Goal: Task Accomplishment & Management: Manage account settings

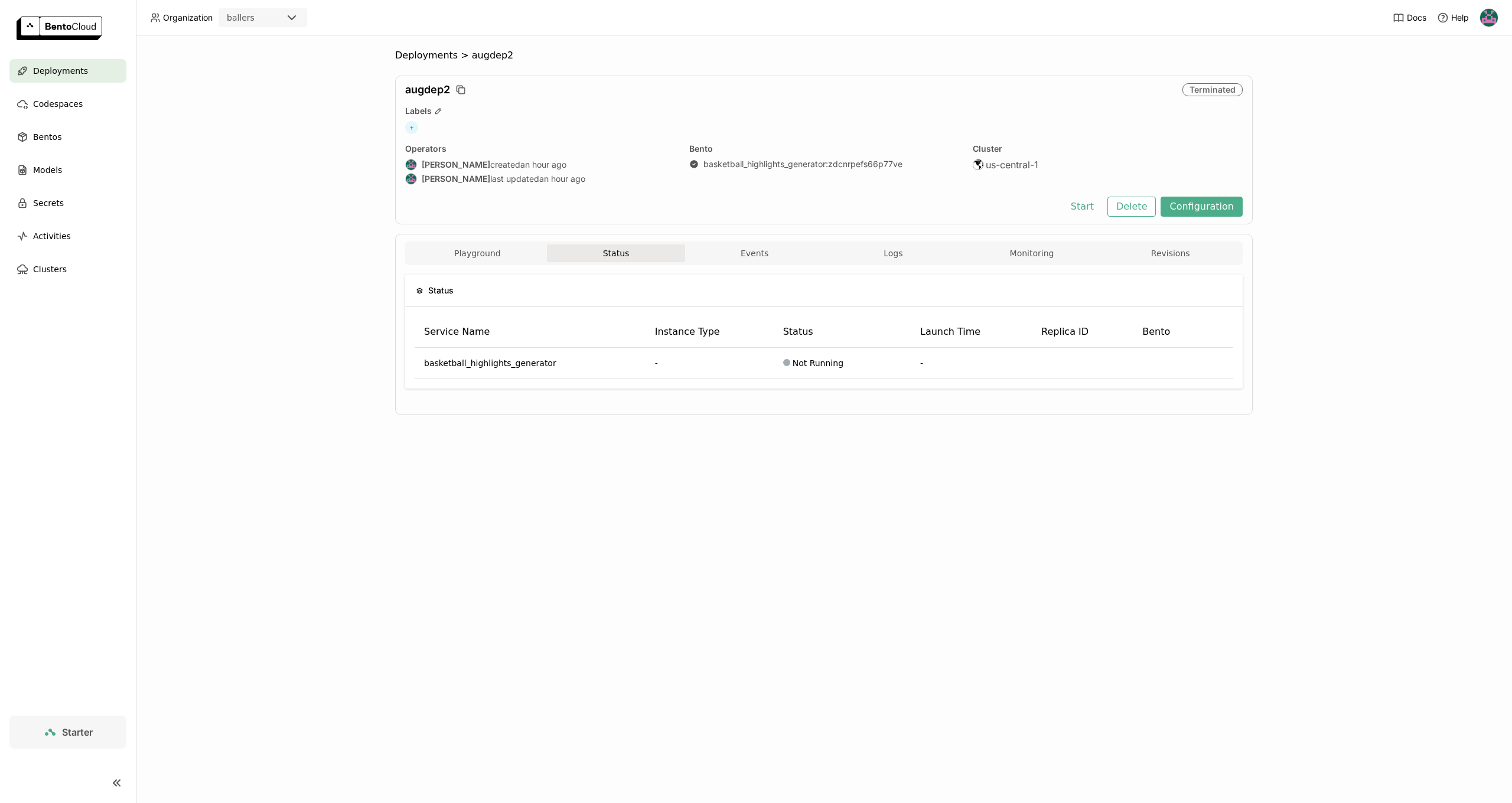
click at [71, 76] on span "Deployments" at bounding box center [60, 70] width 55 height 14
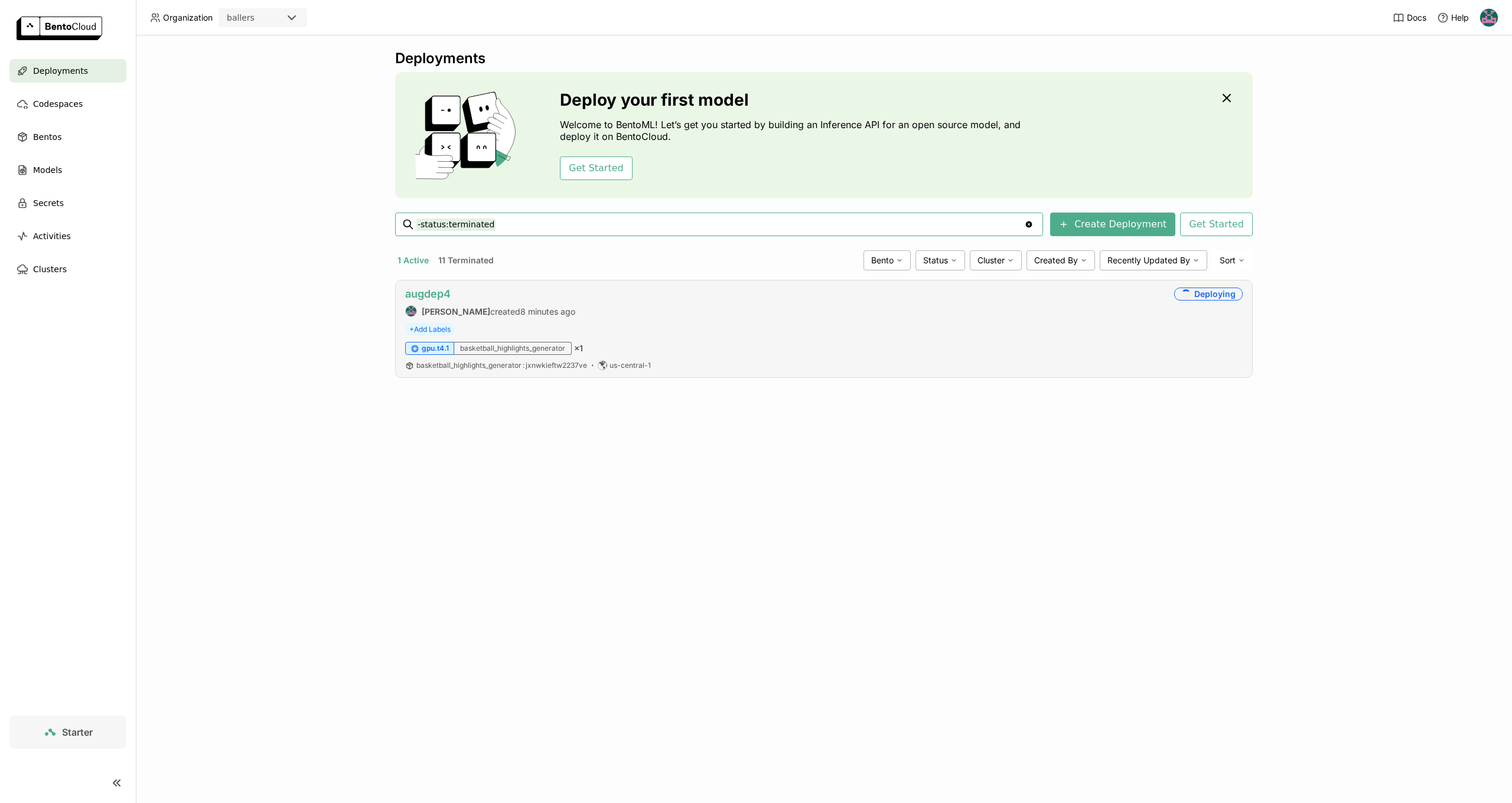
click at [439, 290] on link "augdep4" at bounding box center [427, 294] width 46 height 12
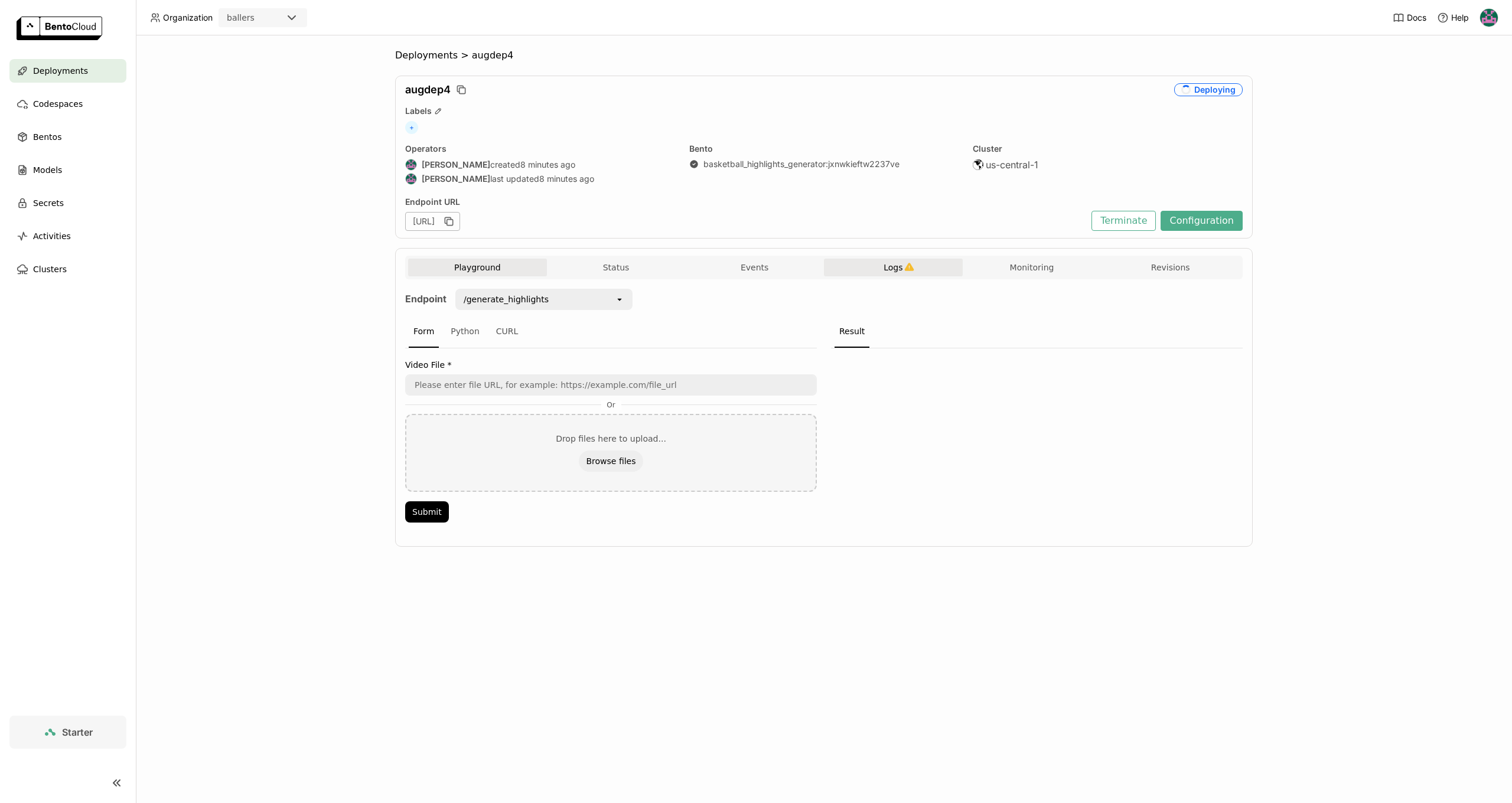
click at [887, 274] on button "Logs" at bounding box center [893, 267] width 138 height 18
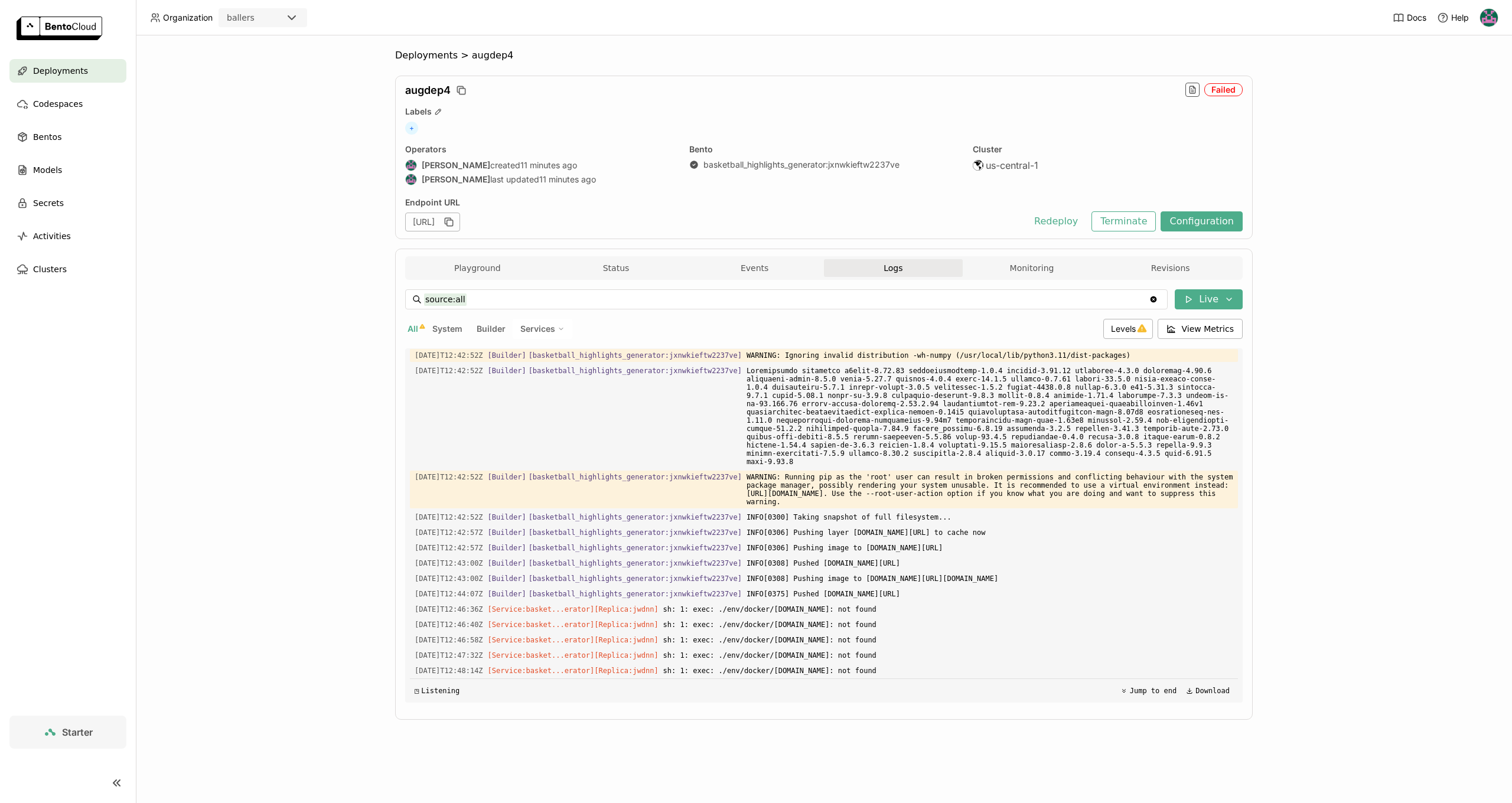
scroll to position [1876, 0]
click at [742, 599] on div "2025-08-30T12:44:07Z [Builder] [ basketball_highlights_generator:jxnwkieftw2237…" at bounding box center [824, 594] width 828 height 13
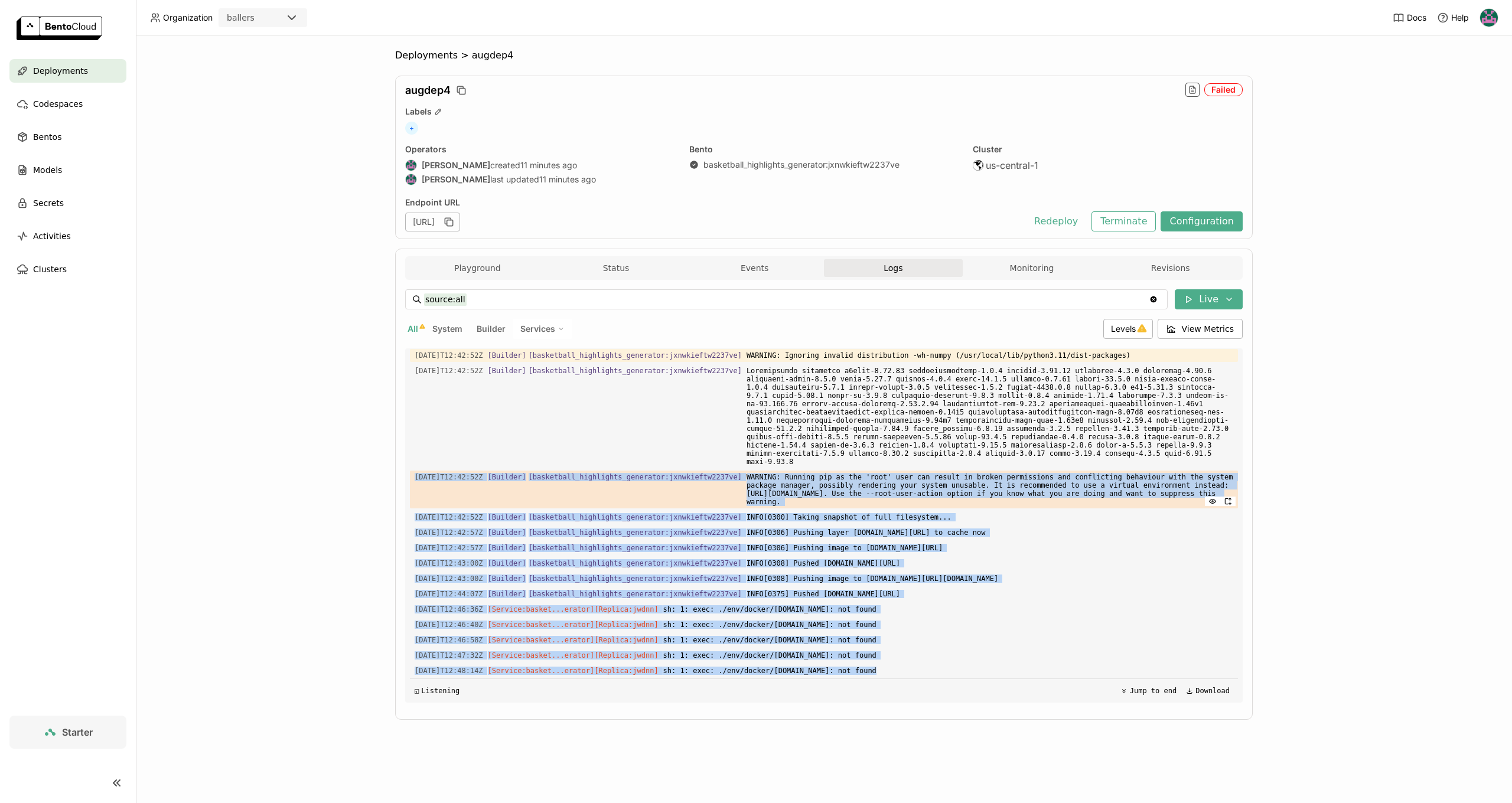
drag, startPoint x: 871, startPoint y: 671, endPoint x: 411, endPoint y: 437, distance: 516.1
click at [410, 436] on div "Load older logs 2025-08-30T12:42:44Z [Builder] [ basketball_highlights_generato…" at bounding box center [824, 525] width 828 height 354
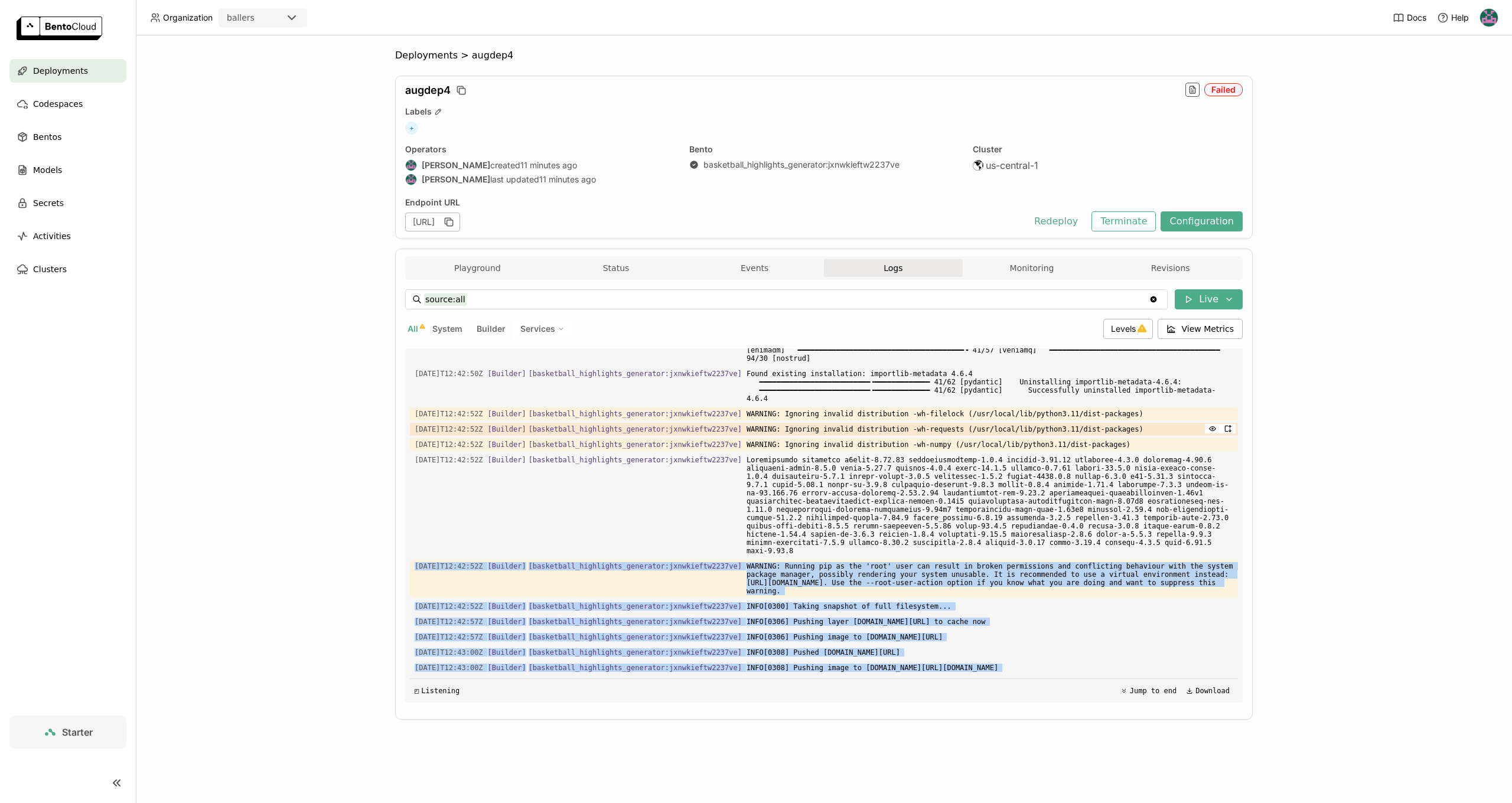
scroll to position [1698, 0]
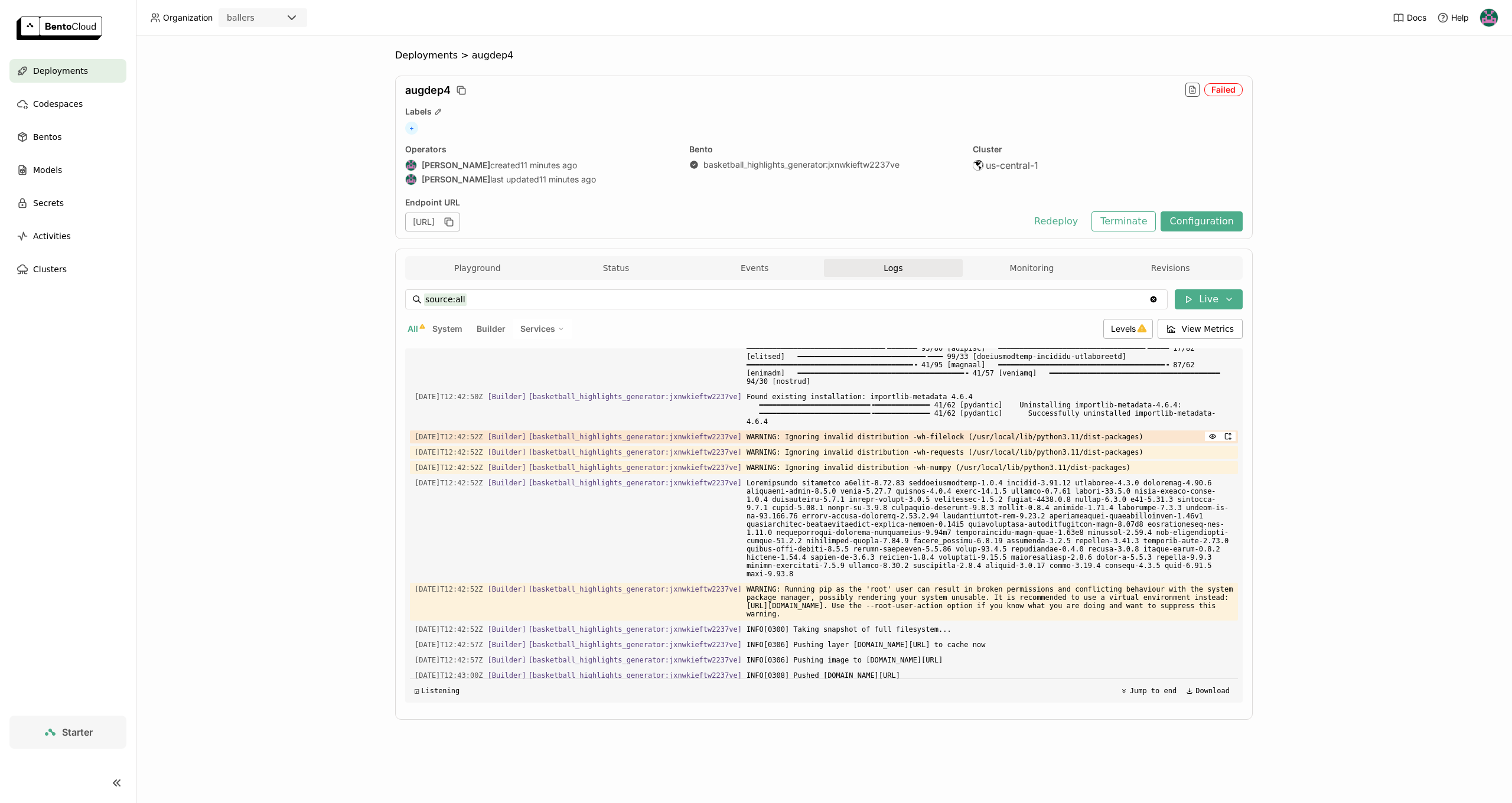
drag, startPoint x: 447, startPoint y: 464, endPoint x: 462, endPoint y: 463, distance: 15.0
click at [447, 443] on span "2025-08-30T12:42:52Z" at bounding box center [448, 437] width 68 height 13
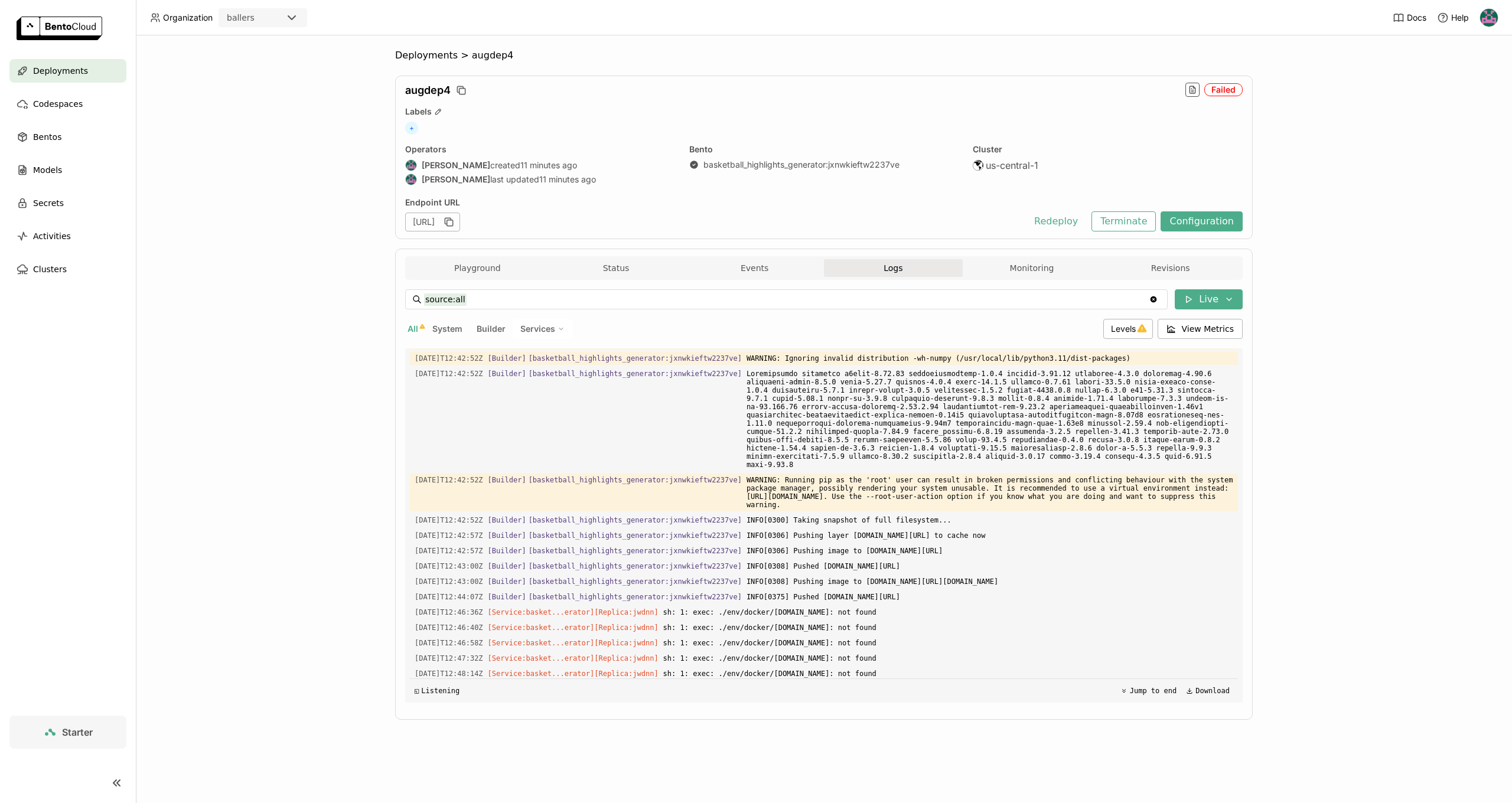
scroll to position [1876, 0]
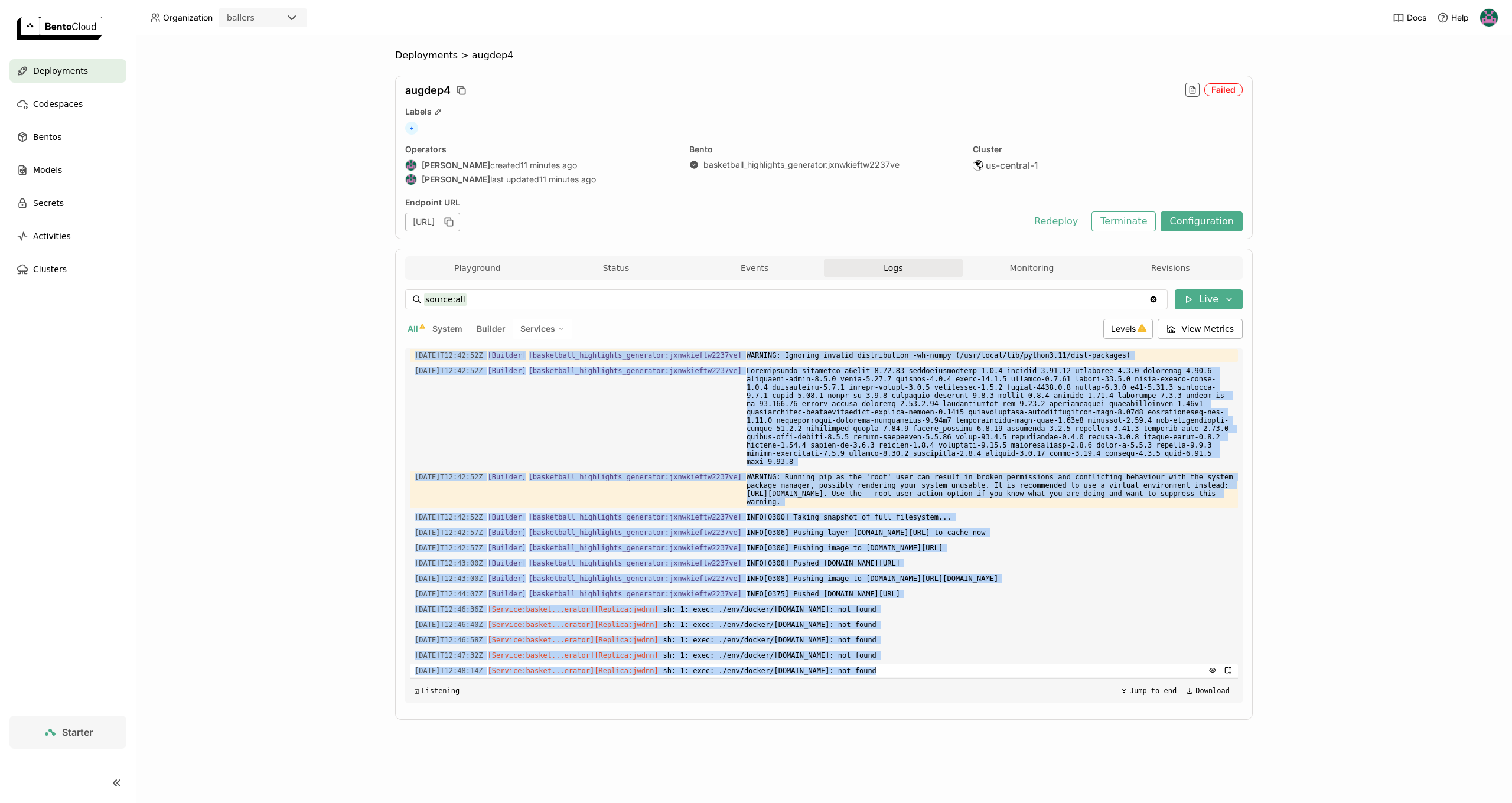
drag, startPoint x: 414, startPoint y: 478, endPoint x: 896, endPoint y: 670, distance: 518.8
click at [896, 670] on div "Load older logs 2025-08-30T12:42:44Z [Builder] [ basketball_highlights_generato…" at bounding box center [824, 525] width 828 height 354
copy div "2025-08-30T12:42:45Z [Builder] [ basketball_highlights_generator:jxnwkieftw2237…"
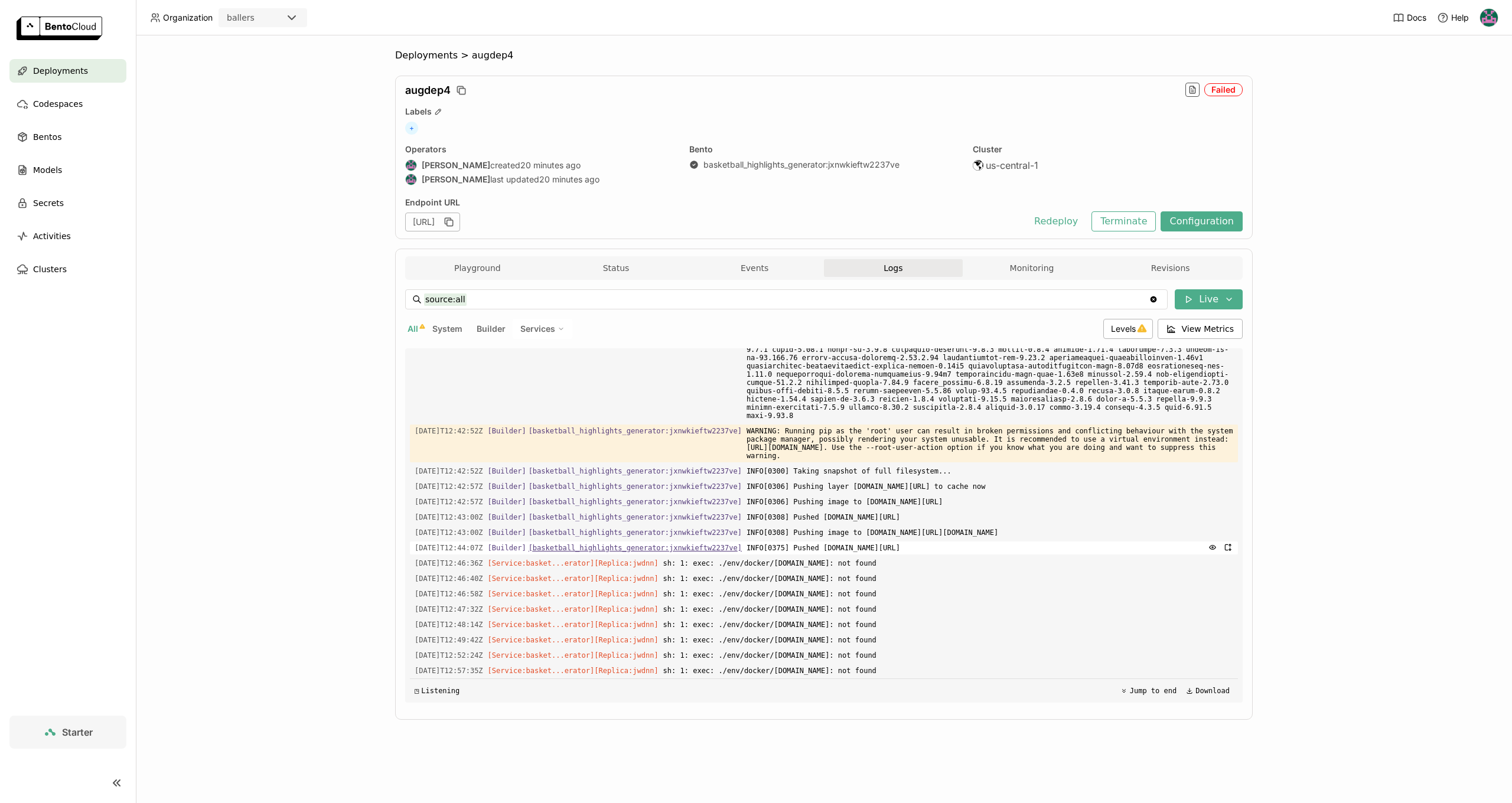
scroll to position [1766, 0]
click at [74, 68] on span "Deployments" at bounding box center [60, 70] width 55 height 14
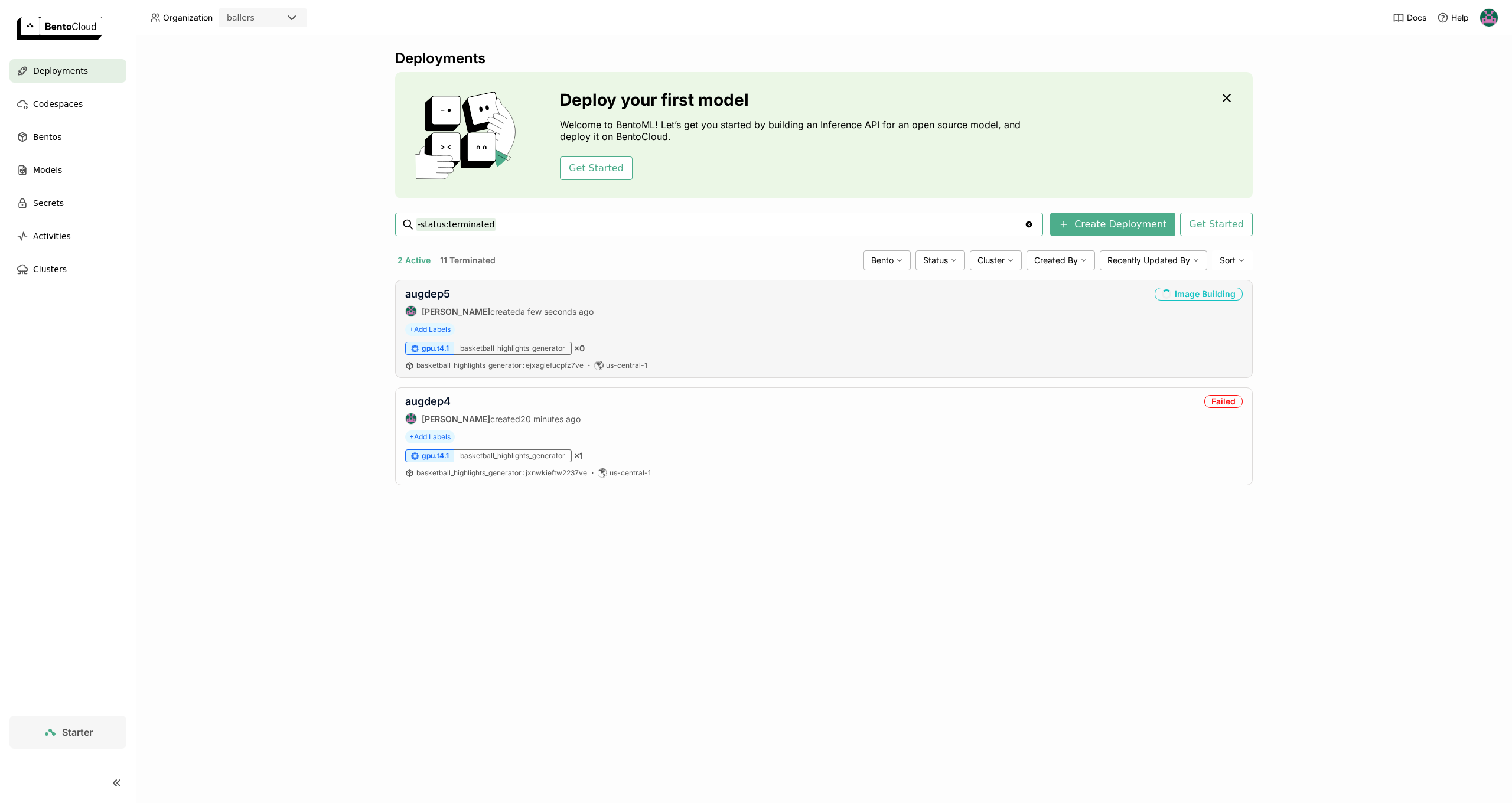
click at [1173, 293] on div "Image Building" at bounding box center [1199, 294] width 88 height 13
click at [446, 289] on link "augdep5" at bounding box center [427, 294] width 45 height 12
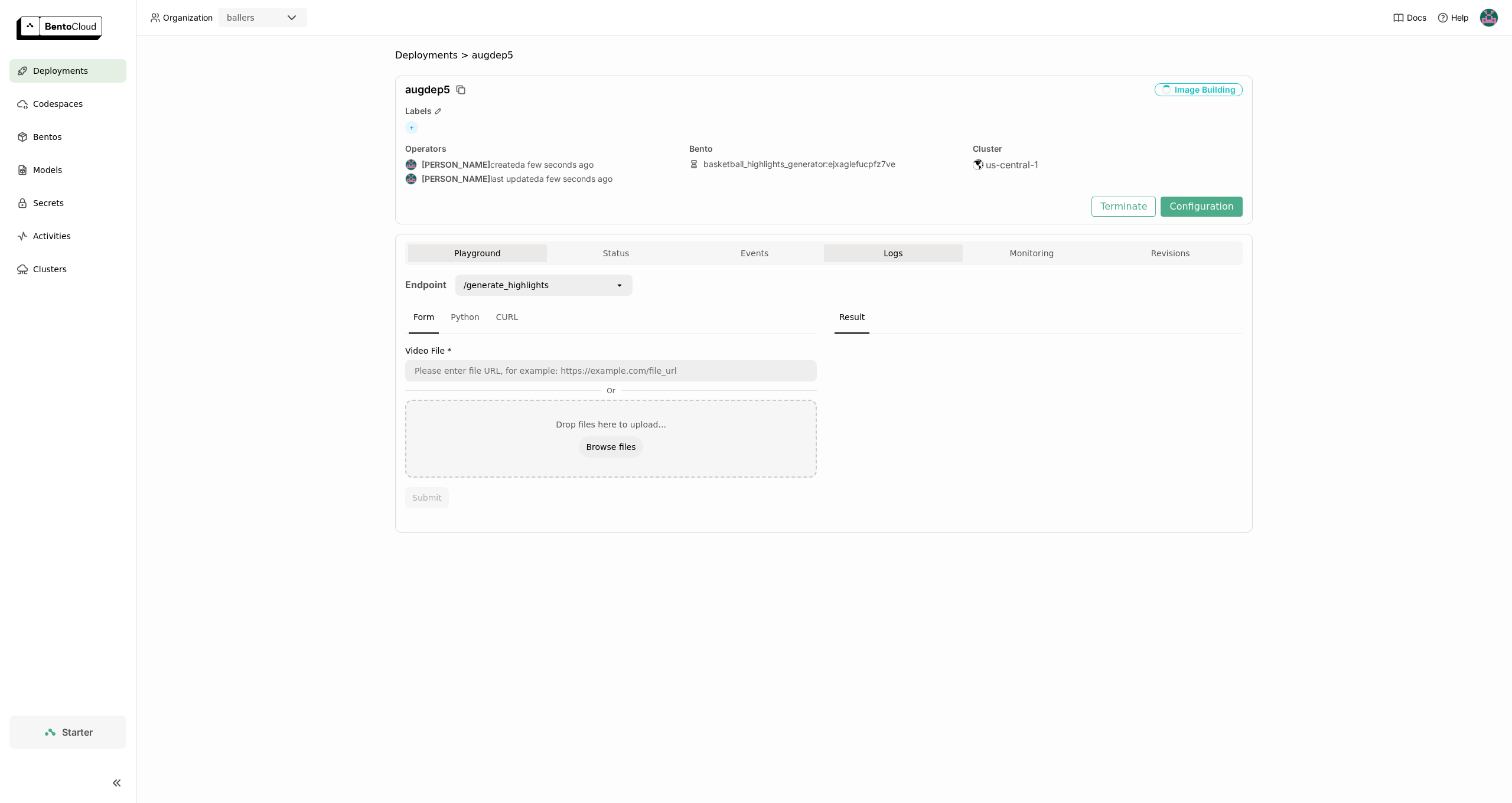
scroll to position [1, 1]
click at [1484, 19] on img at bounding box center [1489, 17] width 18 height 18
click at [1454, 63] on span "Billing" at bounding box center [1460, 62] width 22 height 10
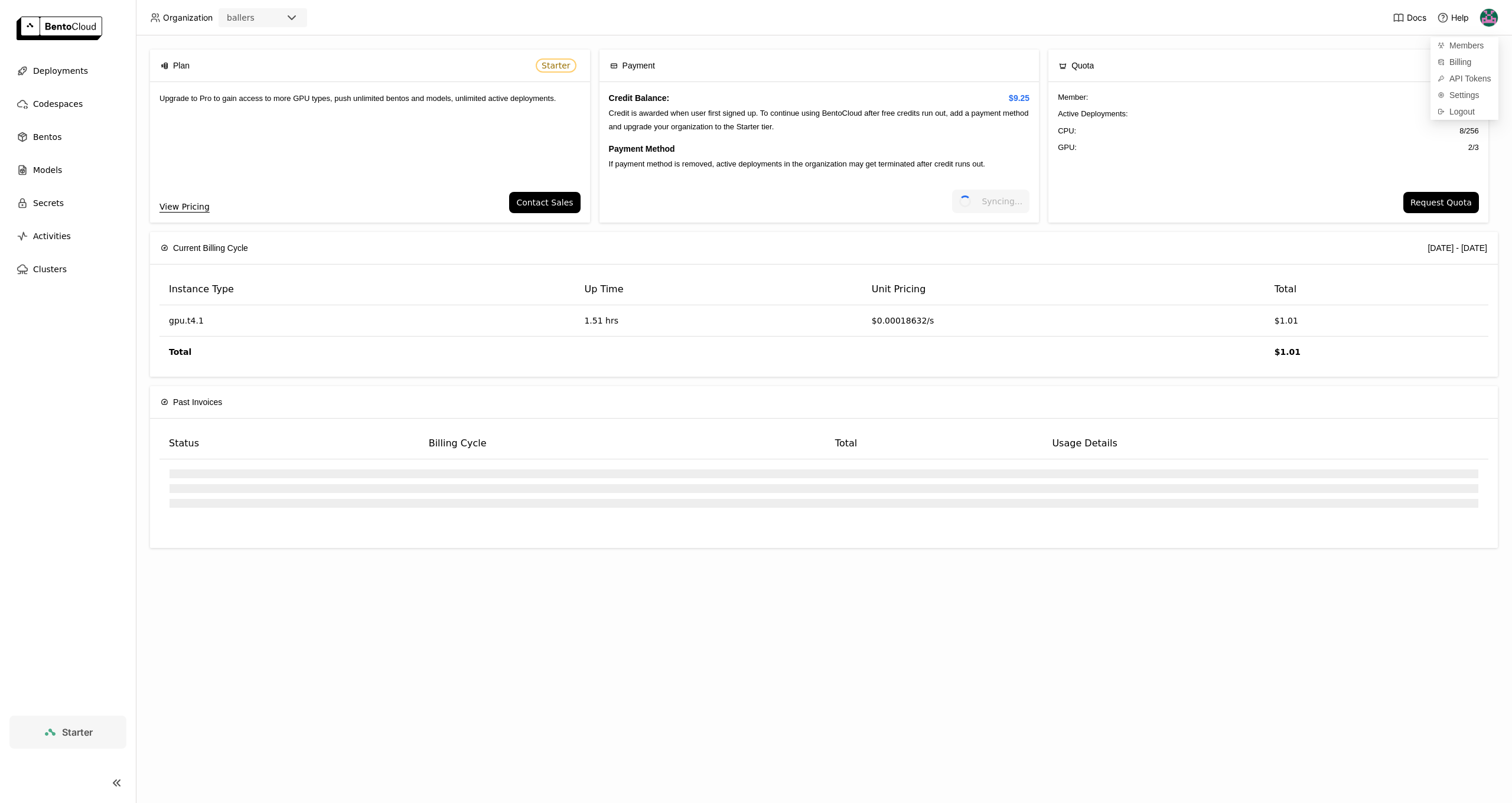
scroll to position [1, 0]
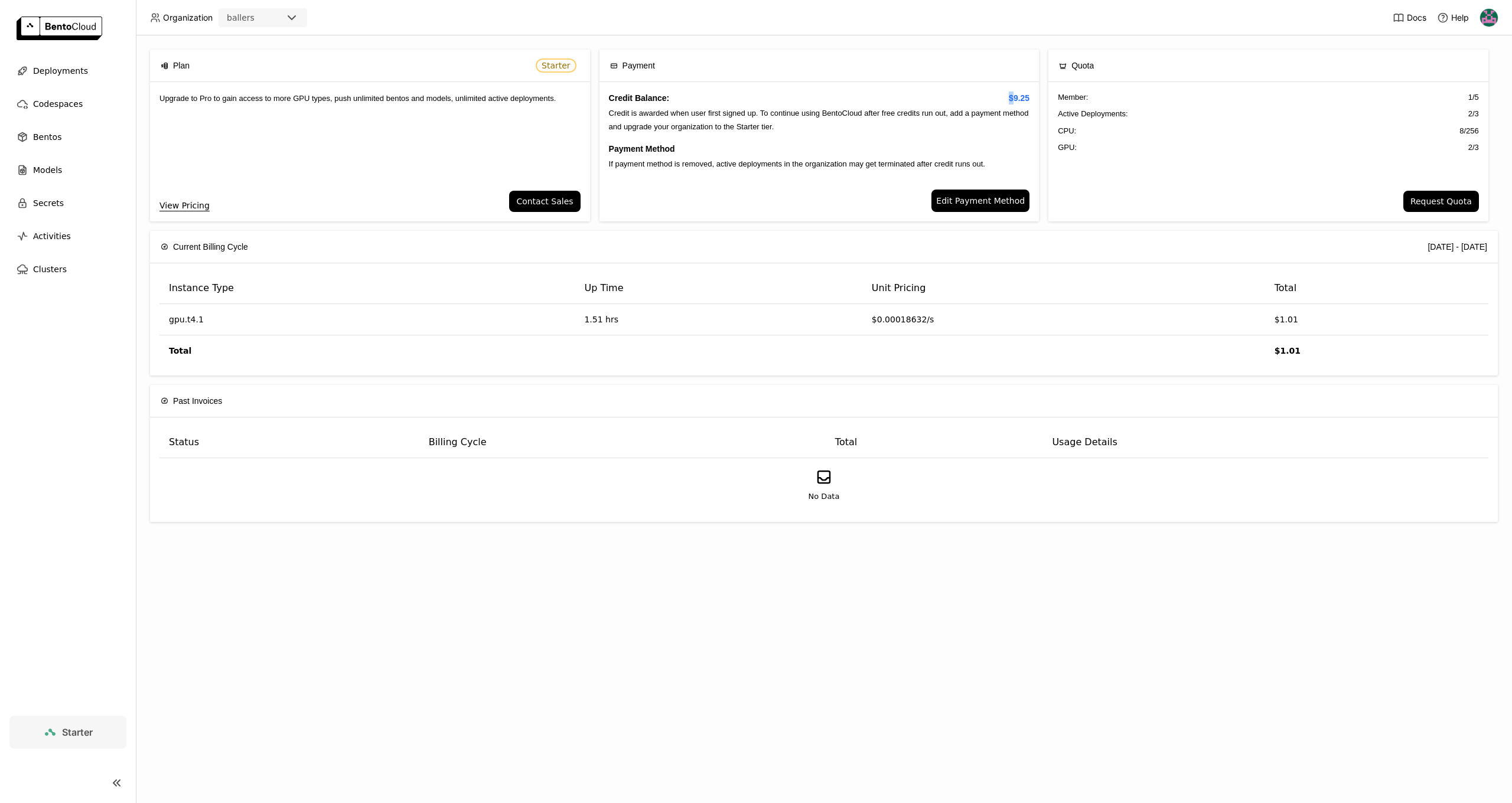
drag, startPoint x: 1010, startPoint y: 94, endPoint x: 1033, endPoint y: 94, distance: 23.0
click at [1033, 94] on div "Credit Balance: $9.25 Credit is awarded when user first signed up. To continue …" at bounding box center [819, 136] width 440 height 108
click at [1028, 95] on span "$9.25" at bounding box center [1019, 98] width 21 height 13
drag, startPoint x: 705, startPoint y: 109, endPoint x: 803, endPoint y: 108, distance: 98.0
click at [803, 108] on div "Credit Balance: $9.25 Credit is awarded when user first signed up. To continue …" at bounding box center [819, 136] width 440 height 108
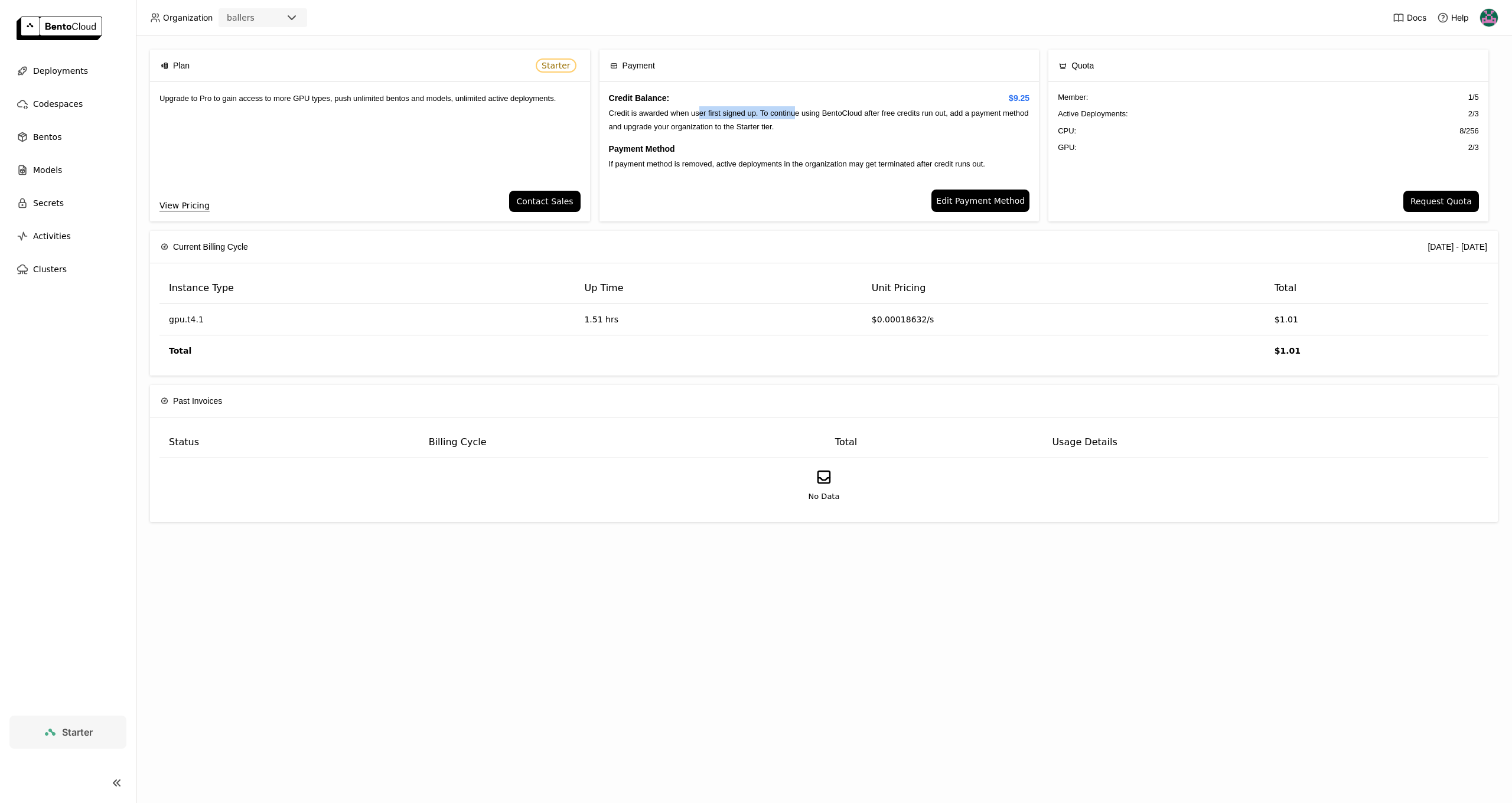
click at [803, 108] on span "Credit is awarded when user first signed up. To continue using BentoCloud after…" at bounding box center [818, 119] width 420 height 22
drag, startPoint x: 794, startPoint y: 110, endPoint x: 974, endPoint y: 110, distance: 180.0
click at [974, 110] on span "Credit is awarded when user first signed up. To continue using BentoCloud after…" at bounding box center [818, 119] width 420 height 22
drag, startPoint x: 974, startPoint y: 110, endPoint x: 974, endPoint y: 117, distance: 7.0
click at [974, 110] on span "Credit is awarded when user first signed up. To continue using BentoCloud after…" at bounding box center [818, 119] width 420 height 22
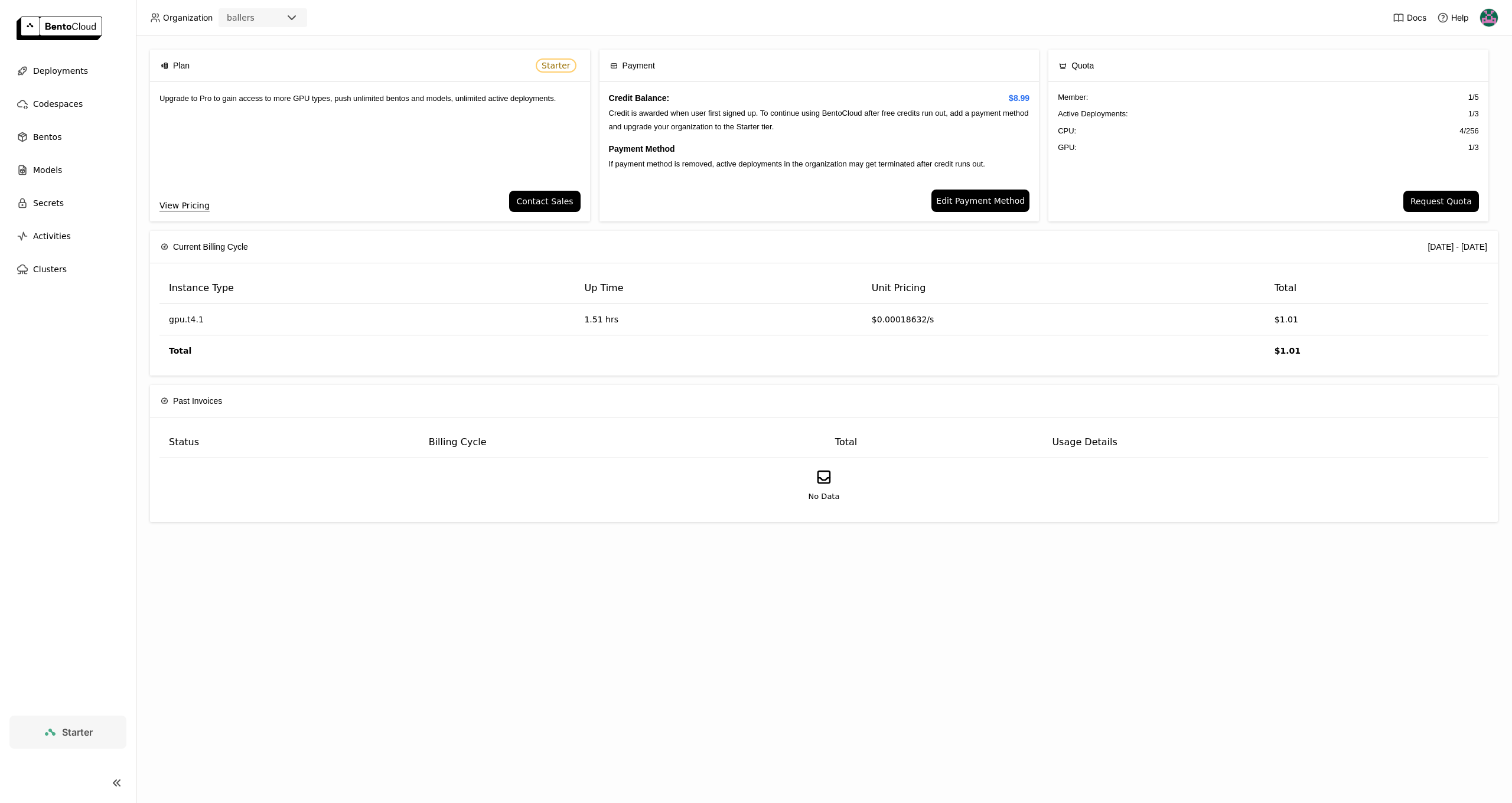
scroll to position [0, 0]
drag, startPoint x: 65, startPoint y: 70, endPoint x: 74, endPoint y: 73, distance: 9.5
click at [65, 70] on span "Deployments" at bounding box center [60, 70] width 55 height 14
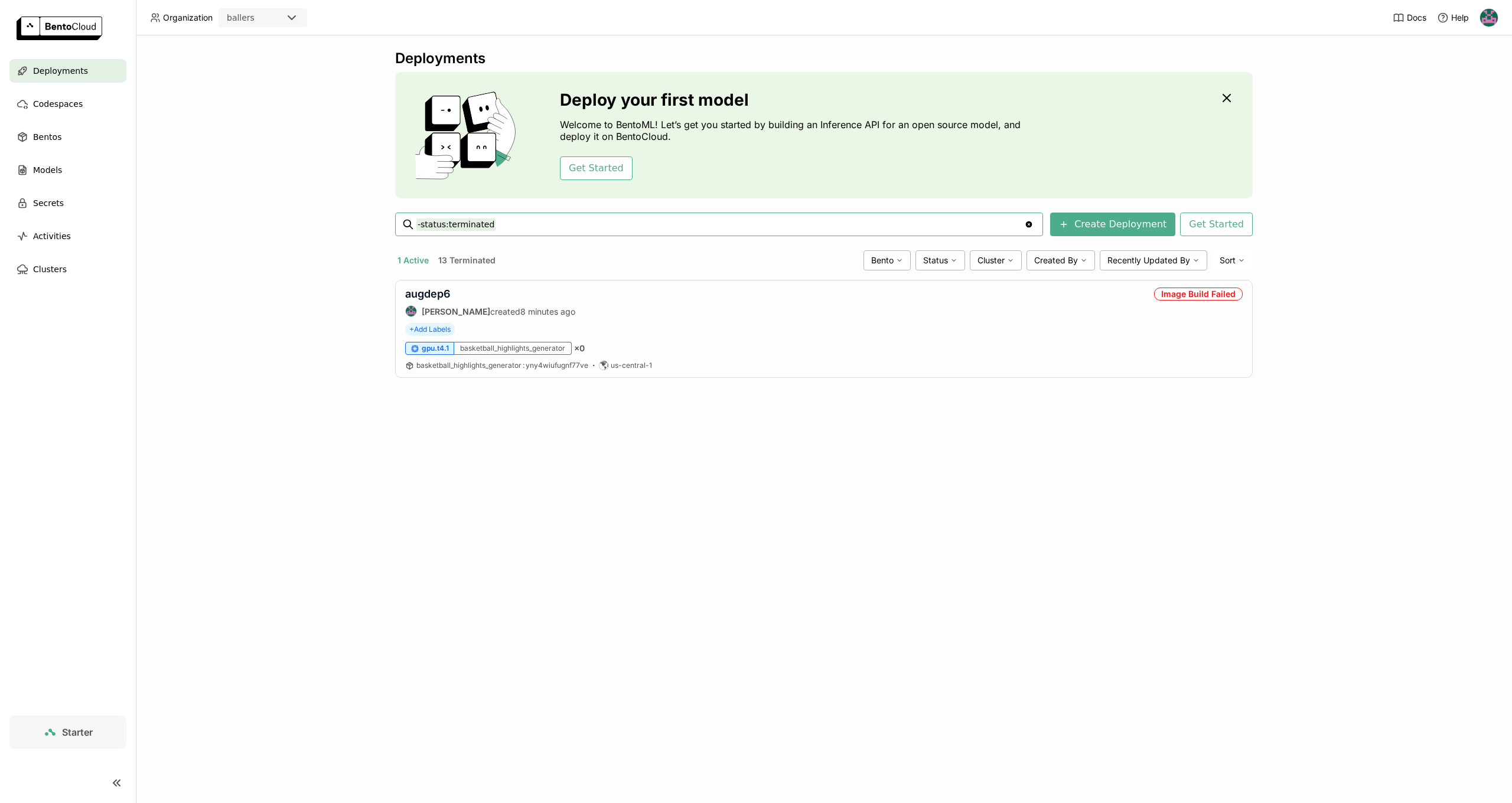
drag, startPoint x: 1067, startPoint y: 443, endPoint x: 1018, endPoint y: 407, distance: 60.8
click at [1066, 443] on div "Deployments Deploy your first model Welcome to BentoML! Let’s get you started b…" at bounding box center [824, 419] width 1376 height 767
click at [468, 258] on button "13 Terminated" at bounding box center [467, 260] width 62 height 15
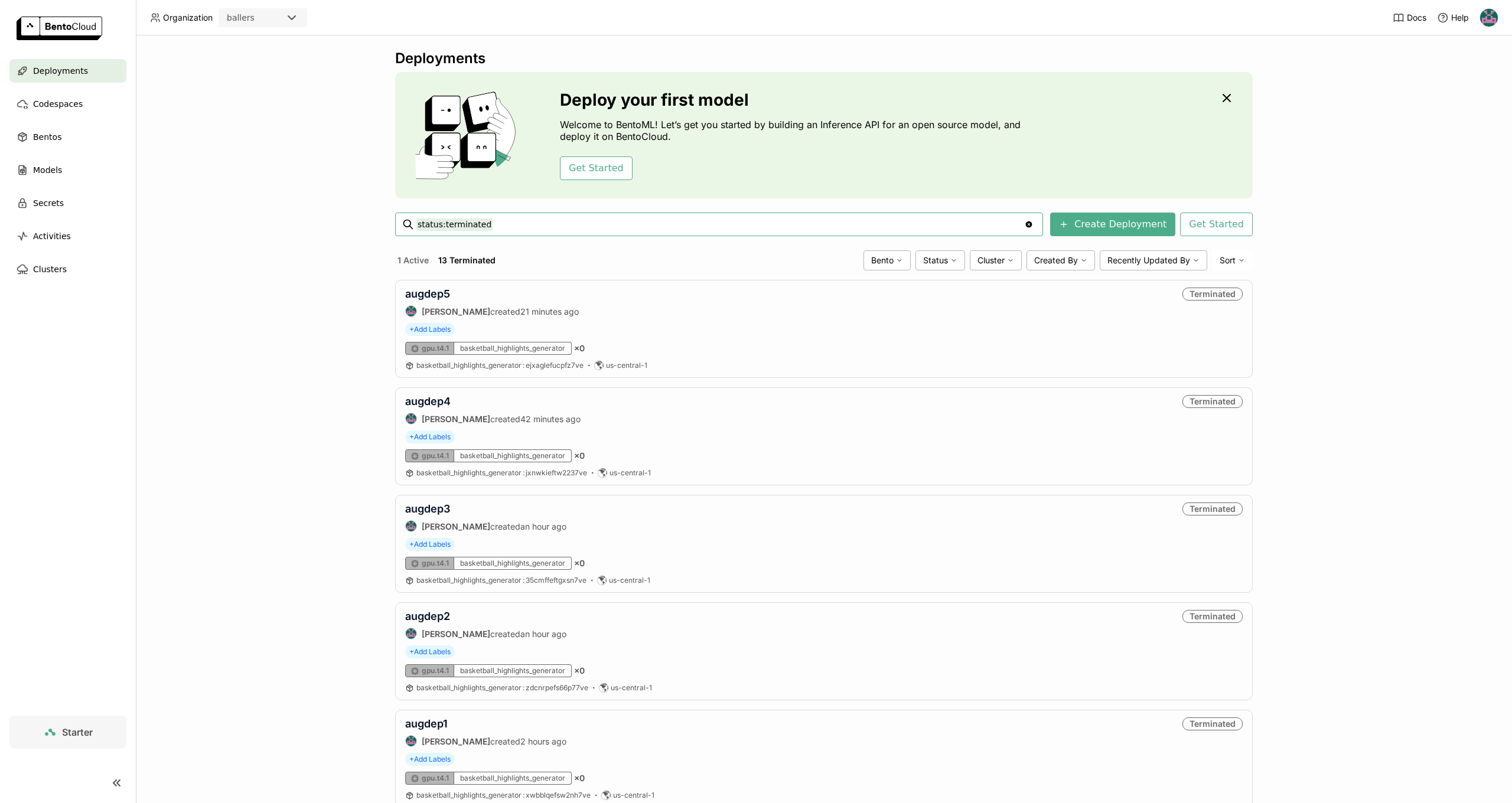
click at [1235, 254] on div "Sort" at bounding box center [1232, 260] width 41 height 20
drag, startPoint x: 1359, startPoint y: 303, endPoint x: 1335, endPoint y: 311, distance: 25.3
click at [1359, 303] on div "Deployments Deploy your first model Welcome to BentoML! Let’s get you started b…" at bounding box center [824, 419] width 1376 height 767
click at [418, 297] on link "augdep5" at bounding box center [427, 294] width 45 height 12
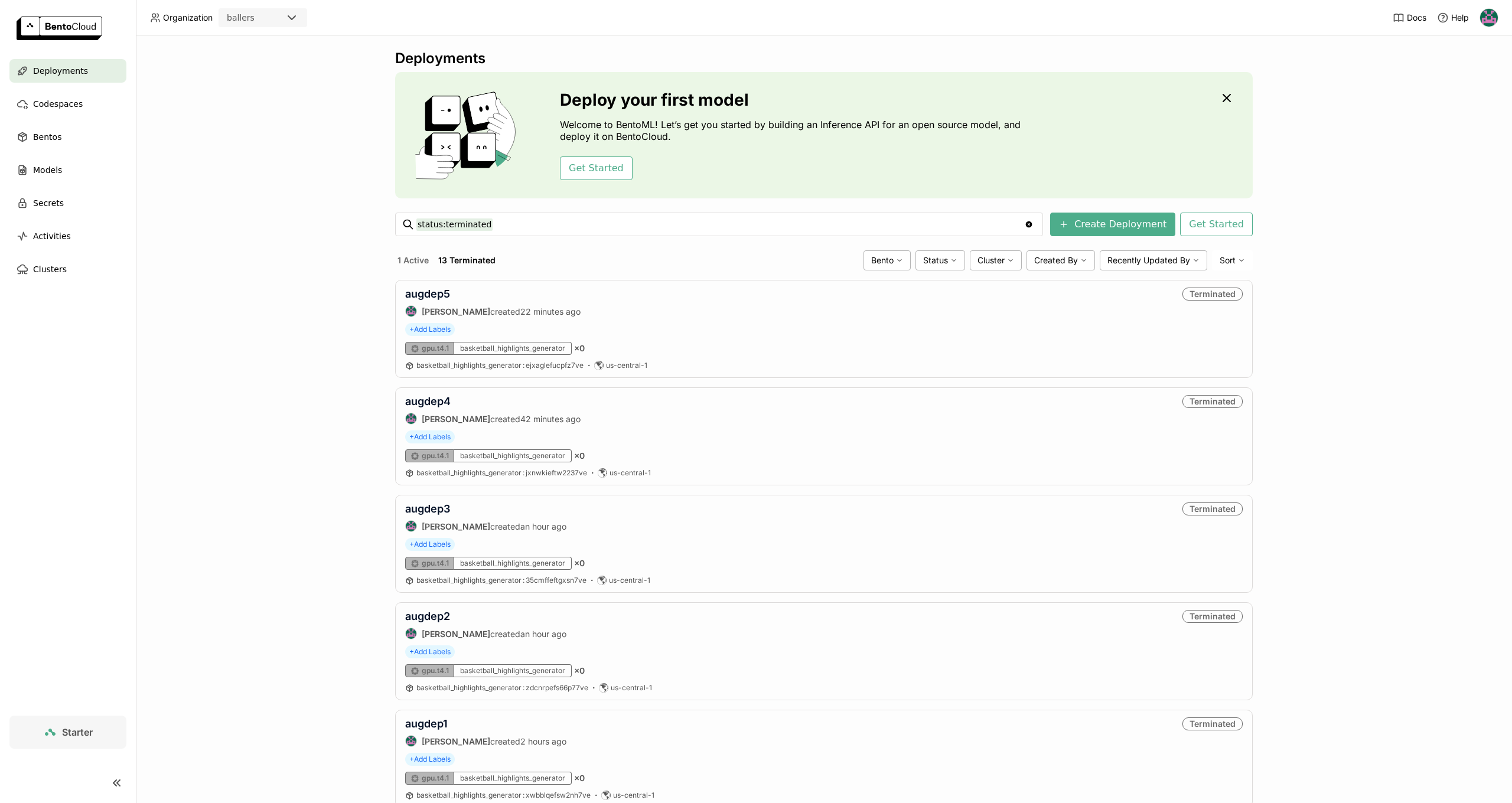
click at [1036, 224] on div "Clear value" at bounding box center [1029, 224] width 14 height 22
click at [1032, 223] on icon "Clear value" at bounding box center [1029, 224] width 7 height 7
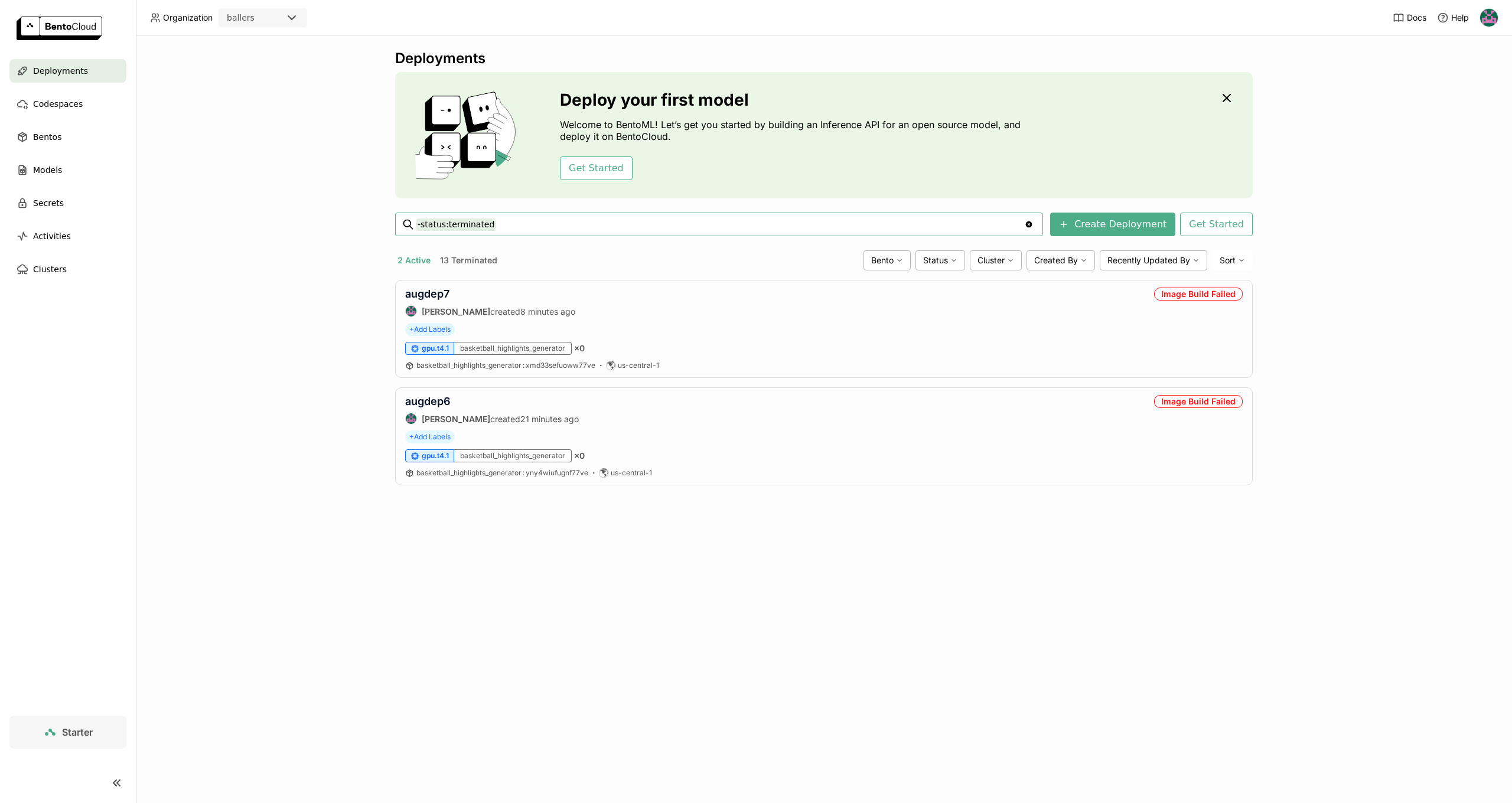
click at [1488, 17] on img at bounding box center [1489, 17] width 18 height 18
click at [1457, 64] on span "Billing" at bounding box center [1460, 62] width 22 height 10
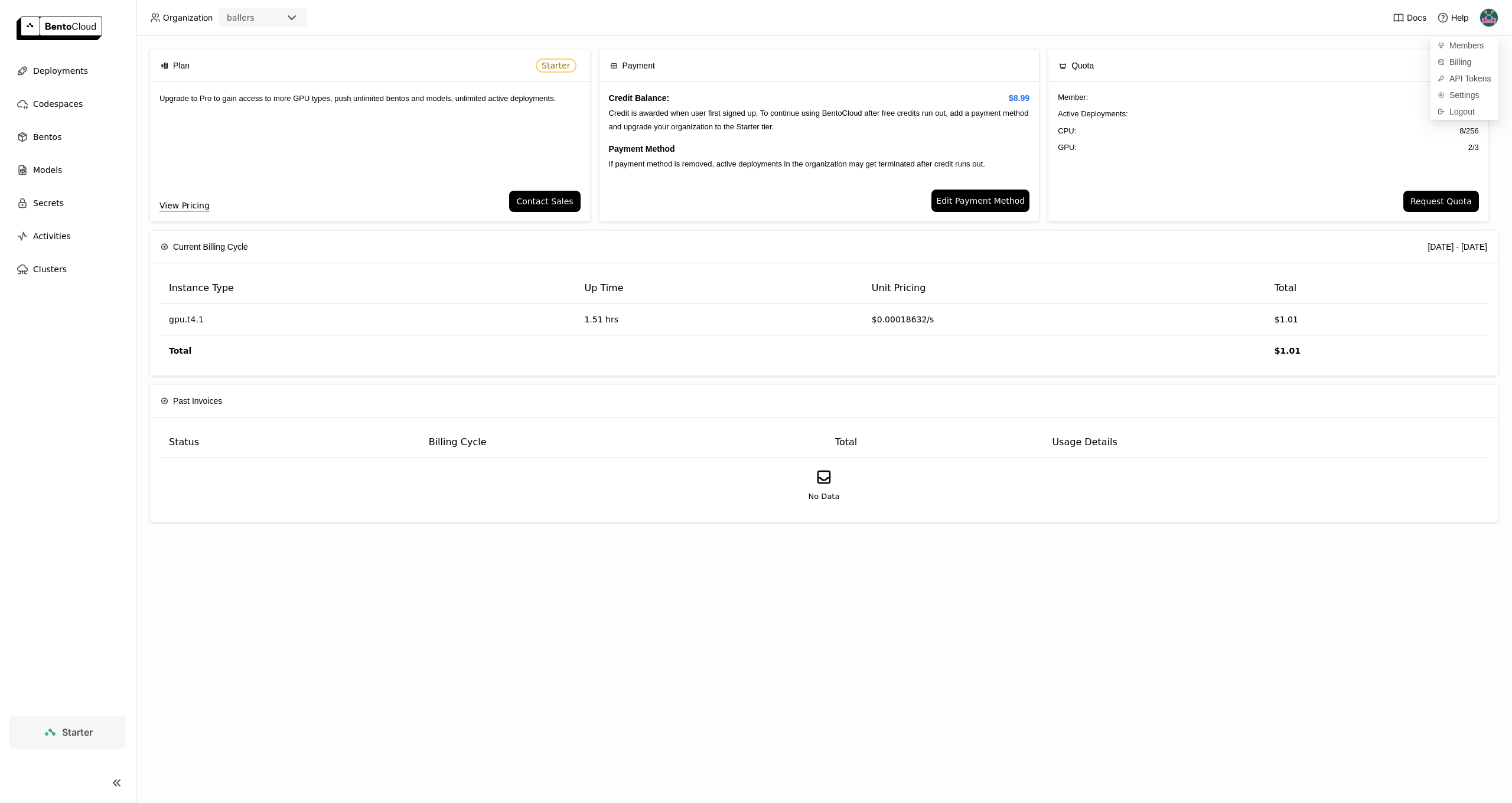
click at [1290, 559] on div "Plan Starter Upgrade to Pro to gain access to more GPU types, push unlimited be…" at bounding box center [824, 419] width 1376 height 767
click at [48, 31] on img at bounding box center [60, 28] width 86 height 23
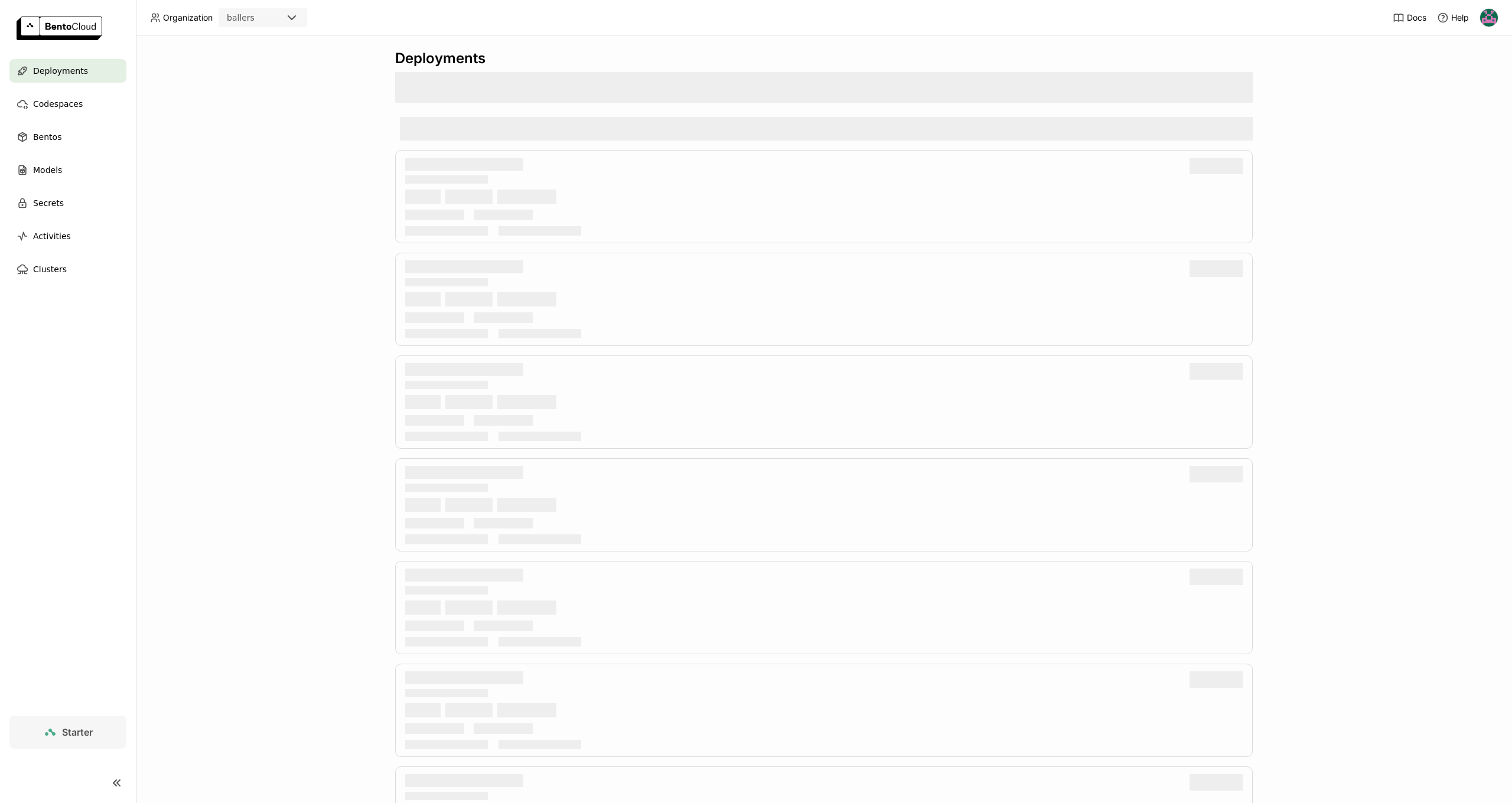
click at [262, 16] on div "ballers" at bounding box center [252, 18] width 65 height 17
click at [230, 48] on div "ballers" at bounding box center [263, 42] width 70 height 12
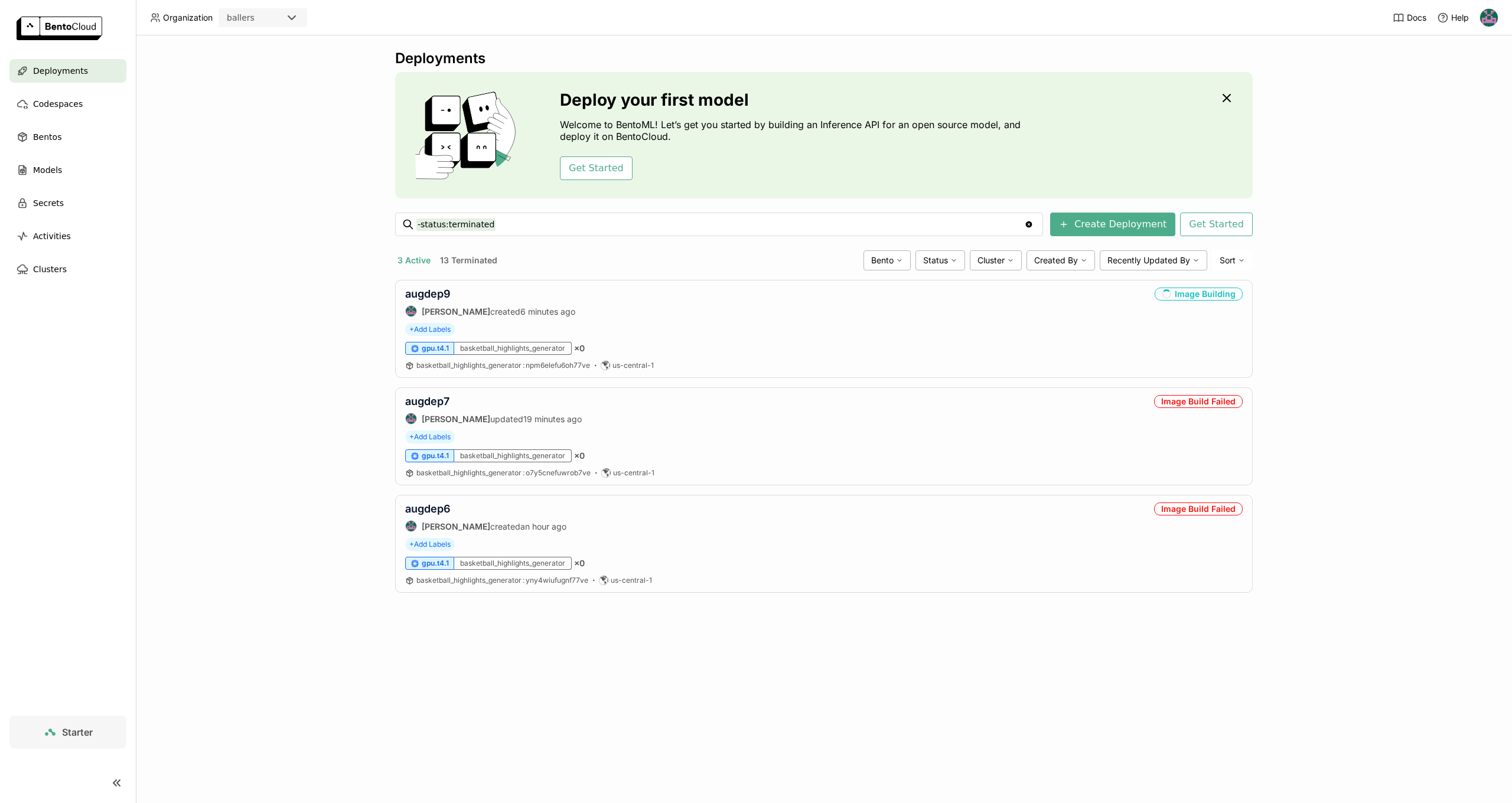
click at [1487, 14] on img at bounding box center [1489, 17] width 18 height 18
click at [1462, 46] on span "Members" at bounding box center [1466, 45] width 35 height 10
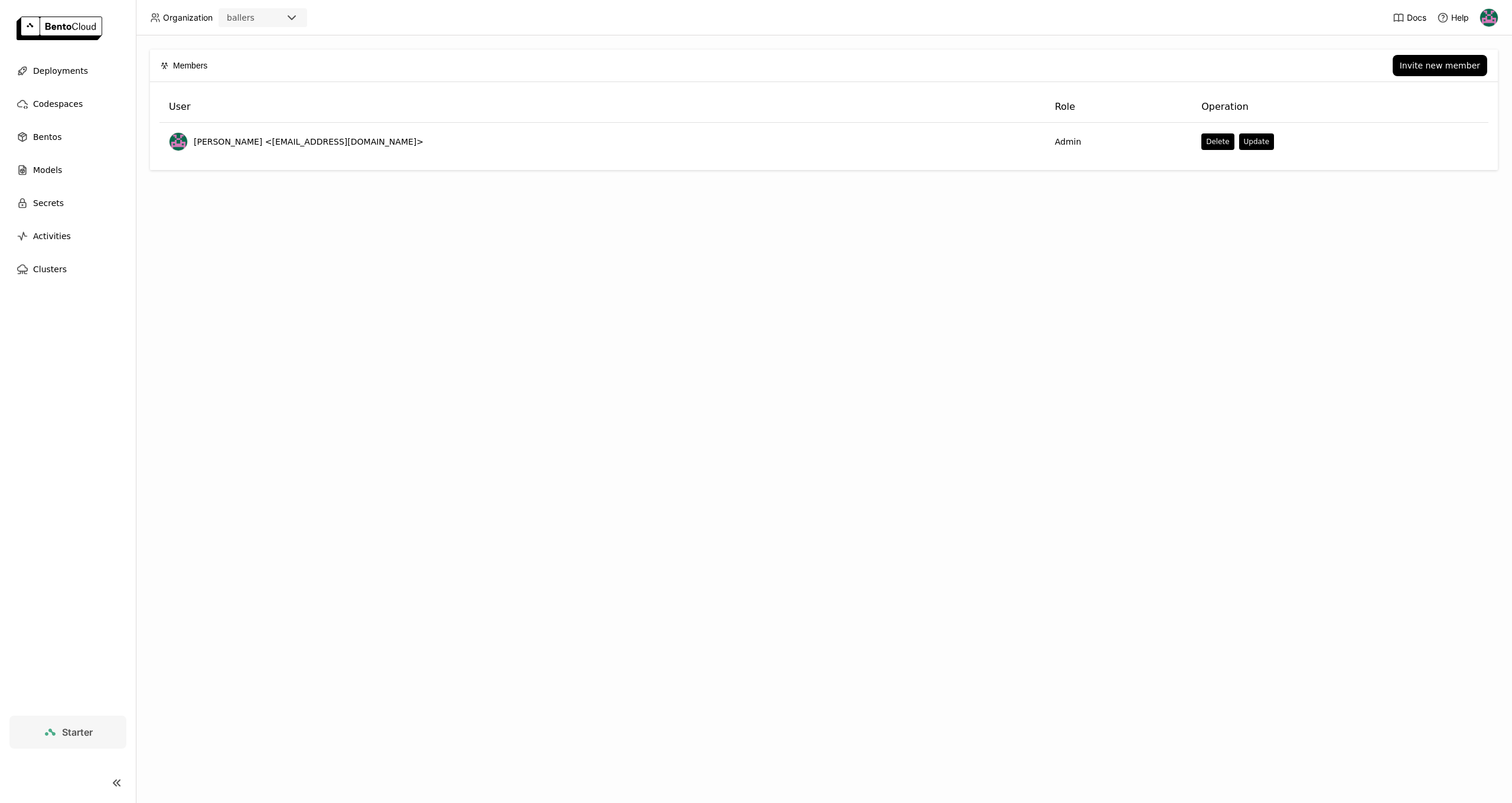
drag, startPoint x: 1260, startPoint y: 278, endPoint x: 1406, endPoint y: 99, distance: 231.0
click at [1274, 244] on div "Members Invite new member User Role Operation Harsh Raj <hkraj201794@gmail.com>…" at bounding box center [824, 419] width 1376 height 767
click at [1440, 66] on div "Invite new member" at bounding box center [1440, 65] width 80 height 9
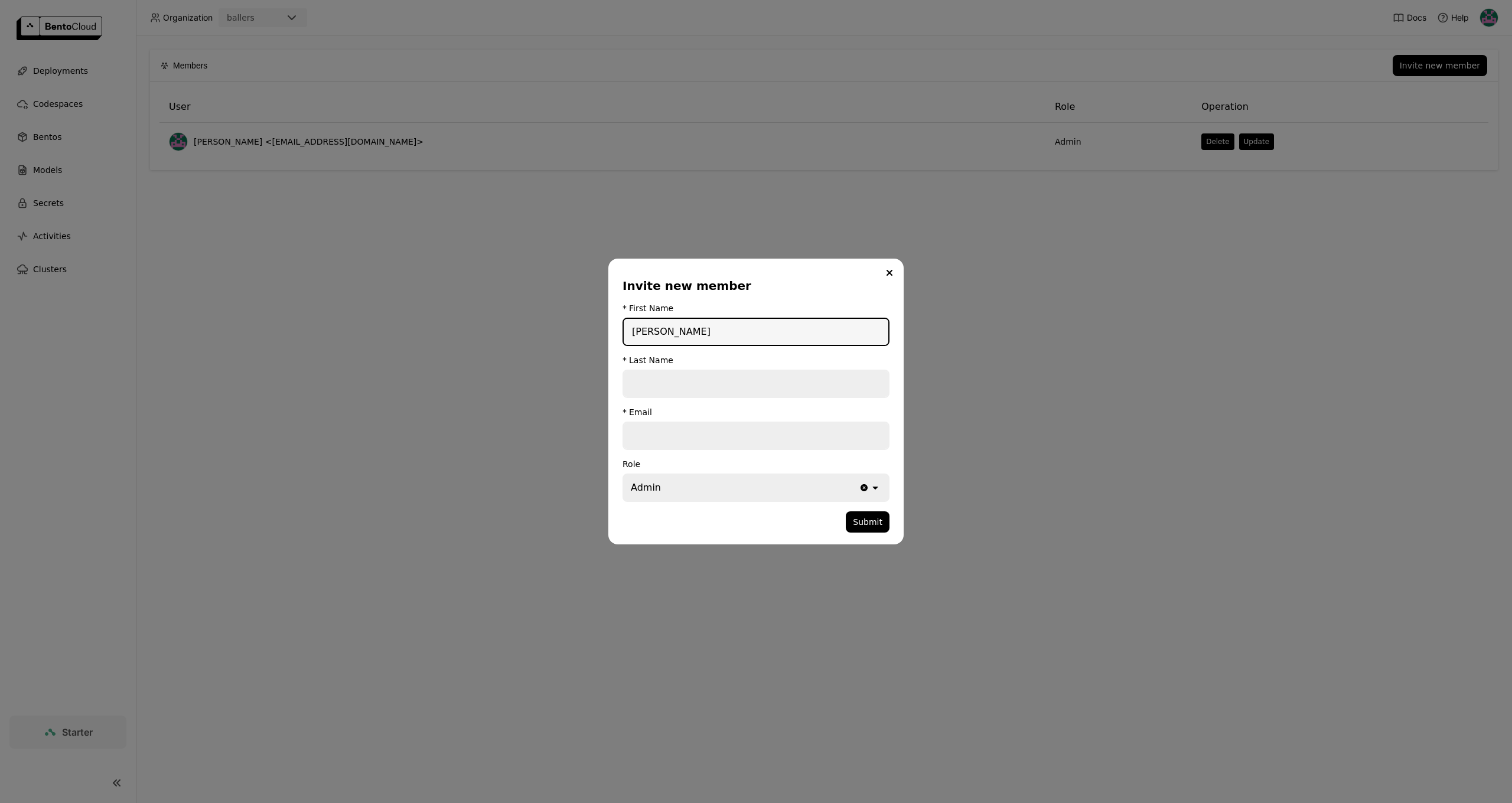
type input "frank"
type input "denbow"
type input "frank@realballers.com"
click at [866, 529] on button "Submit" at bounding box center [867, 522] width 44 height 22
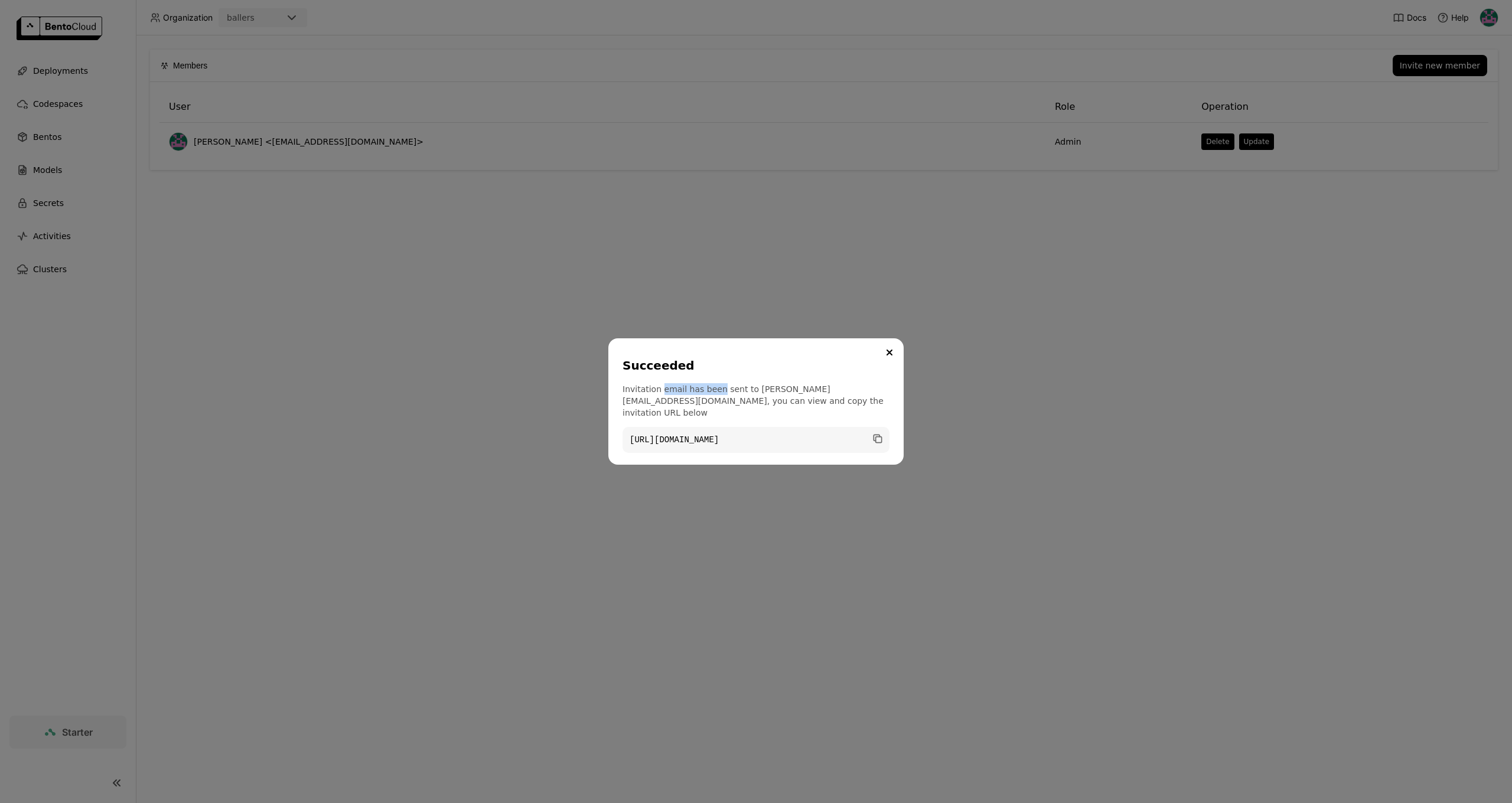
drag, startPoint x: 660, startPoint y: 395, endPoint x: 714, endPoint y: 395, distance: 54.0
click at [714, 395] on p "Invitation email has been sent to frank@realballers.com, you can view and copy …" at bounding box center [756, 401] width 266 height 36
click at [714, 396] on p "Invitation email has been sent to frank@realballers.com, you can view and copy …" at bounding box center [756, 401] width 266 height 36
click at [875, 435] on icon "dialog" at bounding box center [876, 437] width 6 height 6
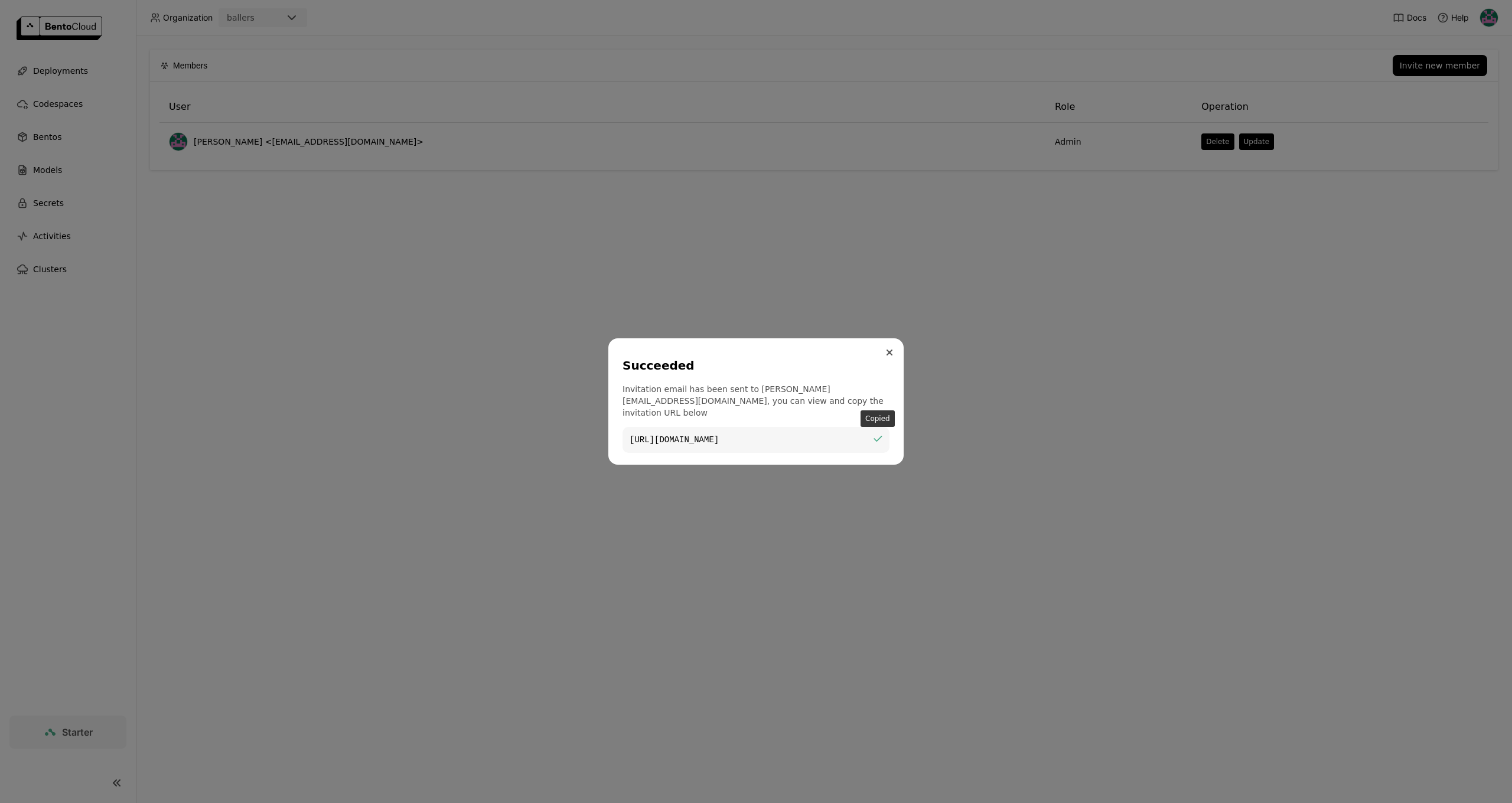
click at [890, 355] on icon "Close" at bounding box center [889, 352] width 5 height 5
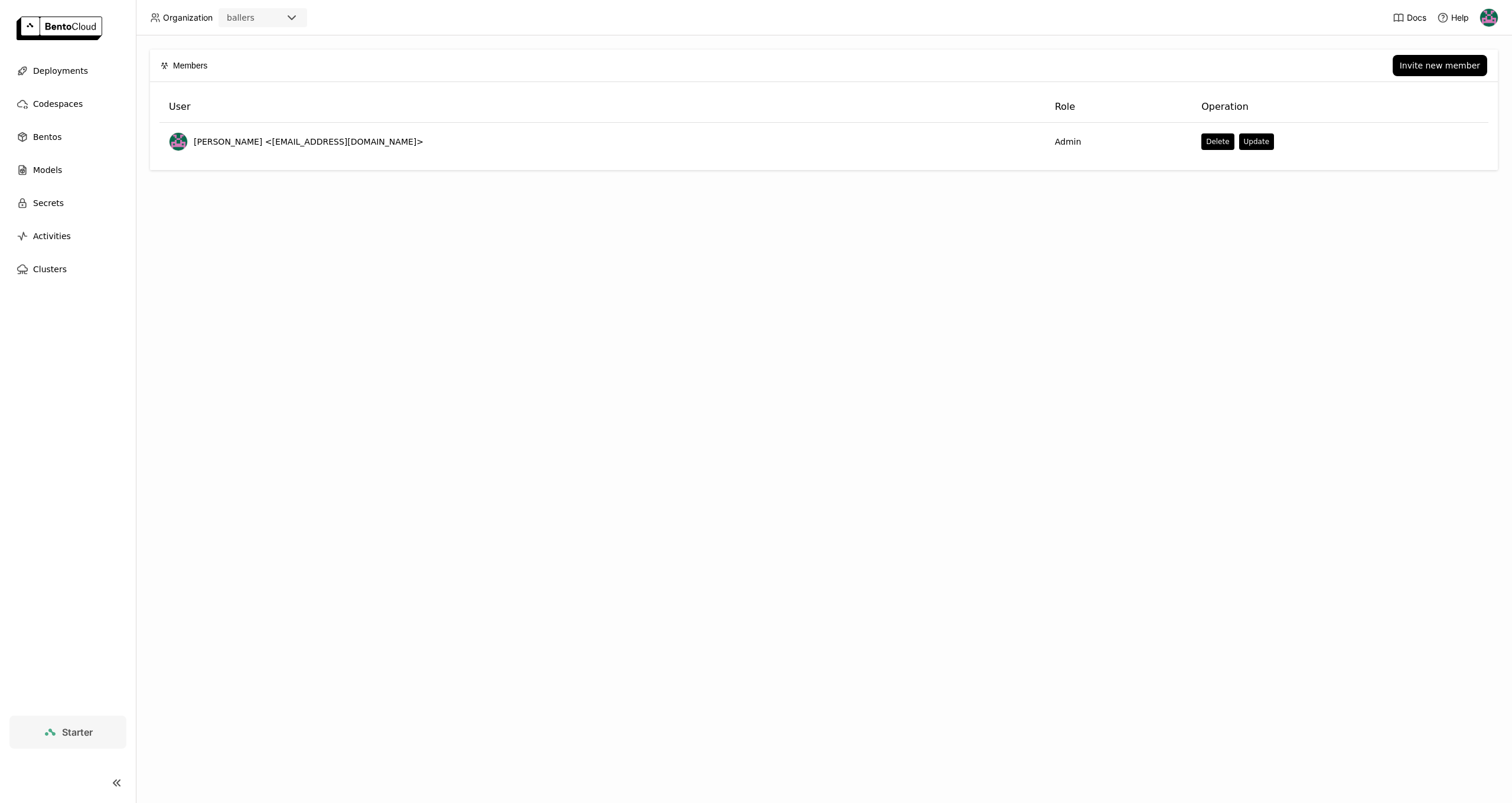
scroll to position [1, 0]
click at [713, 315] on div "Members Invite new member User Role Operation Harsh Raj <hkraj201794@gmail.com>…" at bounding box center [824, 419] width 1376 height 767
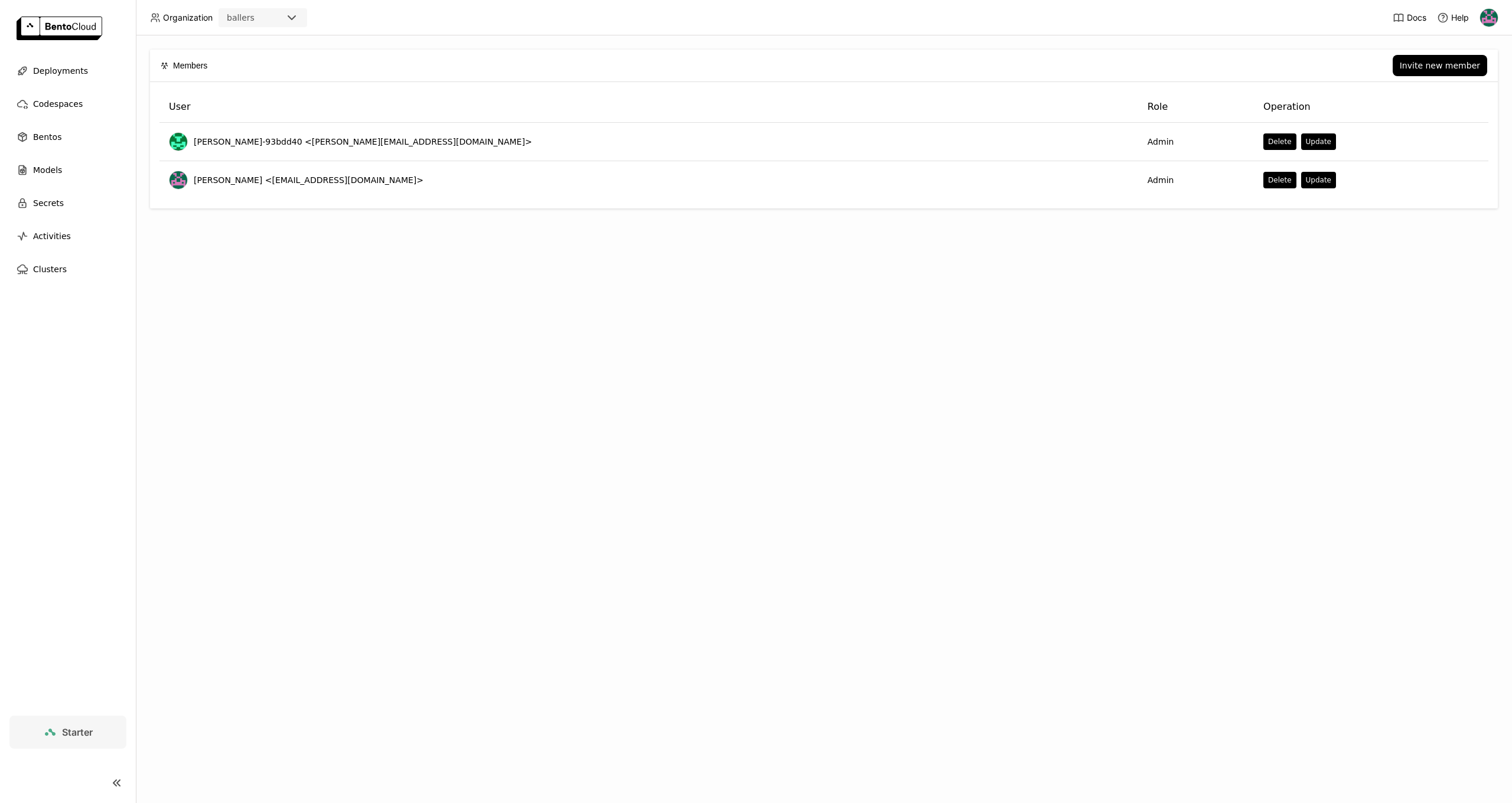
drag, startPoint x: 475, startPoint y: 427, endPoint x: 482, endPoint y: 416, distance: 13.0
click at [476, 425] on div "Members Invite new member User Role Operation frank-denbow-93bdd40 <frank@realb…" at bounding box center [824, 419] width 1376 height 767
click at [33, 28] on img at bounding box center [60, 28] width 86 height 23
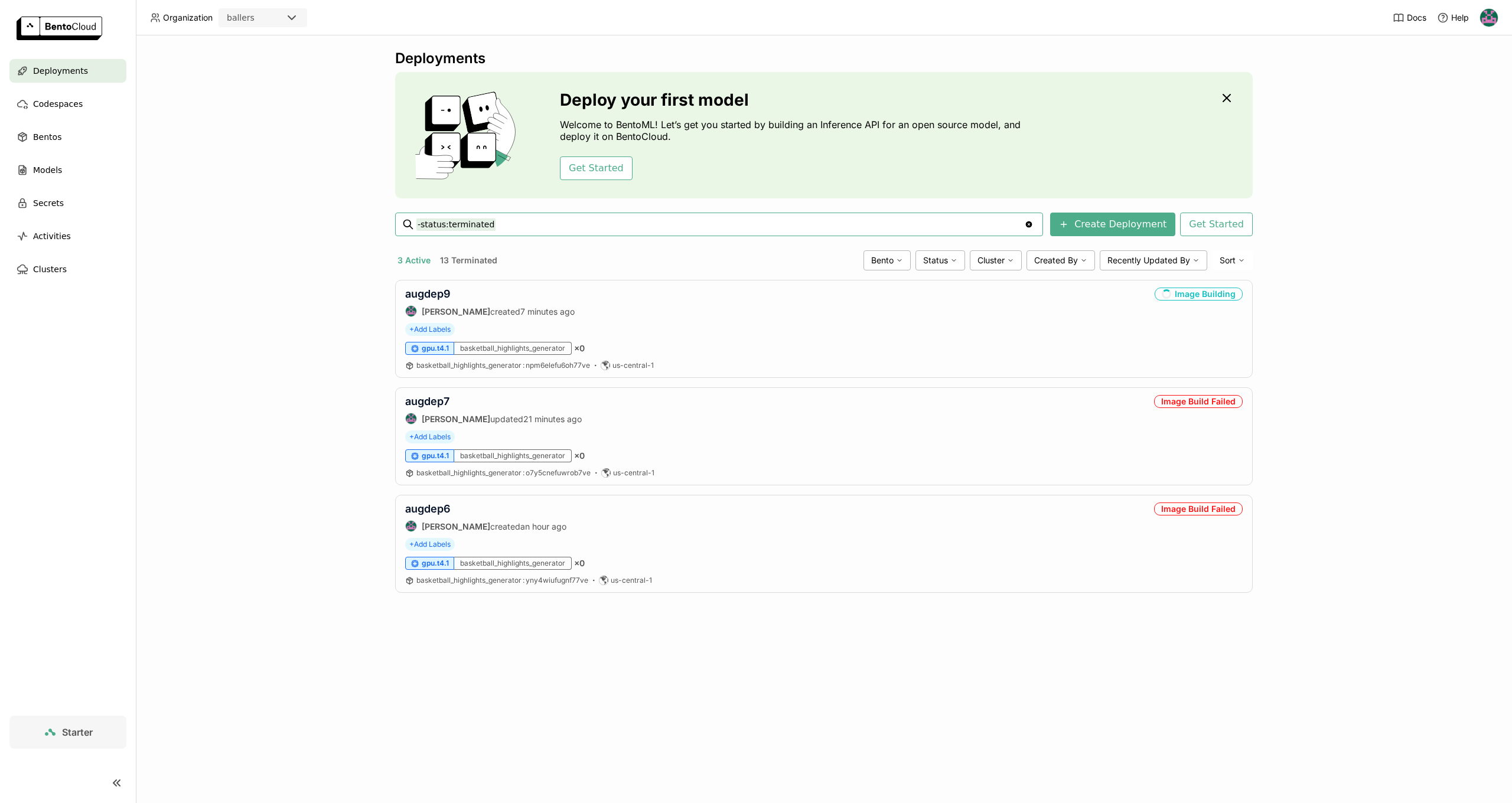
click at [445, 260] on button "13 Terminated" at bounding box center [468, 260] width 62 height 15
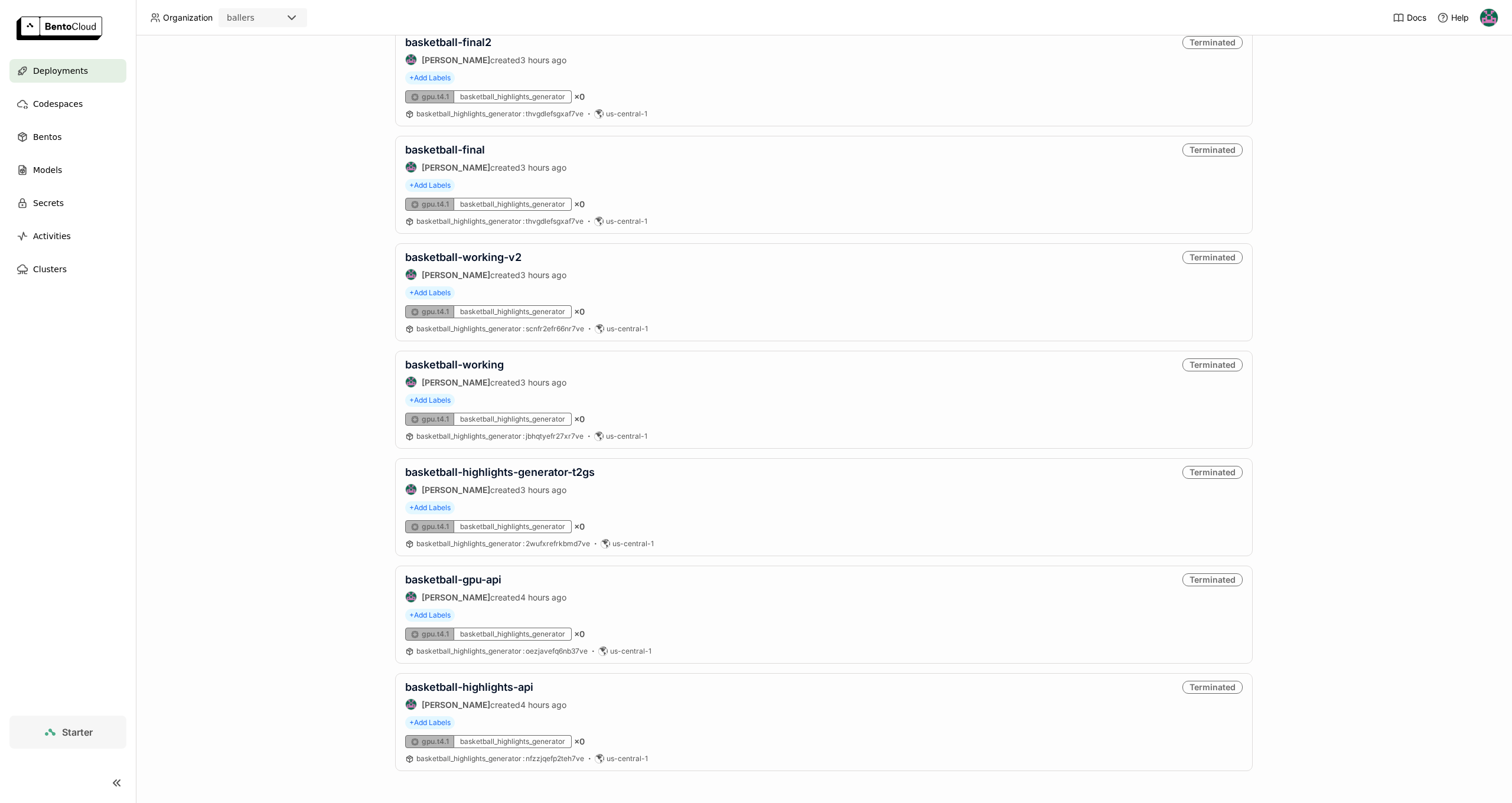
scroll to position [896, 0]
click at [49, 161] on div "Models" at bounding box center [67, 169] width 117 height 23
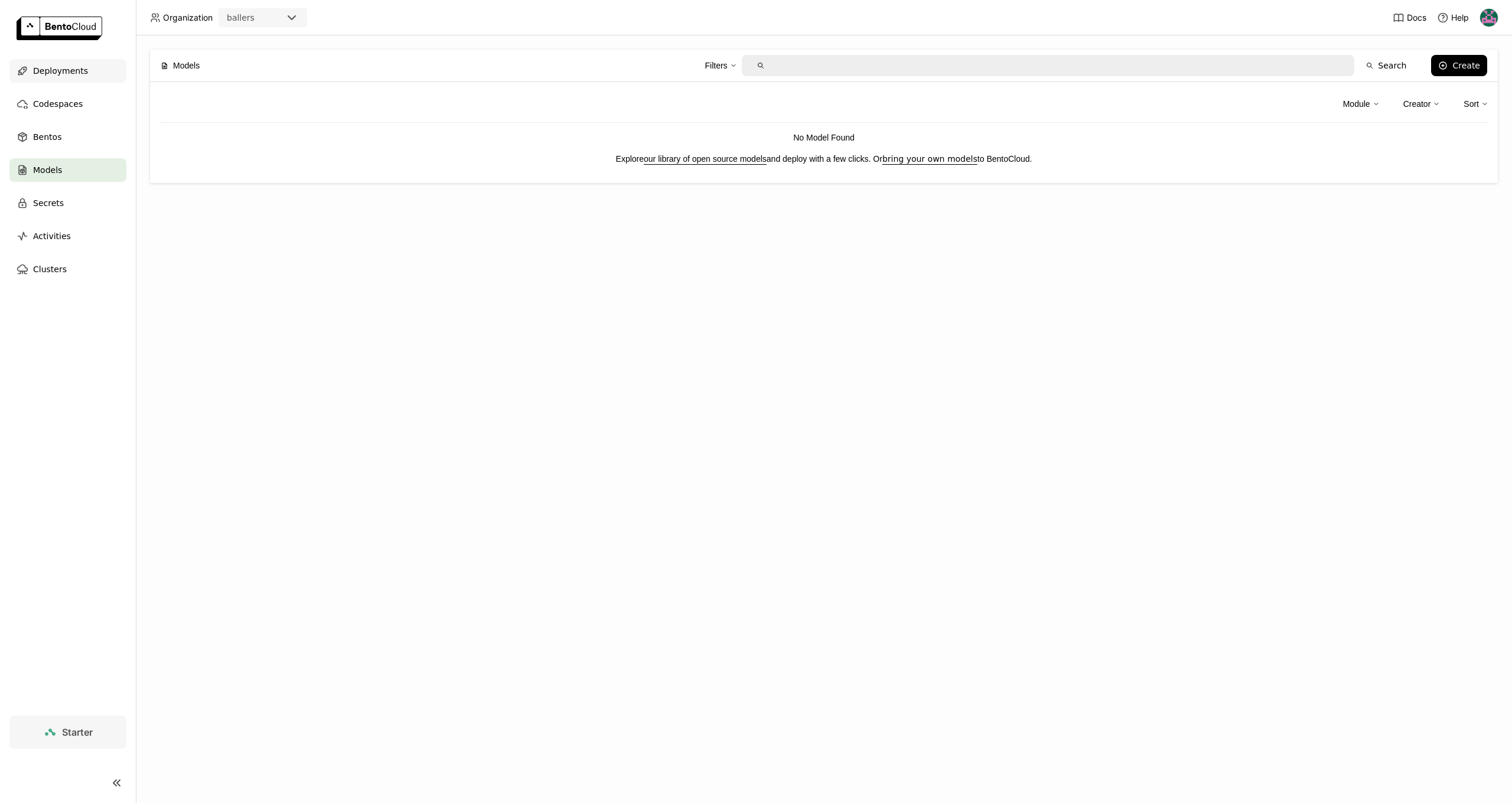
click at [70, 75] on span "Deployments" at bounding box center [60, 70] width 55 height 14
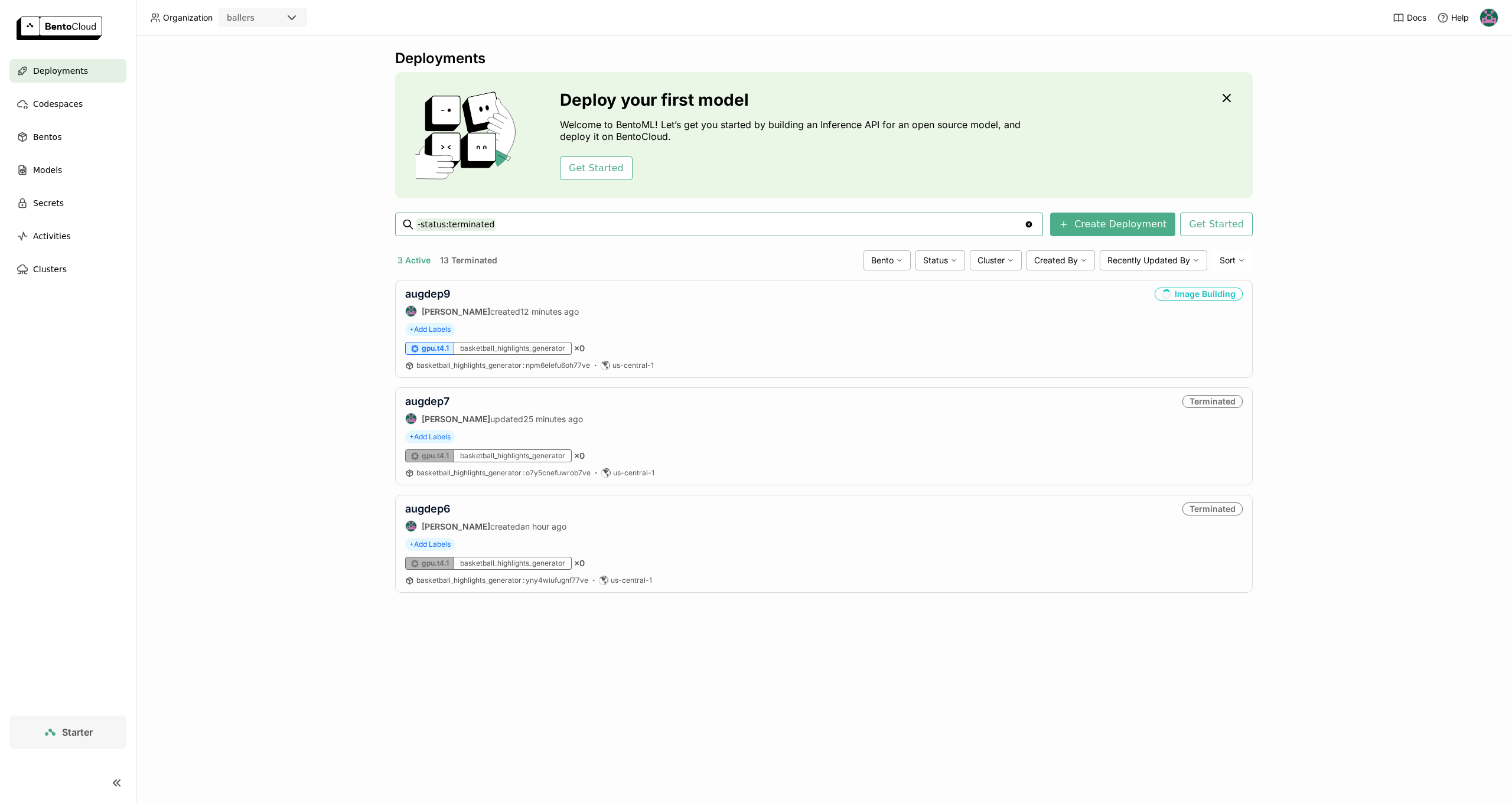
click at [60, 66] on span "Deployments" at bounding box center [60, 70] width 55 height 14
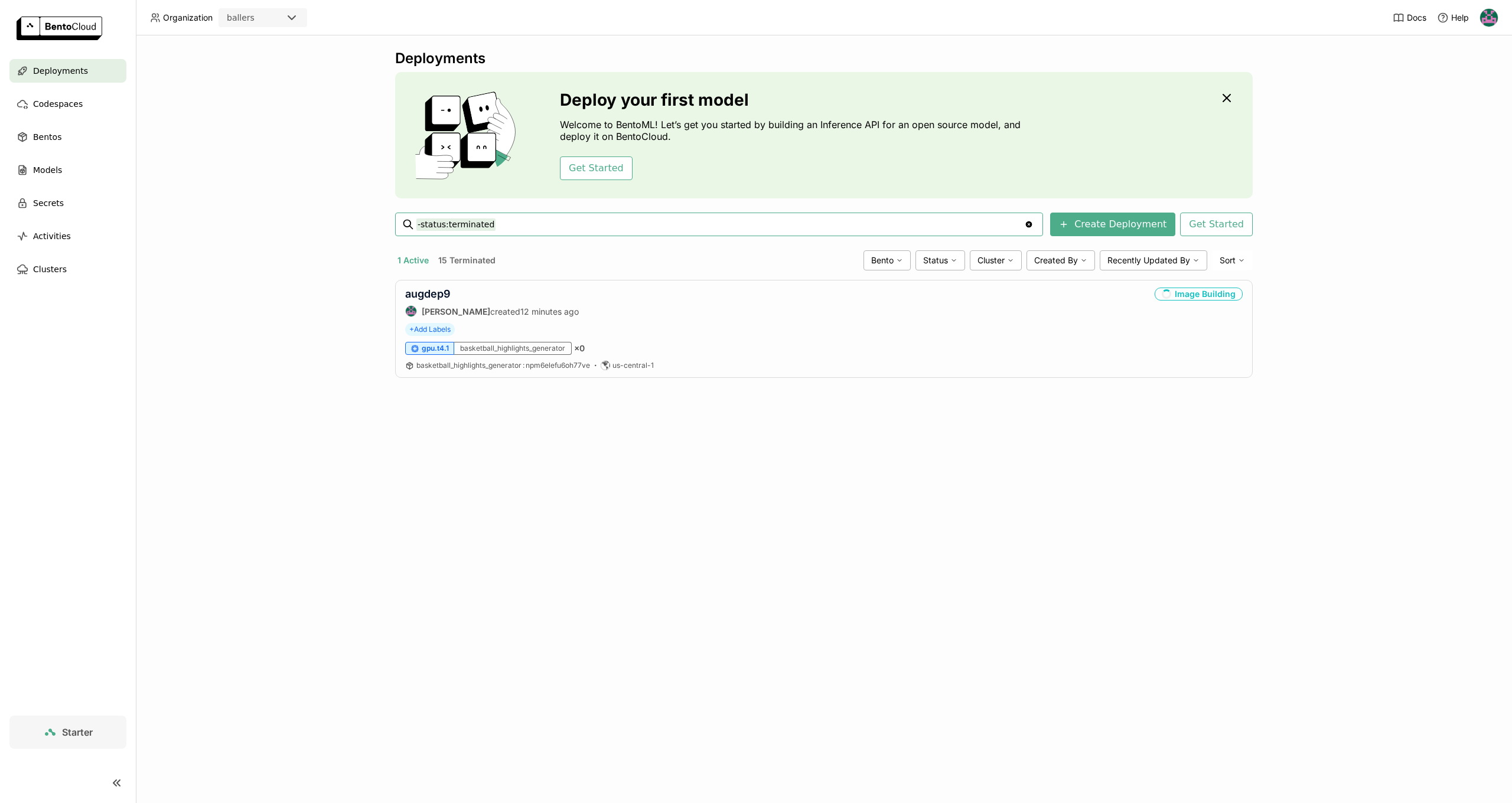
click at [468, 509] on div "Deployments Deploy your first model Welcome to BentoML! Let’s get you started b…" at bounding box center [824, 419] width 1376 height 767
click at [466, 261] on button "15 Terminated" at bounding box center [467, 260] width 62 height 15
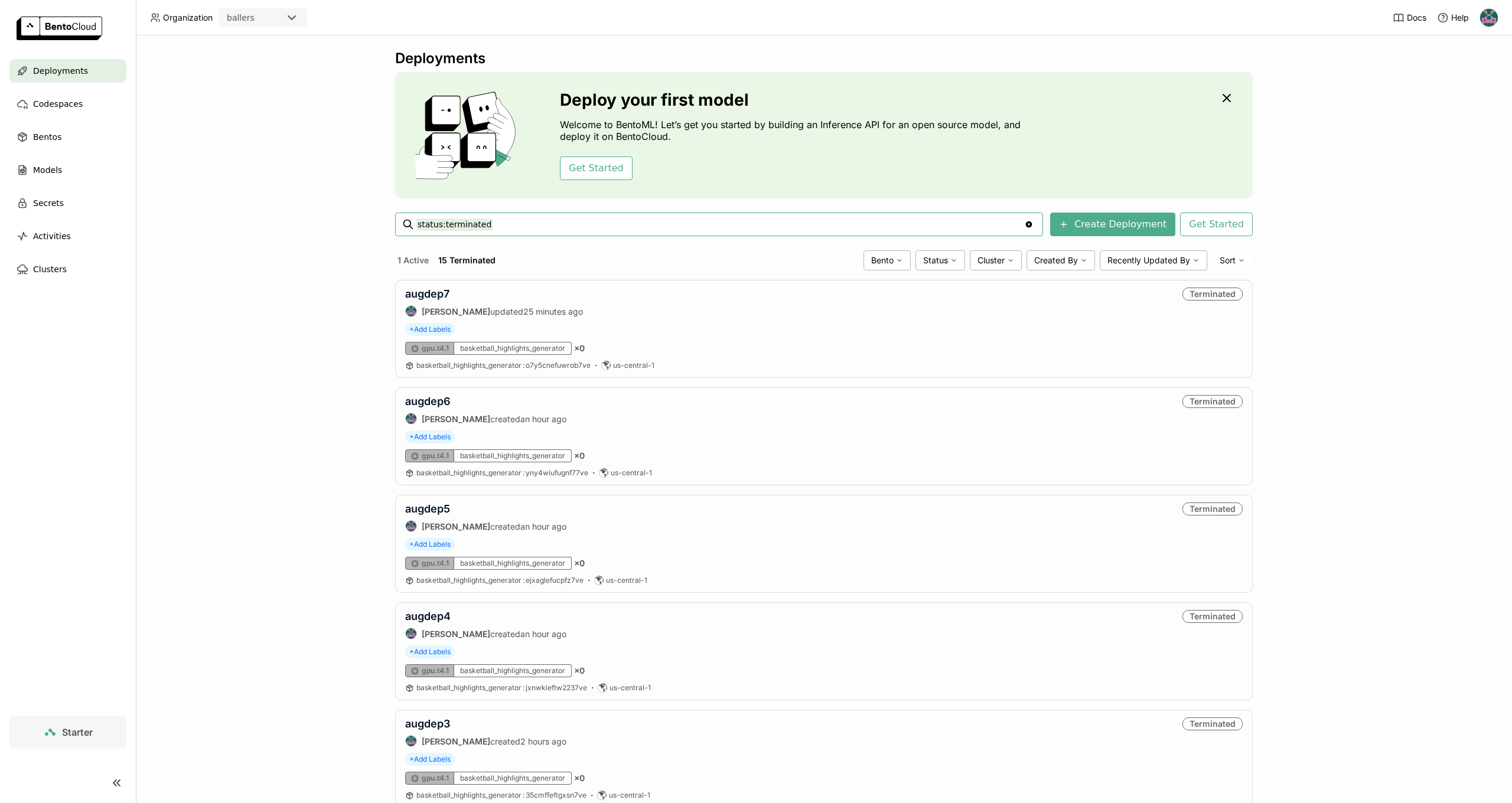
click at [424, 264] on button "1 Active" at bounding box center [413, 260] width 36 height 15
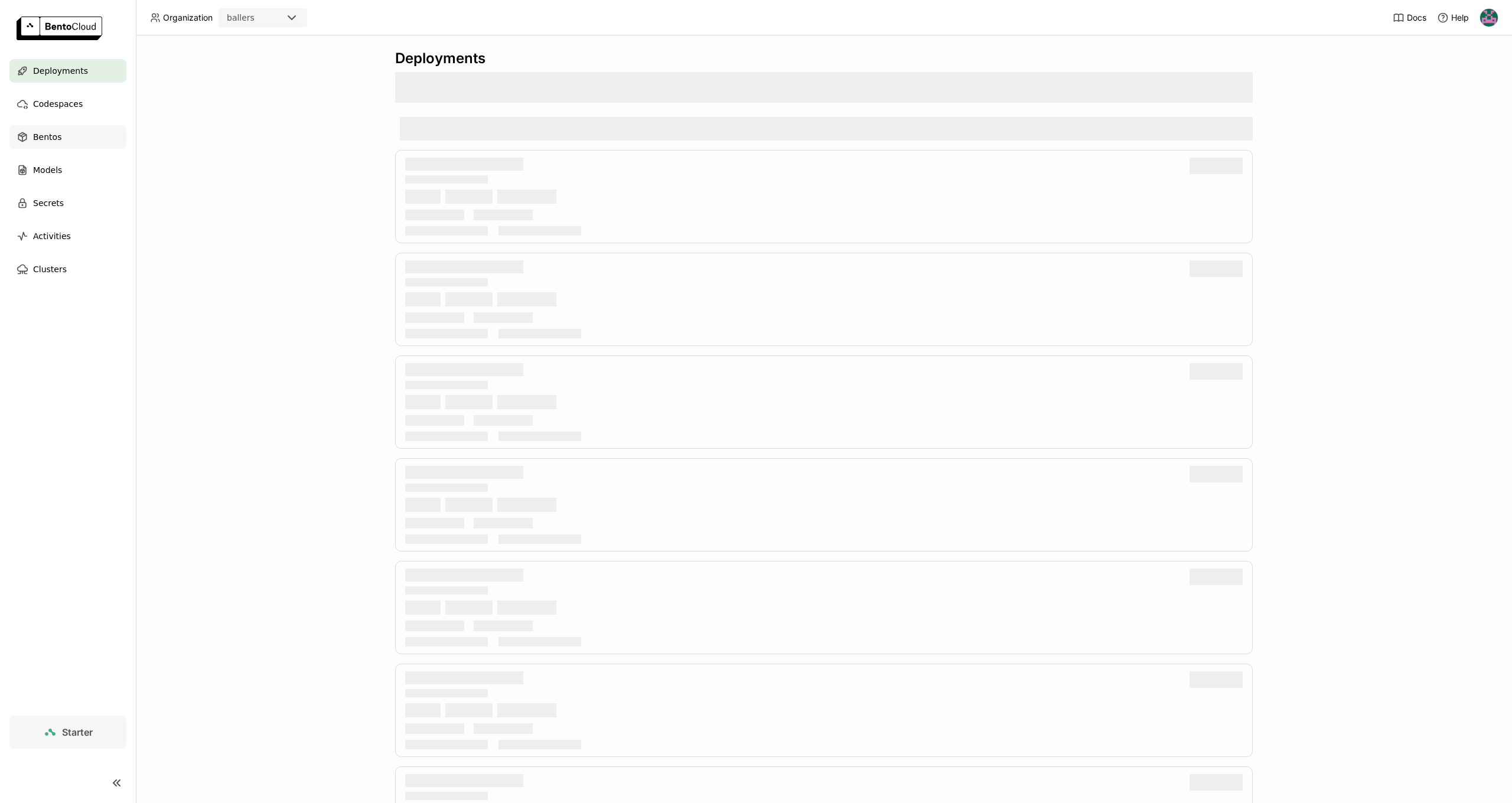
click at [37, 136] on span "Bentos" at bounding box center [47, 136] width 28 height 14
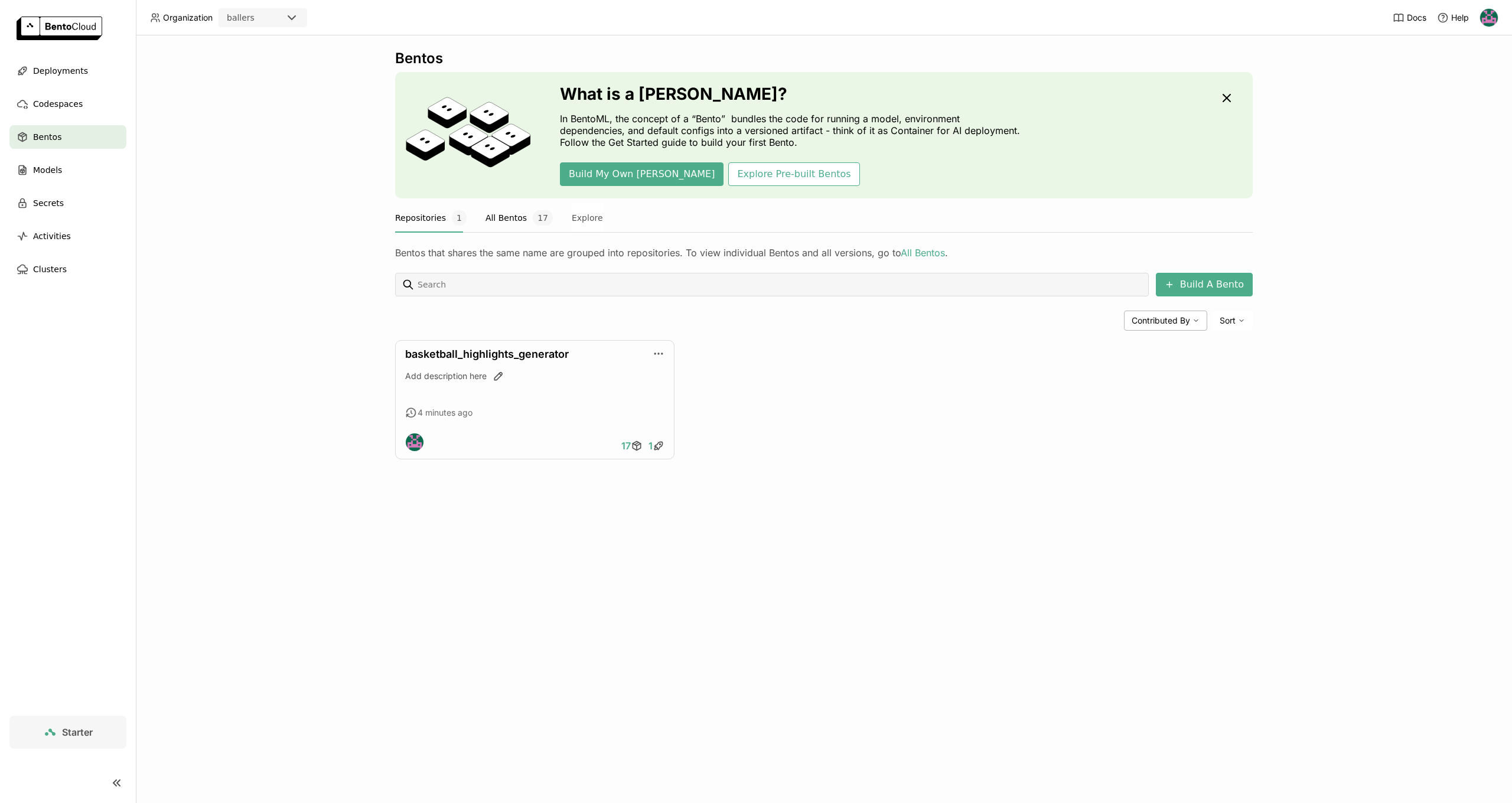
click at [512, 210] on button "All Bentos 17" at bounding box center [519, 218] width 67 height 30
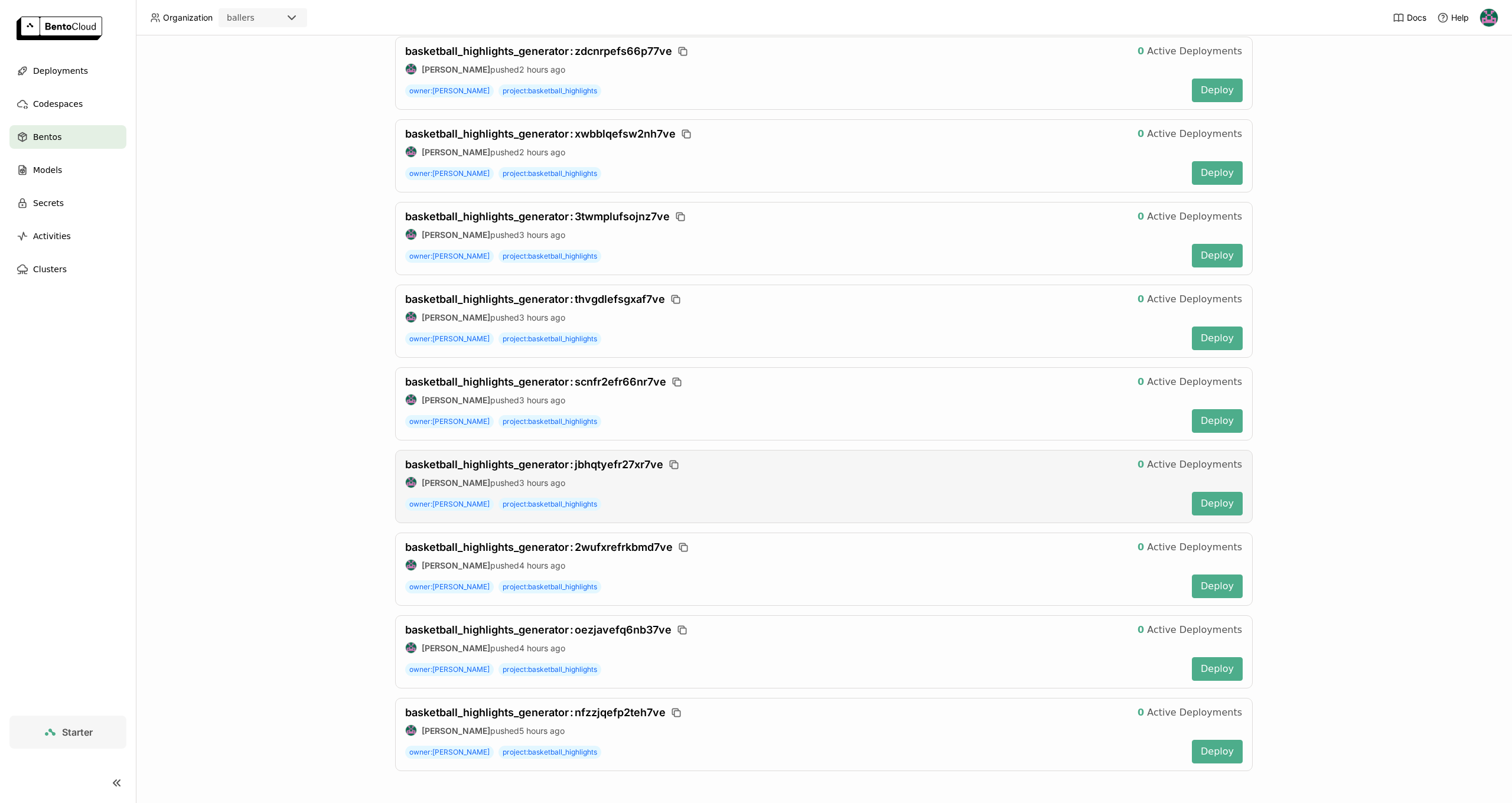
scroll to position [965, 0]
click at [281, 451] on div "Bentos What is a Bento? In BentoML, the concept of a “Bento” bundles the code f…" at bounding box center [824, 419] width 1376 height 767
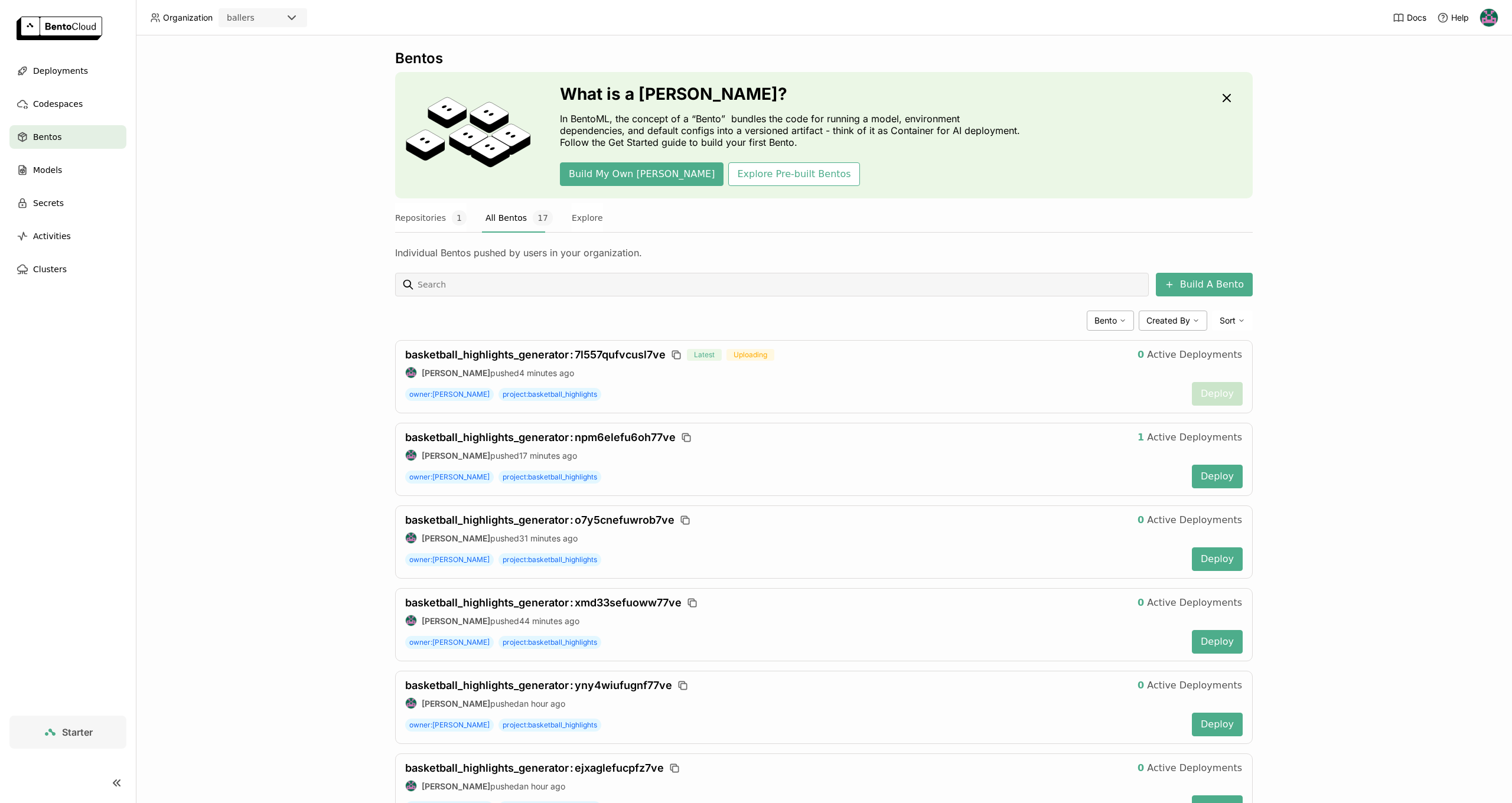
scroll to position [0, 0]
click at [84, 78] on div "Deployments" at bounding box center [67, 70] width 117 height 23
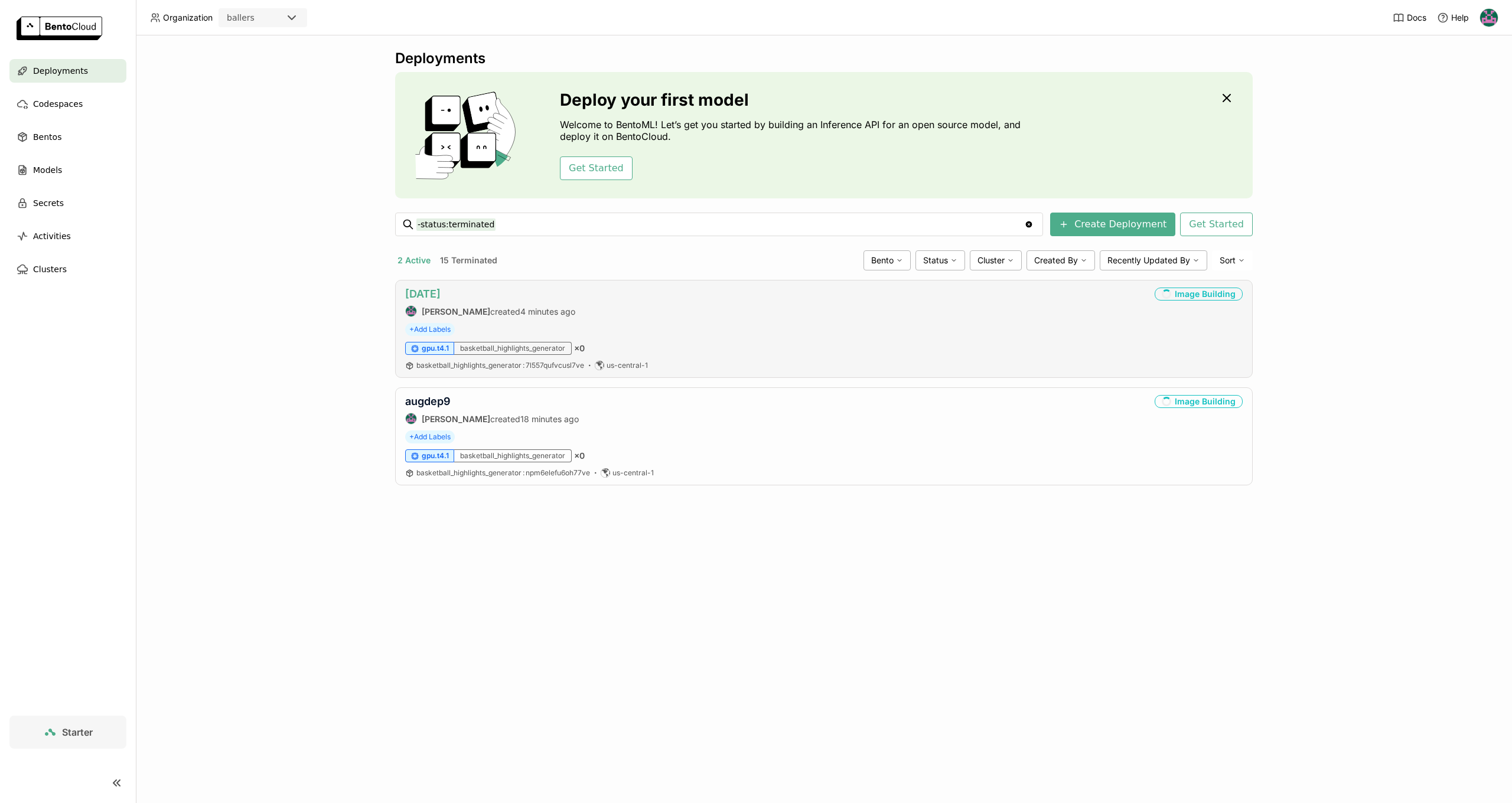
click at [407, 289] on link "aug10" at bounding box center [423, 294] width 36 height 12
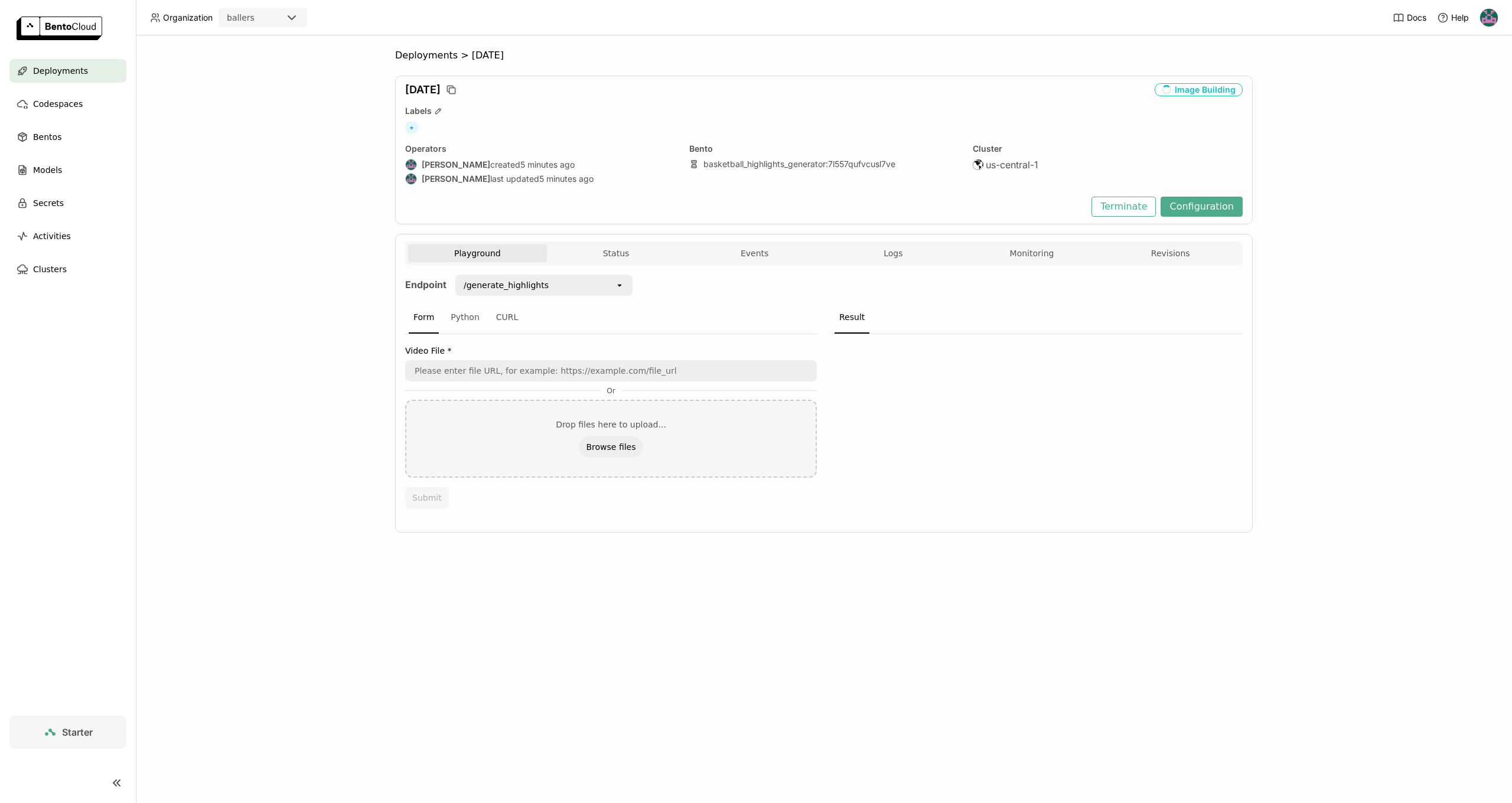
scroll to position [1, 1]
click at [886, 249] on span "Logs" at bounding box center [893, 252] width 19 height 10
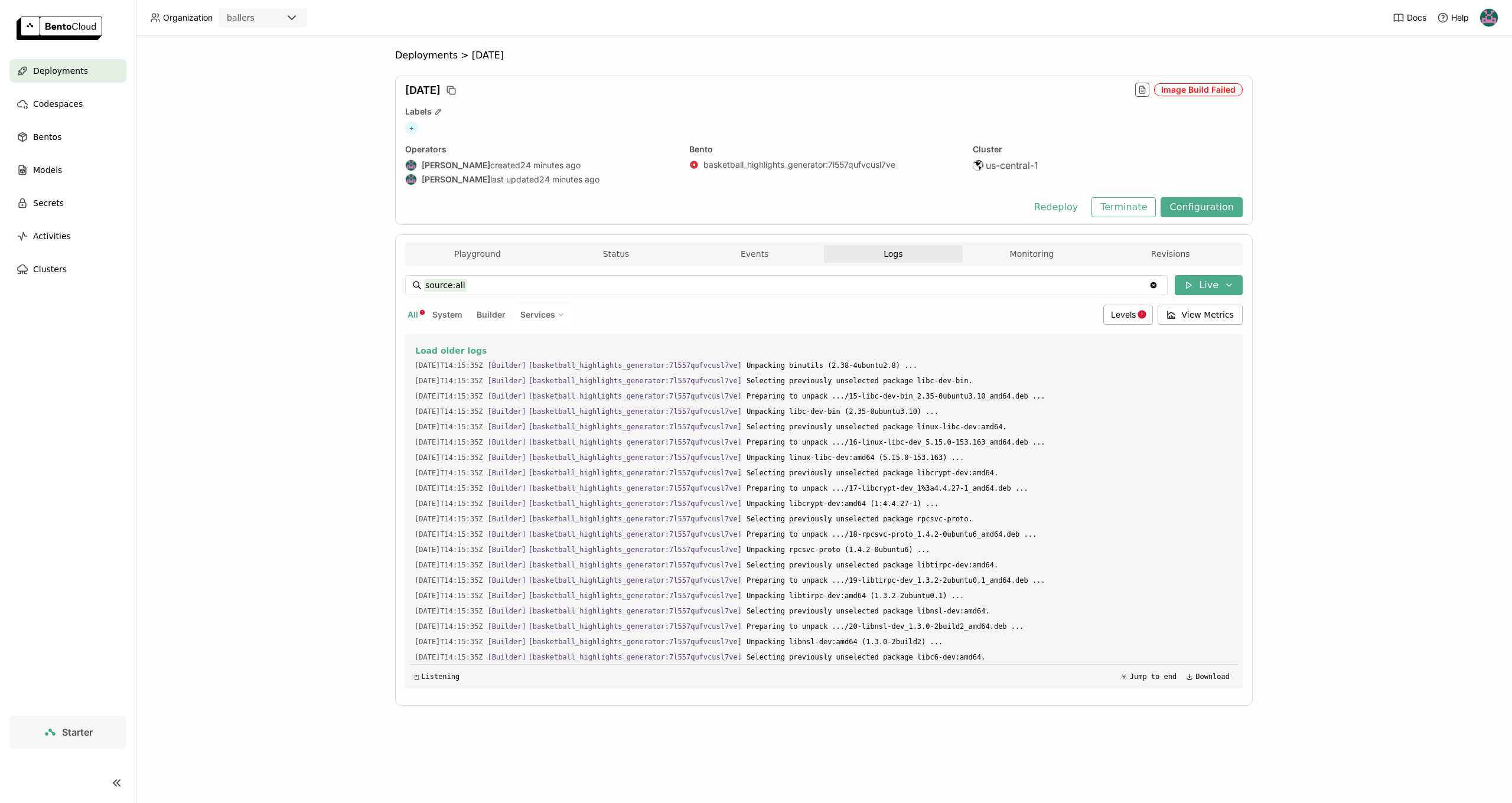
scroll to position [17243, 0]
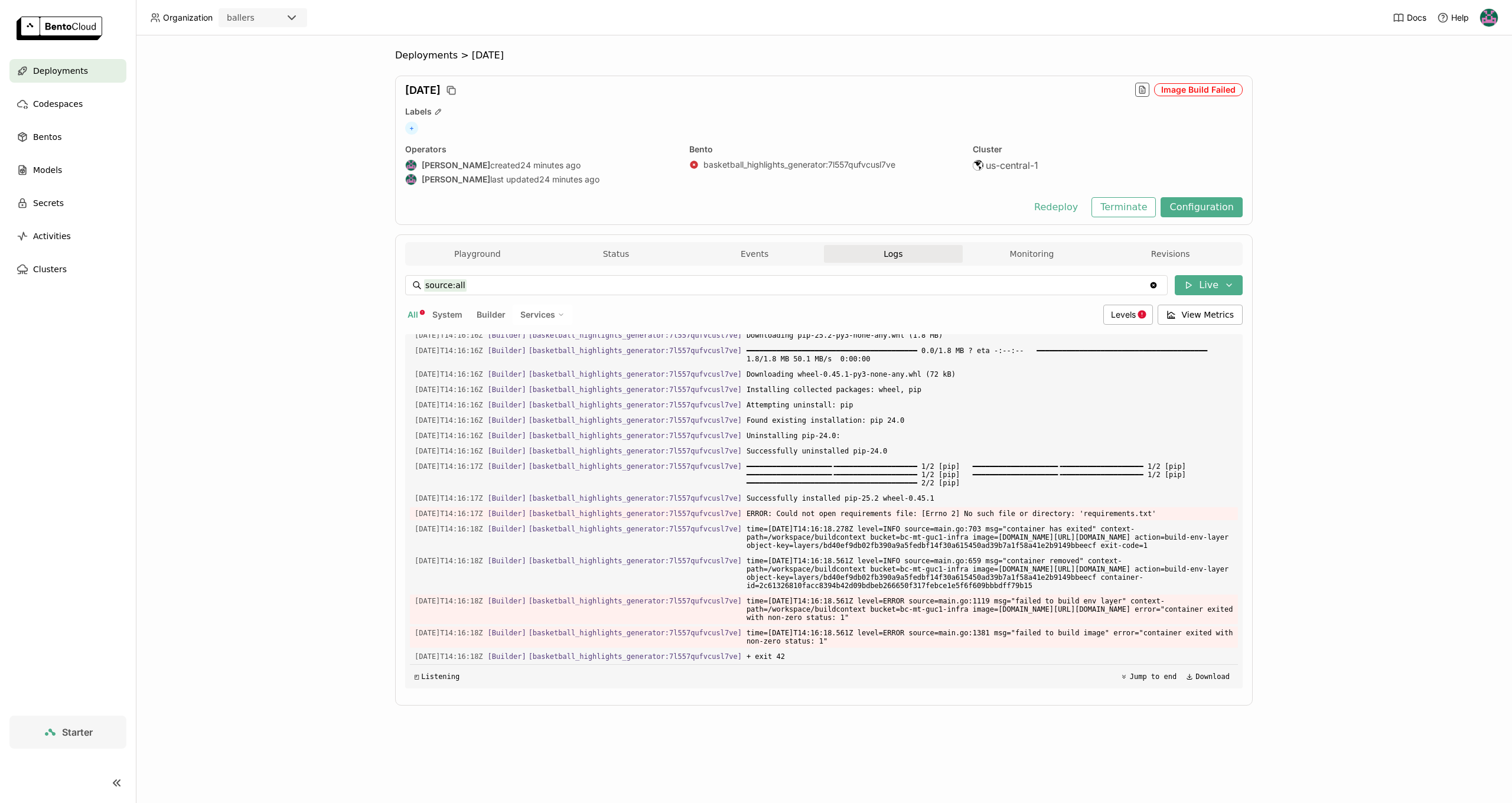
drag, startPoint x: 500, startPoint y: 65, endPoint x: 457, endPoint y: 60, distance: 43.3
click at [461, 60] on span ">" at bounding box center [464, 55] width 14 height 12
click at [427, 50] on span "Deployments" at bounding box center [426, 55] width 63 height 12
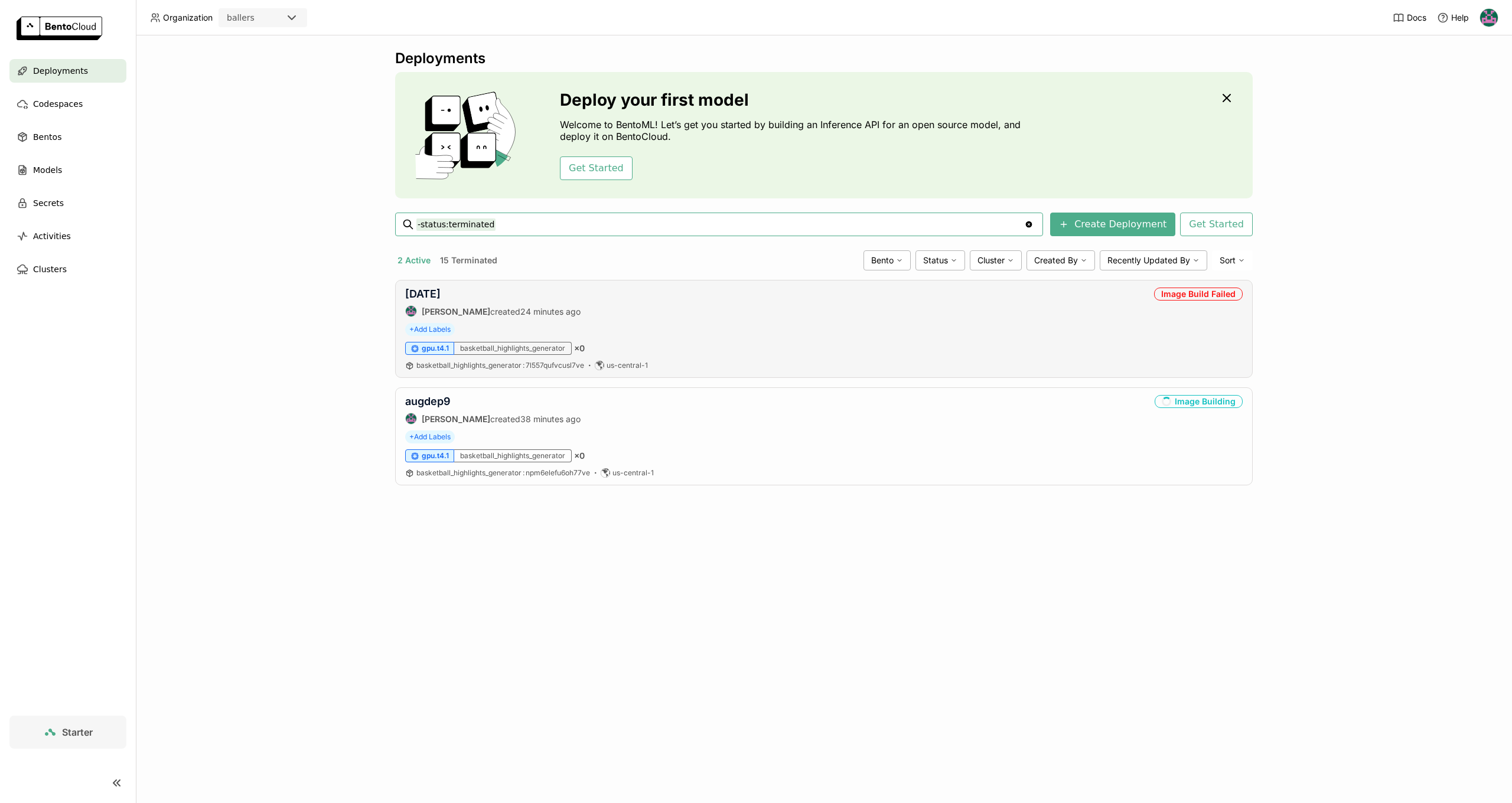
click at [1188, 297] on div "Image Build Failed" at bounding box center [1198, 294] width 89 height 13
click at [420, 294] on link "aug10" at bounding box center [423, 294] width 36 height 12
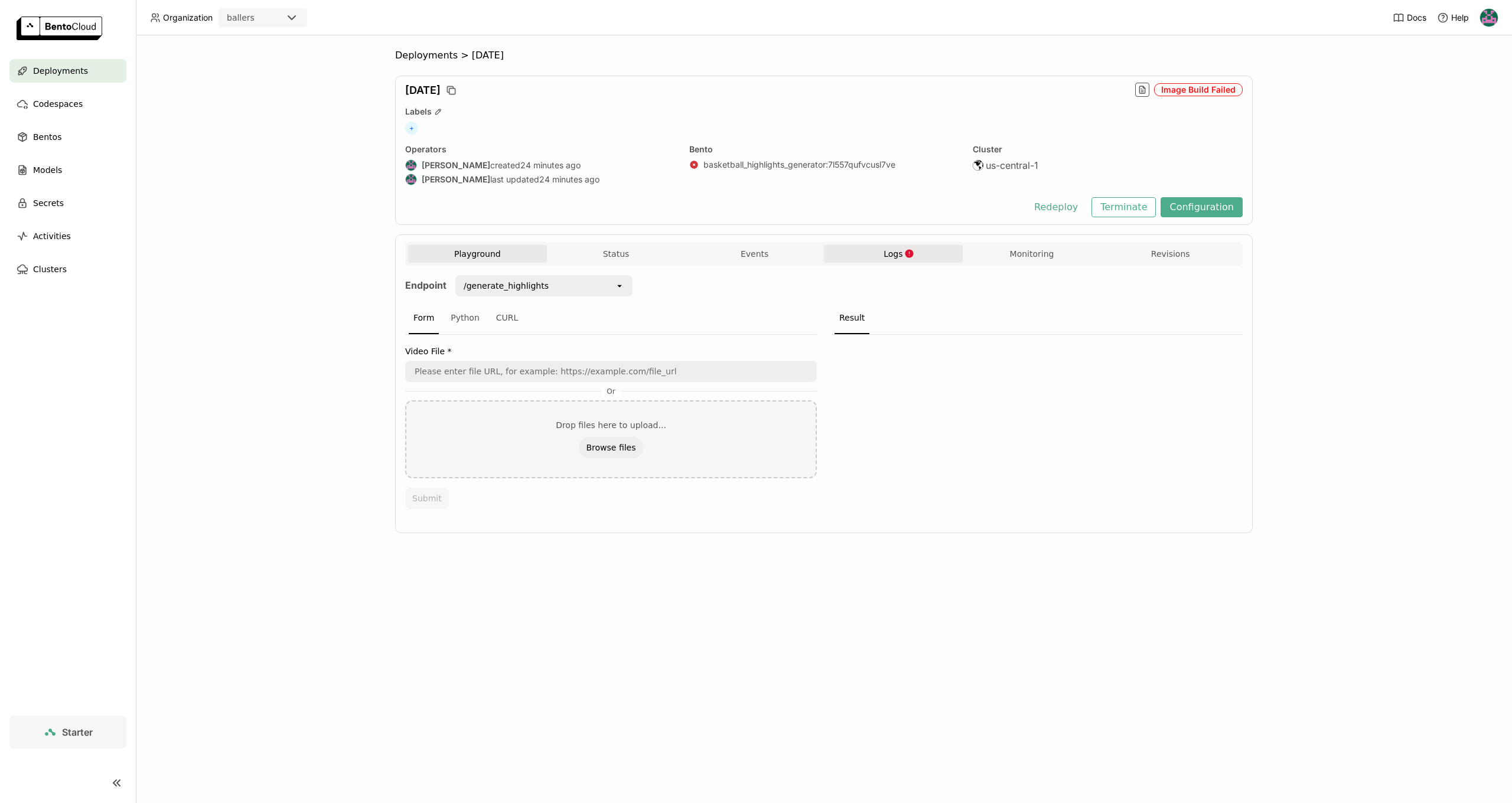
click at [879, 251] on button "Logs" at bounding box center [893, 253] width 138 height 18
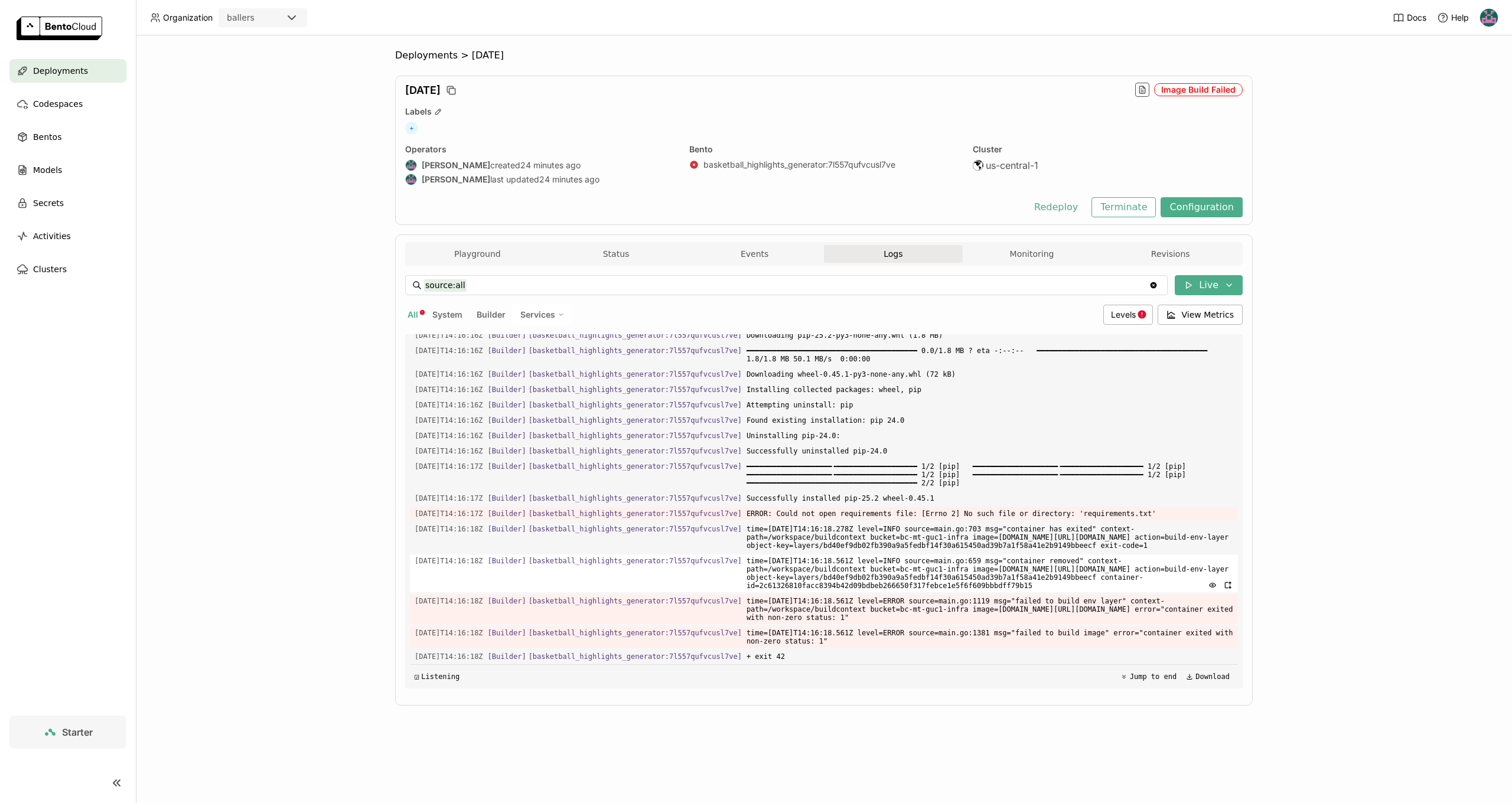
scroll to position [1, 1]
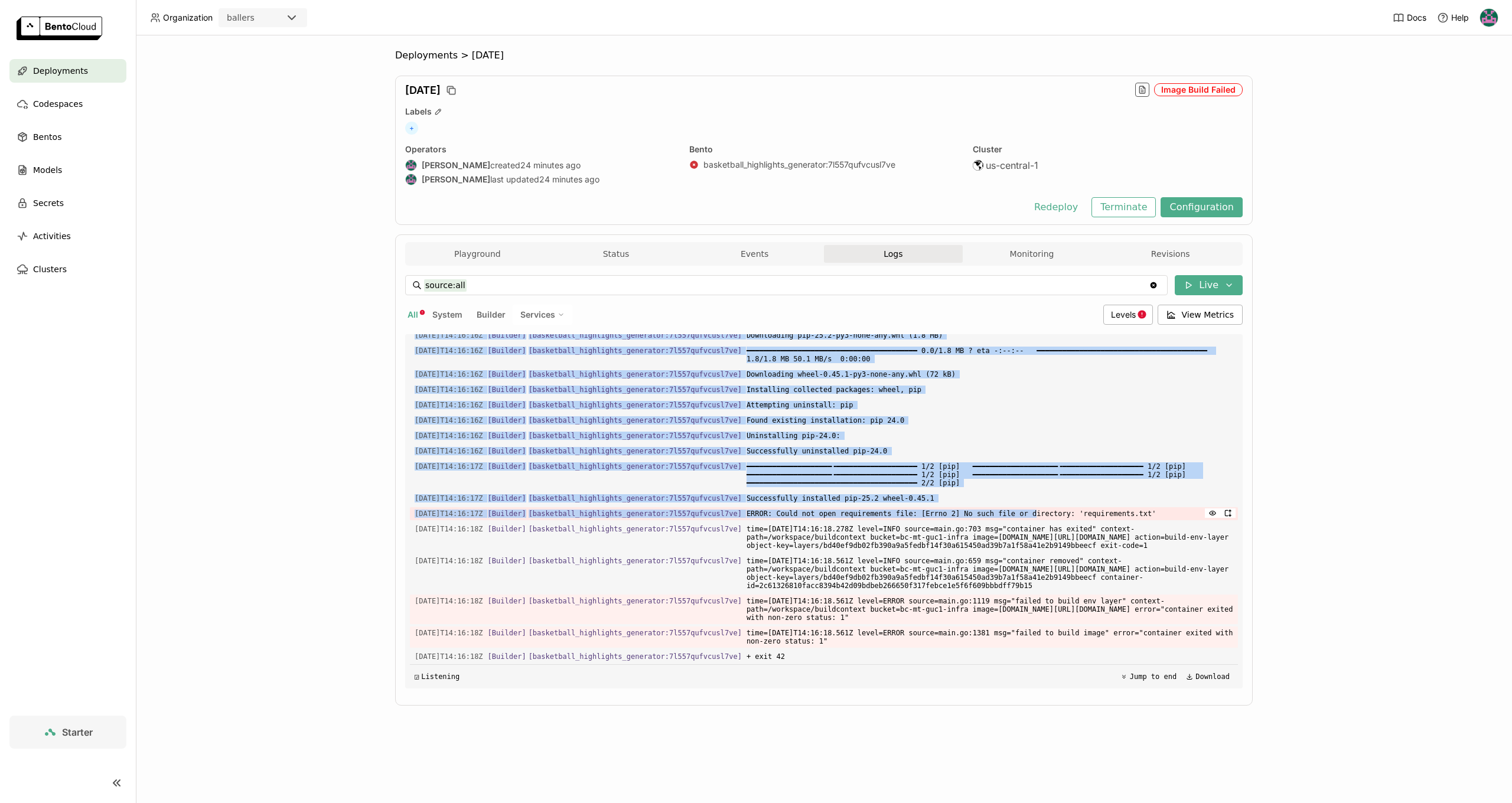
drag, startPoint x: 1070, startPoint y: 485, endPoint x: 1136, endPoint y: 488, distance: 66.1
click at [1131, 508] on span "ERROR: Could not open requirements file: [Errno 2] No such file or directory: '…" at bounding box center [989, 514] width 486 height 13
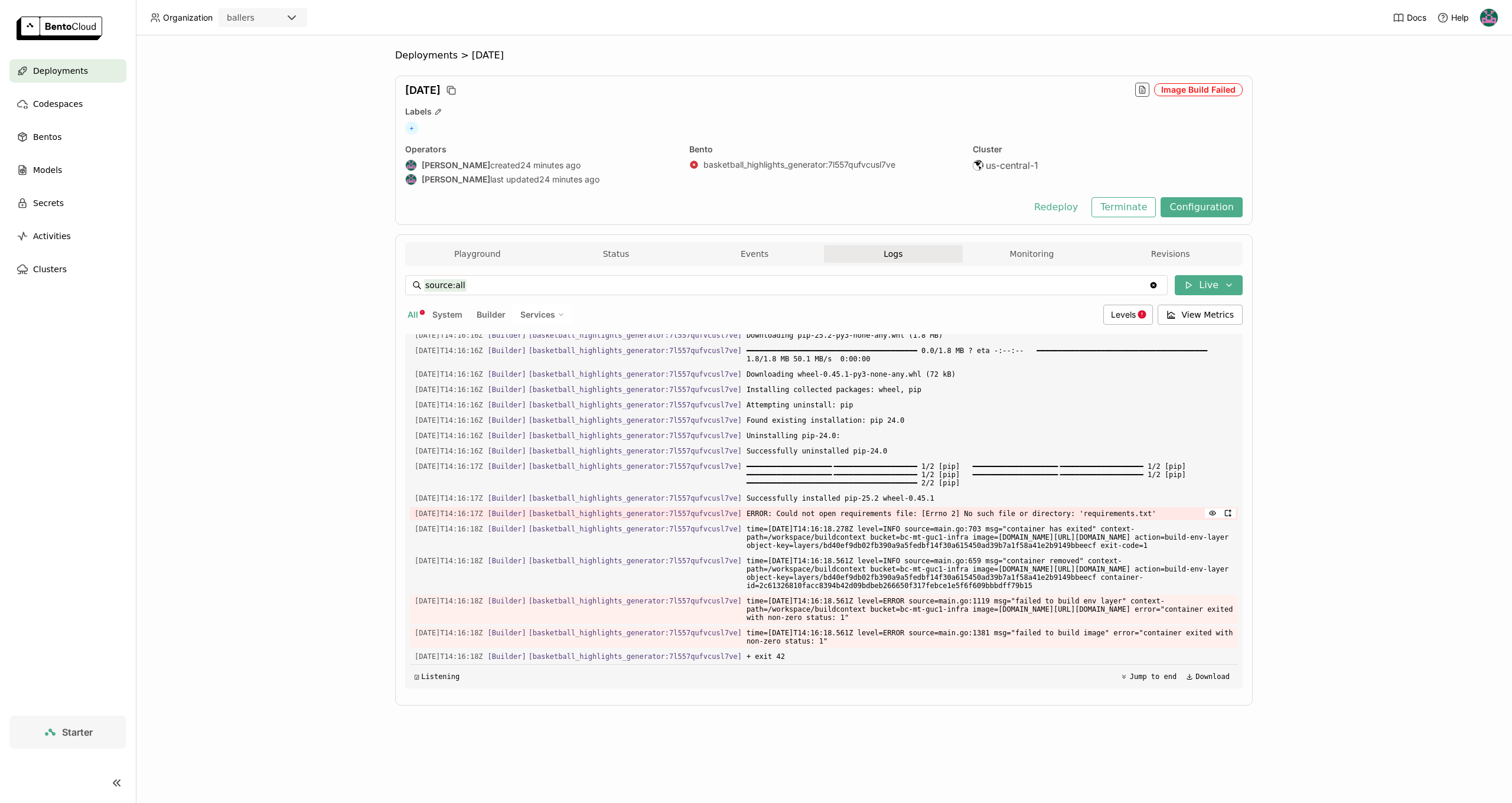
click at [1136, 508] on span "ERROR: Could not open requirements file: [Errno 2] No such file or directory: '…" at bounding box center [989, 514] width 486 height 13
drag, startPoint x: 437, startPoint y: 475, endPoint x: 945, endPoint y: 645, distance: 535.7
click at [945, 645] on div "Load older logs 2025-08-30T14:16:07Z [Builder] [ basketball_highlights_generato…" at bounding box center [824, 510] width 828 height 354
copy div "2025-08-30T14:16:17Z [Builder] [ basketball_highlights_generator:7l557qufvcusl7…"
click at [959, 530] on span "time=2025-08-30T14:16:18.278Z level=INFO source=main.go:703 msg="container has …" at bounding box center [989, 538] width 486 height 30
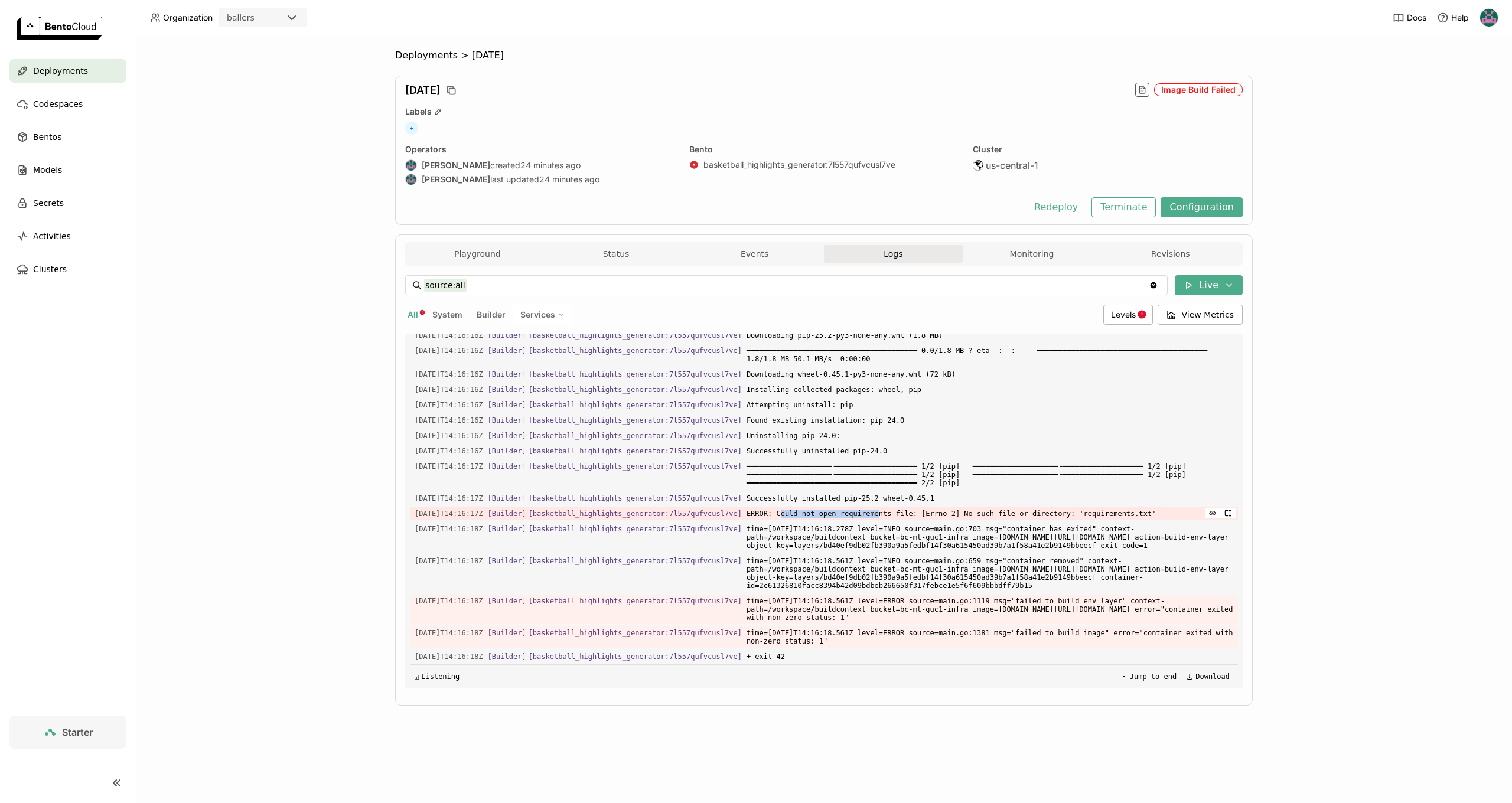
drag, startPoint x: 799, startPoint y: 488, endPoint x: 900, endPoint y: 493, distance: 101.1
click at [899, 508] on span "ERROR: Could not open requirements file: [Errno 2] No such file or directory: '…" at bounding box center [989, 514] width 486 height 13
click at [900, 508] on span "ERROR: Could not open requirements file: [Errno 2] No such file or directory: '…" at bounding box center [989, 514] width 486 height 13
drag, startPoint x: 915, startPoint y: 488, endPoint x: 942, endPoint y: 489, distance: 27.0
click at [940, 508] on span "ERROR: Could not open requirements file: [Errno 2] No such file or directory: '…" at bounding box center [989, 514] width 486 height 13
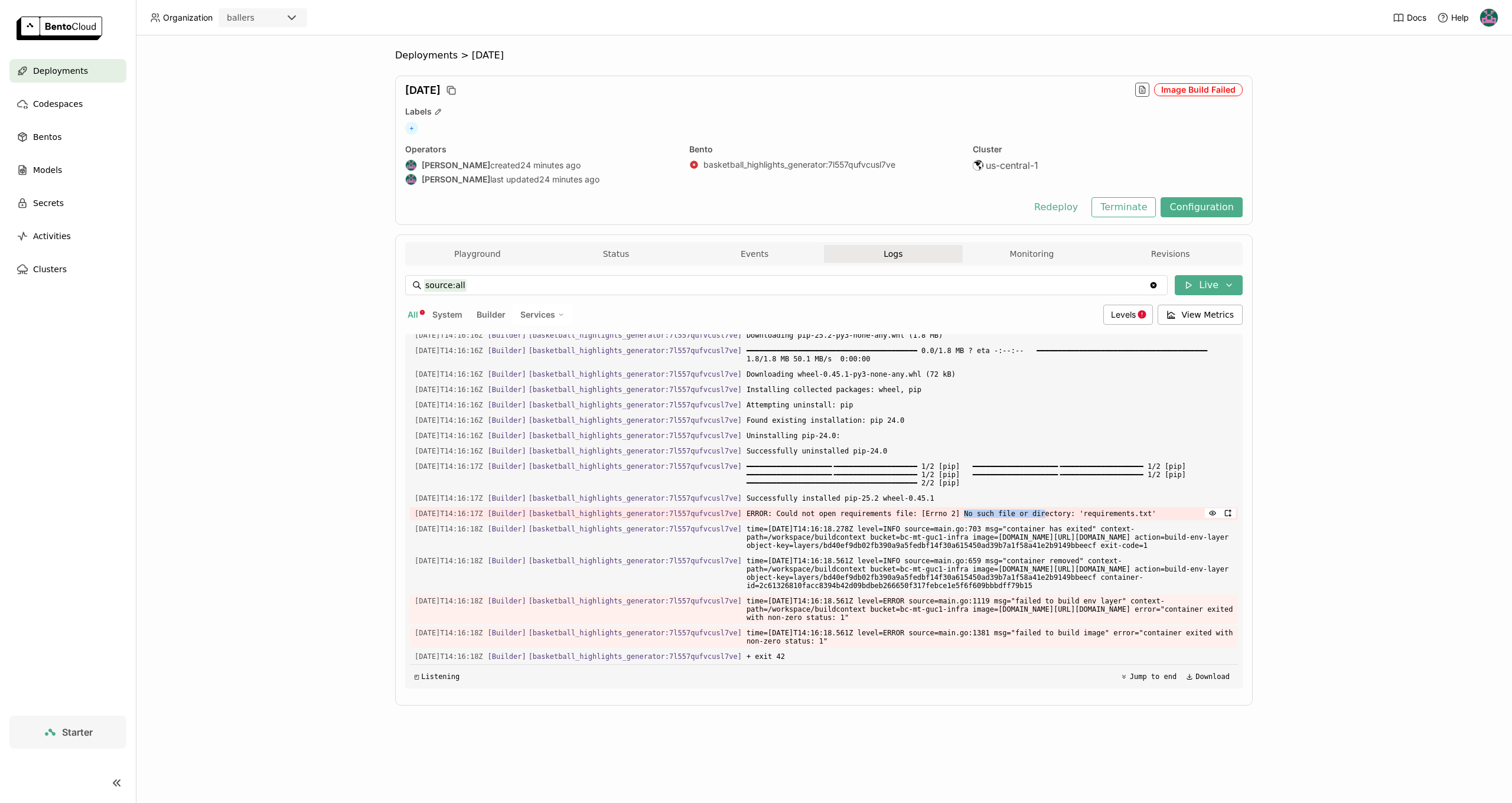
drag, startPoint x: 981, startPoint y: 489, endPoint x: 1072, endPoint y: 490, distance: 91.0
click at [1062, 508] on span "ERROR: Could not open requirements file: [Errno 2] No such file or directory: '…" at bounding box center [989, 514] width 486 height 13
drag, startPoint x: 1105, startPoint y: 487, endPoint x: 1166, endPoint y: 491, distance: 61.1
click at [1168, 508] on span "ERROR: Could not open requirements file: [Errno 2] No such file or directory: '…" at bounding box center [989, 514] width 486 height 13
copy span "requirements.txt"
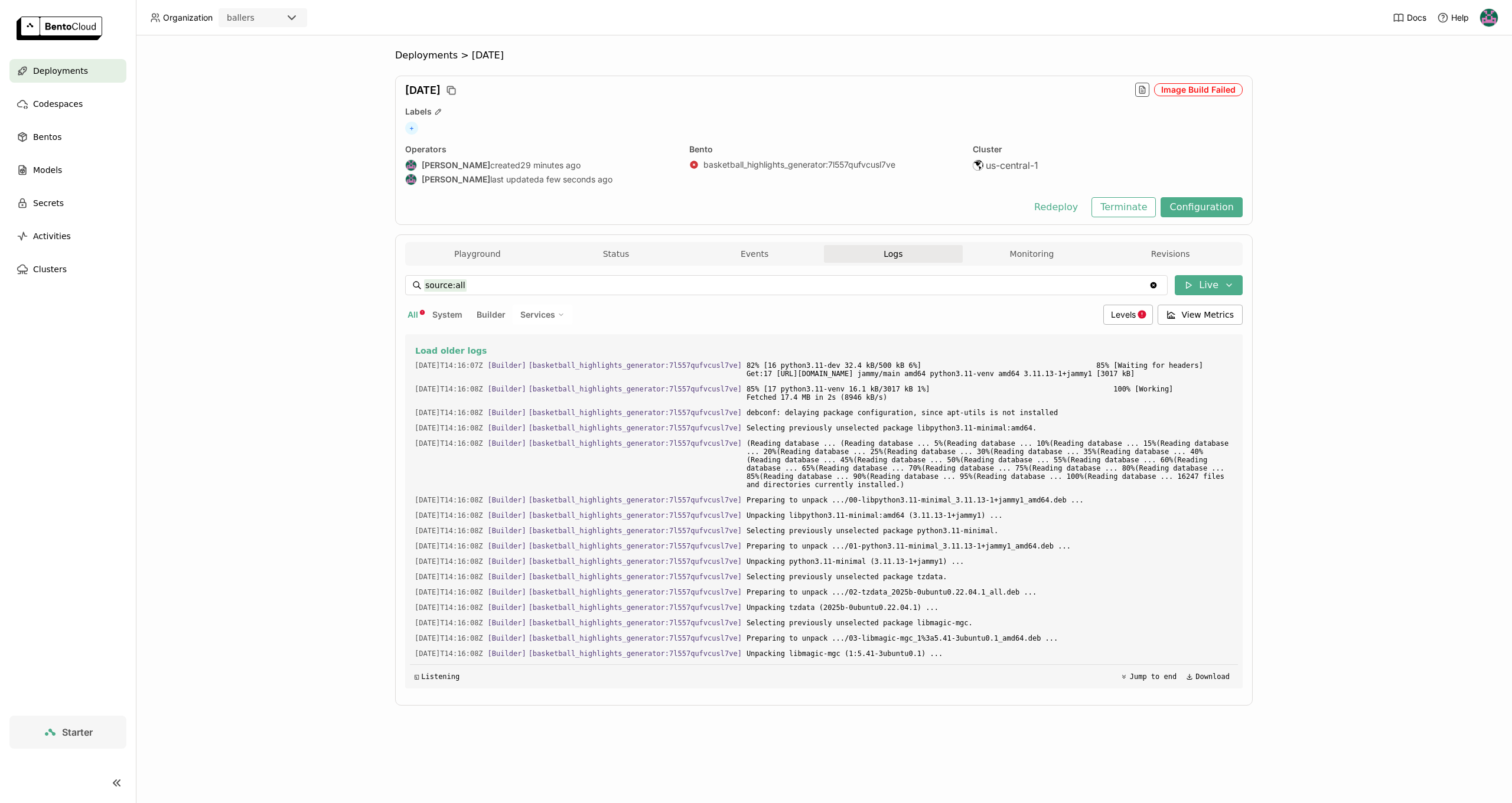
scroll to position [1452, 0]
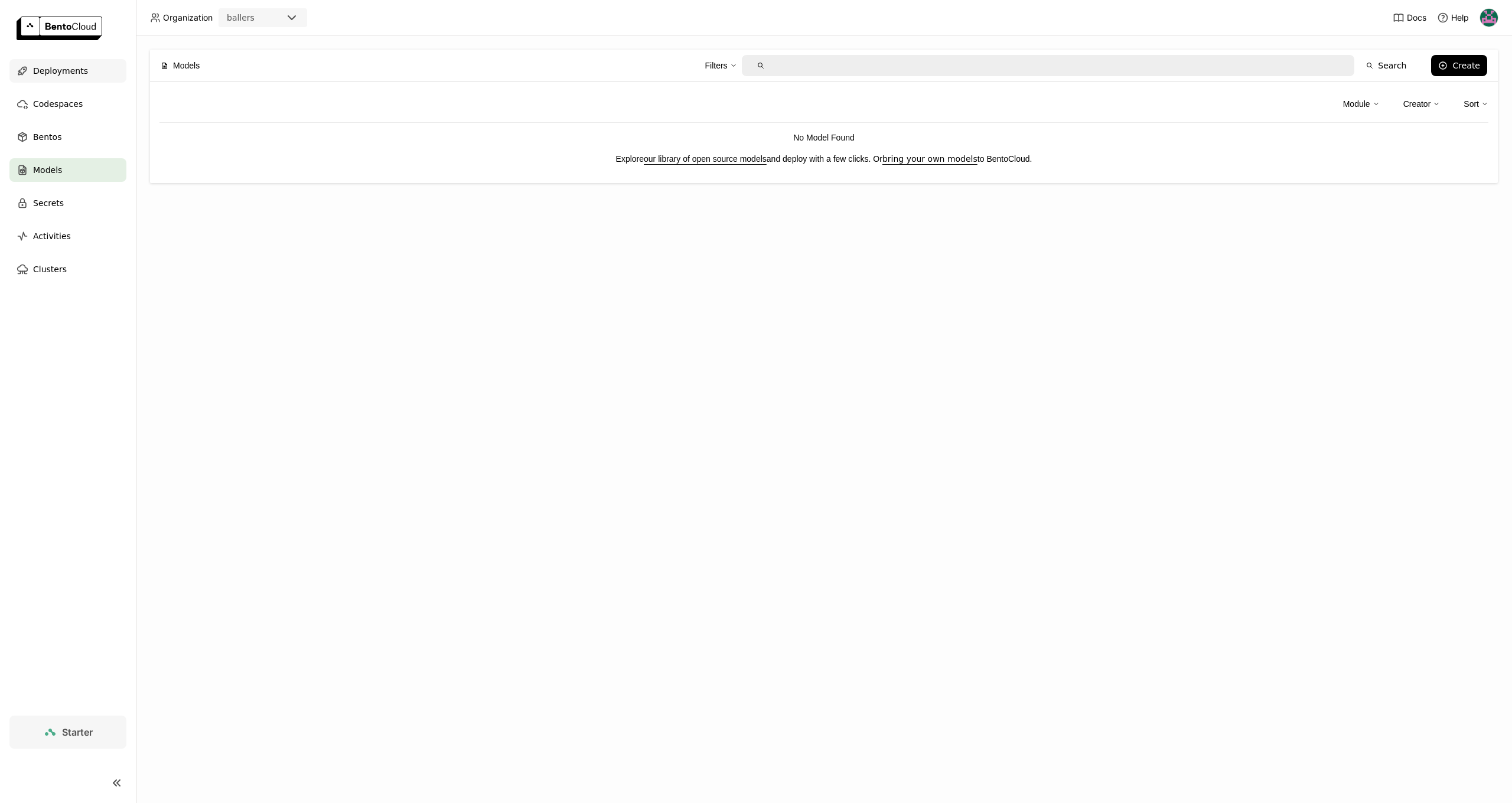
click at [91, 71] on div "Deployments" at bounding box center [67, 70] width 117 height 23
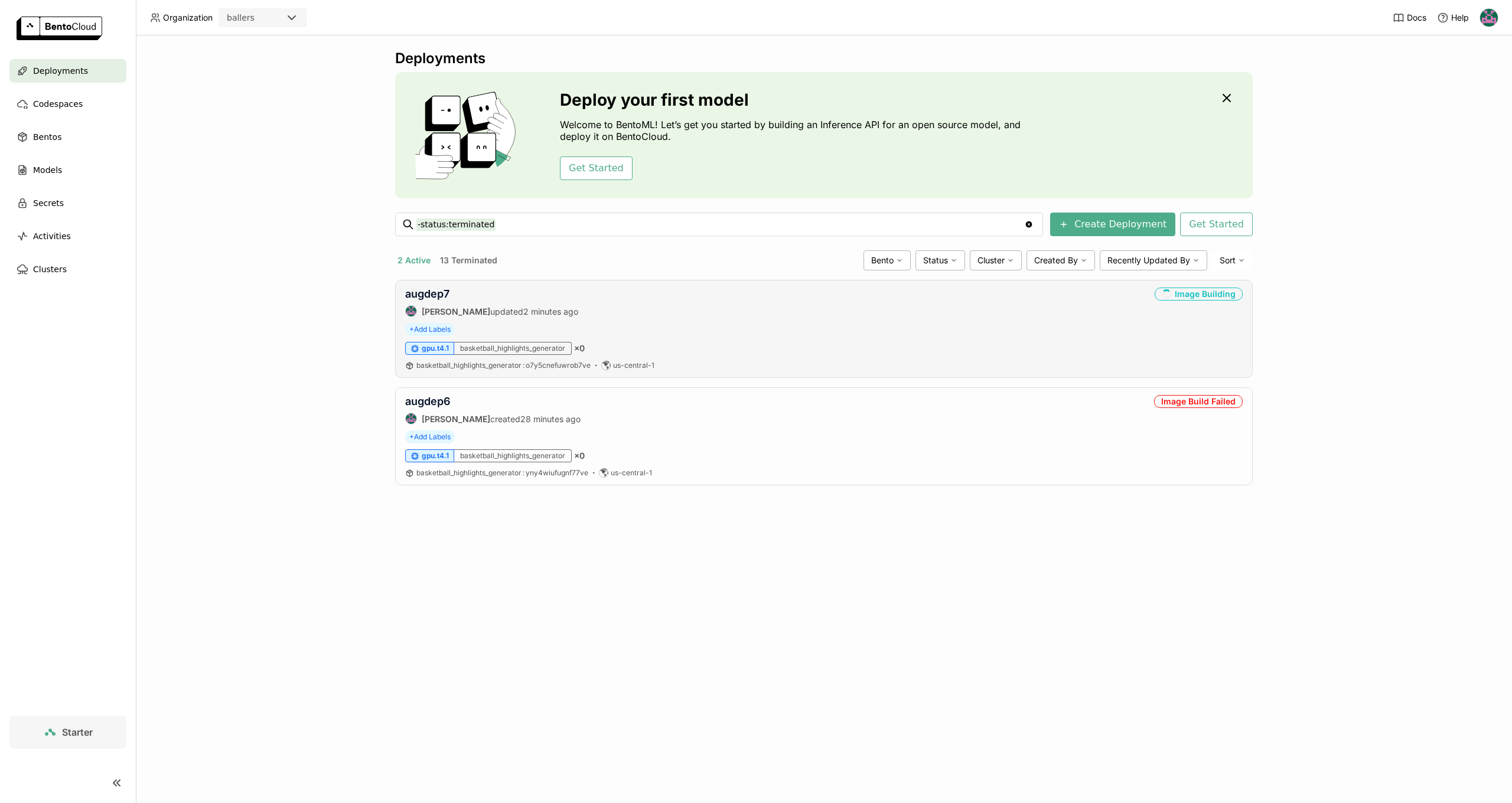
click at [1183, 288] on div "Image Building" at bounding box center [1199, 294] width 88 height 13
click at [1184, 293] on div "Image Building" at bounding box center [1199, 294] width 88 height 13
click at [423, 293] on link "augdep7" at bounding box center [426, 294] width 44 height 12
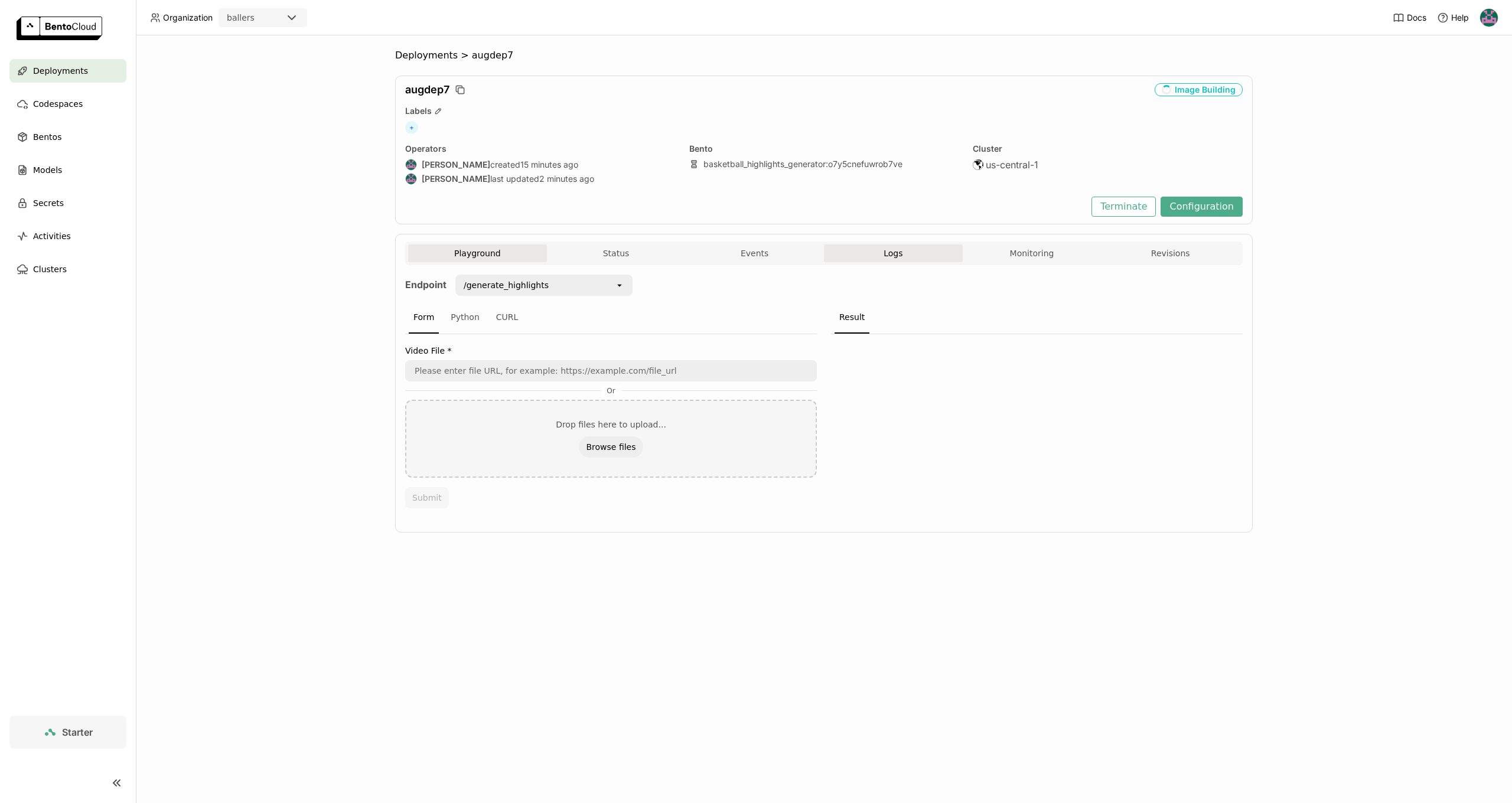
click at [923, 251] on button "Logs" at bounding box center [893, 252] width 138 height 18
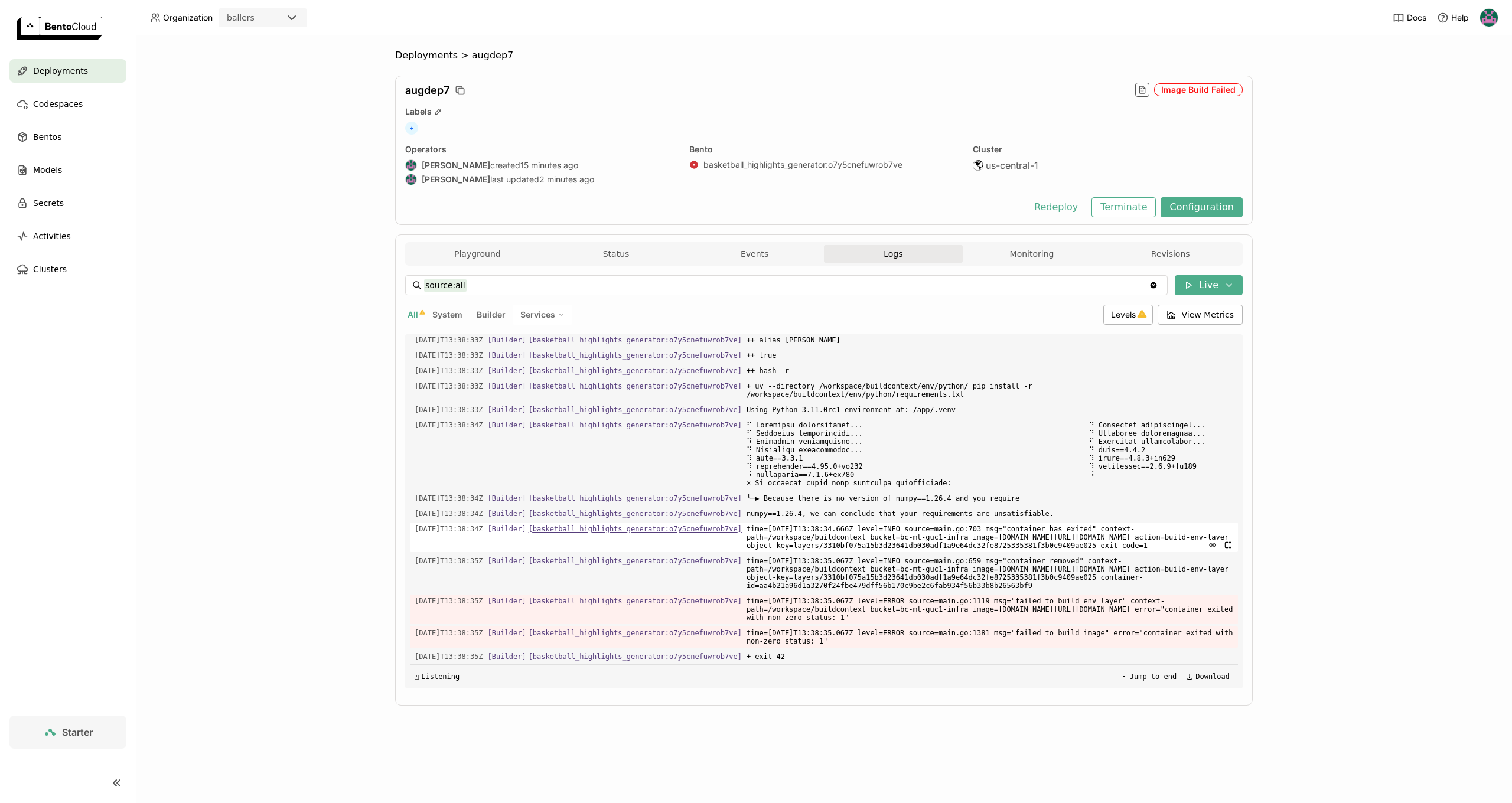
scroll to position [7177, 0]
drag, startPoint x: 814, startPoint y: 588, endPoint x: 807, endPoint y: 589, distance: 7.1
click at [814, 595] on span "time=2025-08-30T13:38:35.067Z level=ERROR source=main.go:1119 msg="failed to bu…" at bounding box center [989, 609] width 486 height 30
click at [770, 508] on span "numpy==1.26.4, we can conclude that your requirements are unsatisfiable." at bounding box center [989, 514] width 486 height 13
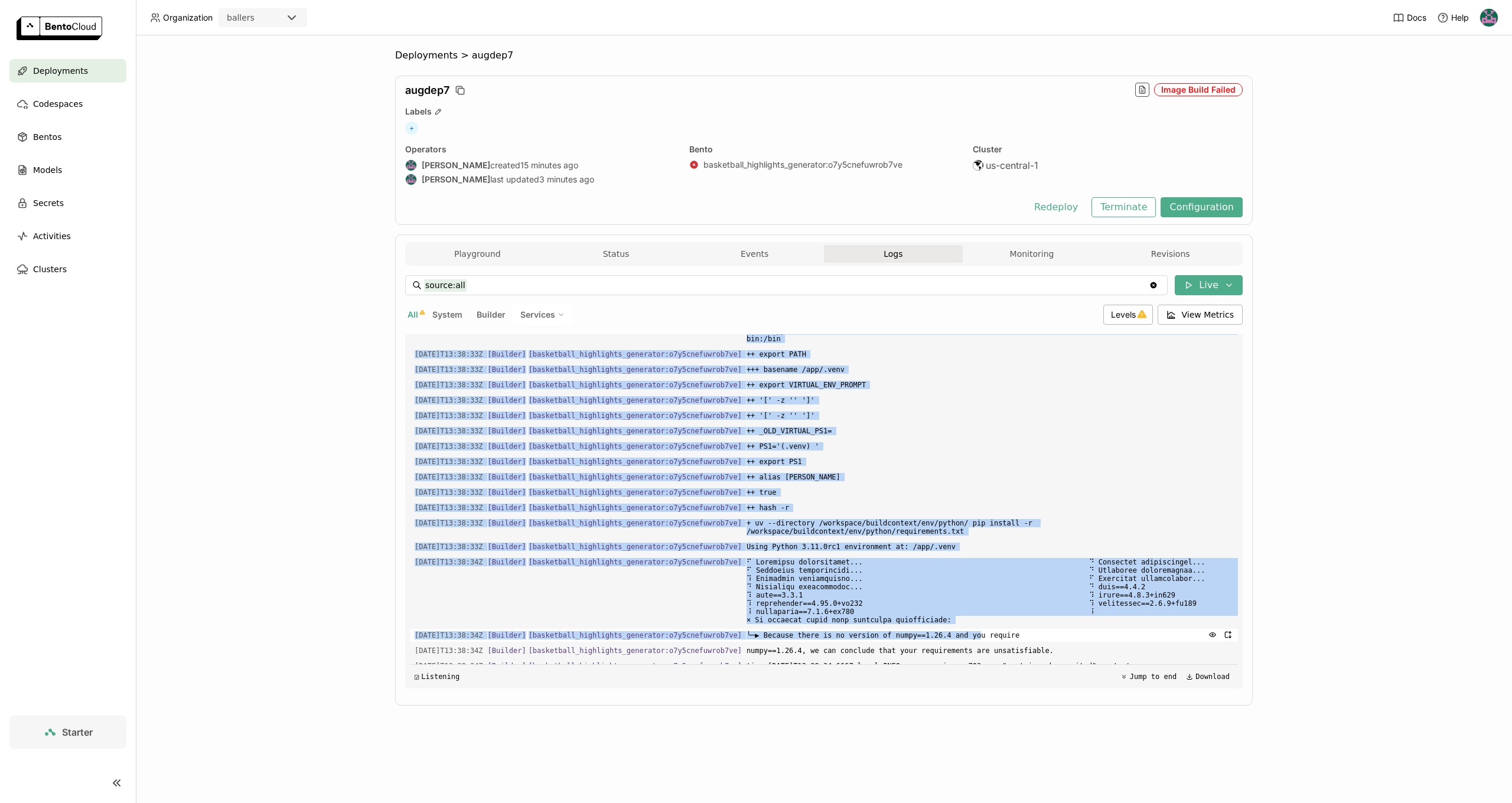
scroll to position [7003, 0]
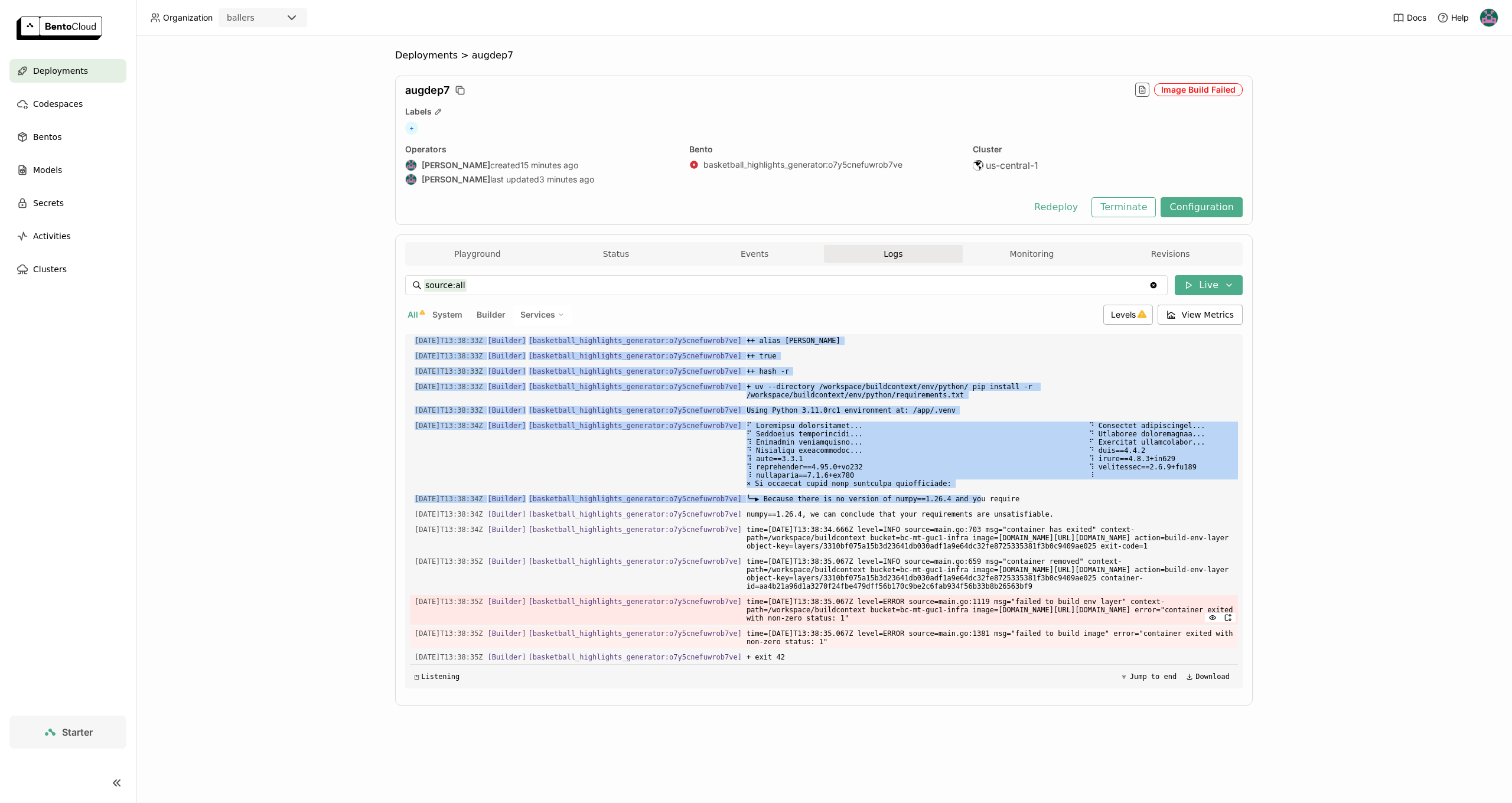
drag, startPoint x: 415, startPoint y: 467, endPoint x: 1223, endPoint y: 663, distance: 831.4
click at [1223, 663] on div "Load older logs 2025-08-30T13:38:17Z [Builder] [ basketball_highlights_generato…" at bounding box center [824, 510] width 828 height 354
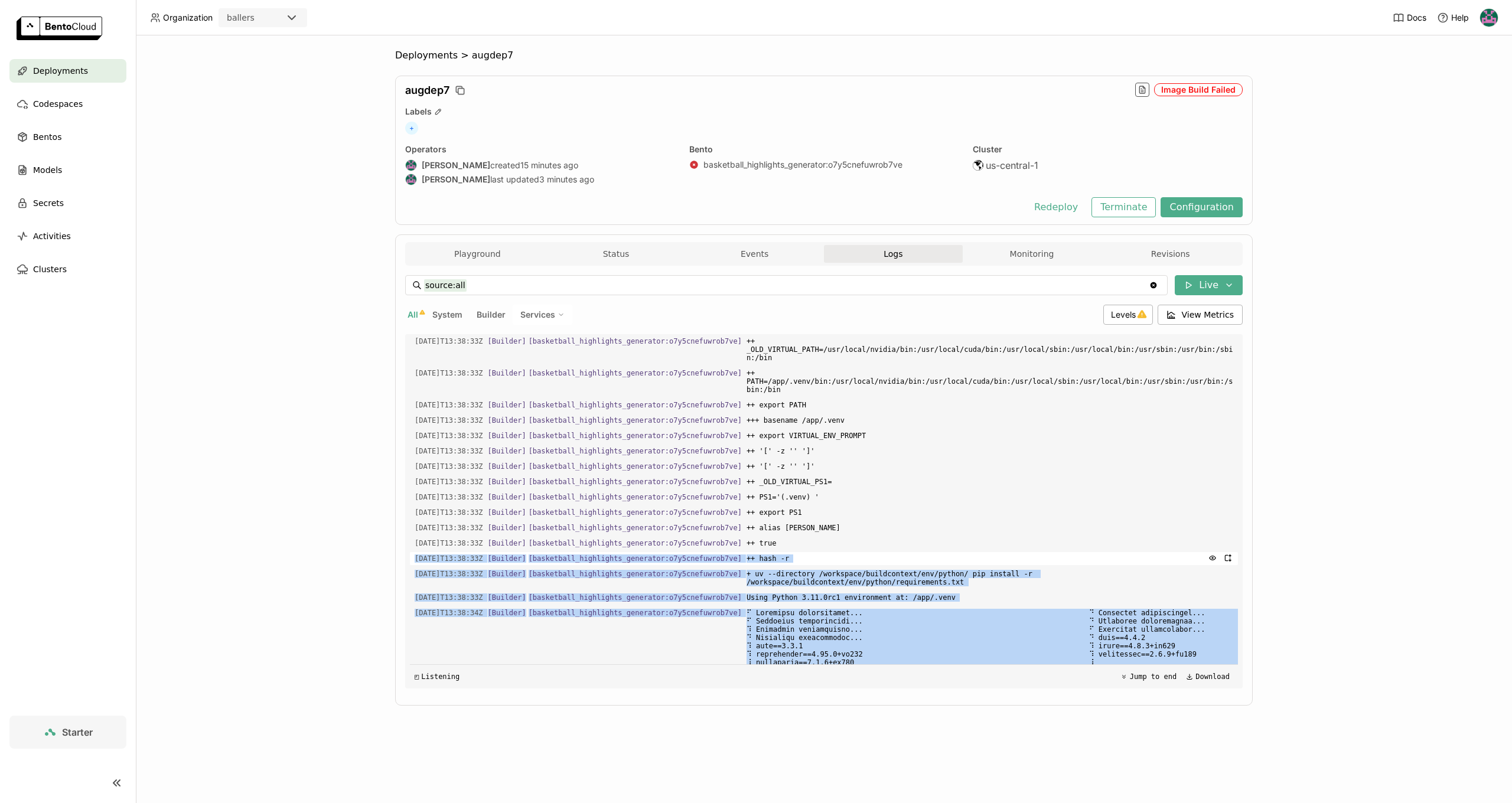
drag, startPoint x: 801, startPoint y: 653, endPoint x: 418, endPoint y: 580, distance: 389.9
click at [416, 578] on div "Load older logs 2025-08-30T13:38:17Z [Builder] [ basketball_highlights_generato…" at bounding box center [824, 510] width 828 height 354
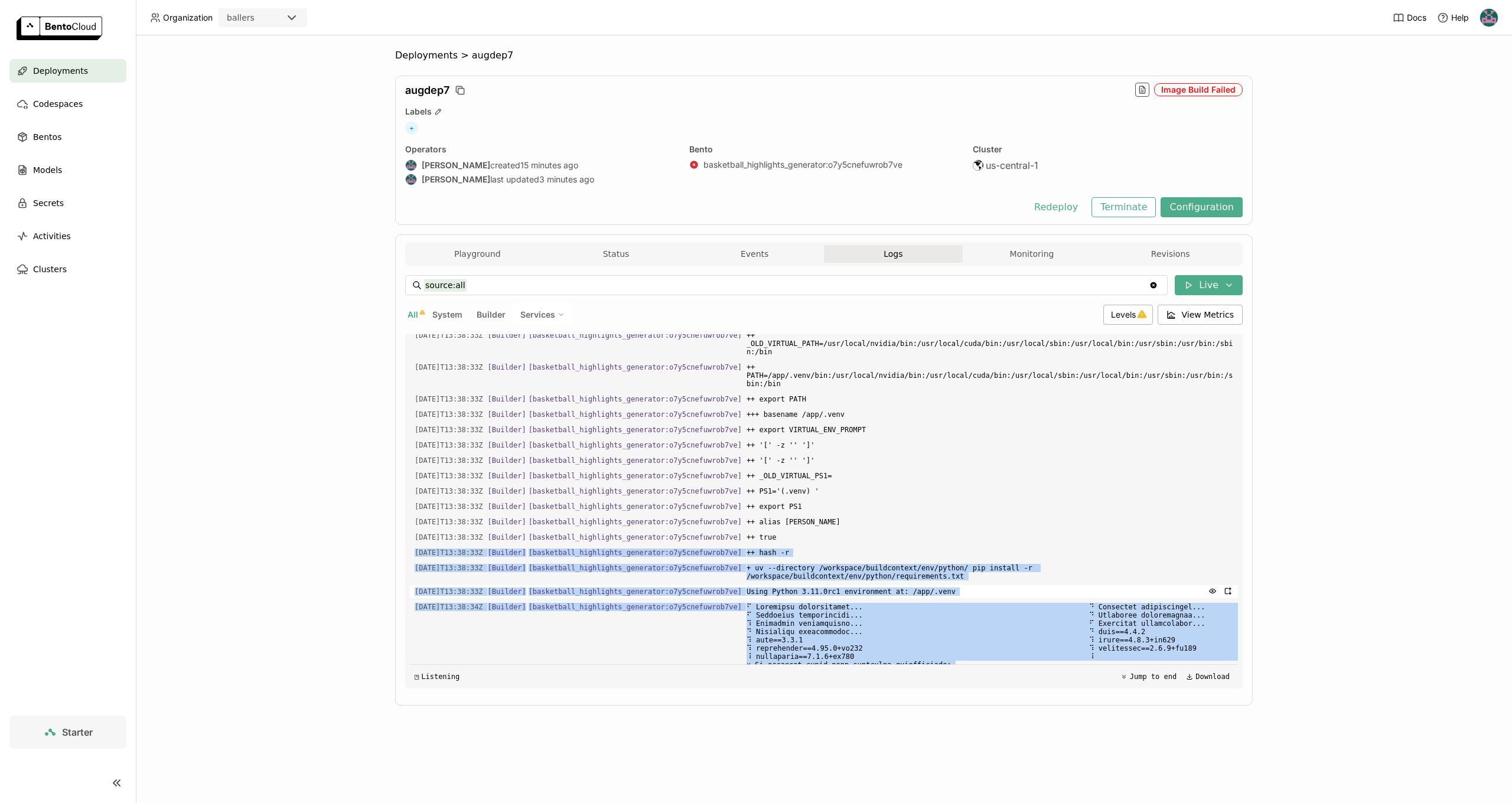
copy div "2025-08-30T13:38:33Z [Builder] [ basketball_highlights_generator:o7y5cnefuwrob7…"
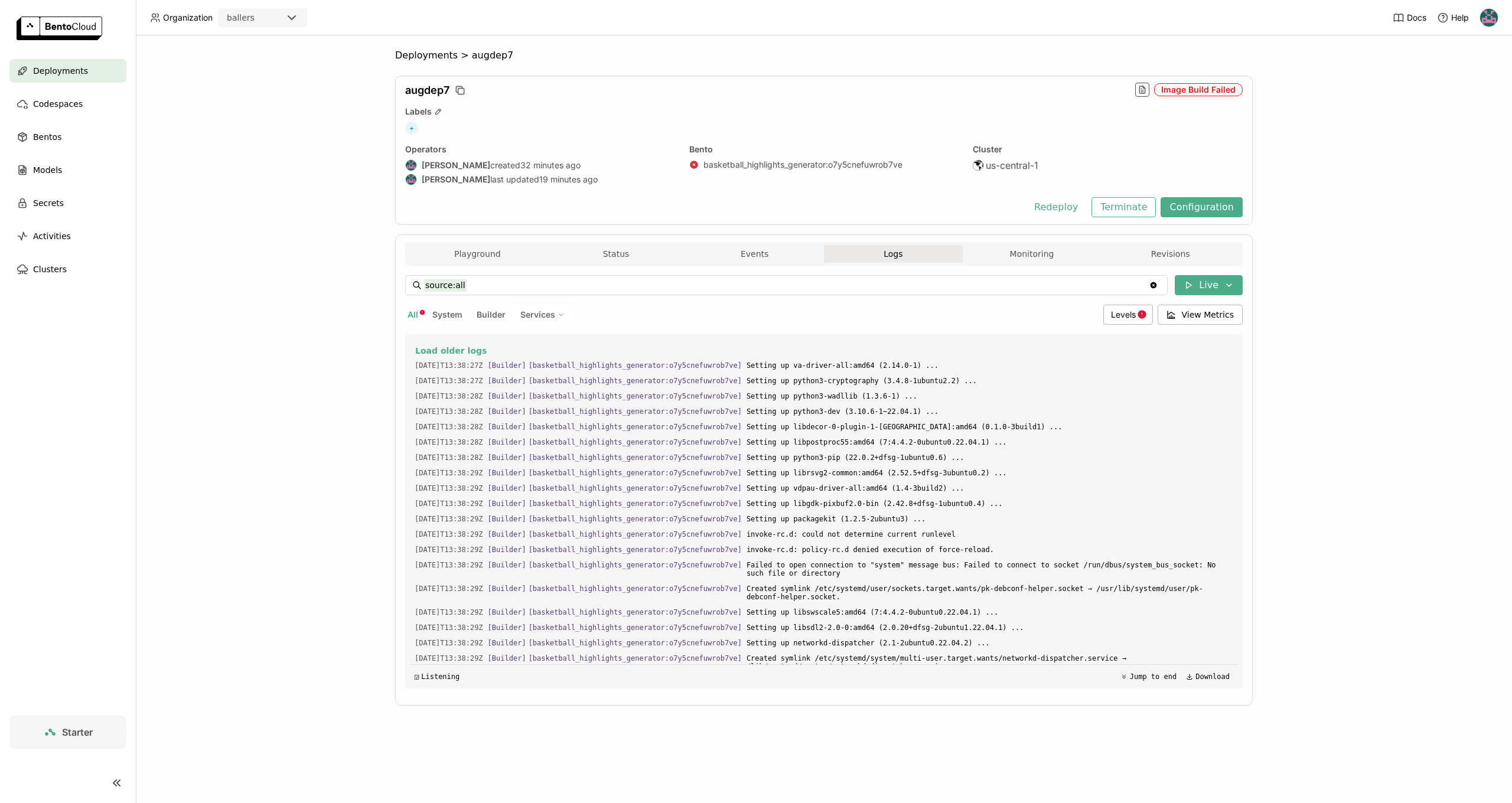
scroll to position [1613, 0]
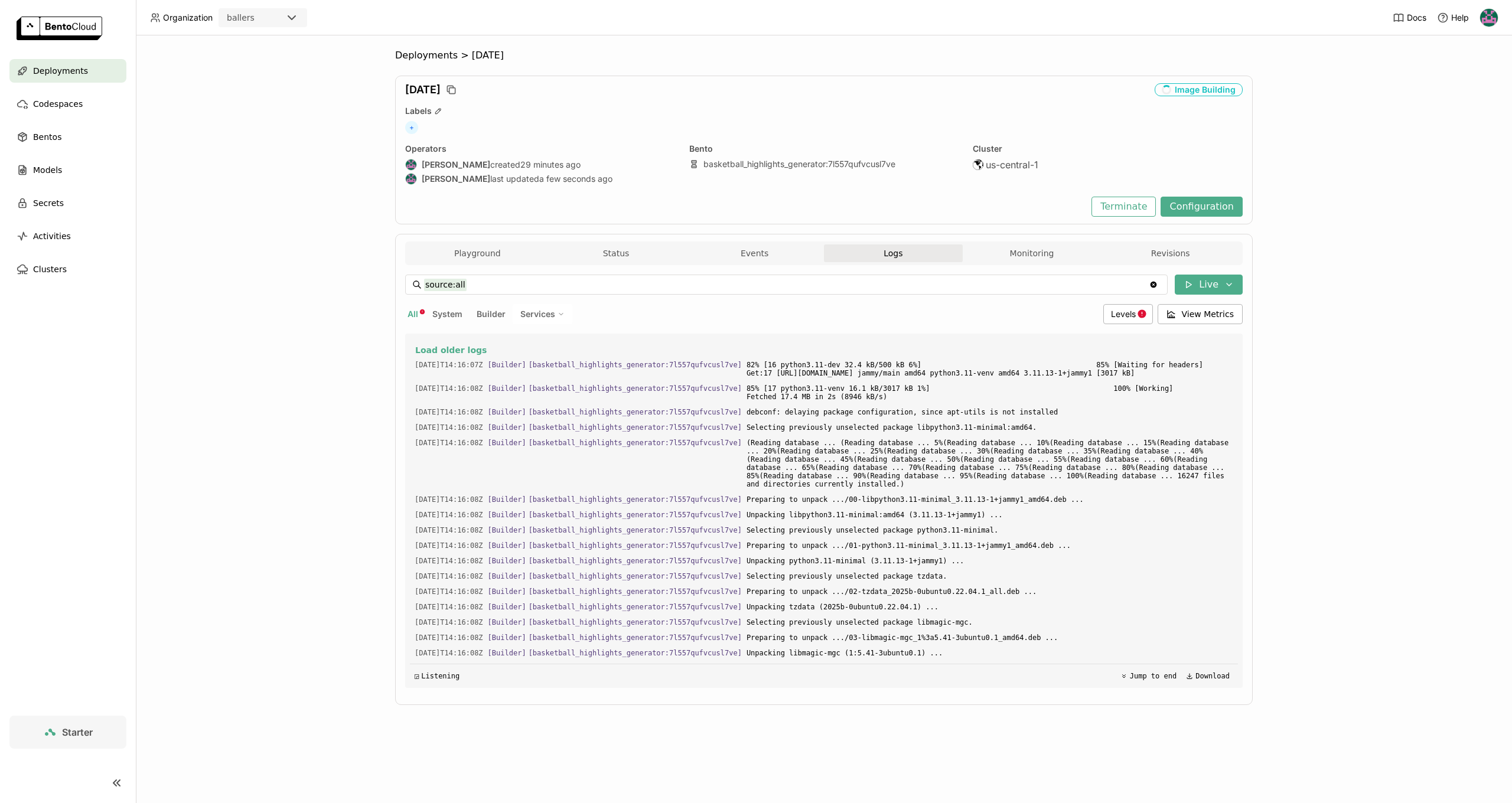
click at [1191, 93] on div "Image Building" at bounding box center [1199, 90] width 88 height 13
click at [753, 252] on button "Events" at bounding box center [755, 252] width 138 height 18
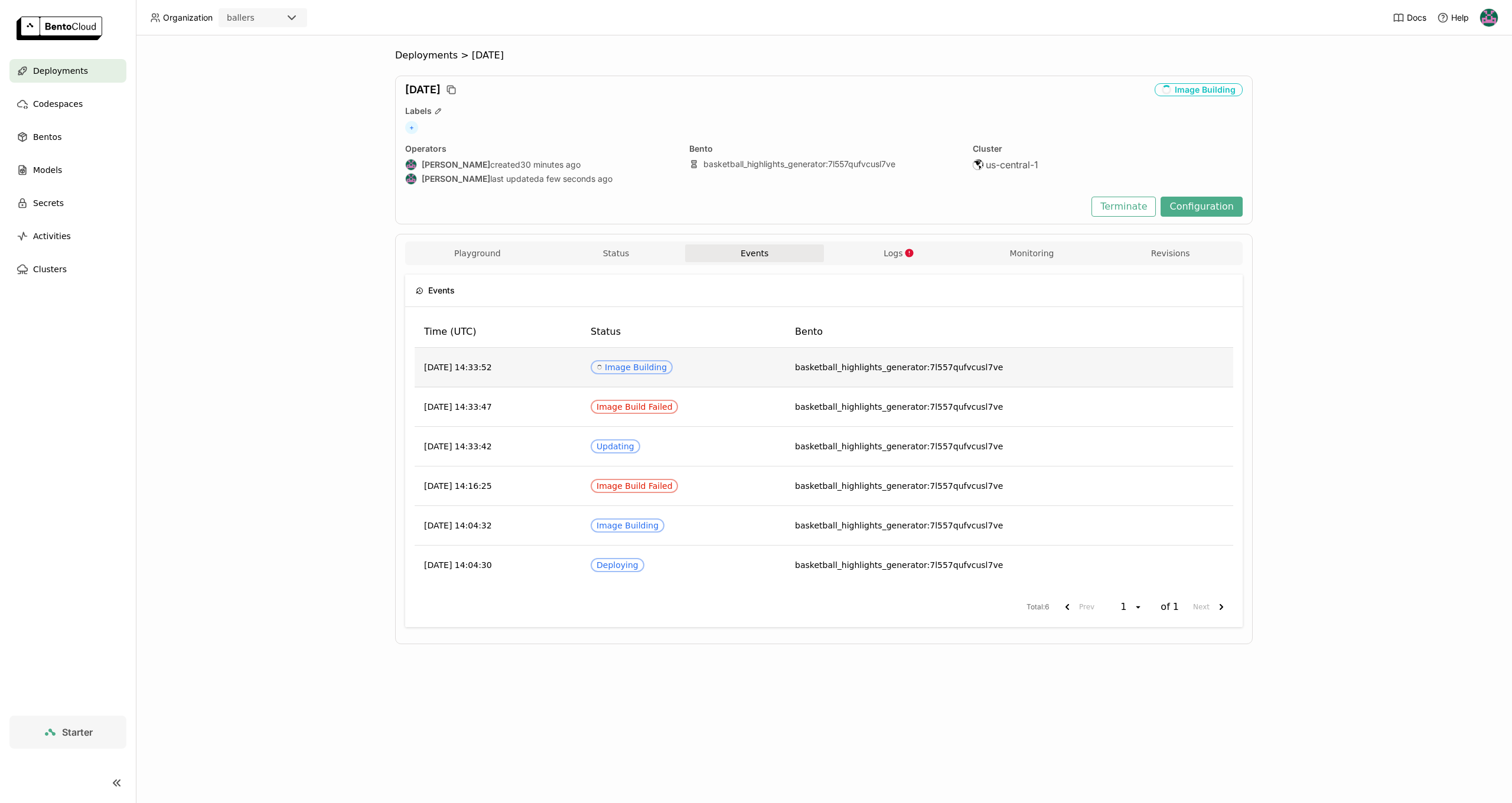
click at [768, 355] on td "Spinner Image Building" at bounding box center [684, 367] width 205 height 39
click at [905, 251] on icon "button" at bounding box center [909, 252] width 10 height 10
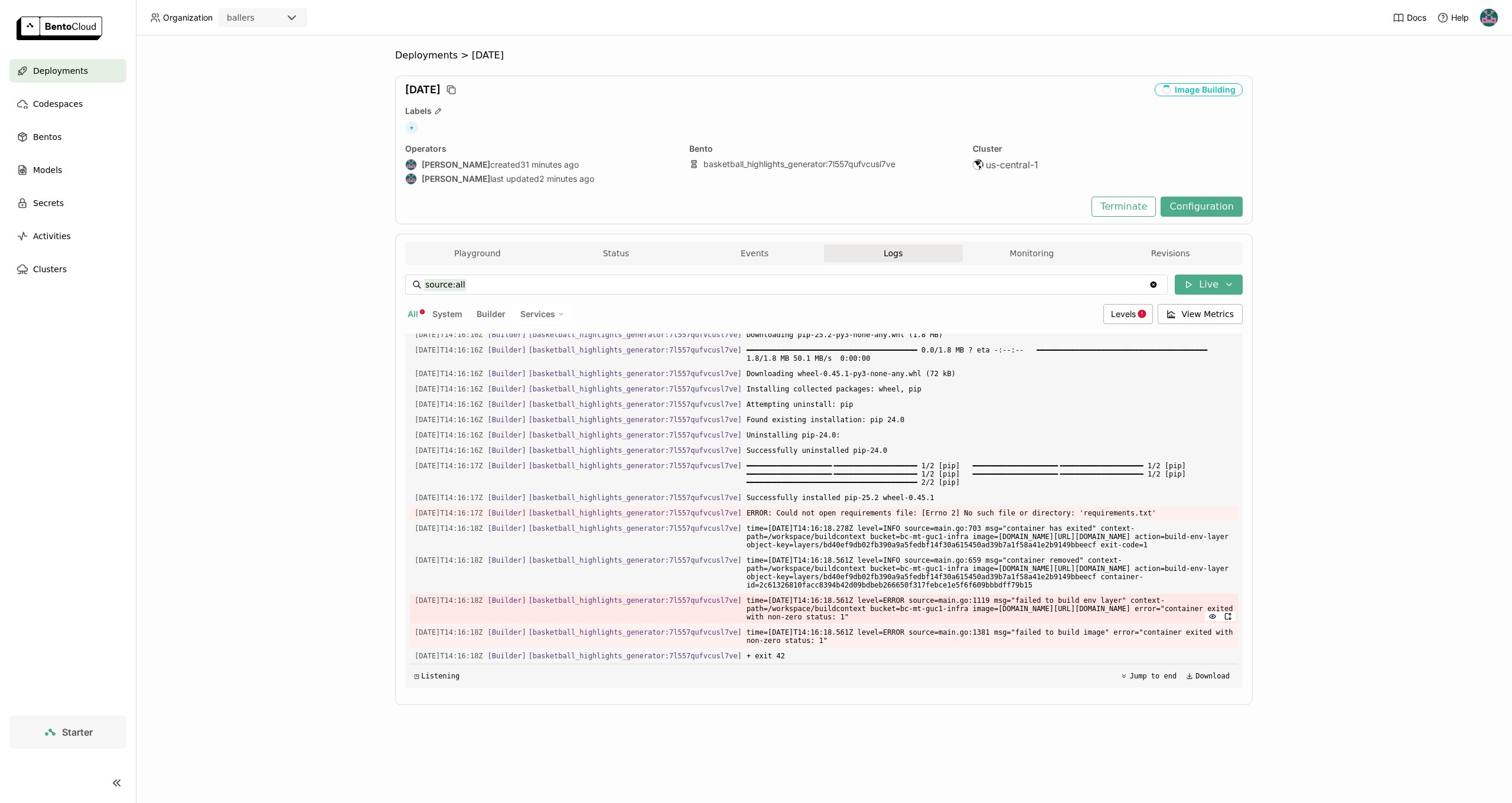
scroll to position [1452, 0]
click at [1194, 93] on div "Image Building" at bounding box center [1199, 90] width 88 height 13
click at [757, 244] on div "Playground Status Events Logs Monitoring Revisions" at bounding box center [824, 252] width 838 height 23
click at [631, 250] on button "Status" at bounding box center [616, 252] width 138 height 18
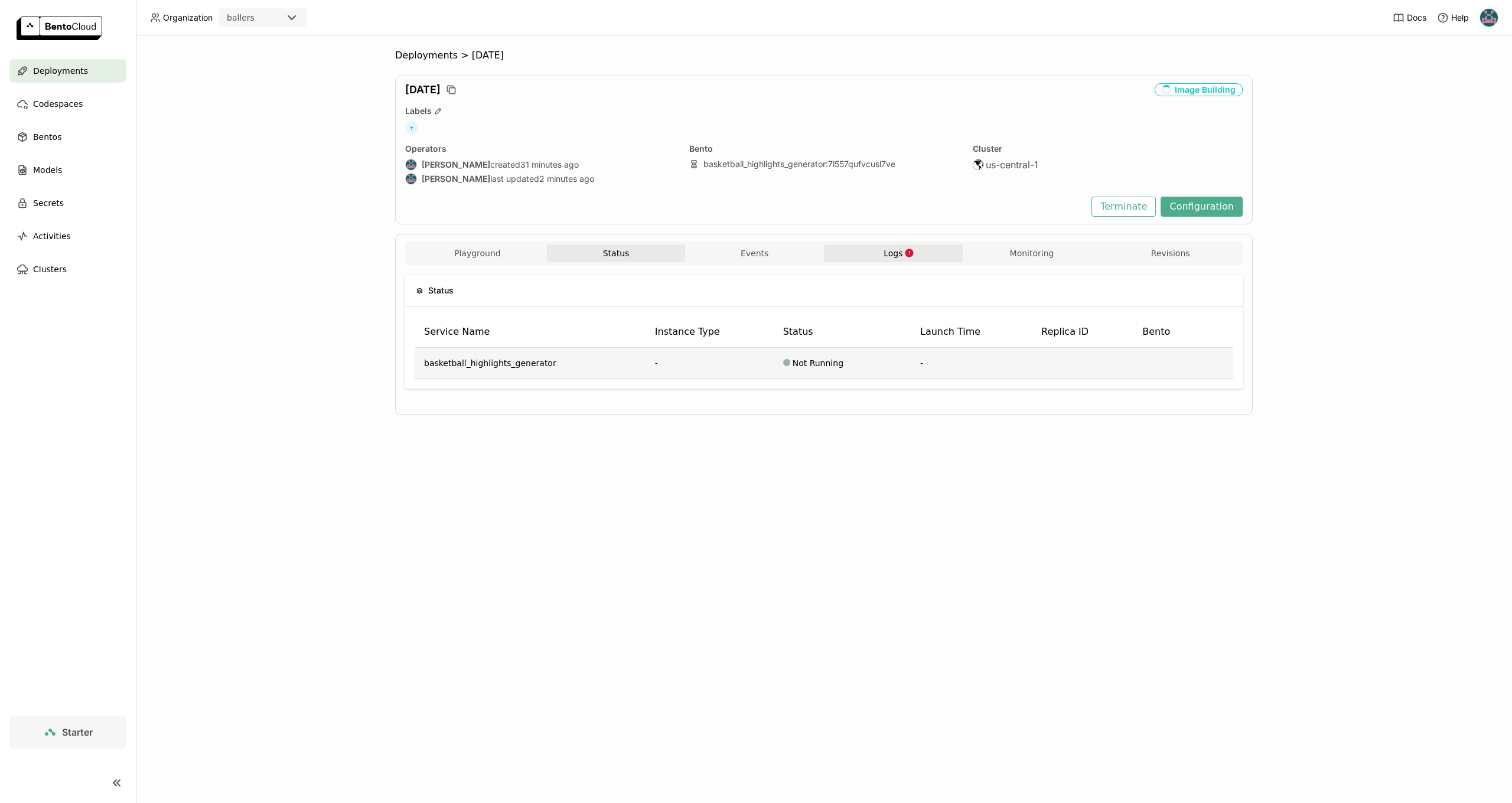
scroll to position [1, 0]
click at [829, 357] on td "Not Running" at bounding box center [842, 363] width 137 height 31
click at [472, 261] on button "Playground" at bounding box center [477, 252] width 138 height 18
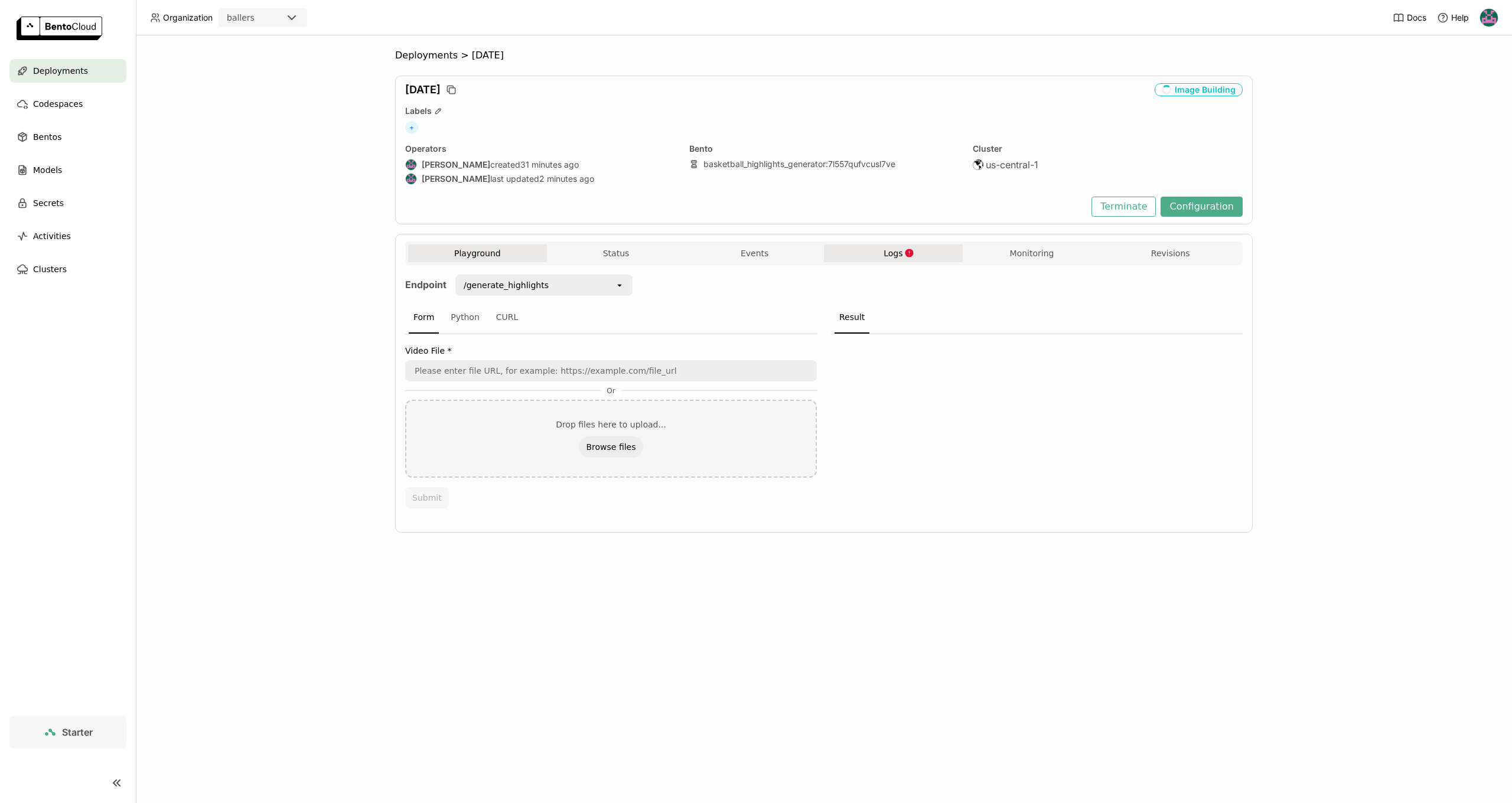
scroll to position [0, 1]
drag, startPoint x: 955, startPoint y: 406, endPoint x: 943, endPoint y: 400, distance: 13.4
click at [955, 406] on div at bounding box center [1037, 424] width 411 height 181
click at [73, 71] on span "Deployments" at bounding box center [60, 70] width 55 height 14
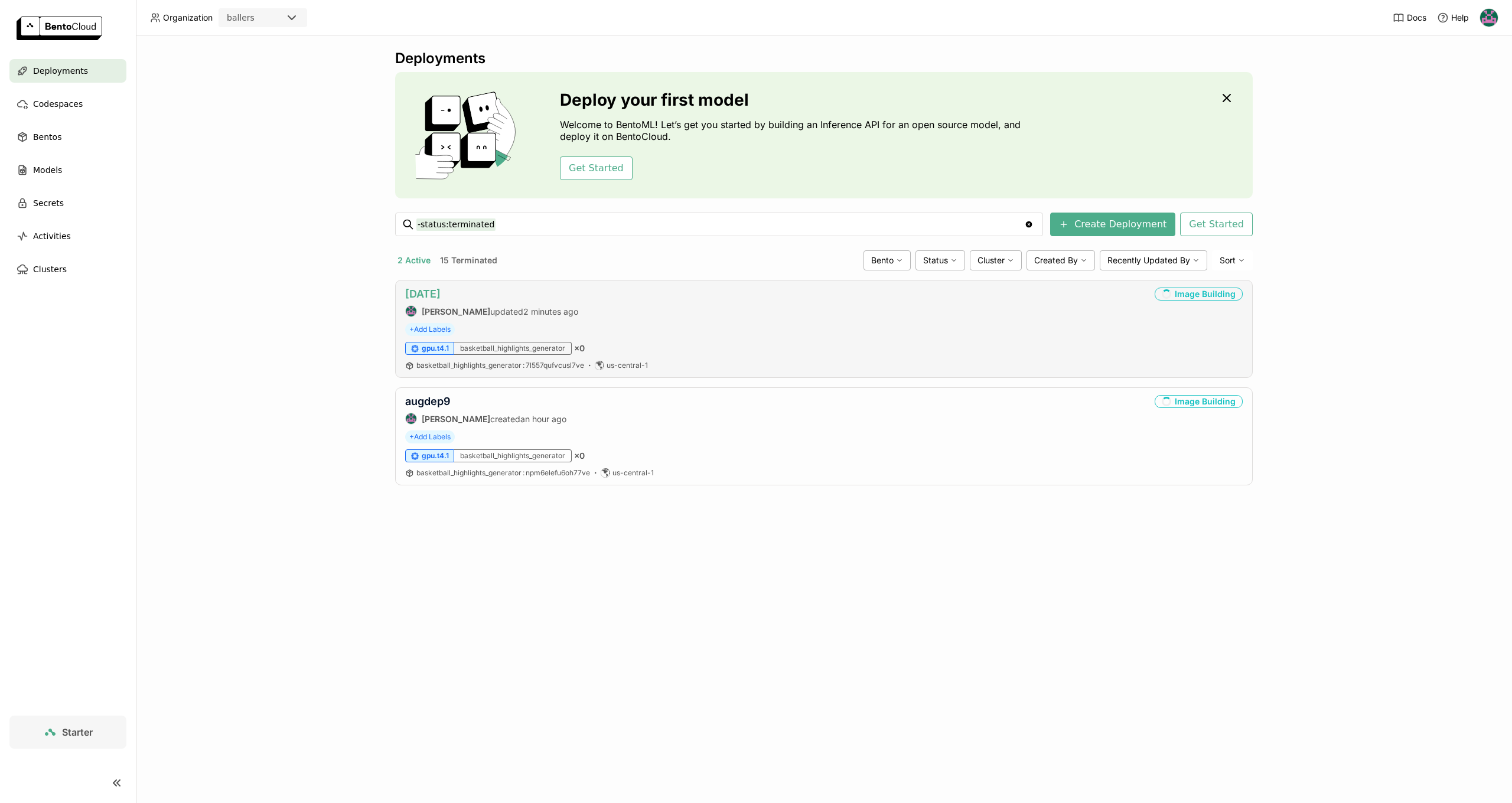
click at [419, 294] on link "aug10" at bounding box center [423, 294] width 36 height 12
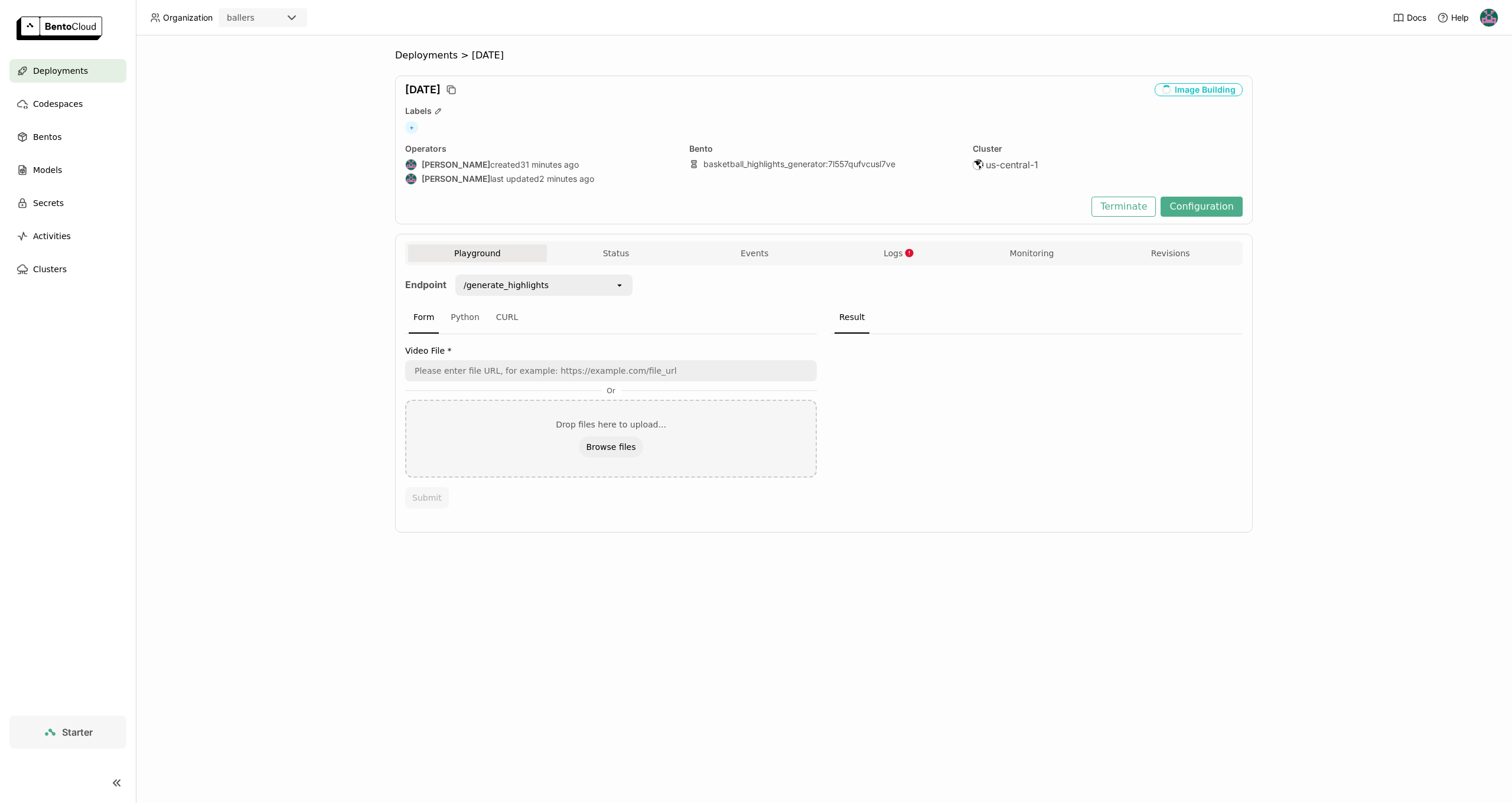
click at [1193, 89] on div "Image Building" at bounding box center [1199, 90] width 88 height 13
click at [914, 244] on div "Playground Status Events Logs Monitoring Revisions" at bounding box center [824, 252] width 838 height 23
click at [911, 251] on icon "button" at bounding box center [909, 252] width 8 height 8
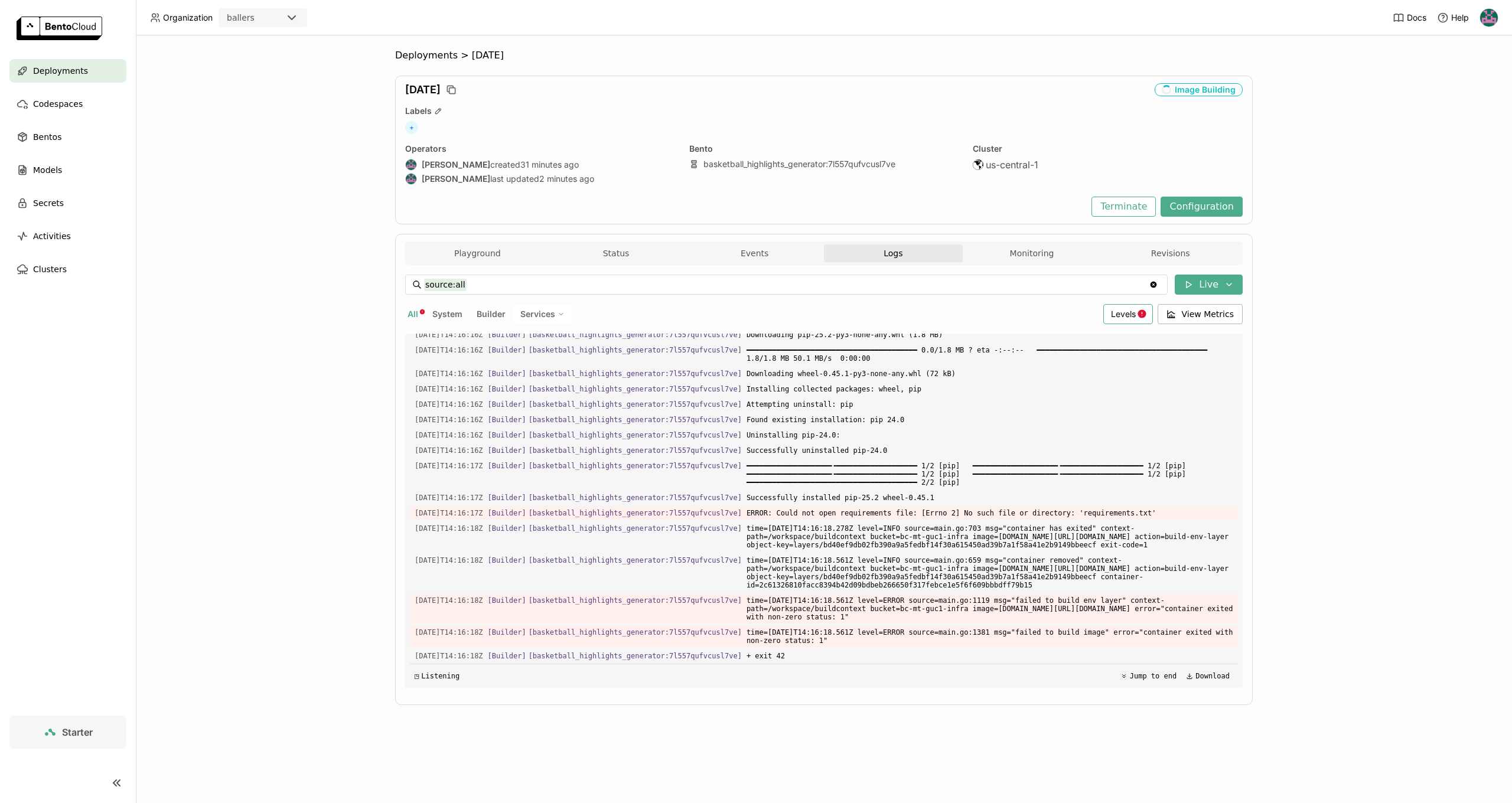
click at [1141, 321] on div "Levels" at bounding box center [1128, 313] width 50 height 20
drag, startPoint x: 857, startPoint y: 492, endPoint x: 932, endPoint y: 561, distance: 101.9
click at [857, 507] on span "ERROR: Could not open requirements file: [Errno 2] No such file or directory: '…" at bounding box center [989, 513] width 486 height 13
click at [432, 673] on div "◱ Listening" at bounding box center [437, 676] width 45 height 8
click at [1328, 196] on div "Deployments > aug10 aug10 Image Building Labels + Operators Harsh Raj created 3…" at bounding box center [824, 419] width 1376 height 767
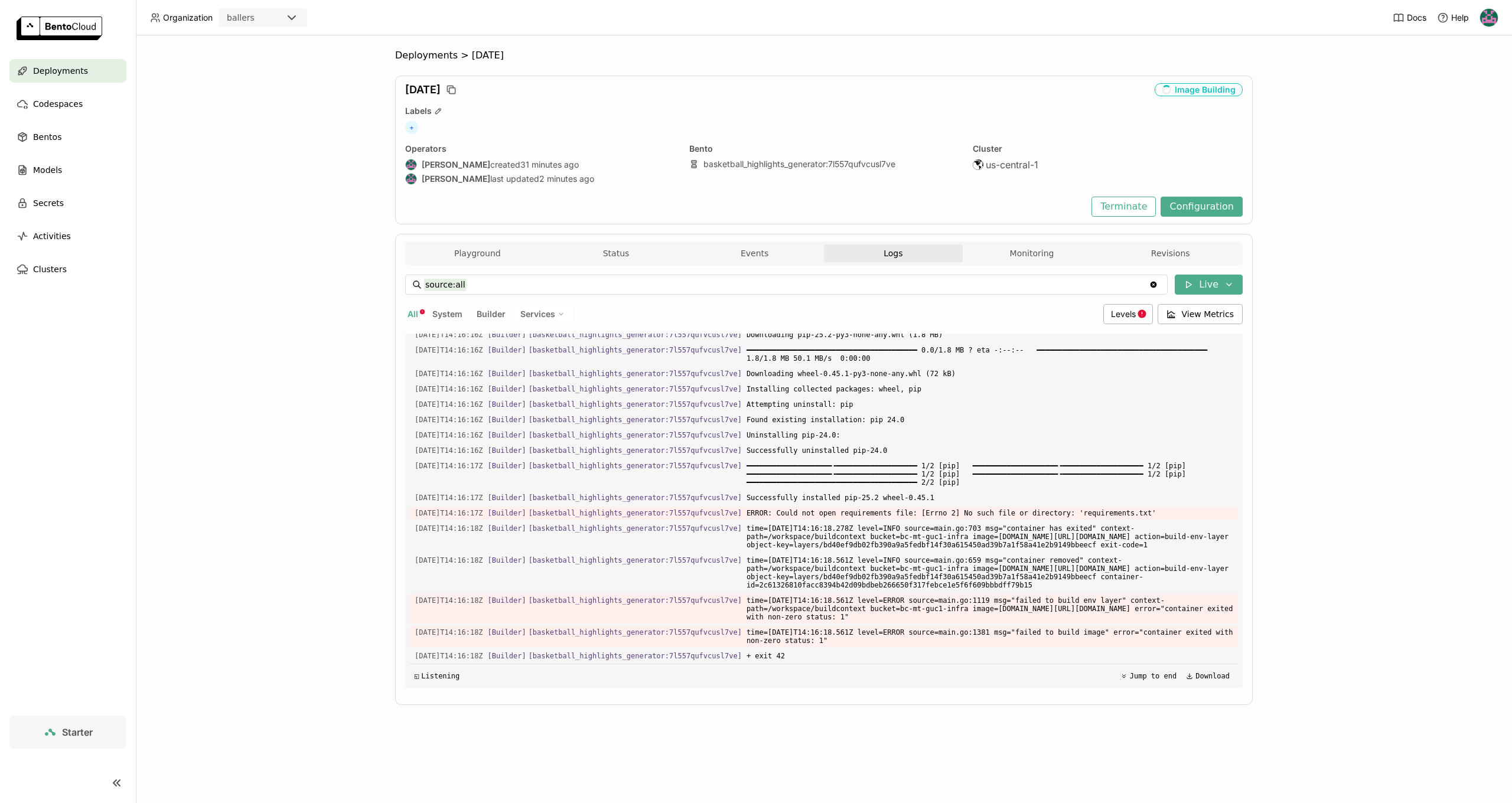
click at [1490, 19] on img at bounding box center [1489, 17] width 18 height 18
click at [1454, 59] on span "Billing" at bounding box center [1460, 62] width 22 height 10
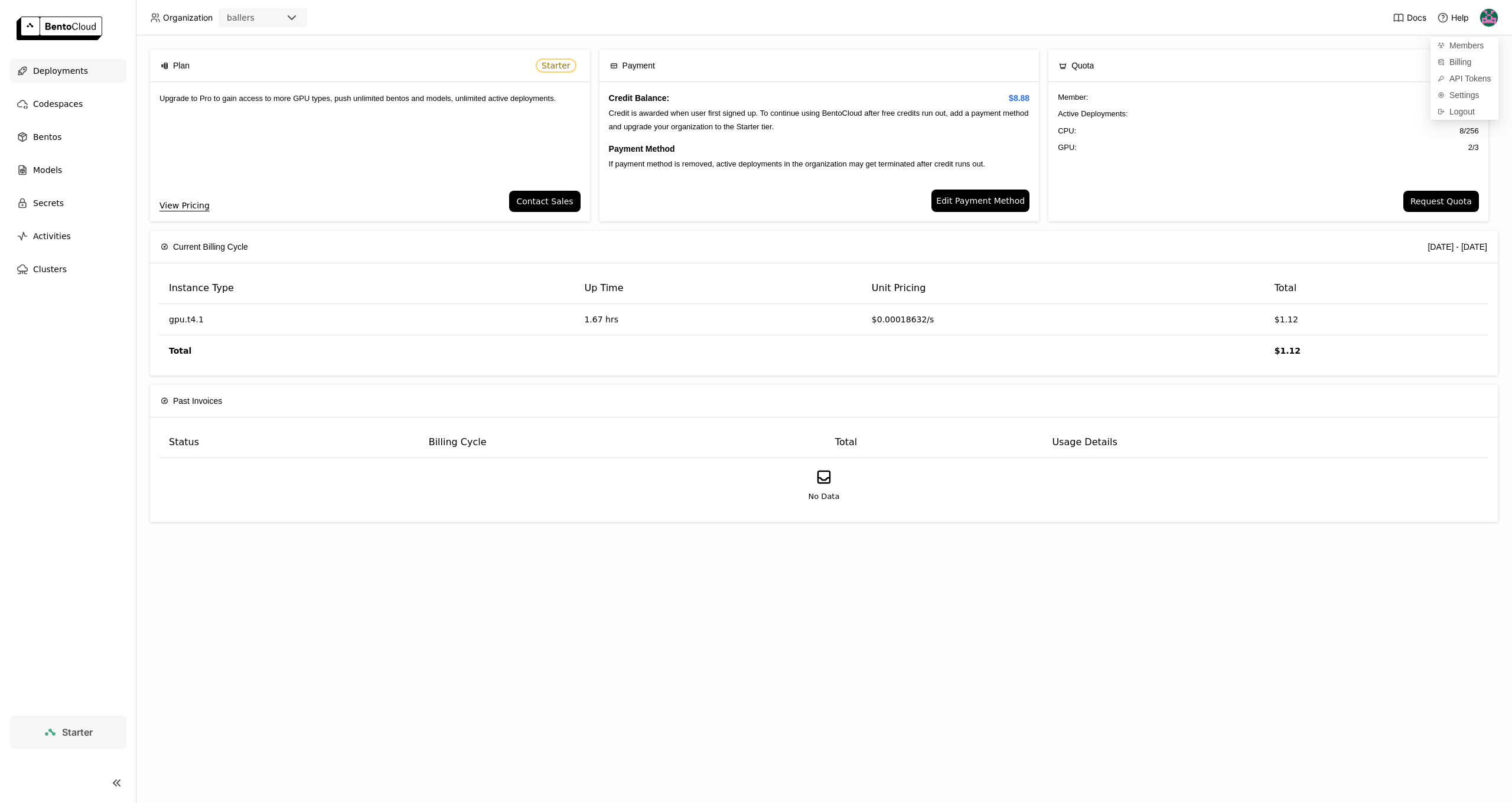
click at [51, 73] on span "Deployments" at bounding box center [60, 70] width 55 height 14
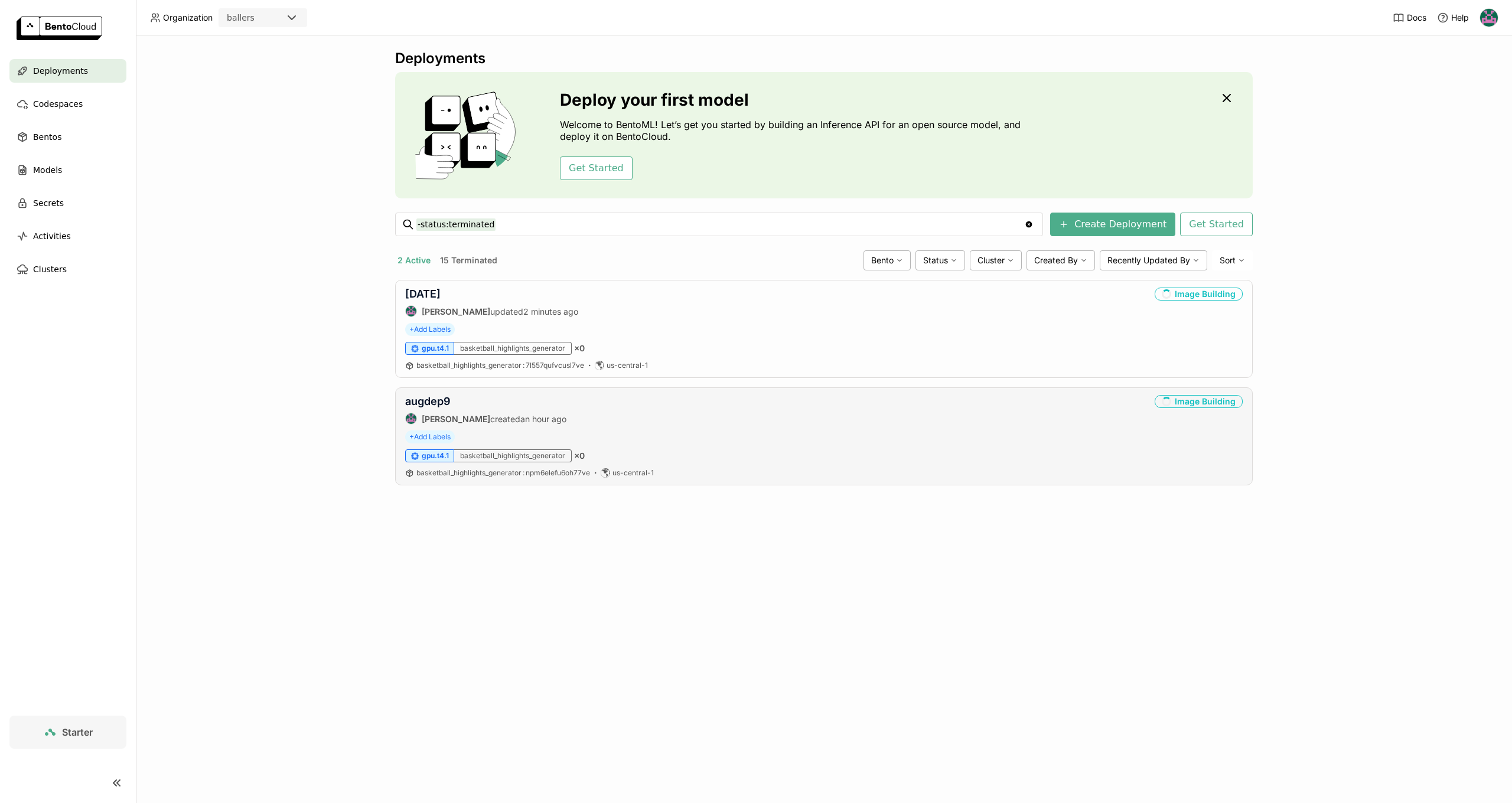
click at [520, 419] on span "an hour ago" at bounding box center [542, 419] width 46 height 10
click at [439, 417] on strong "[PERSON_NAME]" at bounding box center [455, 419] width 68 height 10
click at [427, 398] on link "augdep9" at bounding box center [427, 401] width 46 height 12
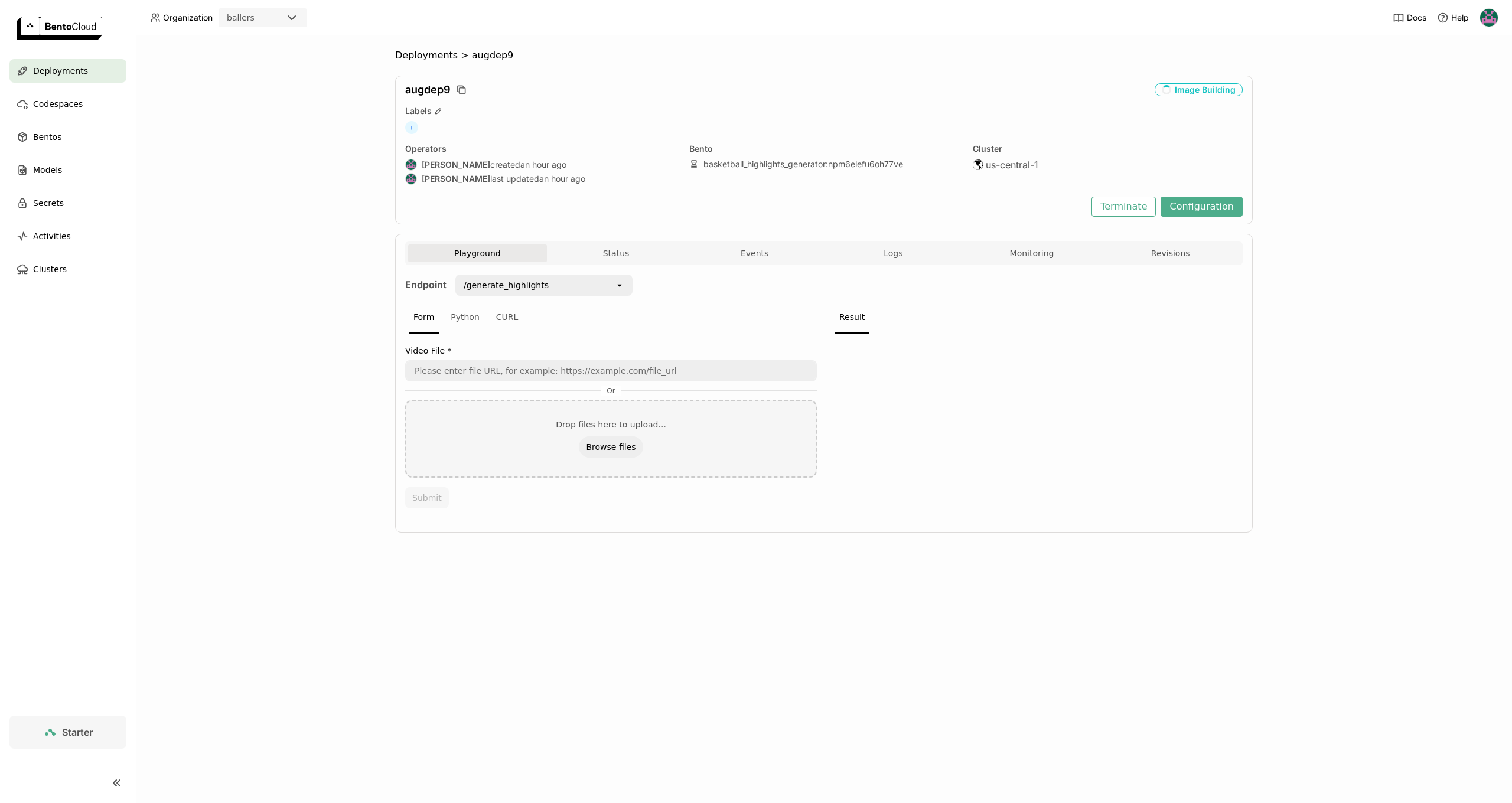
click at [546, 288] on div "/generate_highlights" at bounding box center [535, 285] width 158 height 19
drag, startPoint x: 984, startPoint y: 537, endPoint x: 957, endPoint y: 539, distance: 27.1
click at [983, 537] on div "Deployments > augdep9 augdep9 Image Building Labels + Operators Harsh Raj creat…" at bounding box center [824, 300] width 857 height 501
click at [1204, 93] on div "Image Building" at bounding box center [1199, 90] width 88 height 13
drag, startPoint x: 1171, startPoint y: 365, endPoint x: 1154, endPoint y: 350, distance: 22.7
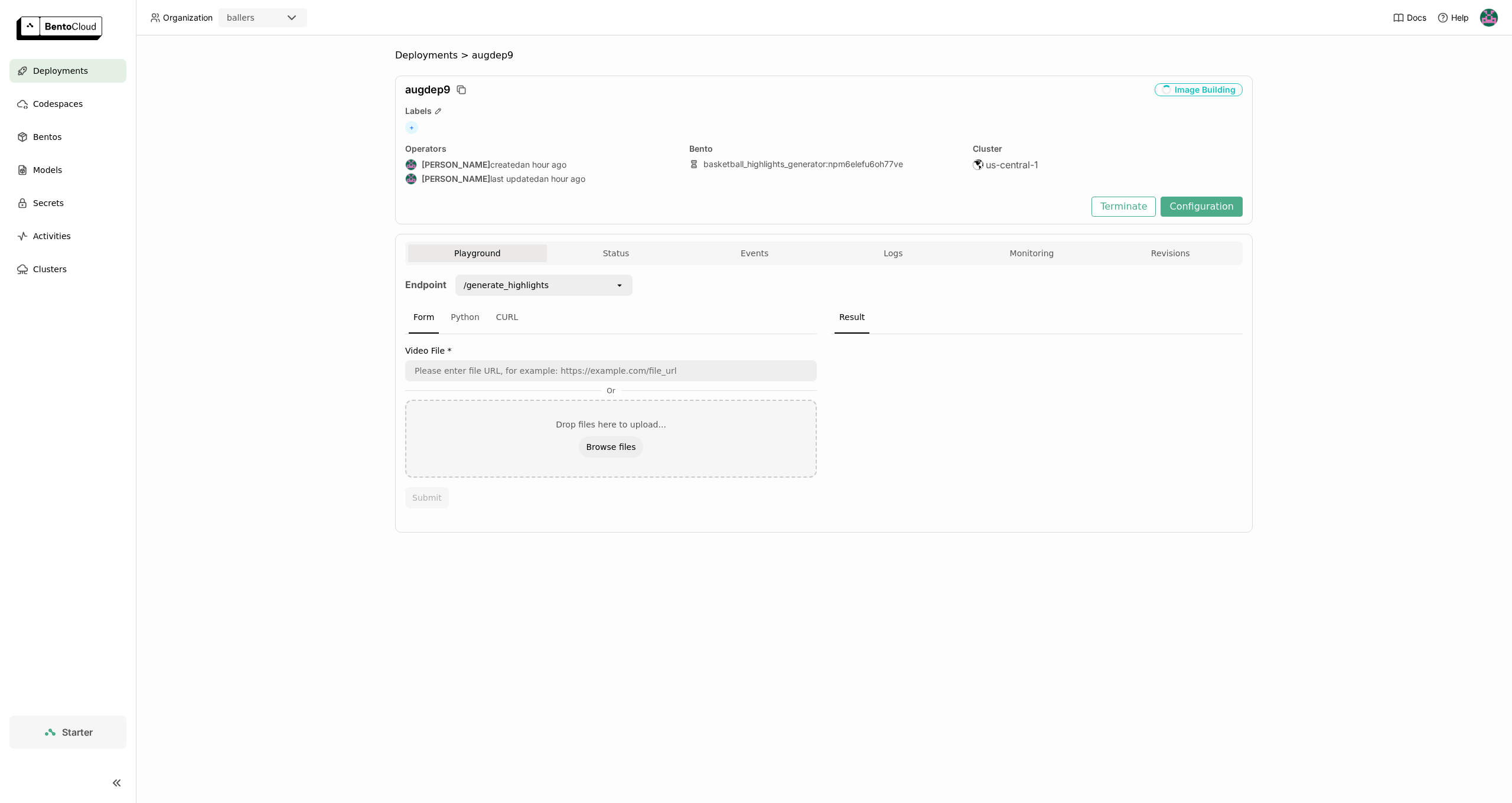
click at [1171, 365] on div at bounding box center [1037, 424] width 411 height 181
click at [1021, 250] on button "Monitoring" at bounding box center [1032, 252] width 138 height 18
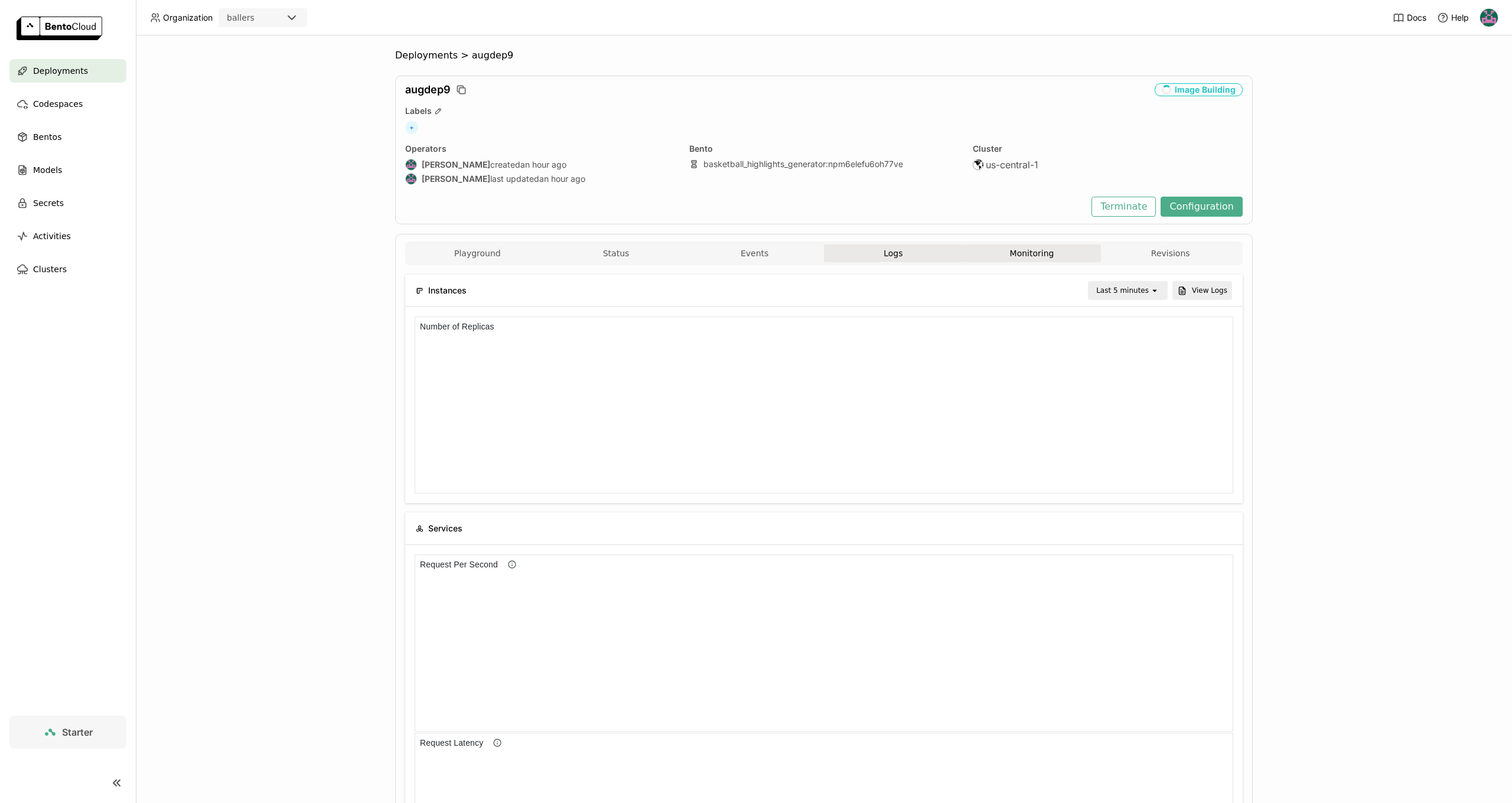
click at [853, 251] on button "Logs" at bounding box center [893, 252] width 138 height 18
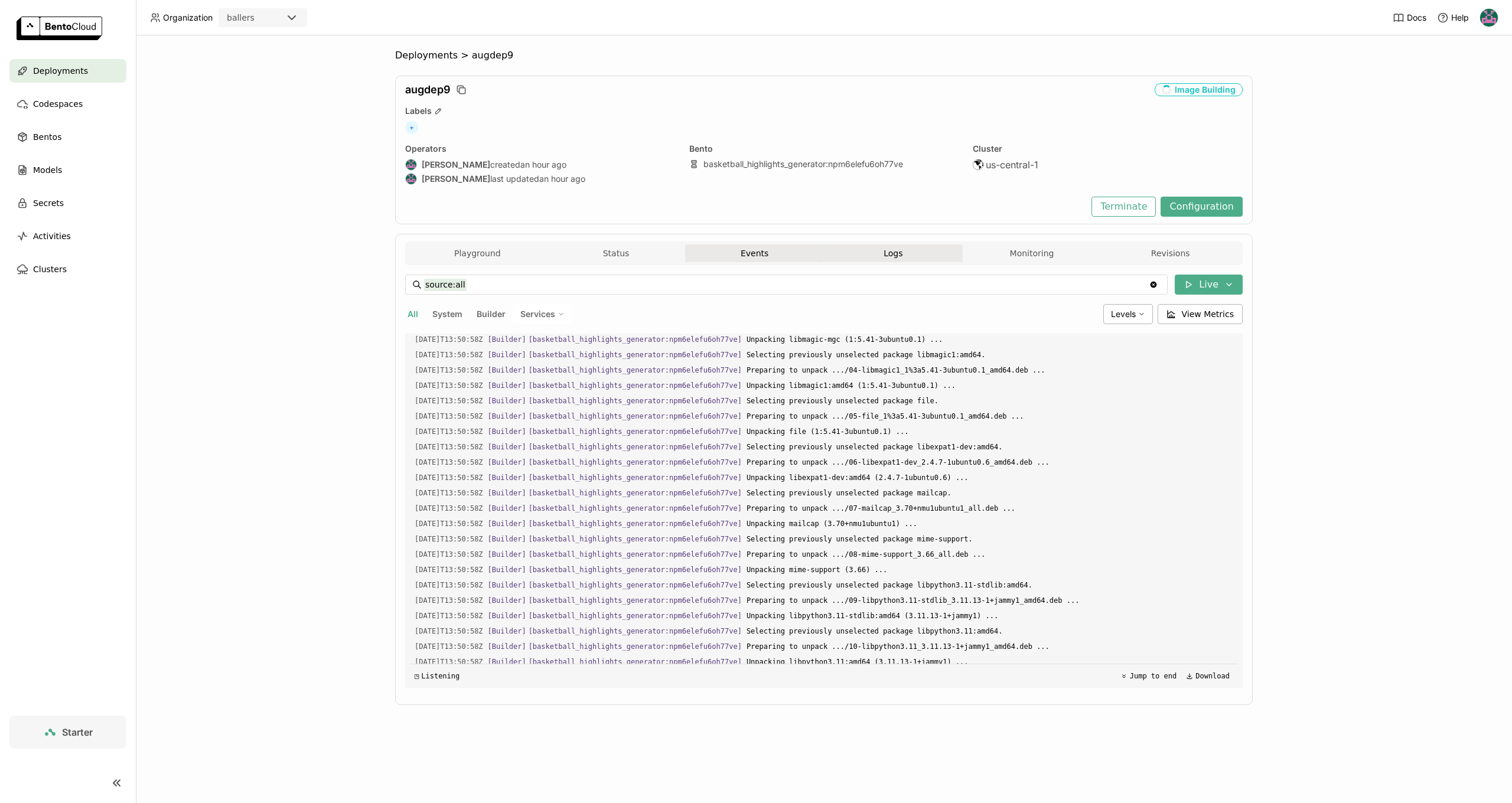
click at [784, 250] on button "Events" at bounding box center [755, 252] width 138 height 18
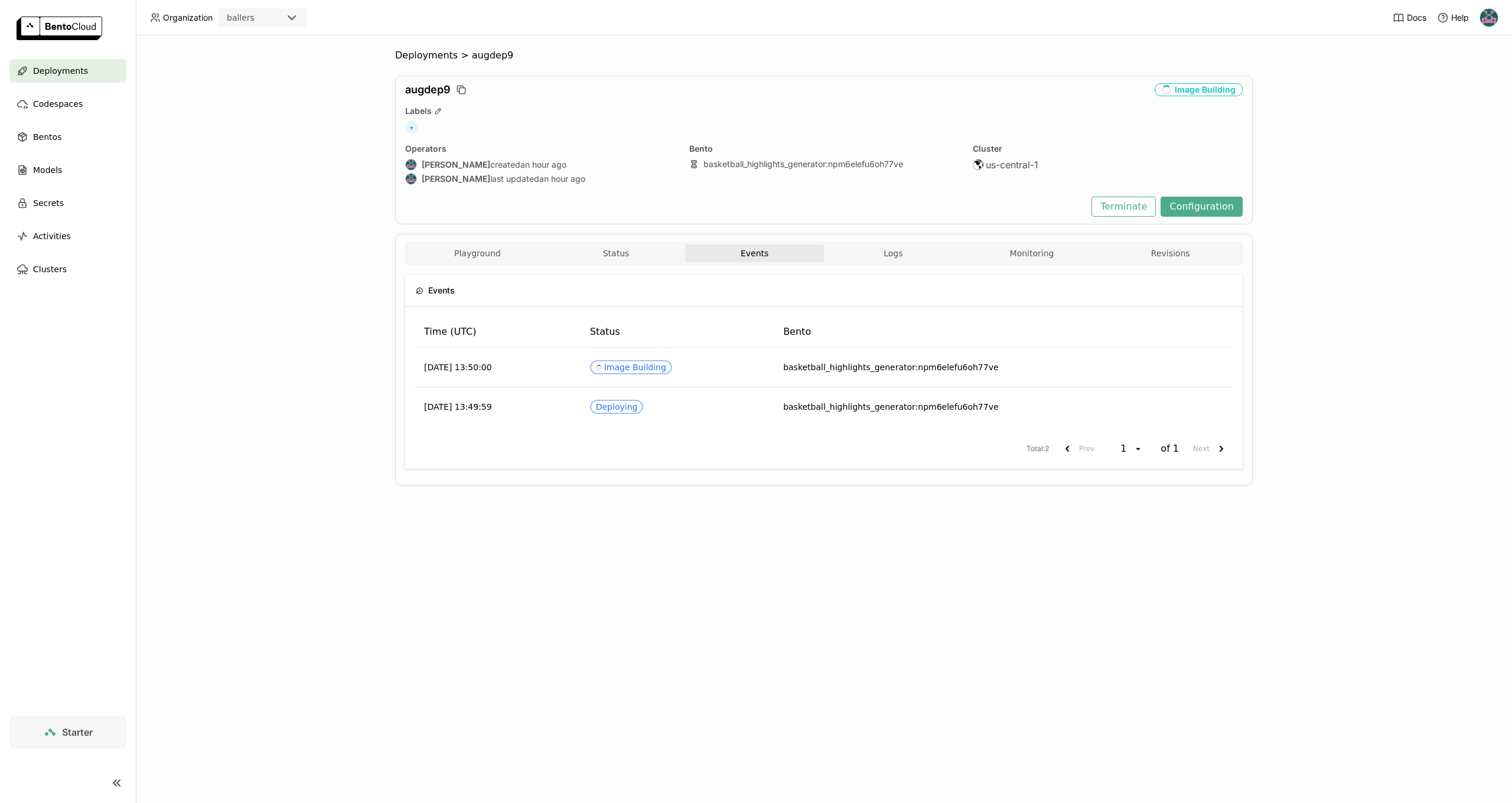
click at [875, 243] on div "Playground Status Events Logs Monitoring Revisions" at bounding box center [824, 252] width 838 height 23
click at [881, 257] on button "Logs" at bounding box center [893, 252] width 138 height 18
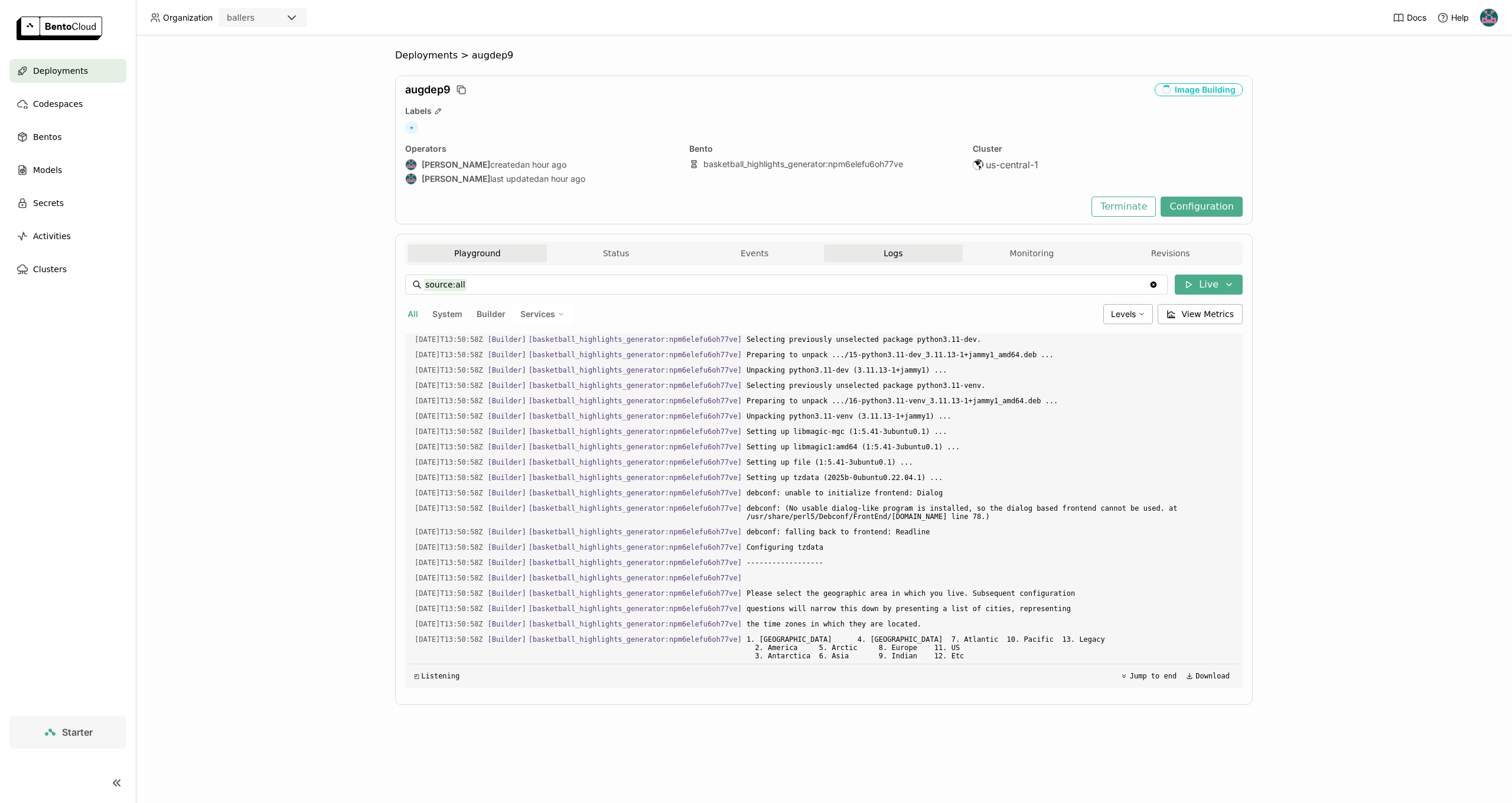
click at [486, 251] on button "Playground" at bounding box center [477, 252] width 138 height 18
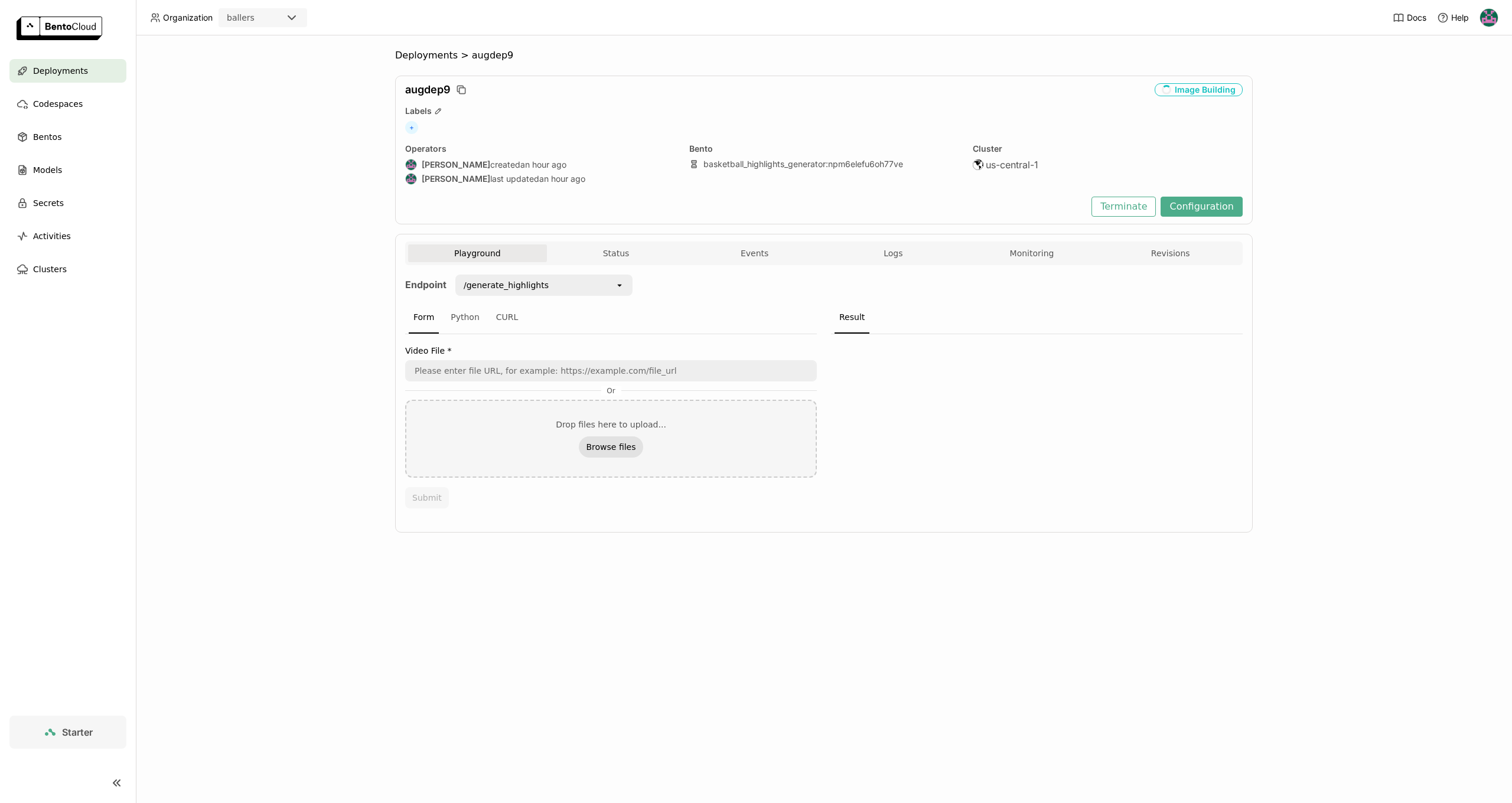
click at [621, 440] on button "Browse files" at bounding box center [611, 447] width 64 height 22
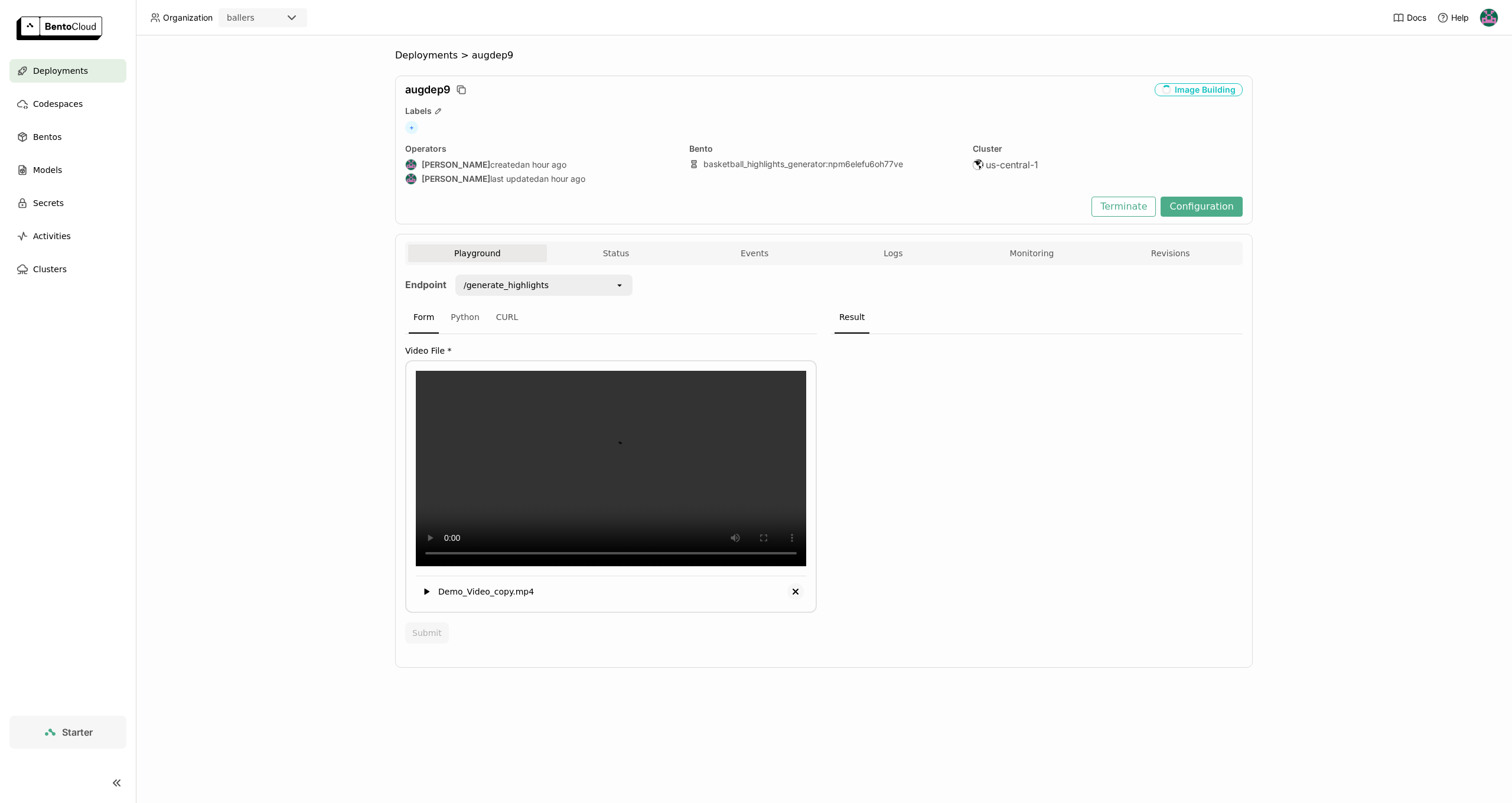
click at [798, 598] on icon "Delete" at bounding box center [795, 591] width 14 height 14
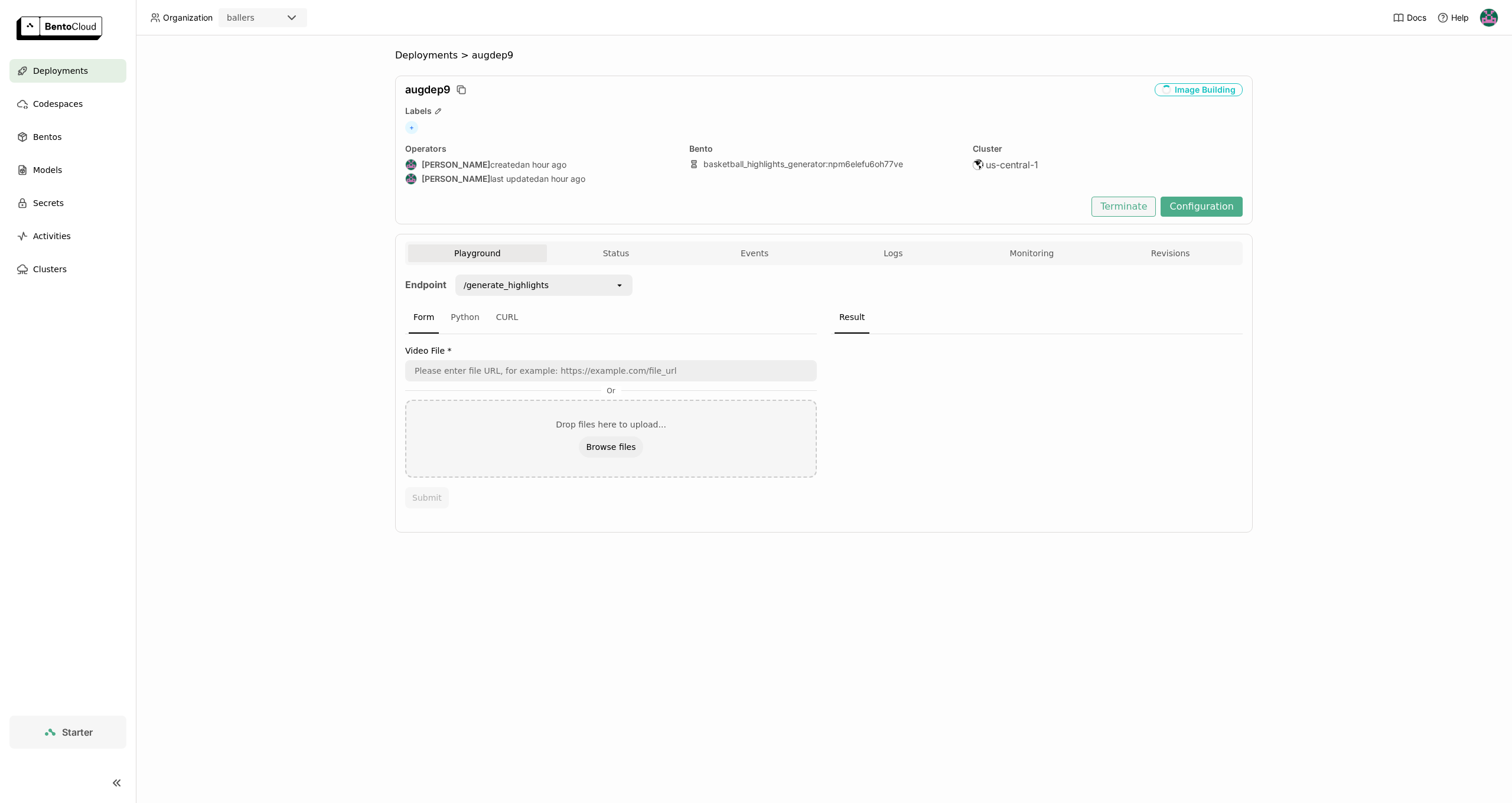
click at [1125, 210] on button "Terminate" at bounding box center [1123, 206] width 65 height 20
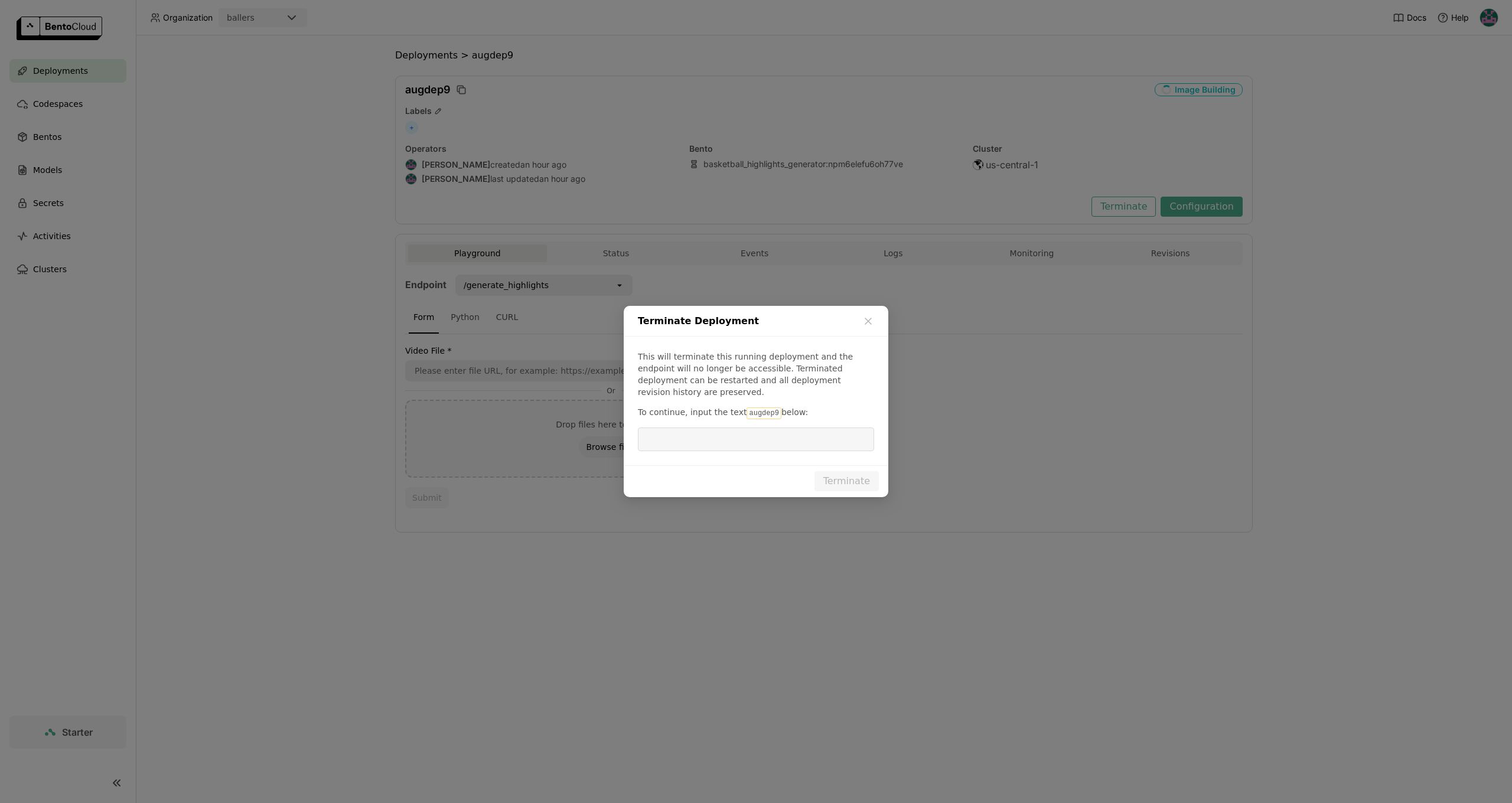
drag, startPoint x: 741, startPoint y: 403, endPoint x: 770, endPoint y: 411, distance: 30.1
click at [770, 411] on code "augdep9" at bounding box center [763, 413] width 35 height 12
copy p "augdep9"
click at [732, 432] on input "dialog" at bounding box center [756, 439] width 222 height 22
paste input "augdep9"
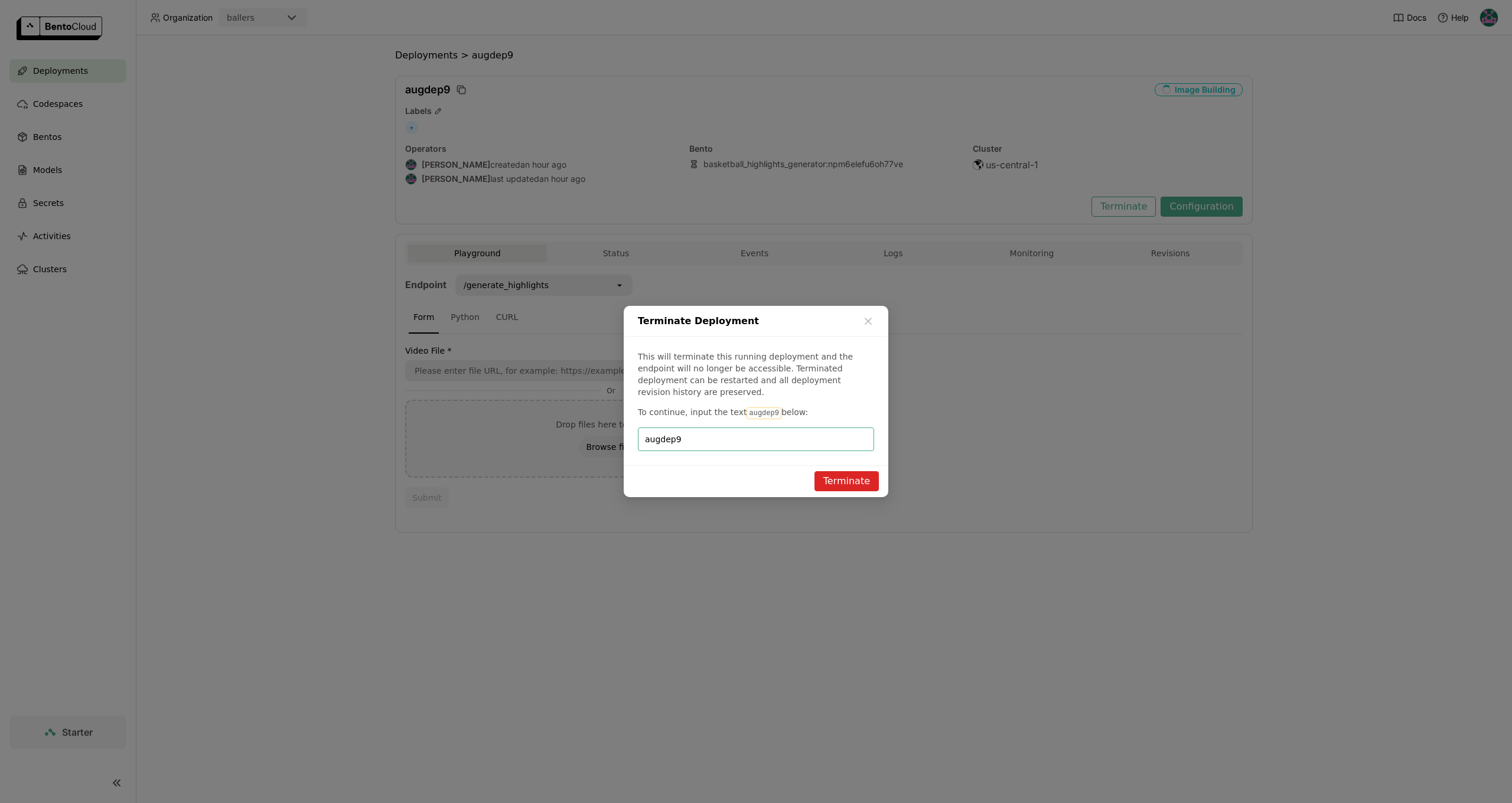
type input "augdep9"
click at [845, 476] on button "Terminate" at bounding box center [846, 480] width 65 height 20
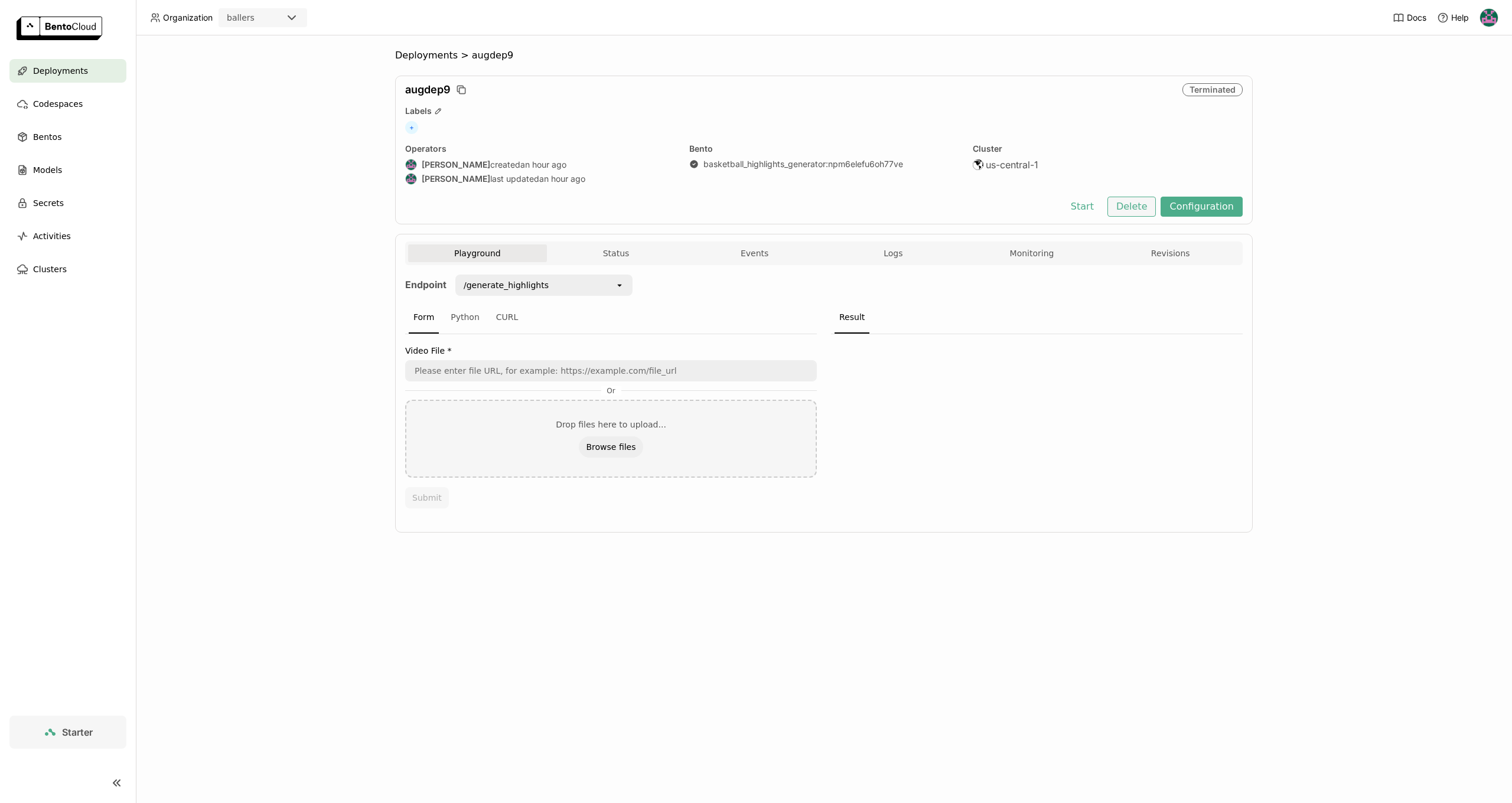
click at [1143, 210] on button "Delete" at bounding box center [1131, 206] width 49 height 20
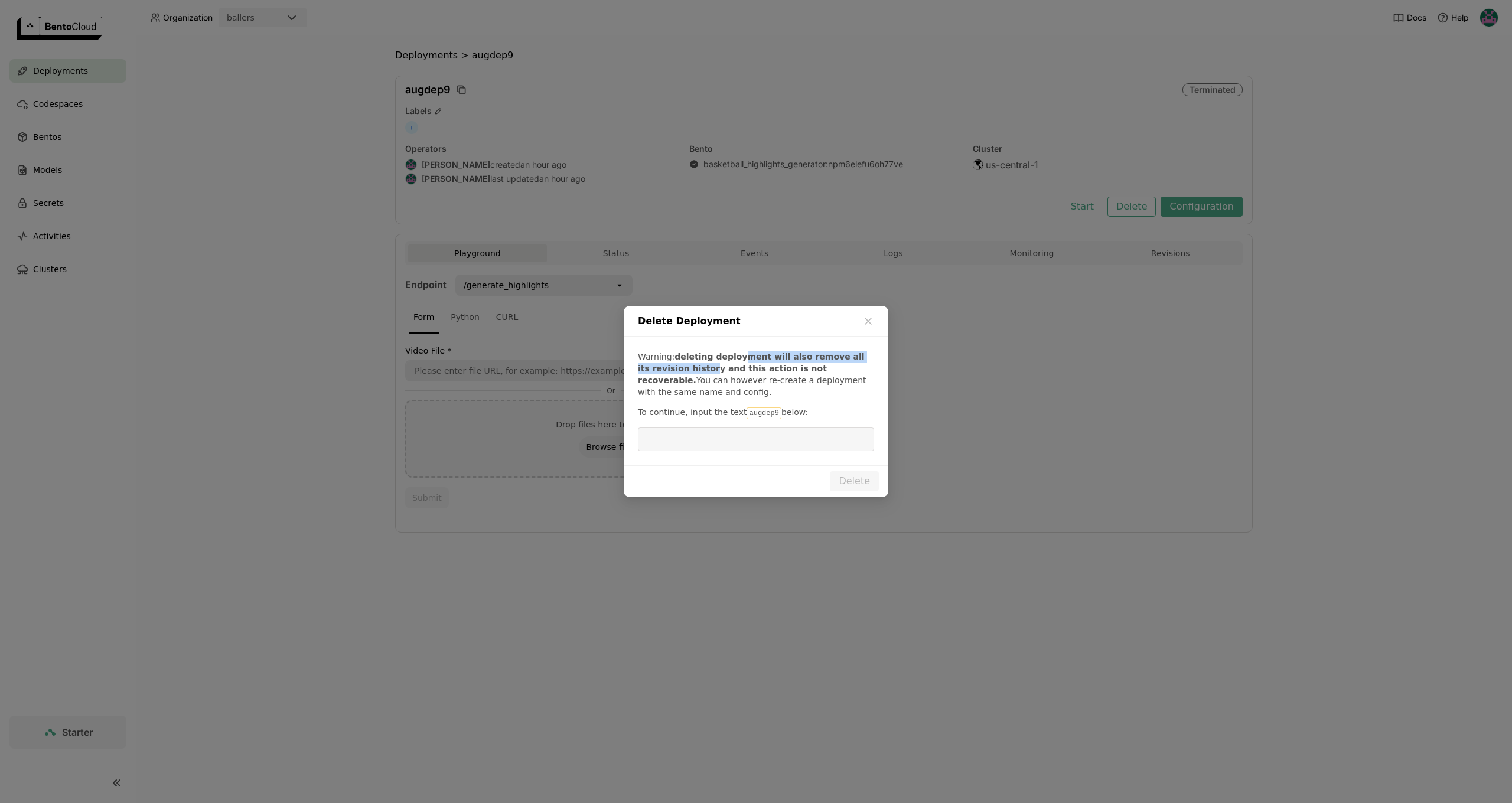
drag, startPoint x: 735, startPoint y: 360, endPoint x: 724, endPoint y: 365, distance: 12.1
click at [696, 366] on b "deleting deployment will also remove all its revision history and this action i…" at bounding box center [751, 367] width 227 height 33
drag, startPoint x: 724, startPoint y: 365, endPoint x: 836, endPoint y: 366, distance: 112.0
click at [834, 366] on b "deleting deployment will also remove all its revision history and this action i…" at bounding box center [751, 367] width 227 height 33
drag, startPoint x: 836, startPoint y: 366, endPoint x: 773, endPoint y: 369, distance: 63.1
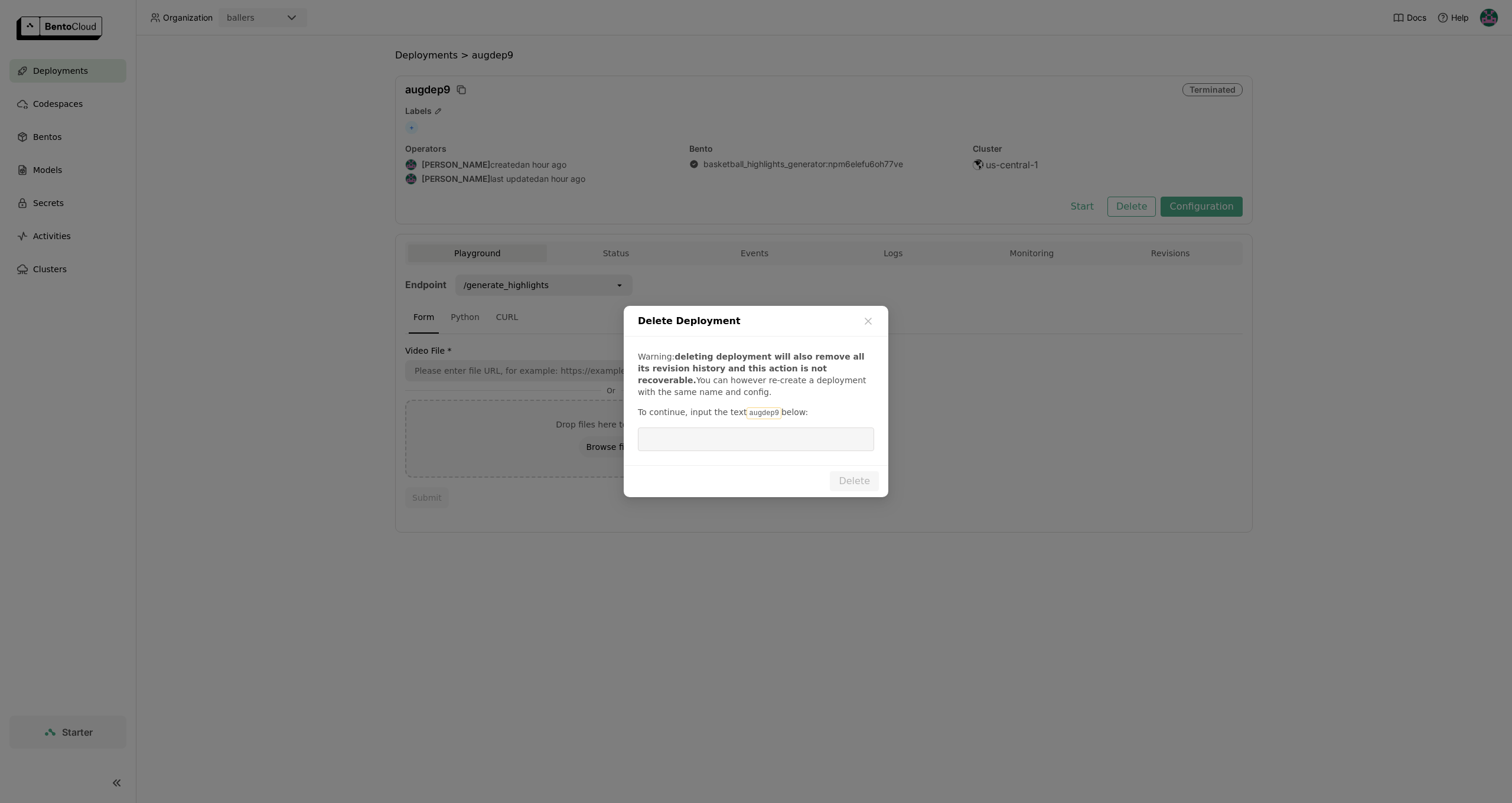
click at [833, 366] on b "deleting deployment will also remove all its revision history and this action i…" at bounding box center [751, 367] width 227 height 33
drag, startPoint x: 717, startPoint y: 371, endPoint x: 818, endPoint y: 355, distance: 102.3
click at [807, 366] on b "deleting deployment will also remove all its revision history and this action i…" at bounding box center [751, 367] width 227 height 33
click at [864, 327] on icon "dialog" at bounding box center [868, 321] width 12 height 12
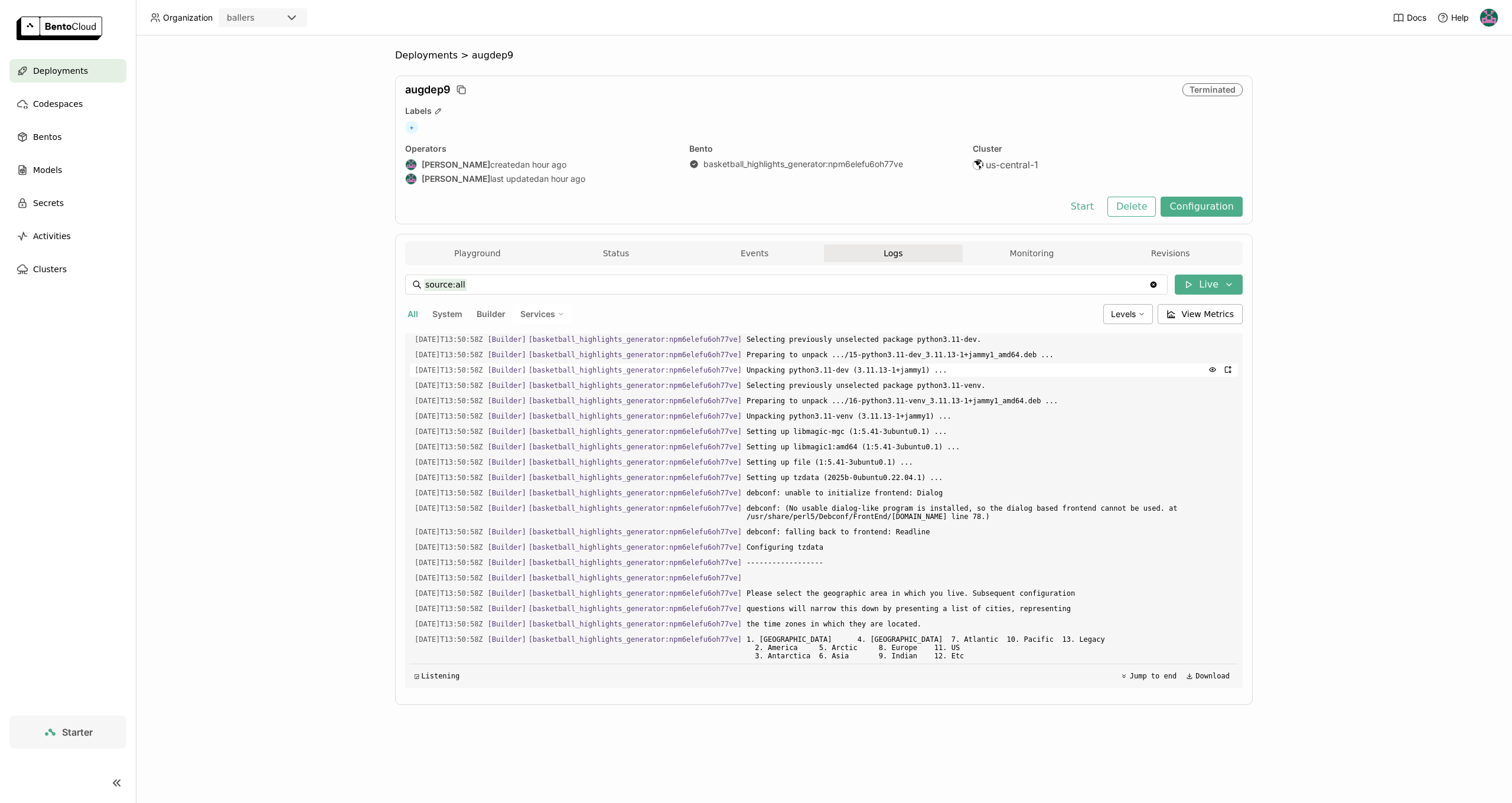
scroll to position [1890, 0]
click at [51, 78] on span "Deployments" at bounding box center [60, 70] width 55 height 14
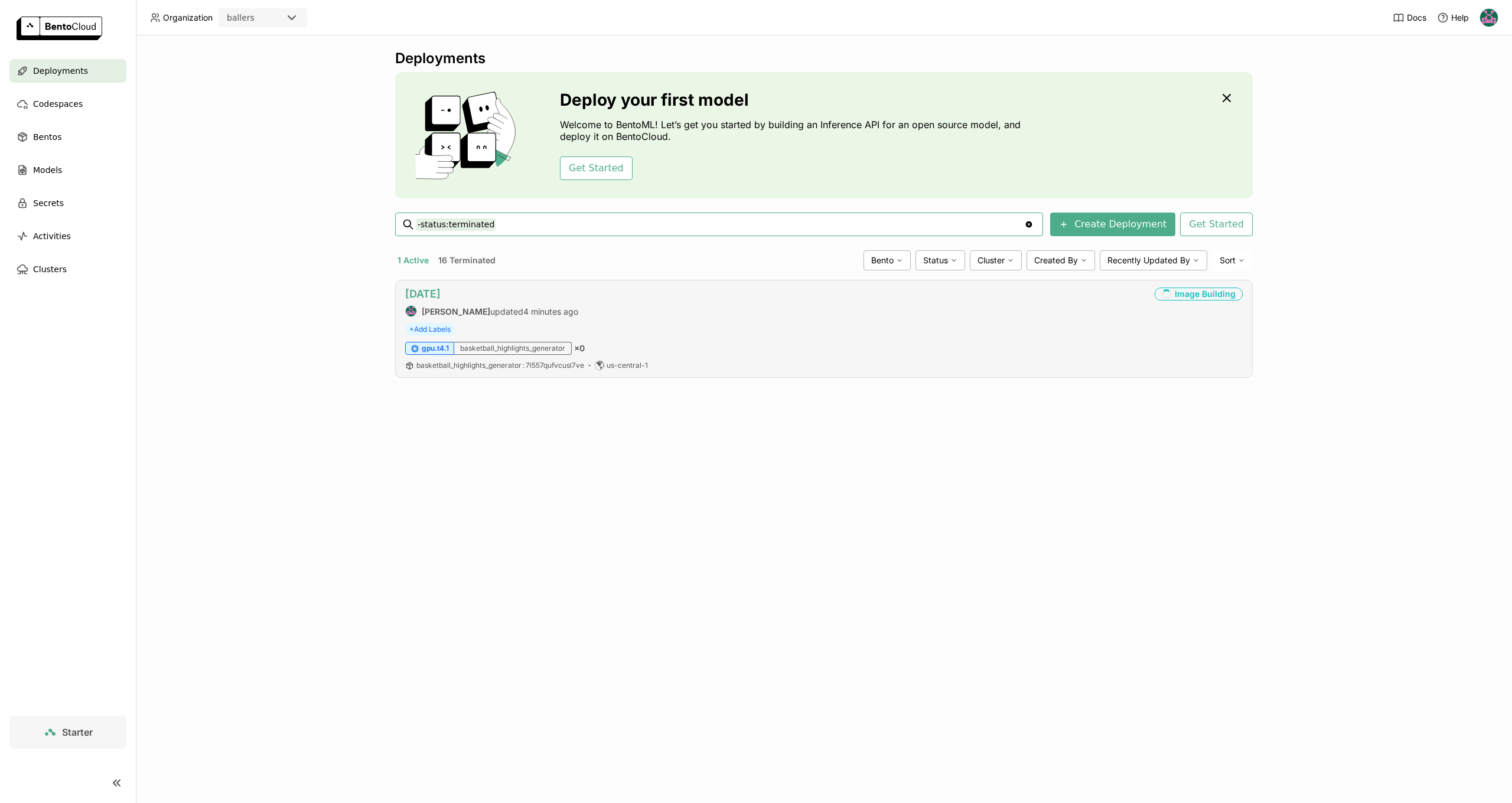
click at [423, 292] on link "aug10" at bounding box center [423, 294] width 36 height 12
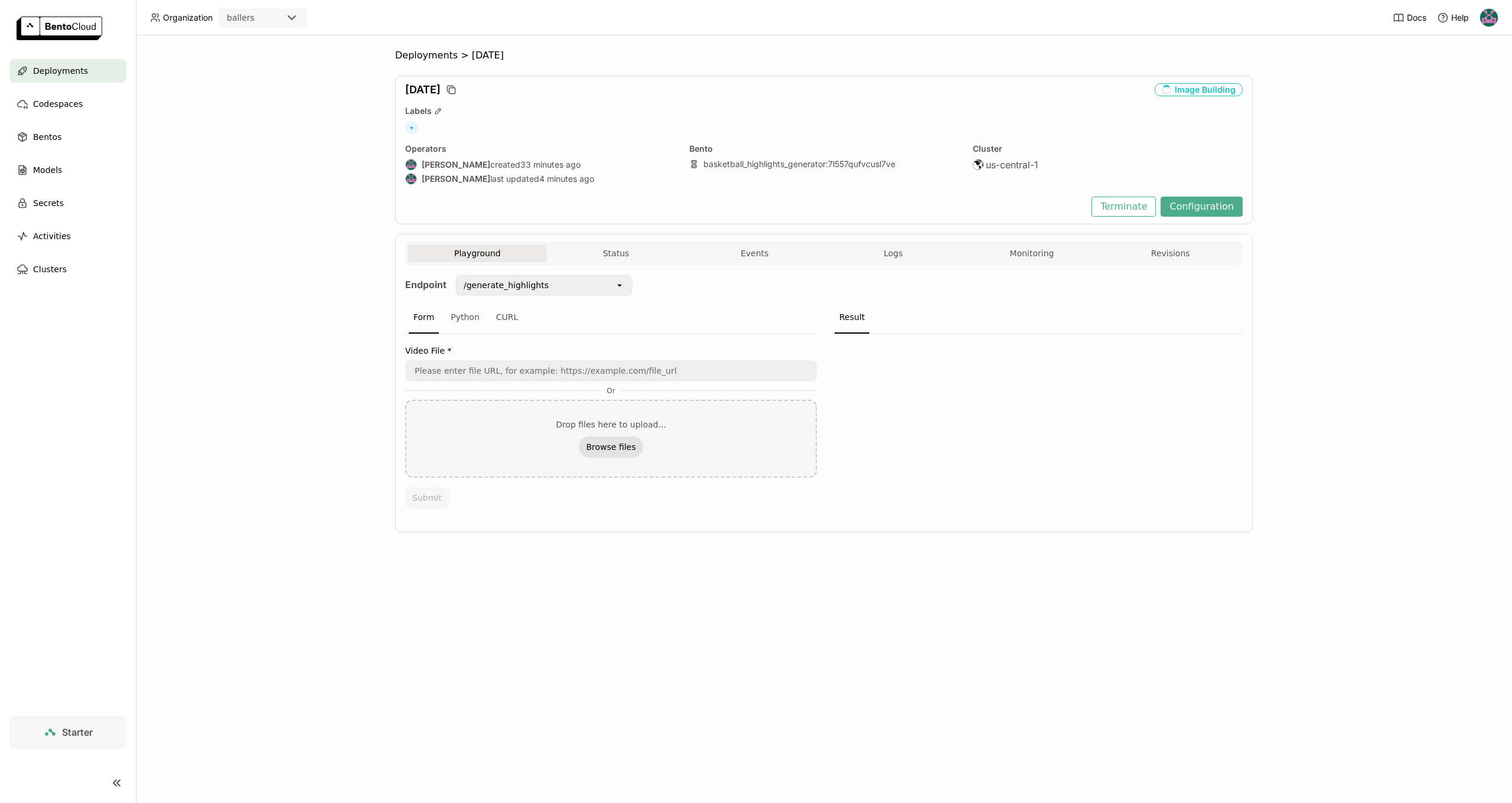
click at [600, 446] on button "Browse files" at bounding box center [611, 447] width 64 height 22
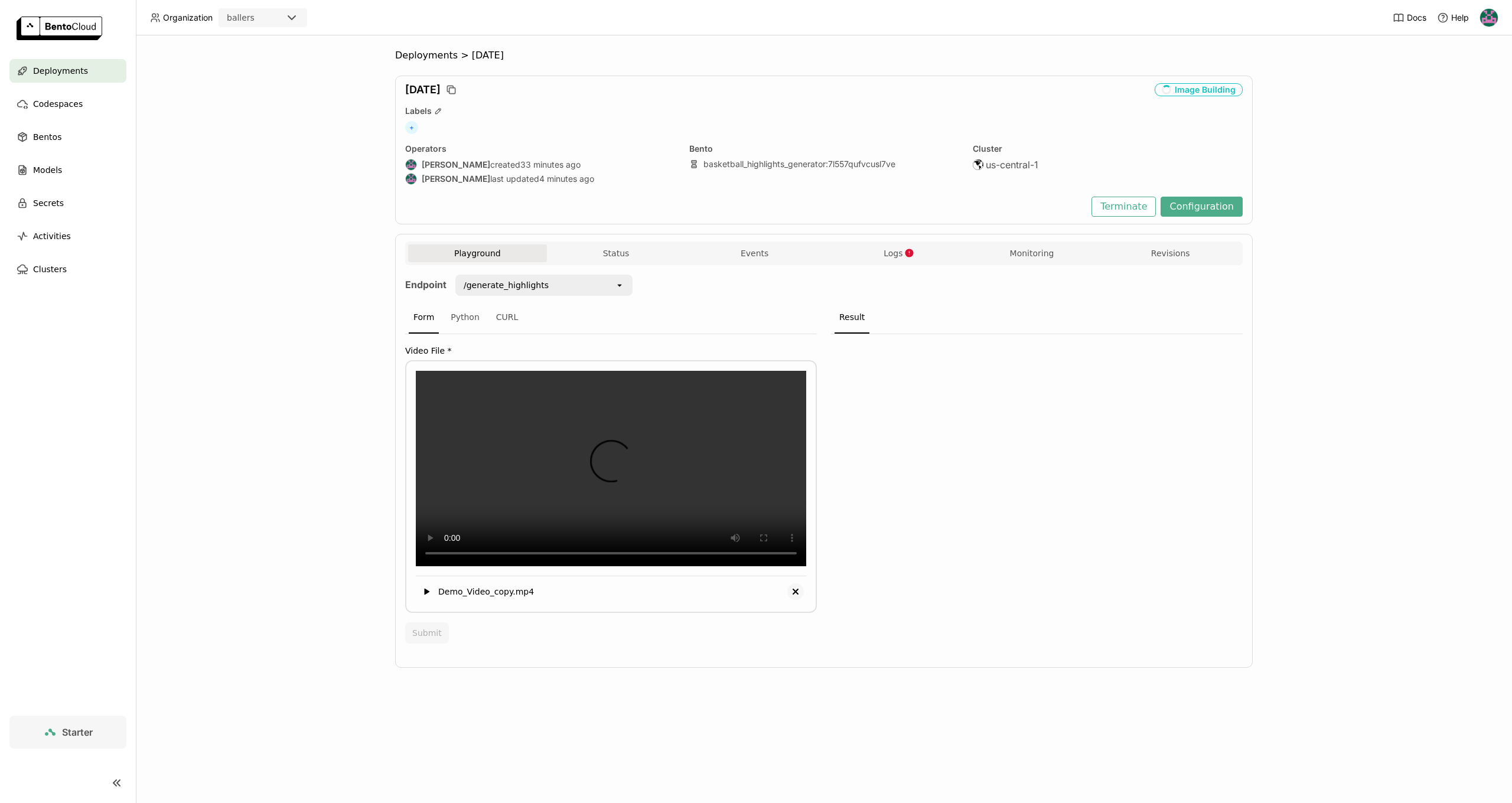
click at [796, 598] on icon "Delete" at bounding box center [795, 591] width 14 height 14
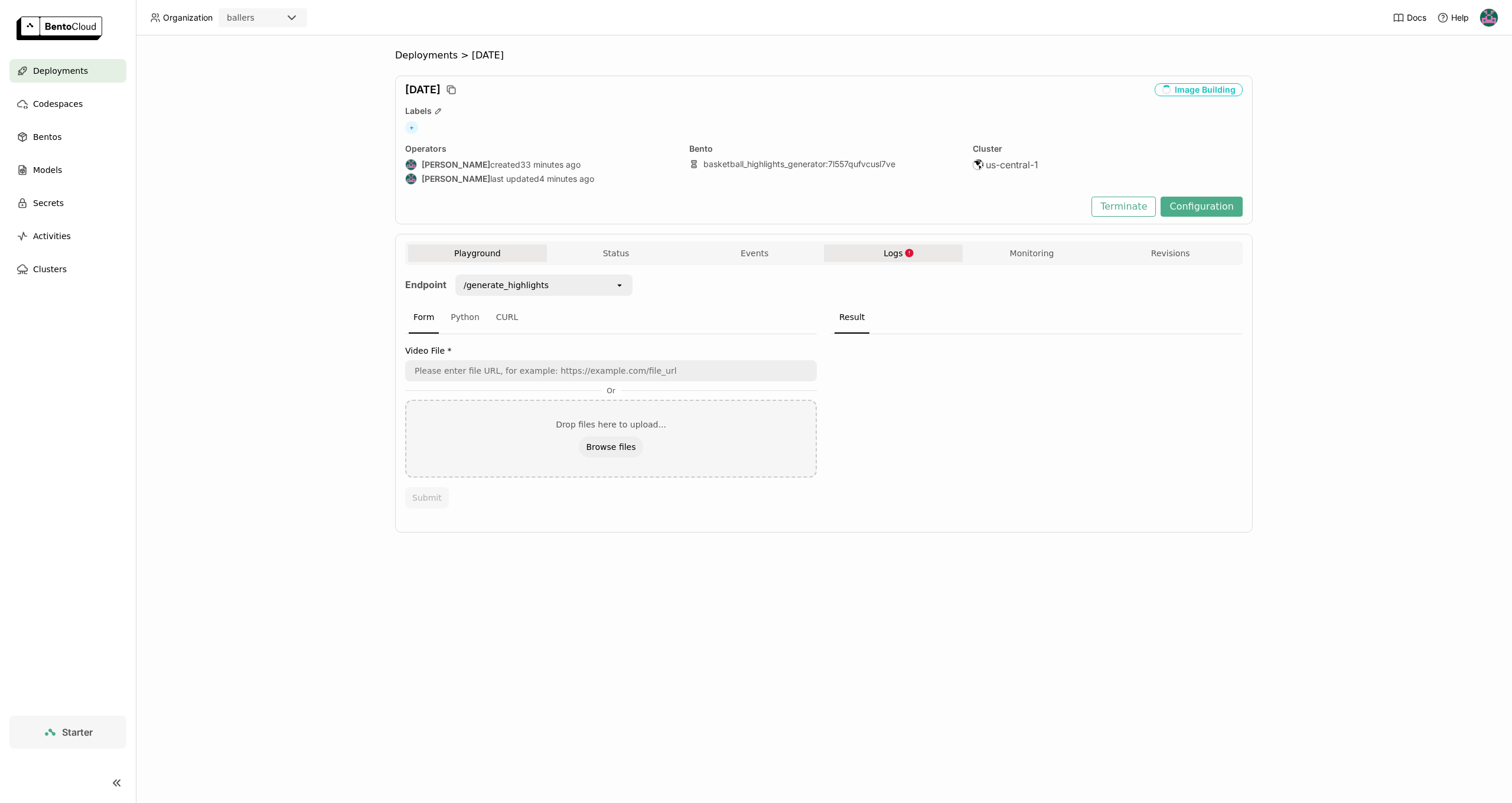
drag, startPoint x: 899, startPoint y: 265, endPoint x: 896, endPoint y: 257, distance: 8.5
click at [899, 265] on div "Endpoint /generate_highlights open Form Python CURL Video File * Or Drop files …" at bounding box center [824, 395] width 838 height 260
click at [896, 250] on span "Logs" at bounding box center [893, 252] width 19 height 10
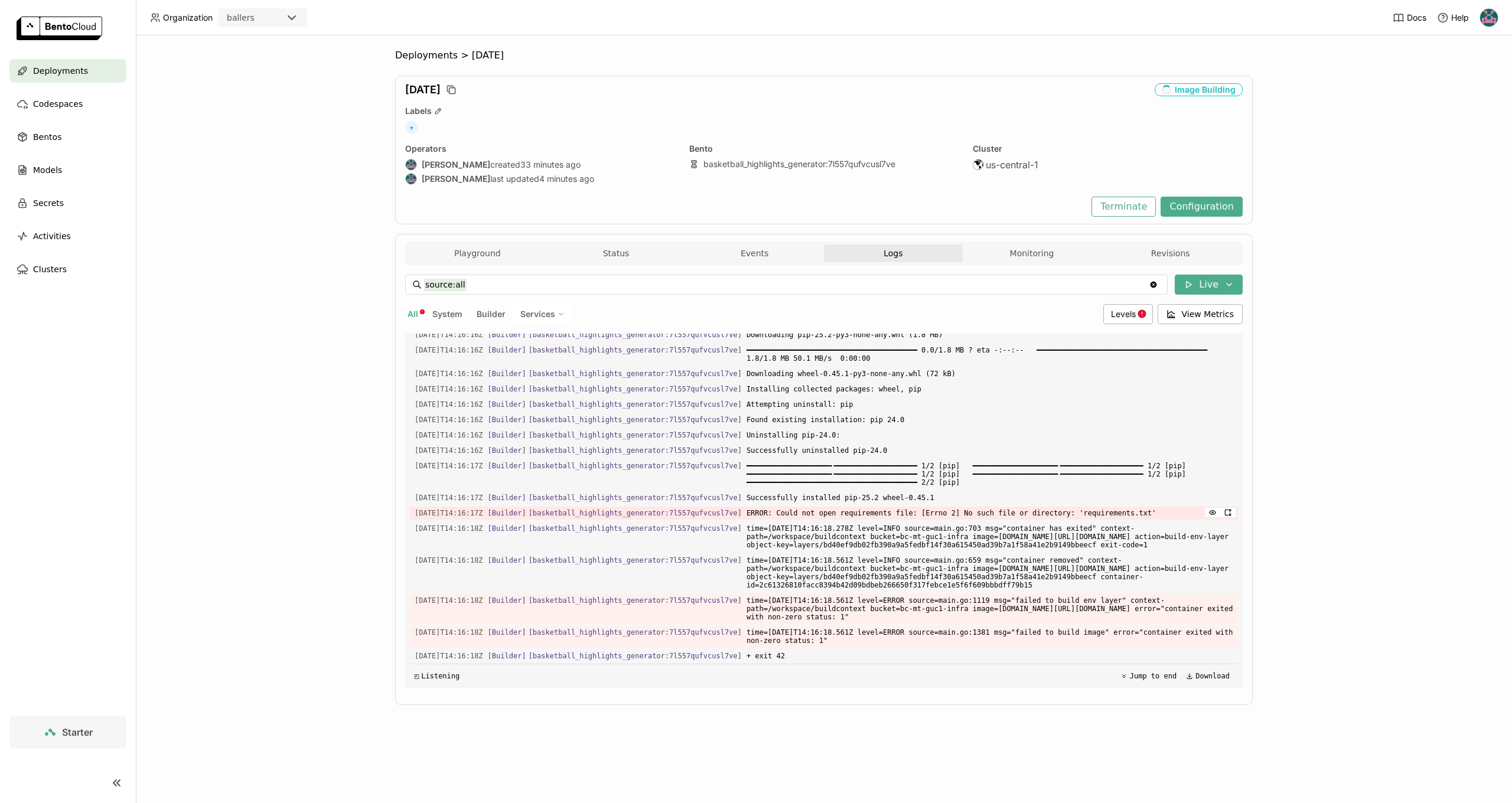
scroll to position [1452, 0]
click at [1112, 312] on div "Levels" at bounding box center [1128, 313] width 50 height 20
drag, startPoint x: 914, startPoint y: 587, endPoint x: 906, endPoint y: 598, distance: 13.6
click at [913, 594] on span "time=2025-08-30T14:16:18.561Z level=ERROR source=main.go:1119 msg="failed to bu…" at bounding box center [989, 609] width 486 height 30
click at [809, 600] on span "time=2025-08-30T14:16:18.561Z level=ERROR source=main.go:1119 msg="failed to bu…" at bounding box center [989, 609] width 486 height 30
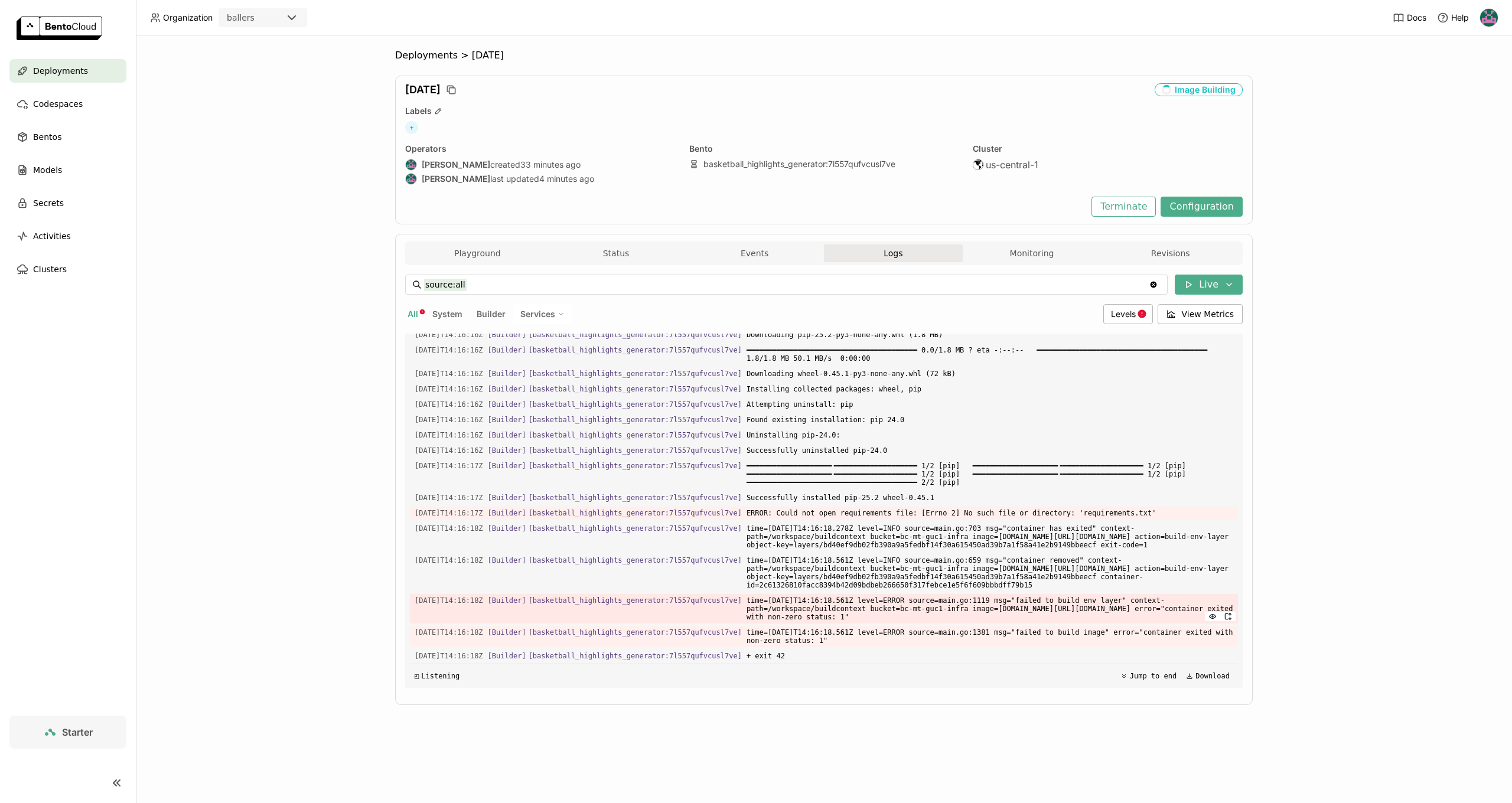
drag, startPoint x: 755, startPoint y: 585, endPoint x: 905, endPoint y: 609, distance: 151.9
click at [905, 609] on div "Load older logs 2025-08-30T14:16:07Z [Builder] [ basketball_highlights_generato…" at bounding box center [824, 510] width 828 height 354
click at [905, 609] on span "time=2025-08-30T14:16:18.561Z level=ERROR source=main.go:1119 msg="failed to bu…" at bounding box center [989, 609] width 486 height 30
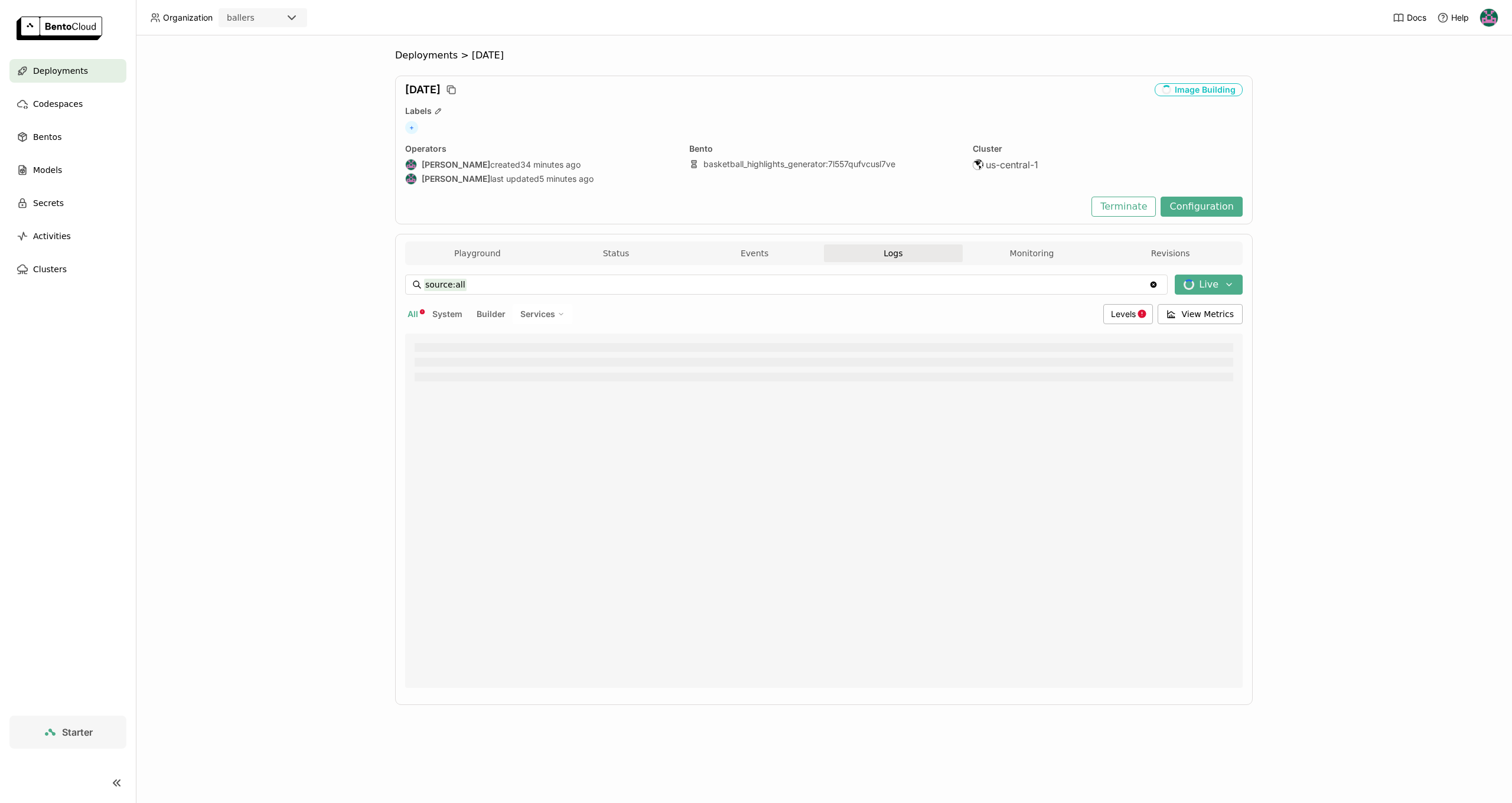
scroll to position [0, 0]
click at [778, 255] on button "Events" at bounding box center [755, 252] width 138 height 18
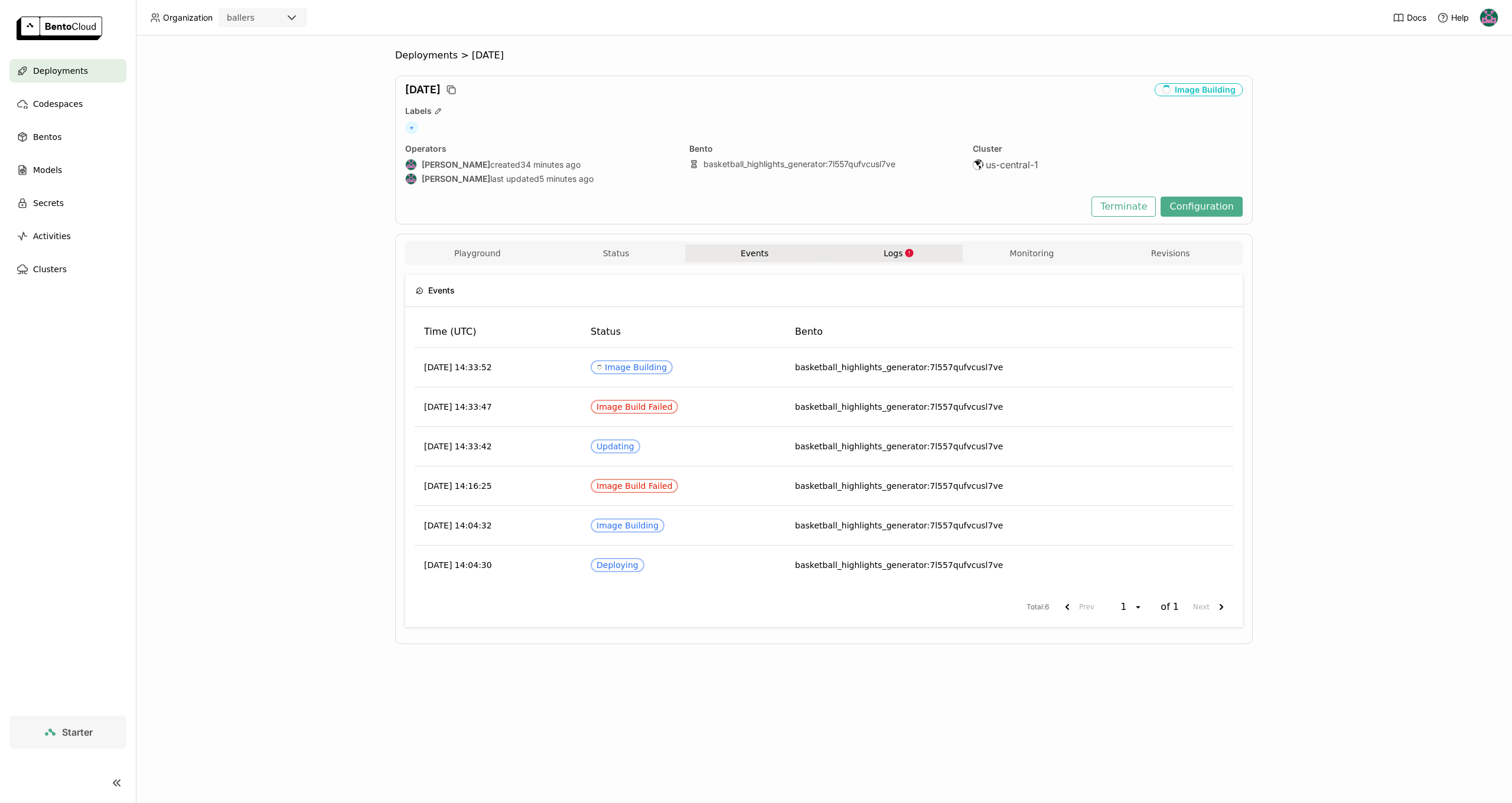
click at [873, 254] on button "Logs" at bounding box center [893, 252] width 138 height 18
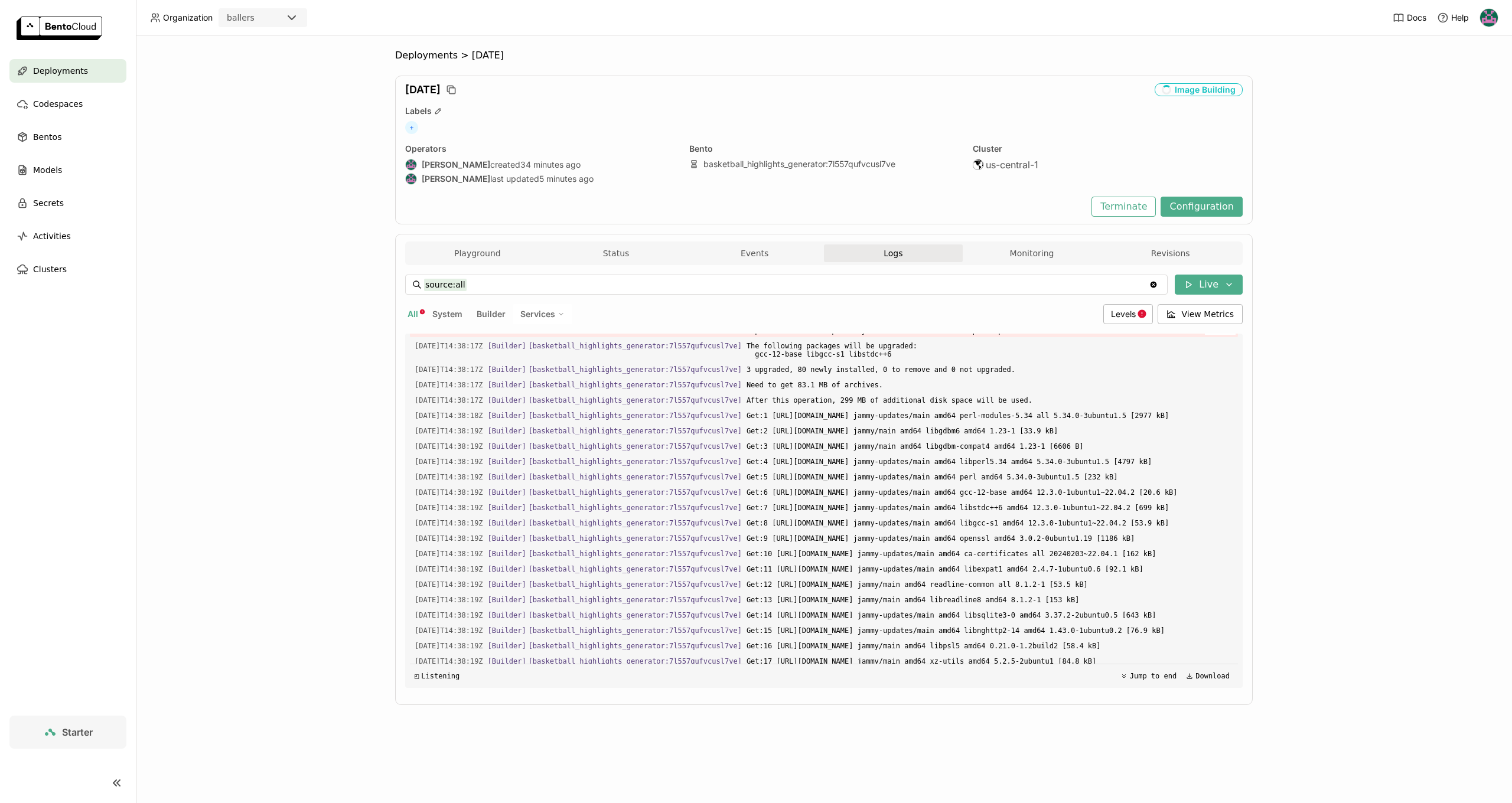
scroll to position [3236, 0]
drag, startPoint x: 796, startPoint y: 477, endPoint x: 935, endPoint y: 495, distance: 140.2
click at [935, 336] on span "The following NEW packages will be installed: binutils binutils-common binutils…" at bounding box center [989, 280] width 486 height 112
drag, startPoint x: 935, startPoint y: 495, endPoint x: 907, endPoint y: 500, distance: 28.4
click at [935, 336] on span "The following NEW packages will be installed: binutils binutils-common binutils…" at bounding box center [989, 280] width 486 height 112
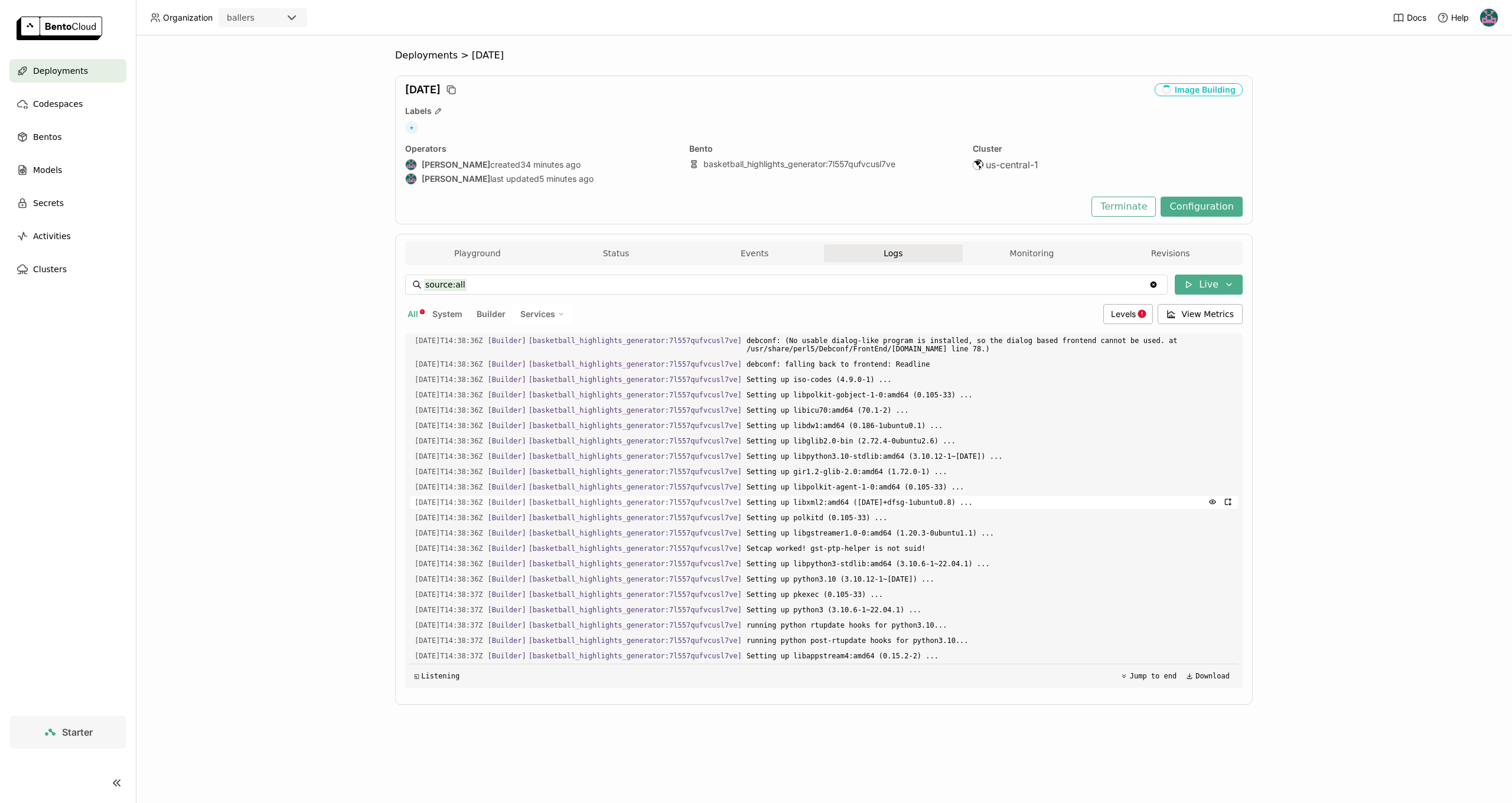
scroll to position [0, 0]
click at [36, 57] on link at bounding box center [67, 29] width 136 height 59
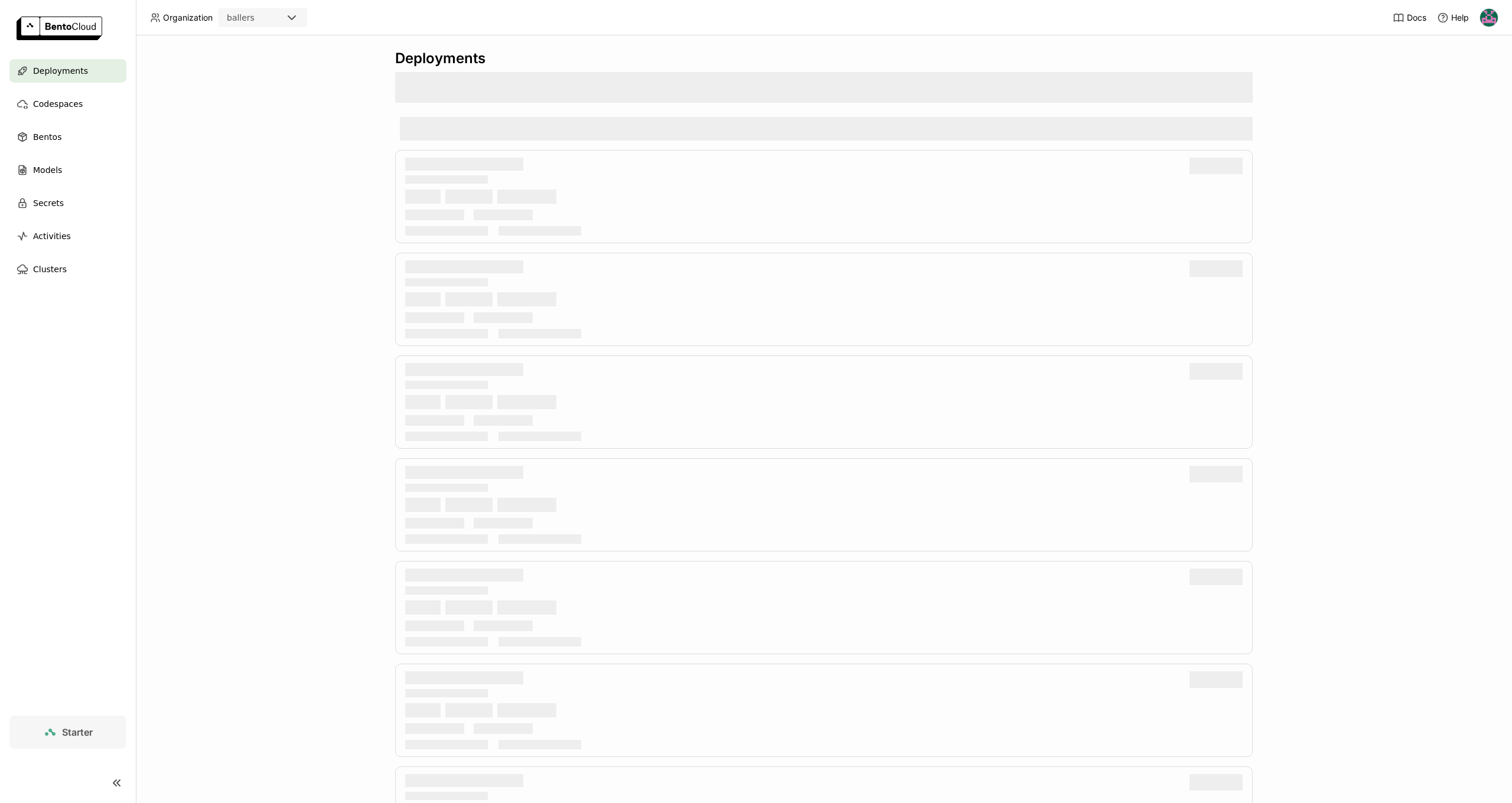
click at [47, 68] on span "Deployments" at bounding box center [60, 70] width 55 height 14
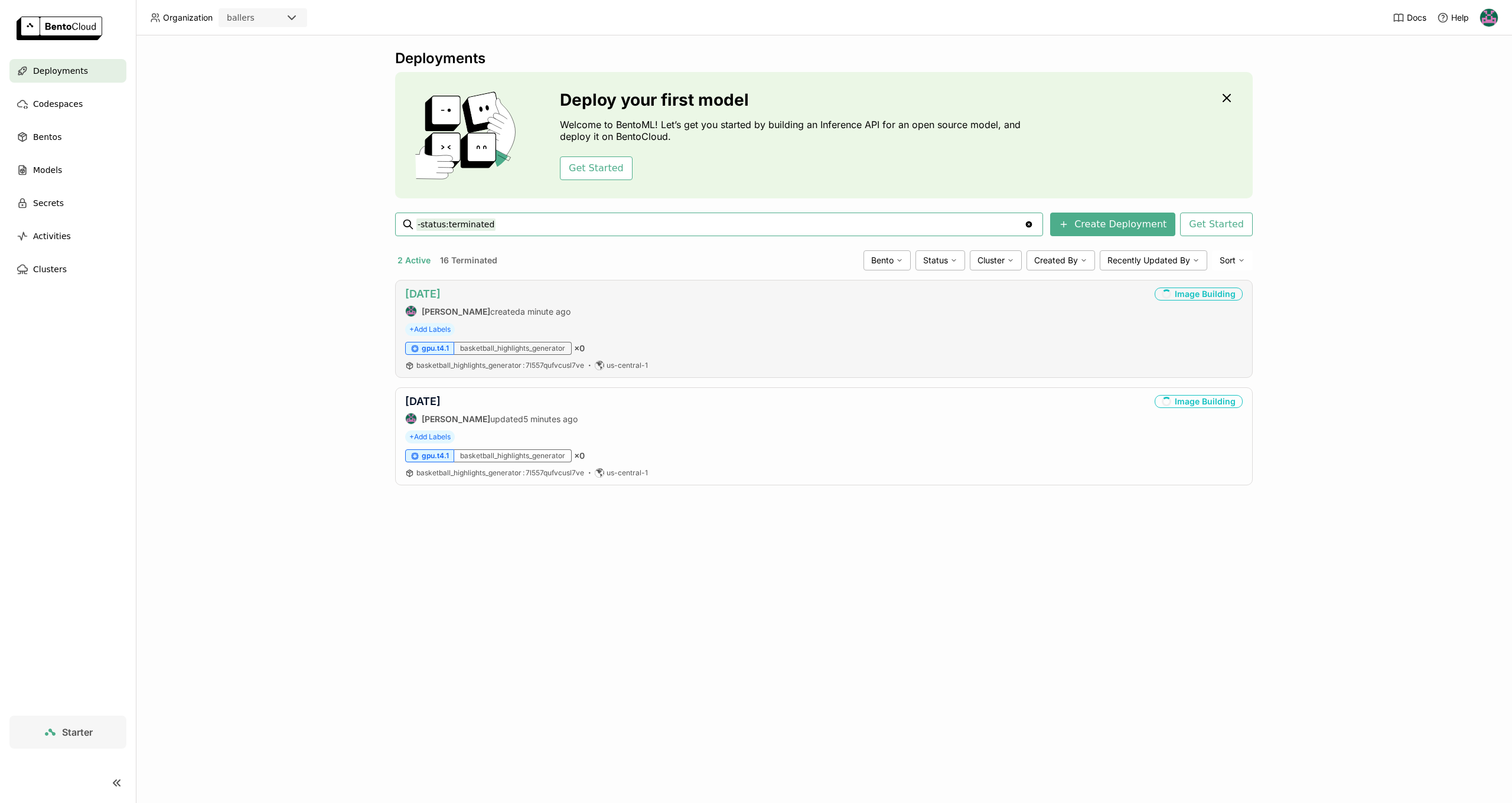
click at [421, 289] on link "aug11" at bounding box center [423, 294] width 36 height 12
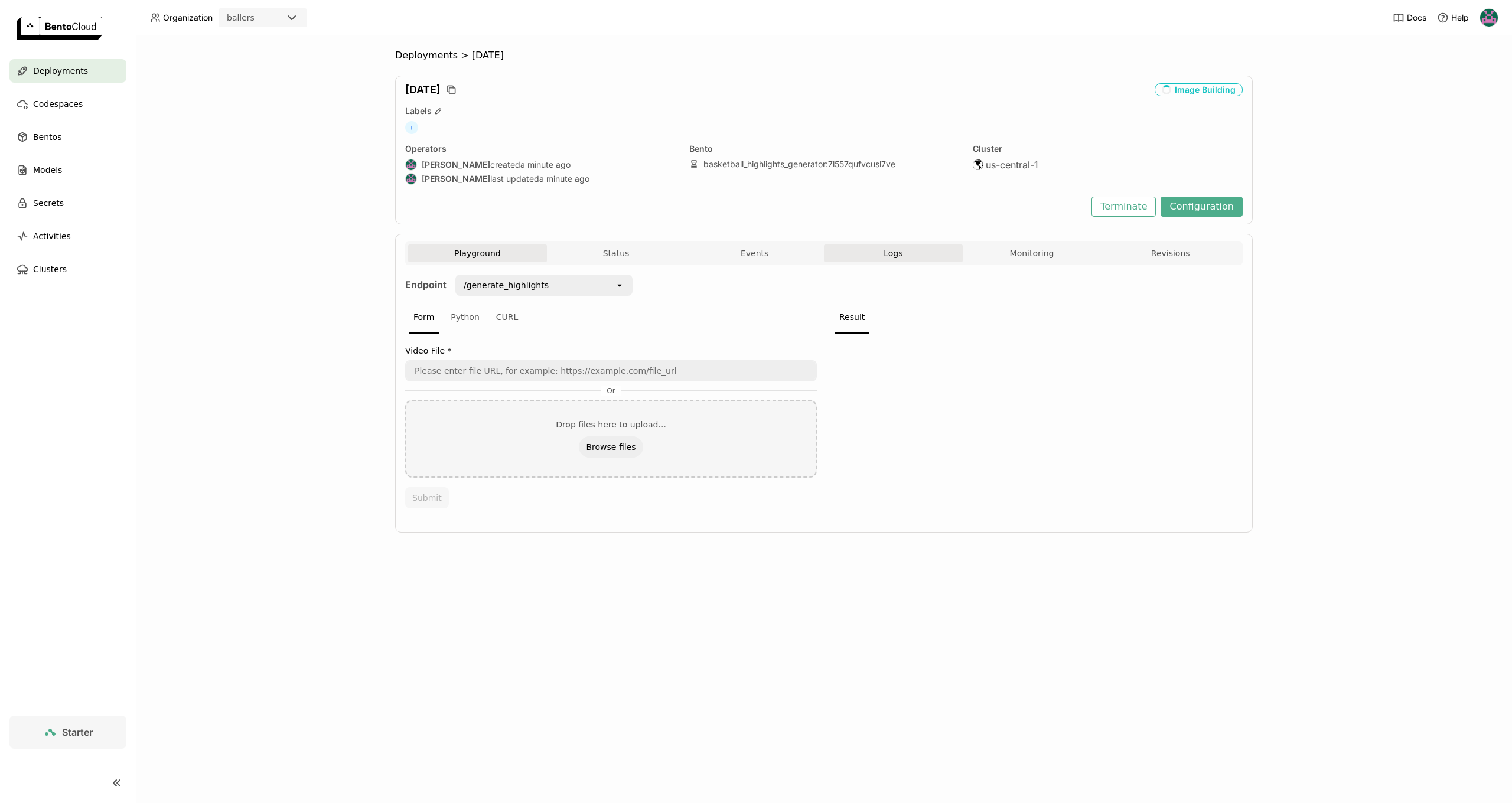
drag, startPoint x: 931, startPoint y: 255, endPoint x: 918, endPoint y: 255, distance: 13.0
click at [931, 255] on button "Logs" at bounding box center [893, 252] width 138 height 18
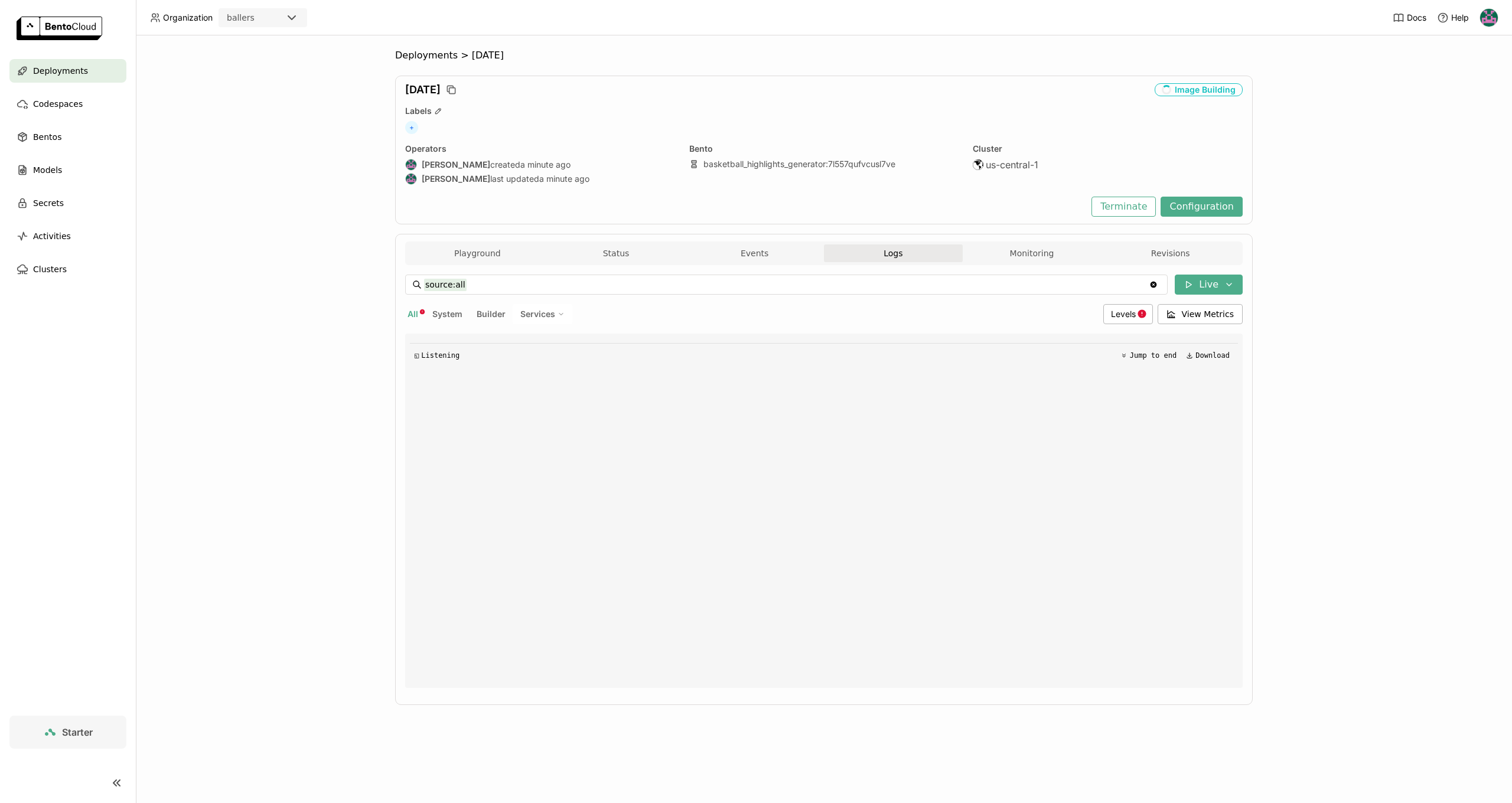
scroll to position [1, 1]
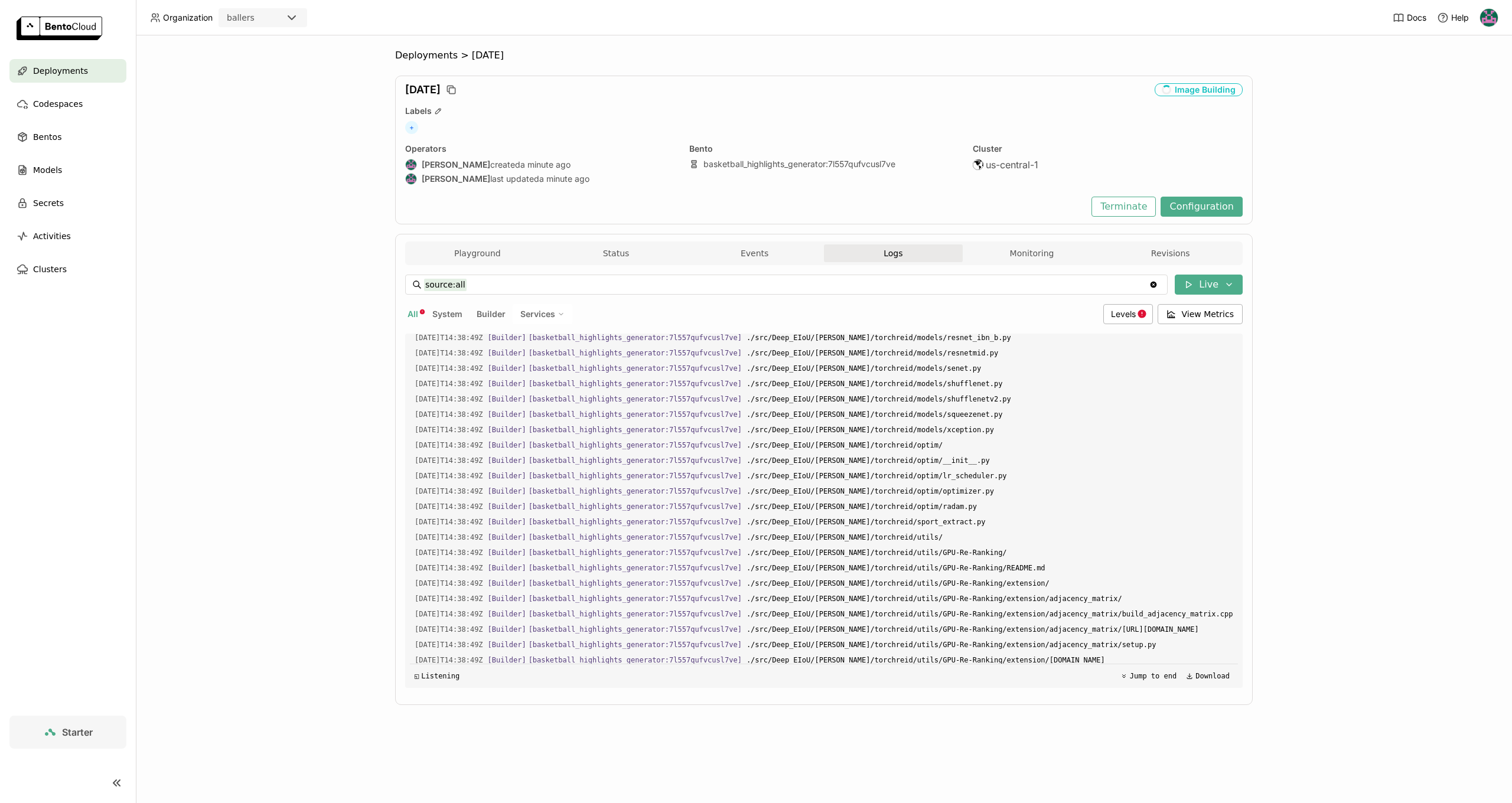
click at [64, 73] on span "Deployments" at bounding box center [60, 70] width 55 height 14
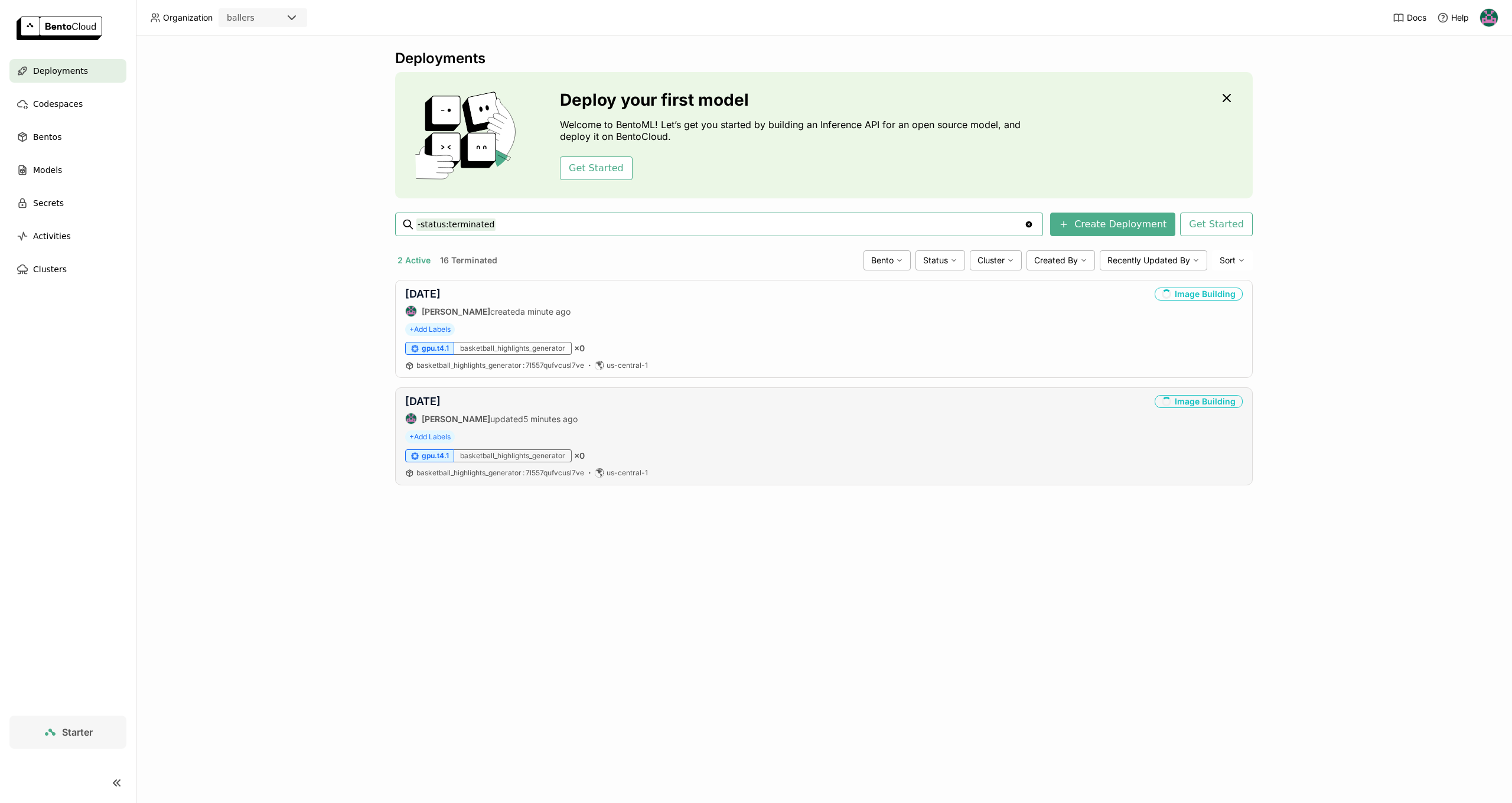
click at [408, 392] on div "aug10 Harsh Raj updated 5 minutes ago Image Building + Add Labels gpu.t4.1 bask…" at bounding box center [824, 436] width 857 height 98
click at [413, 402] on link "aug10" at bounding box center [423, 401] width 36 height 12
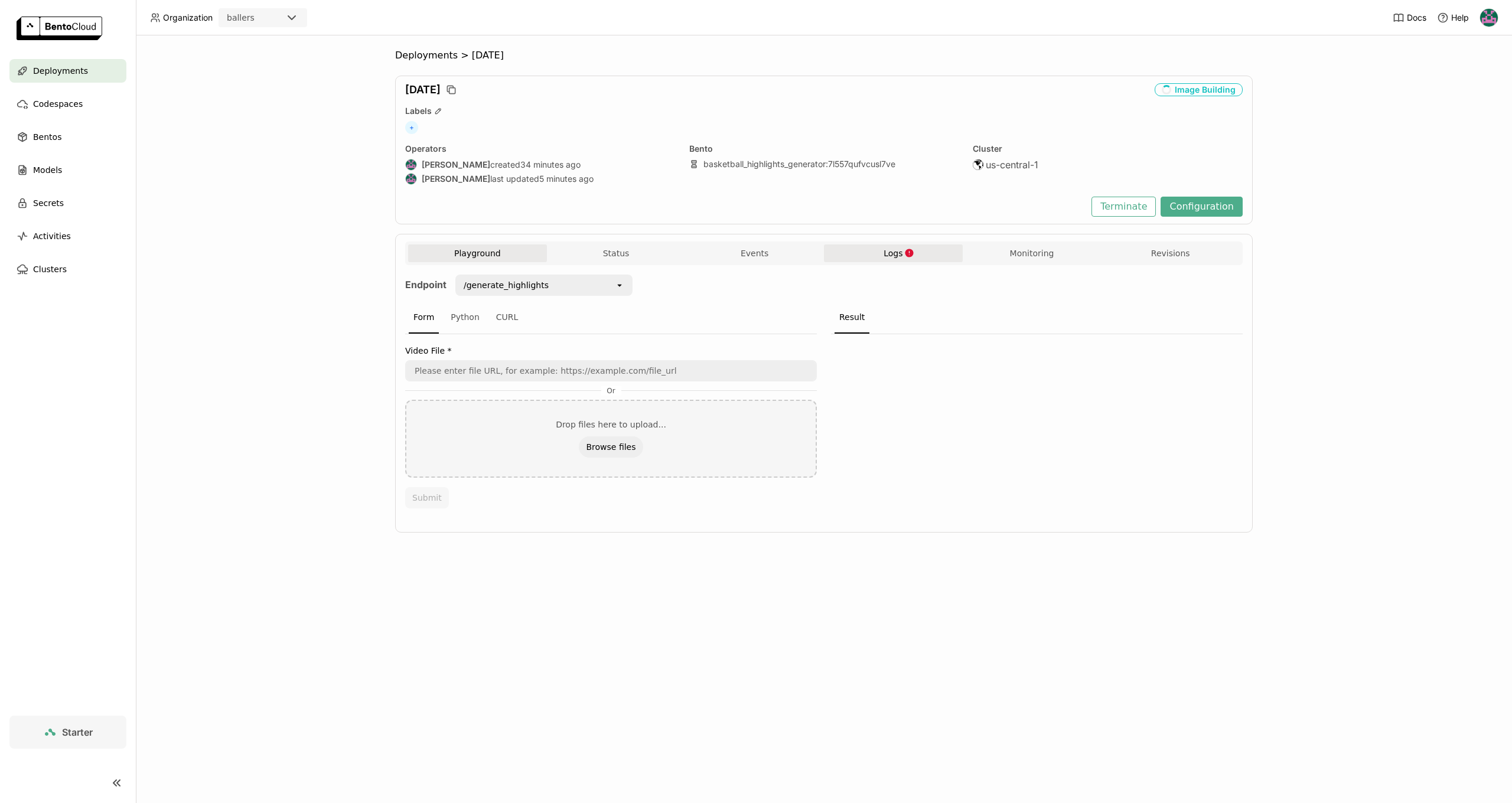
click at [874, 264] on div "Playground Status Events Logs Monitoring Revisions" at bounding box center [823, 254] width 831 height 21
click at [897, 252] on span "Logs" at bounding box center [893, 252] width 19 height 10
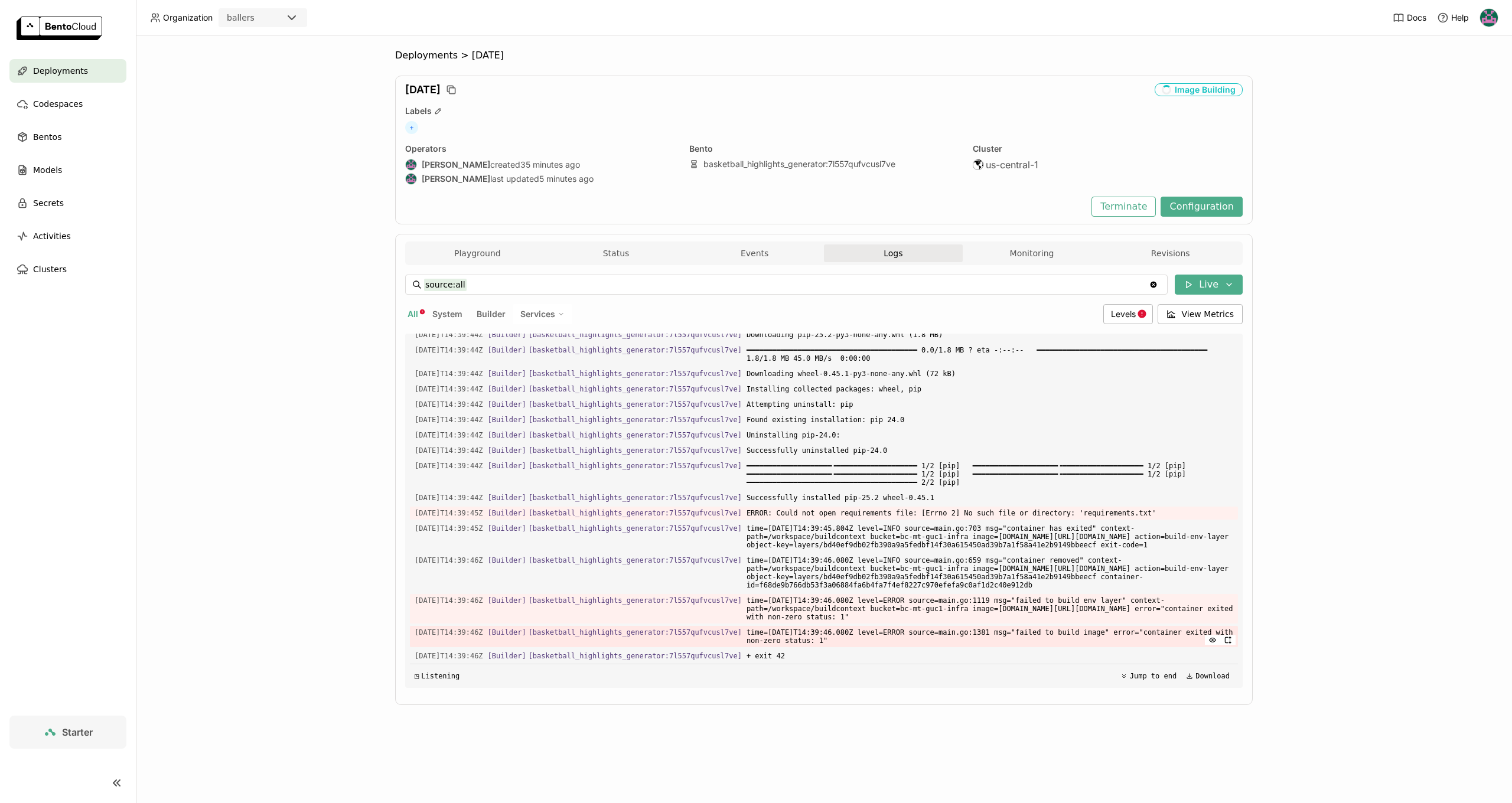
scroll to position [17202, 0]
drag, startPoint x: 844, startPoint y: 629, endPoint x: 898, endPoint y: 610, distance: 57.2
click at [905, 626] on span "time=2025-08-30T14:39:46.080Z level=ERROR source=main.go:1381 msg="failed to bu…" at bounding box center [989, 637] width 486 height 22
click at [878, 554] on span "time=2025-08-30T14:39:46.080Z level=INFO source=main.go:659 msg="container remo…" at bounding box center [989, 572] width 486 height 37
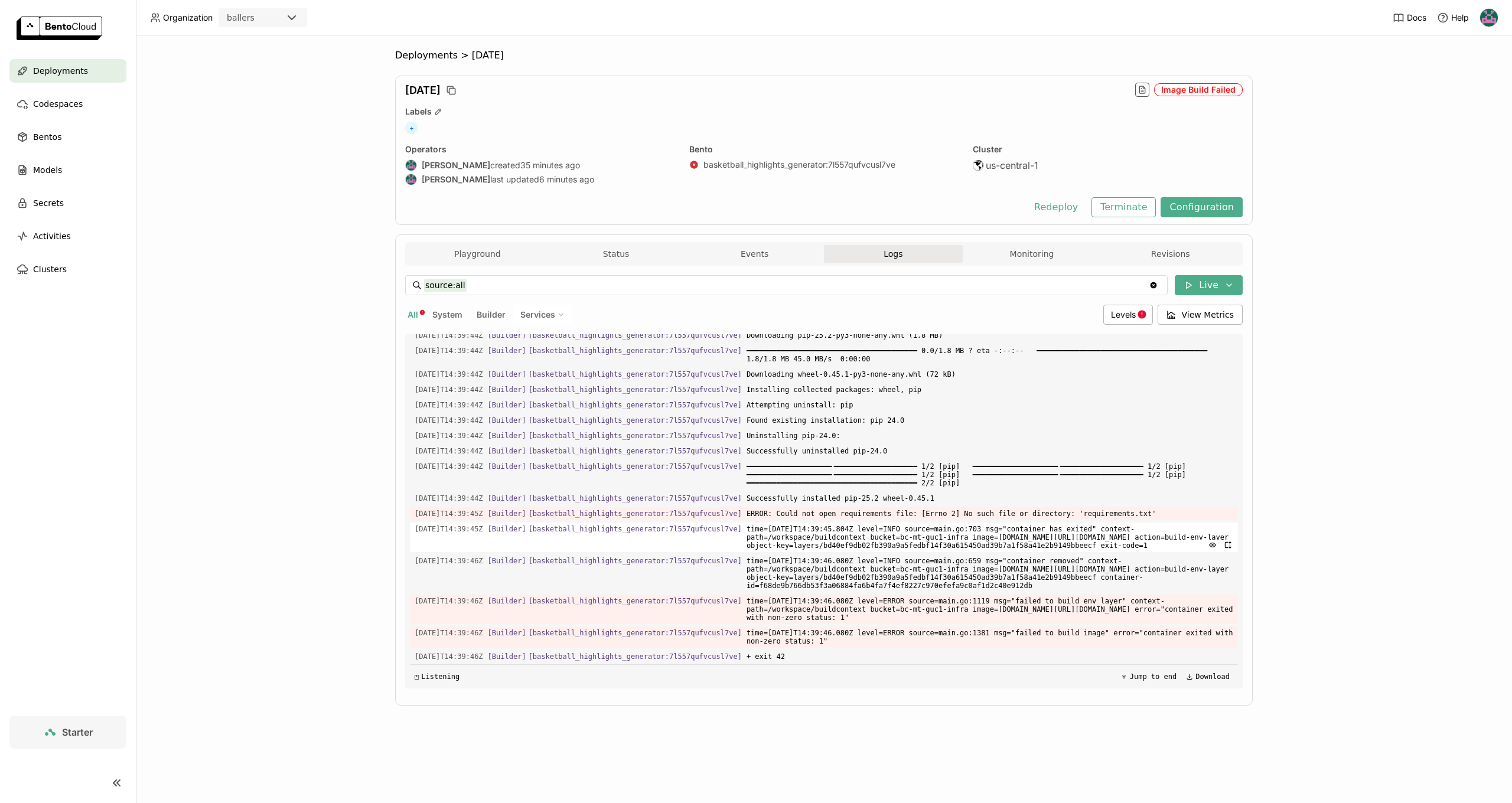
drag, startPoint x: 802, startPoint y: 533, endPoint x: 794, endPoint y: 530, distance: 8.5
click at [802, 533] on span "time=2025-08-30T14:39:45.804Z level=INFO source=main.go:703 msg="container has …" at bounding box center [989, 538] width 486 height 30
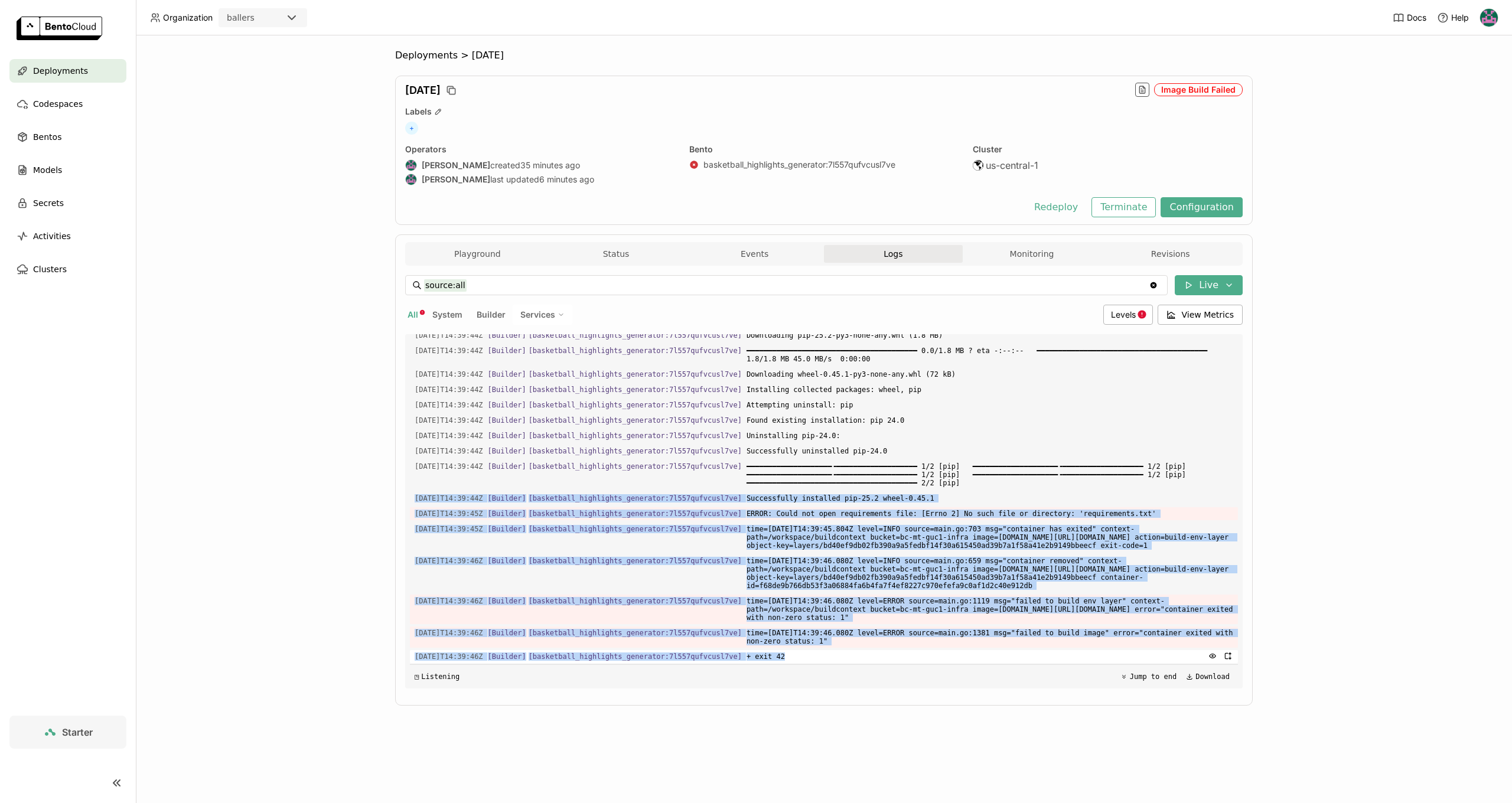
drag, startPoint x: 417, startPoint y: 468, endPoint x: 873, endPoint y: 657, distance: 493.6
click at [872, 660] on div "Load older logs 2025-08-30T14:39:07Z [Builder] [ basketball_highlights_generato…" at bounding box center [824, 510] width 828 height 354
copy div "2025-08-30T14:39:44Z [Builder] [ basketball_highlights_generator:7l557qufvcusl7…"
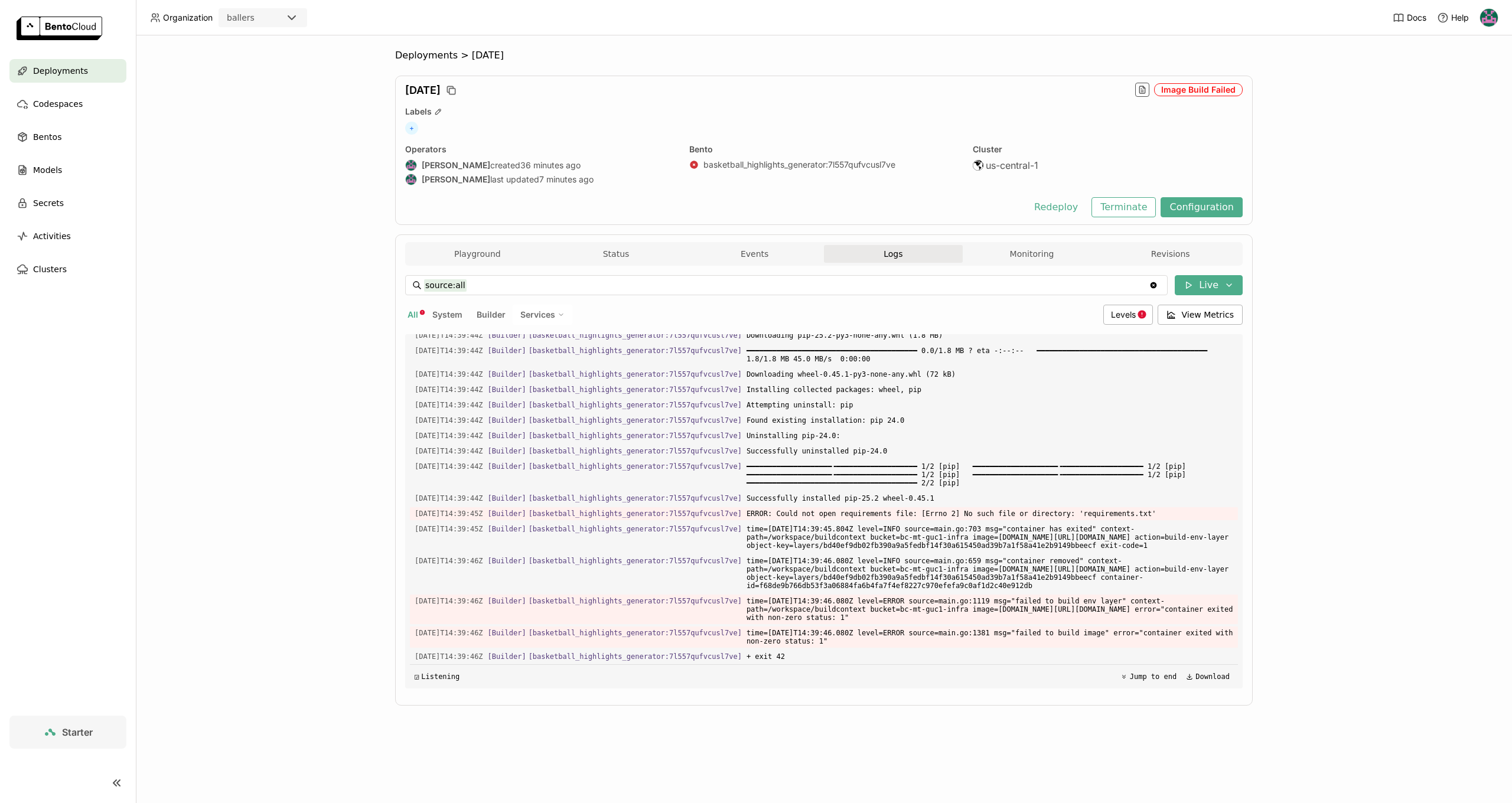
click at [76, 84] on ul "Deployments Codespaces Bentos Models Secrets Activities Clusters" at bounding box center [67, 169] width 136 height 222
click at [110, 79] on div "Deployments" at bounding box center [67, 70] width 117 height 23
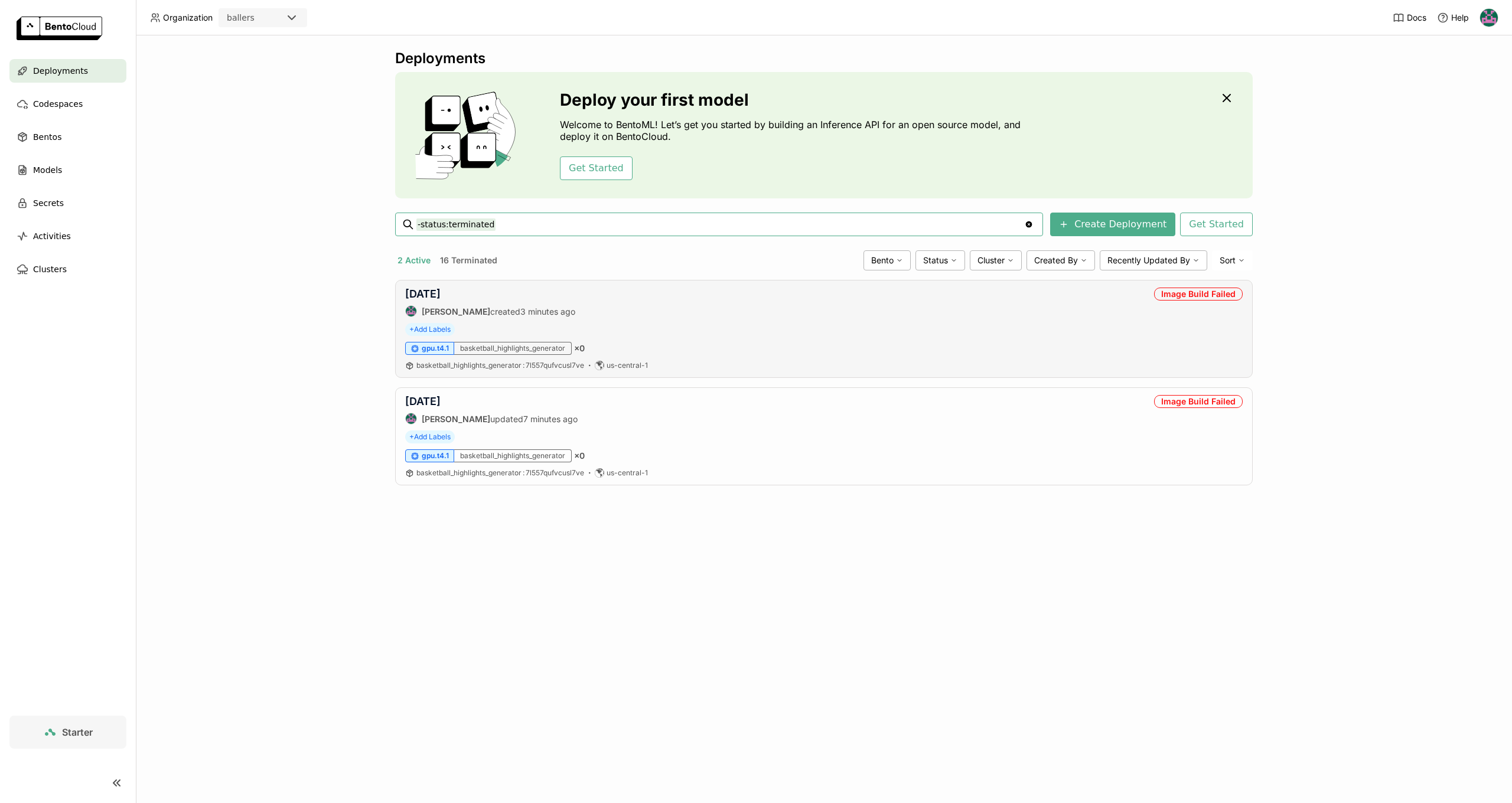
click at [1181, 295] on div "Image Build Failed" at bounding box center [1198, 294] width 89 height 13
click at [425, 402] on link "aug10" at bounding box center [423, 401] width 36 height 12
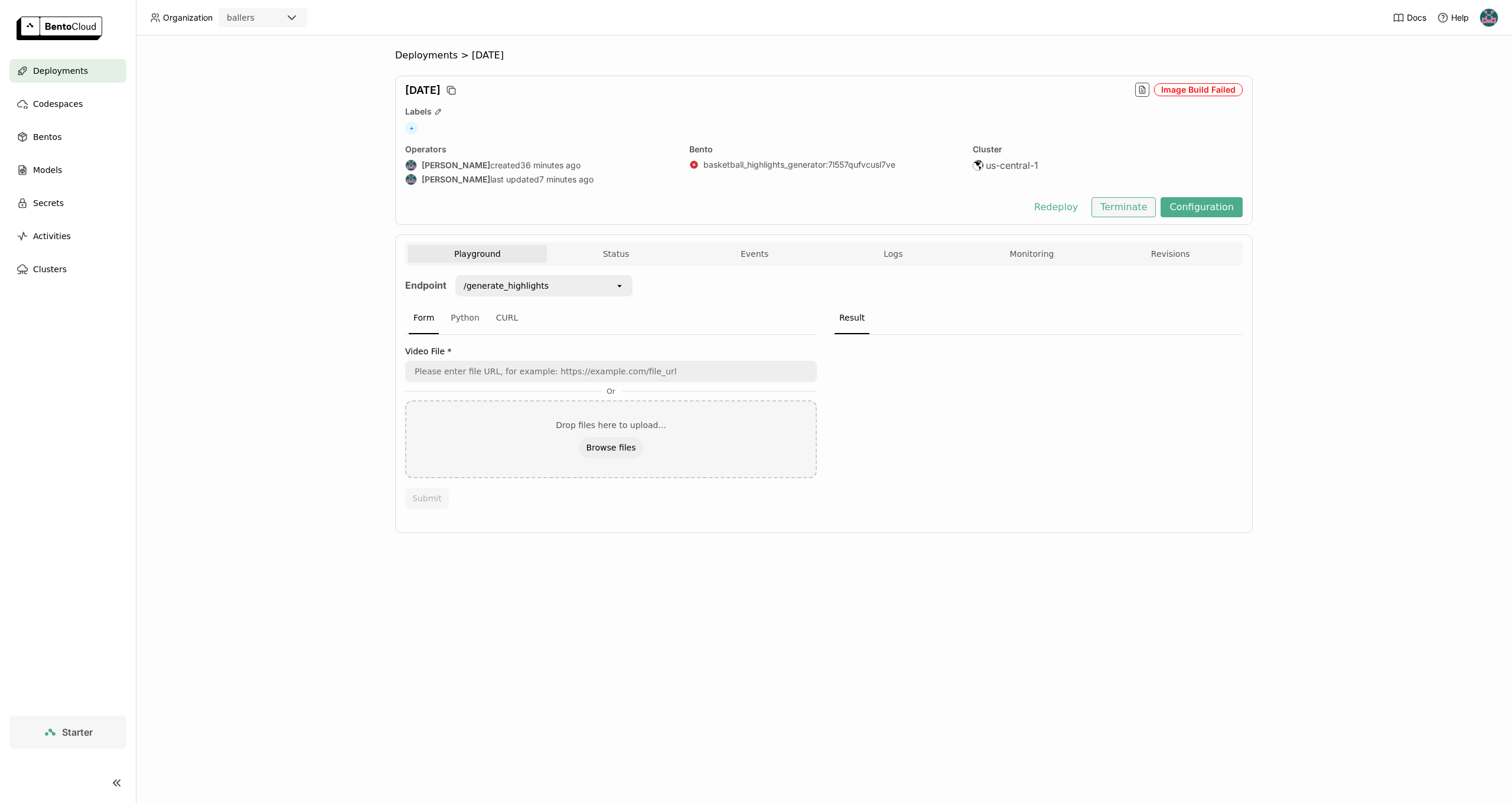
click at [1138, 209] on button "Terminate" at bounding box center [1123, 207] width 65 height 20
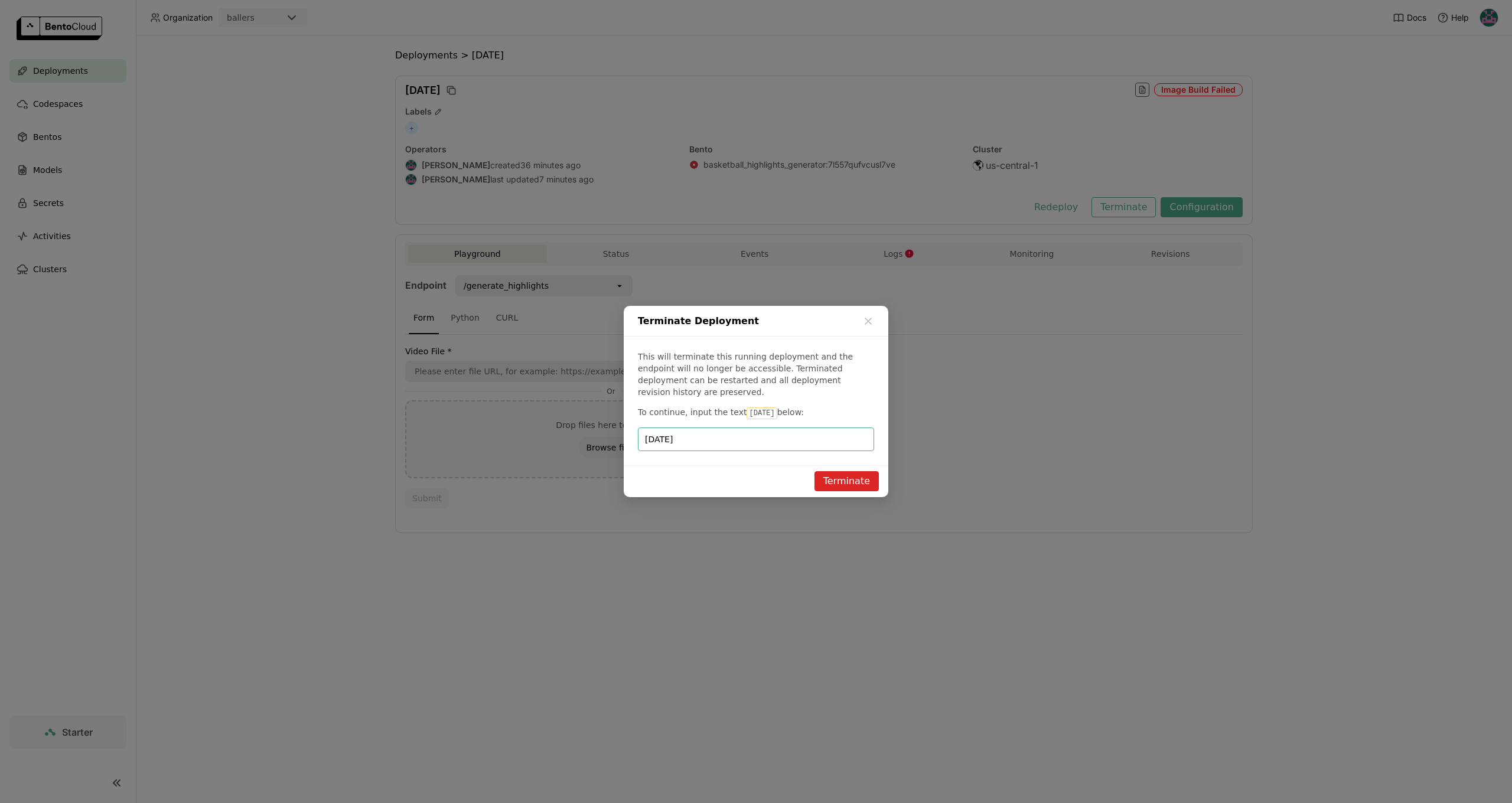
scroll to position [1, 1]
type input "aug10"
click at [863, 479] on button "Terminate" at bounding box center [846, 480] width 65 height 20
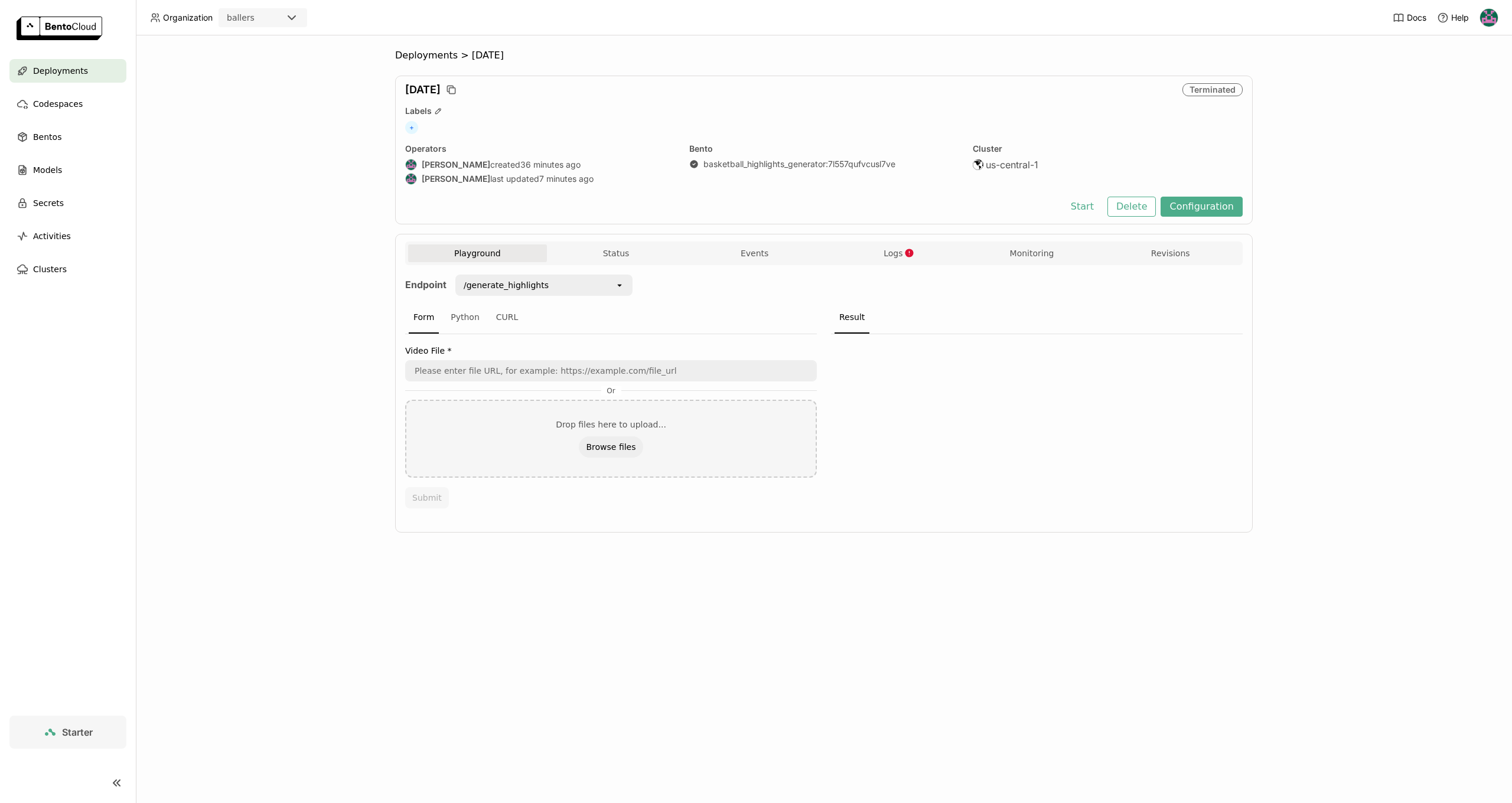
click at [68, 78] on div "Deployments" at bounding box center [67, 70] width 117 height 23
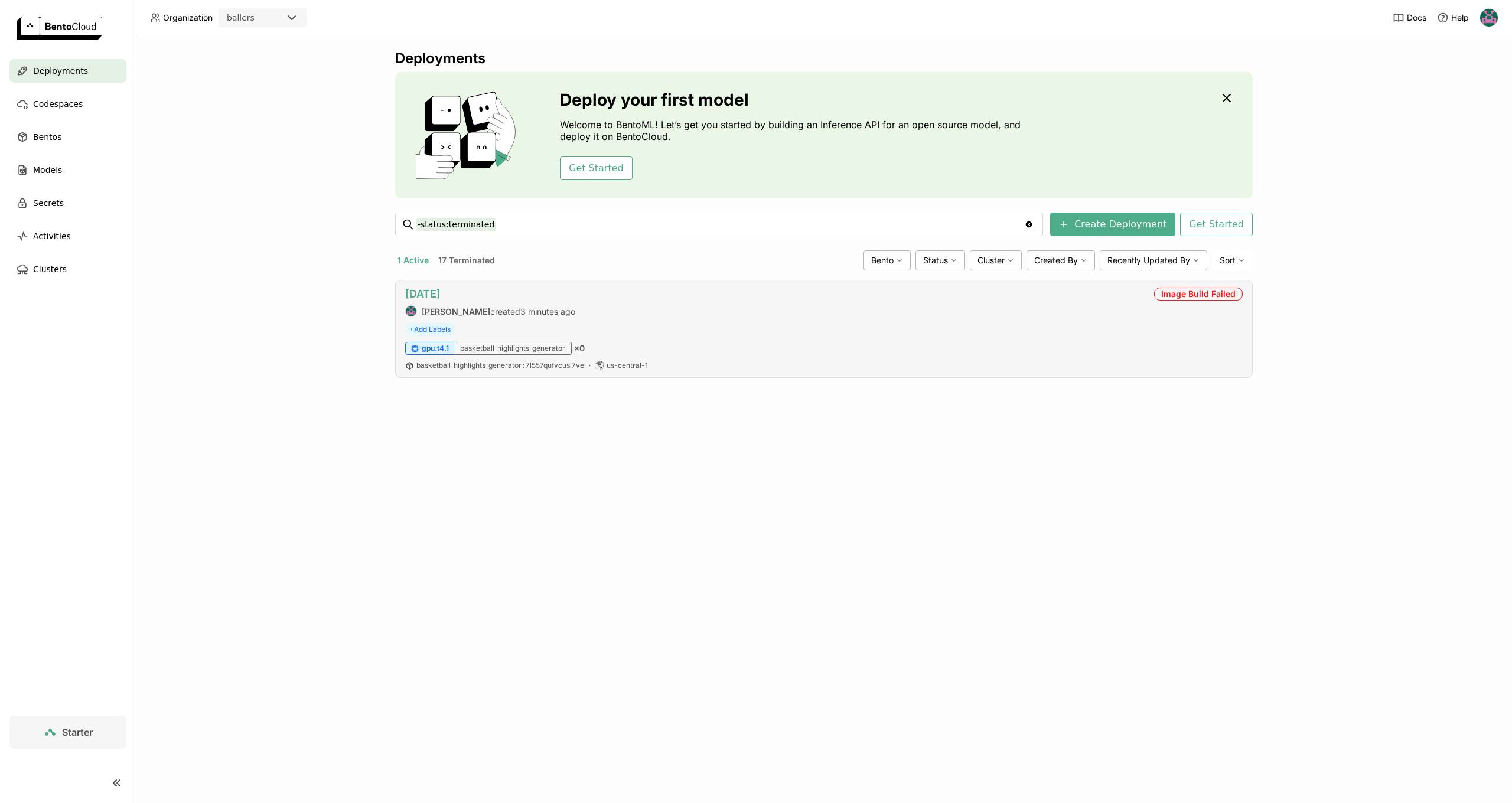
click at [425, 295] on link "[DATE]" at bounding box center [423, 294] width 36 height 12
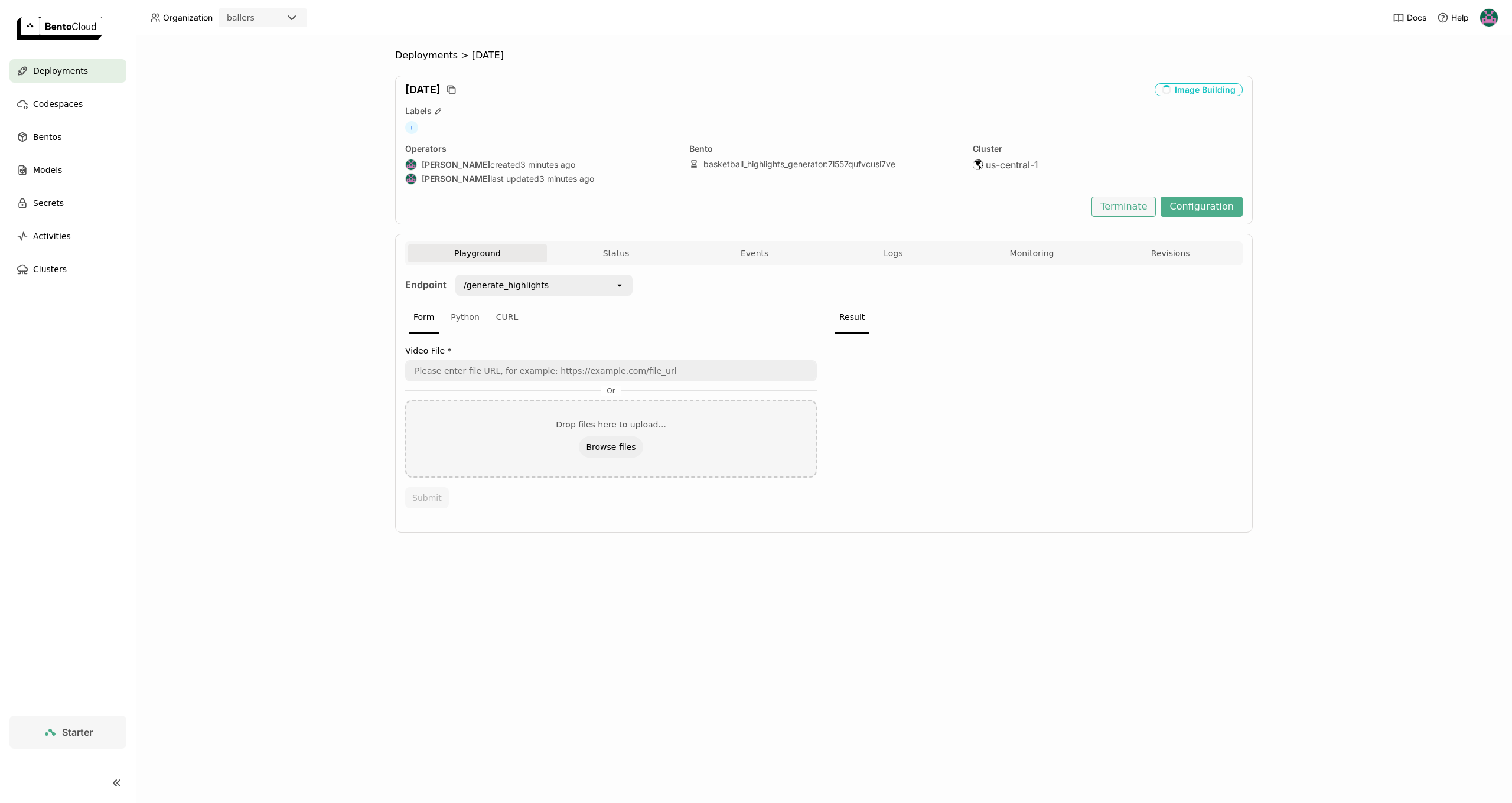
click at [1137, 212] on button "Terminate" at bounding box center [1123, 206] width 65 height 20
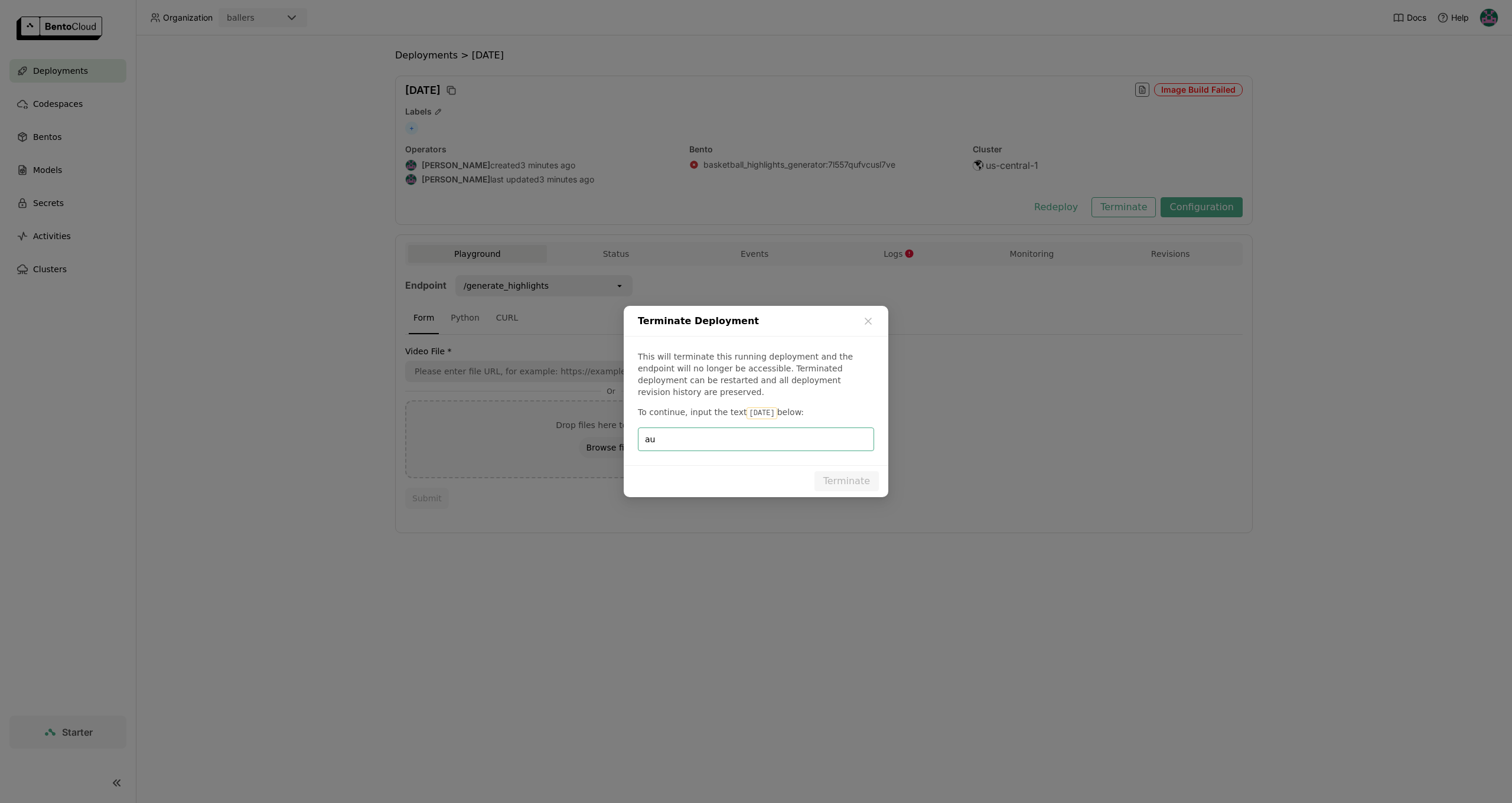
scroll to position [1, 1]
type input "[DATE]"
click at [833, 472] on button "Terminate" at bounding box center [846, 480] width 65 height 20
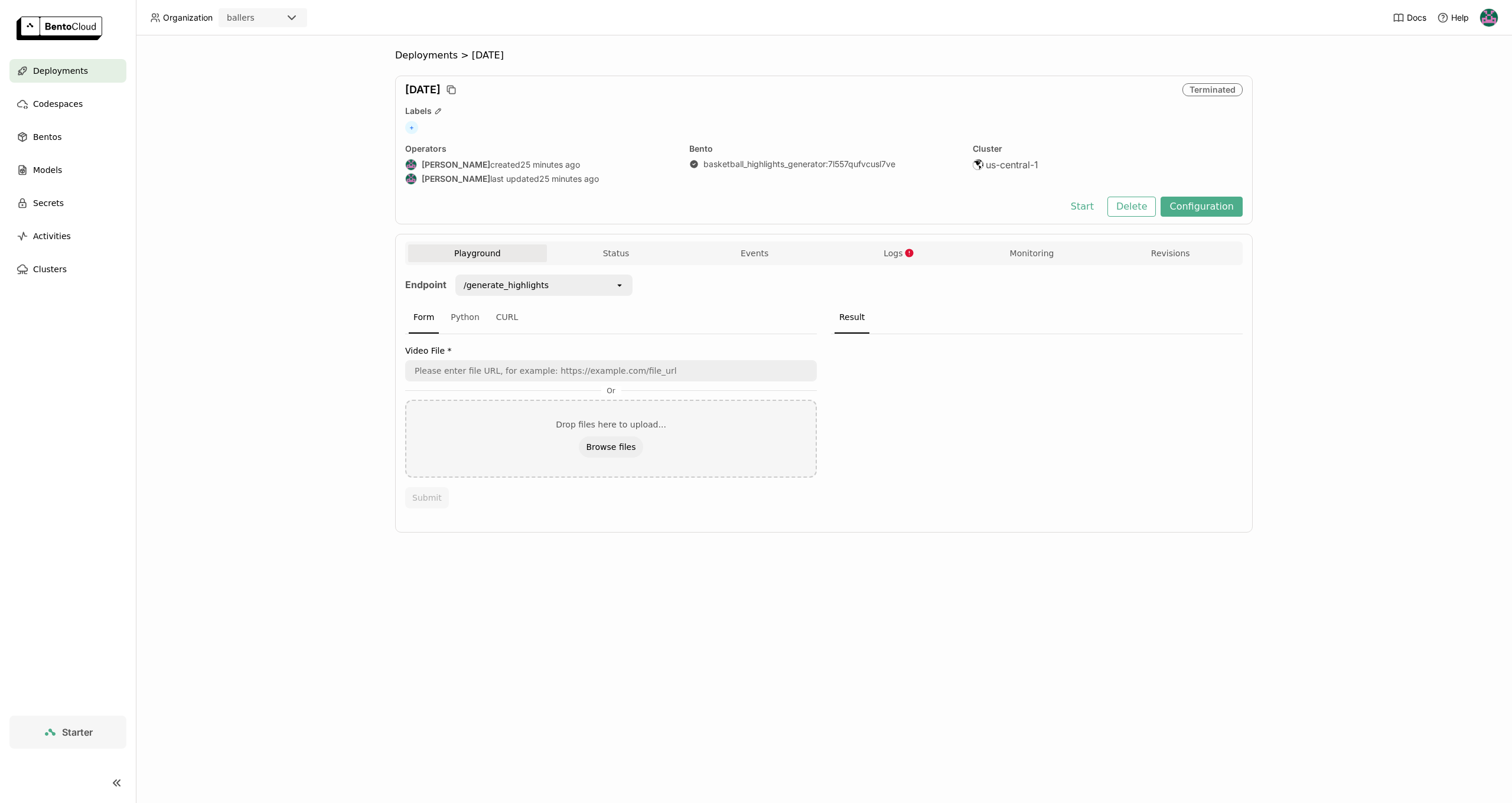
click at [25, 68] on icon at bounding box center [22, 70] width 12 height 12
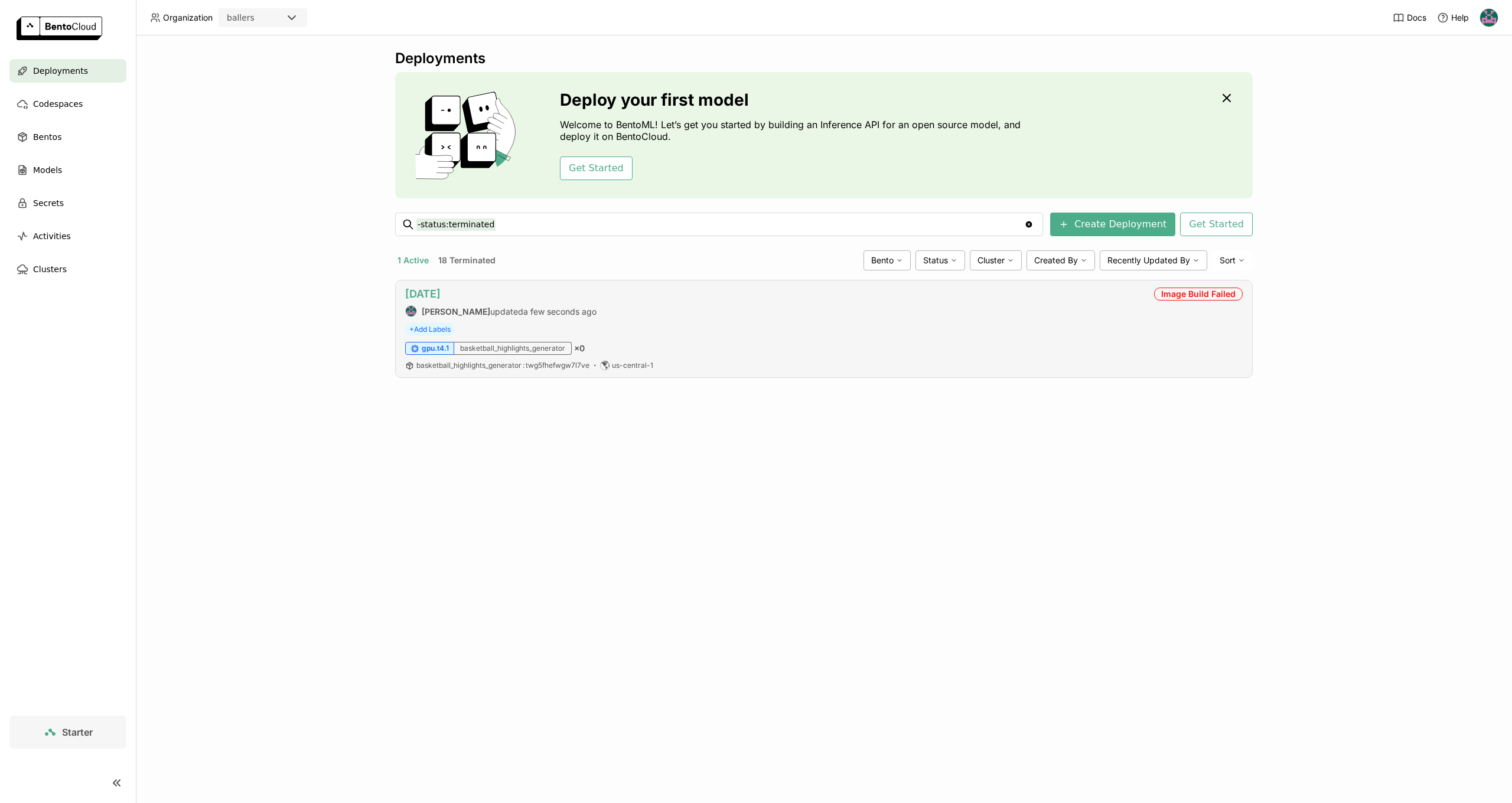
click at [431, 295] on link "[DATE]" at bounding box center [423, 294] width 36 height 12
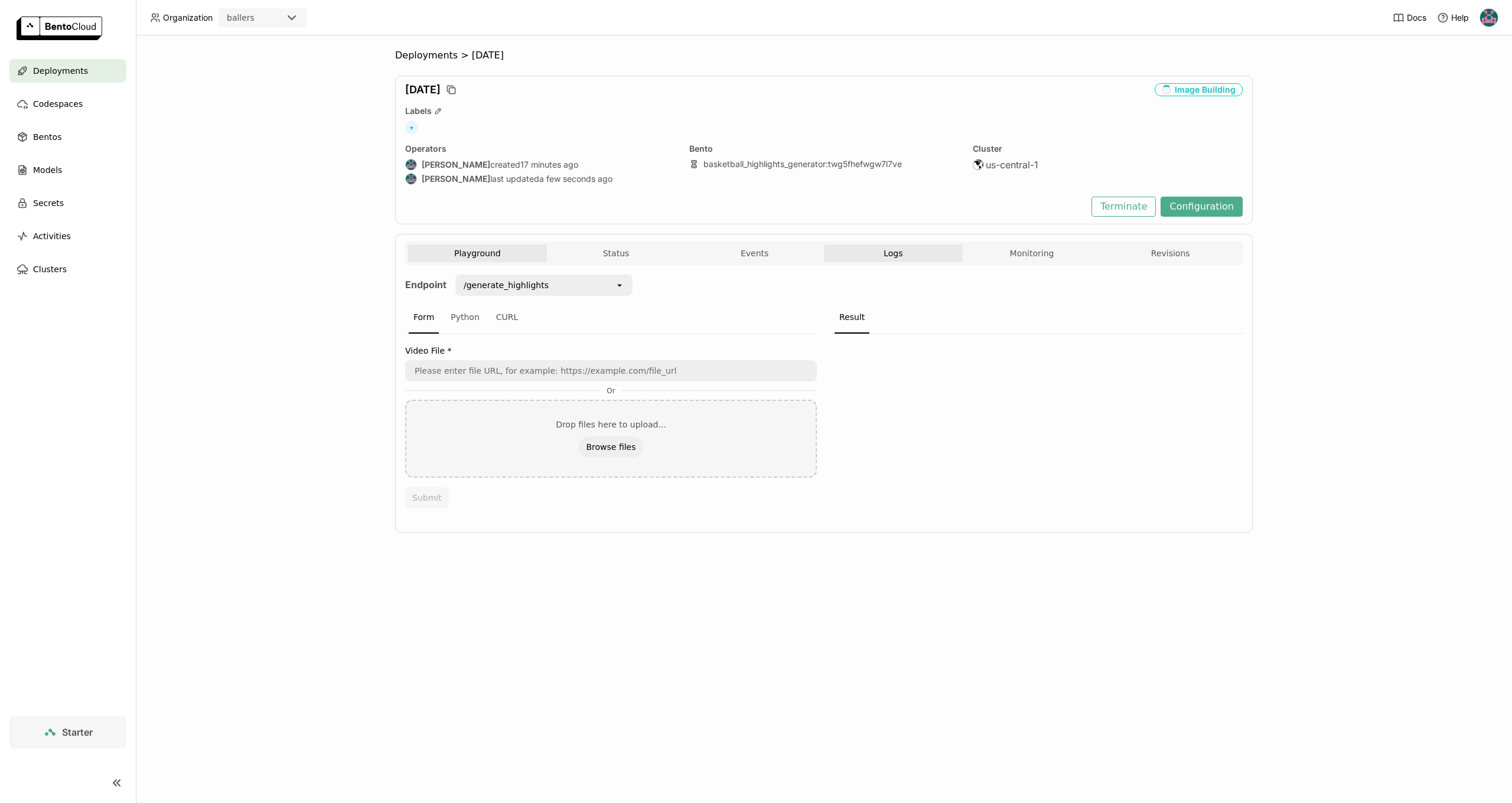
scroll to position [1, 1]
click at [892, 255] on span "Logs" at bounding box center [893, 252] width 19 height 10
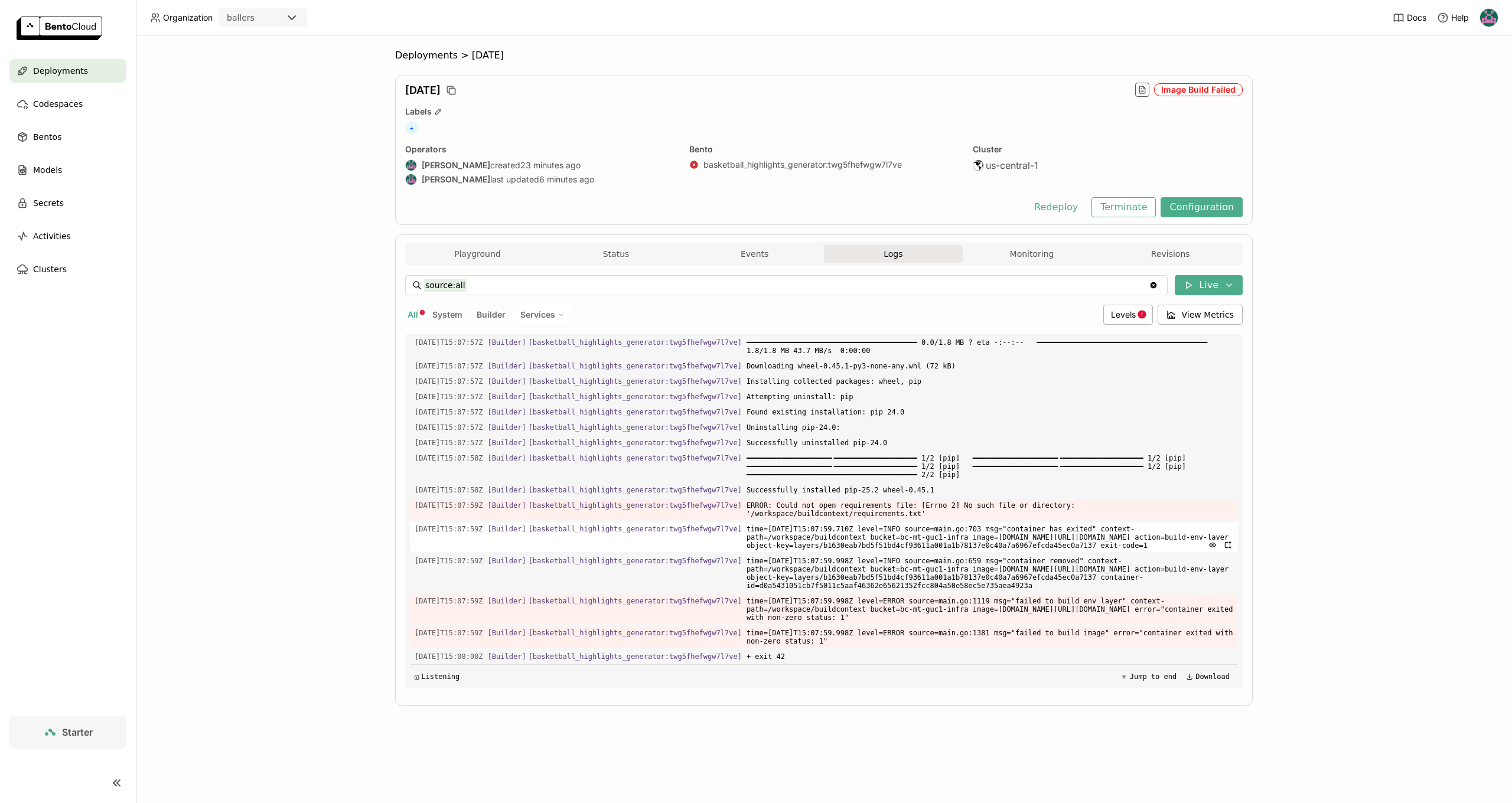
scroll to position [1, 1]
click at [863, 523] on span "time=2025-08-30T15:07:59.710Z level=INFO source=main.go:703 msg="container has …" at bounding box center [989, 538] width 486 height 30
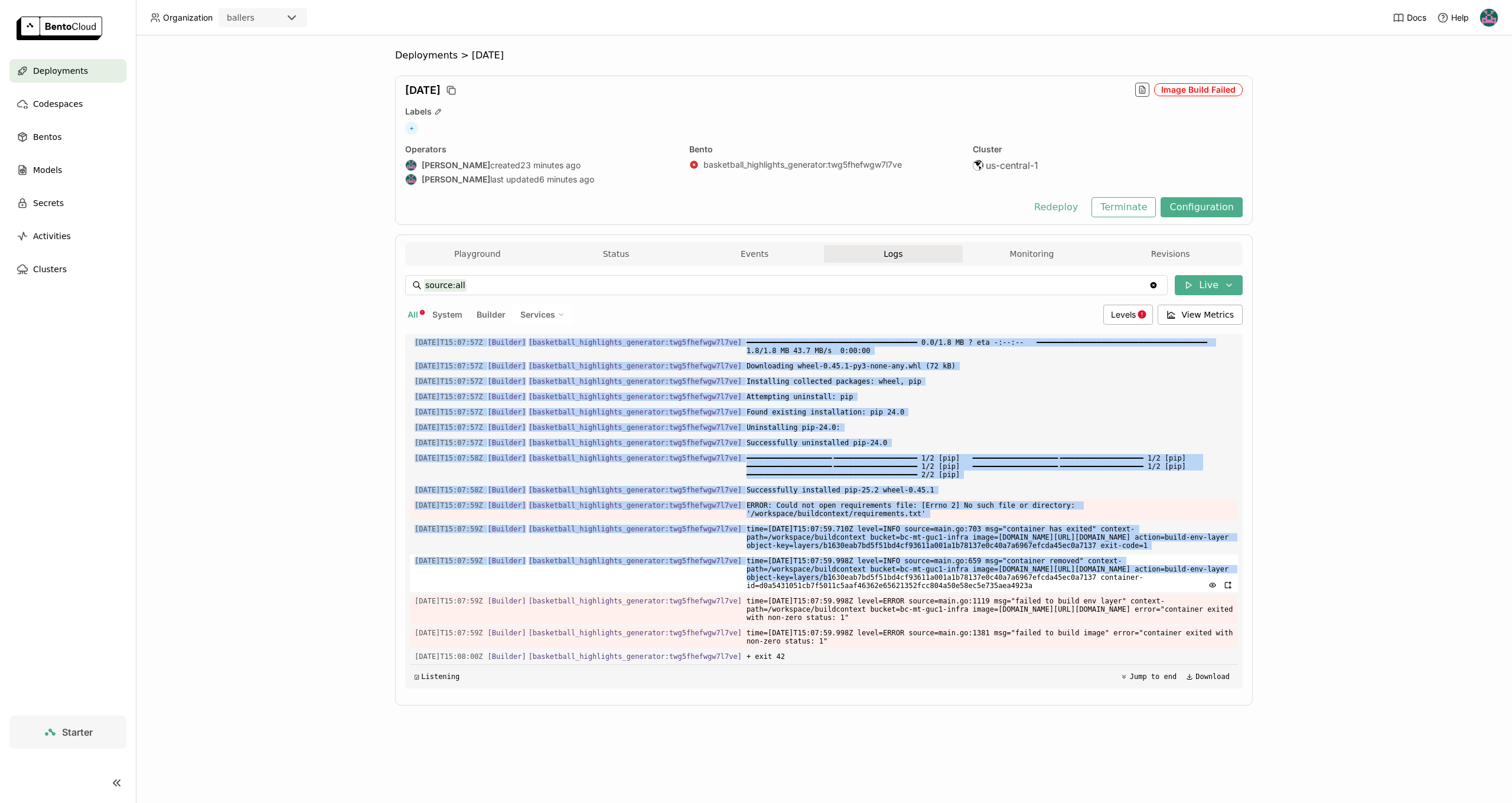
drag, startPoint x: 414, startPoint y: 365, endPoint x: 849, endPoint y: 564, distance: 478.4
click at [867, 562] on div "Load older logs 2025-08-30T15:07:19Z [Builder] [ basketball_highlights_generato…" at bounding box center [824, 510] width 828 height 354
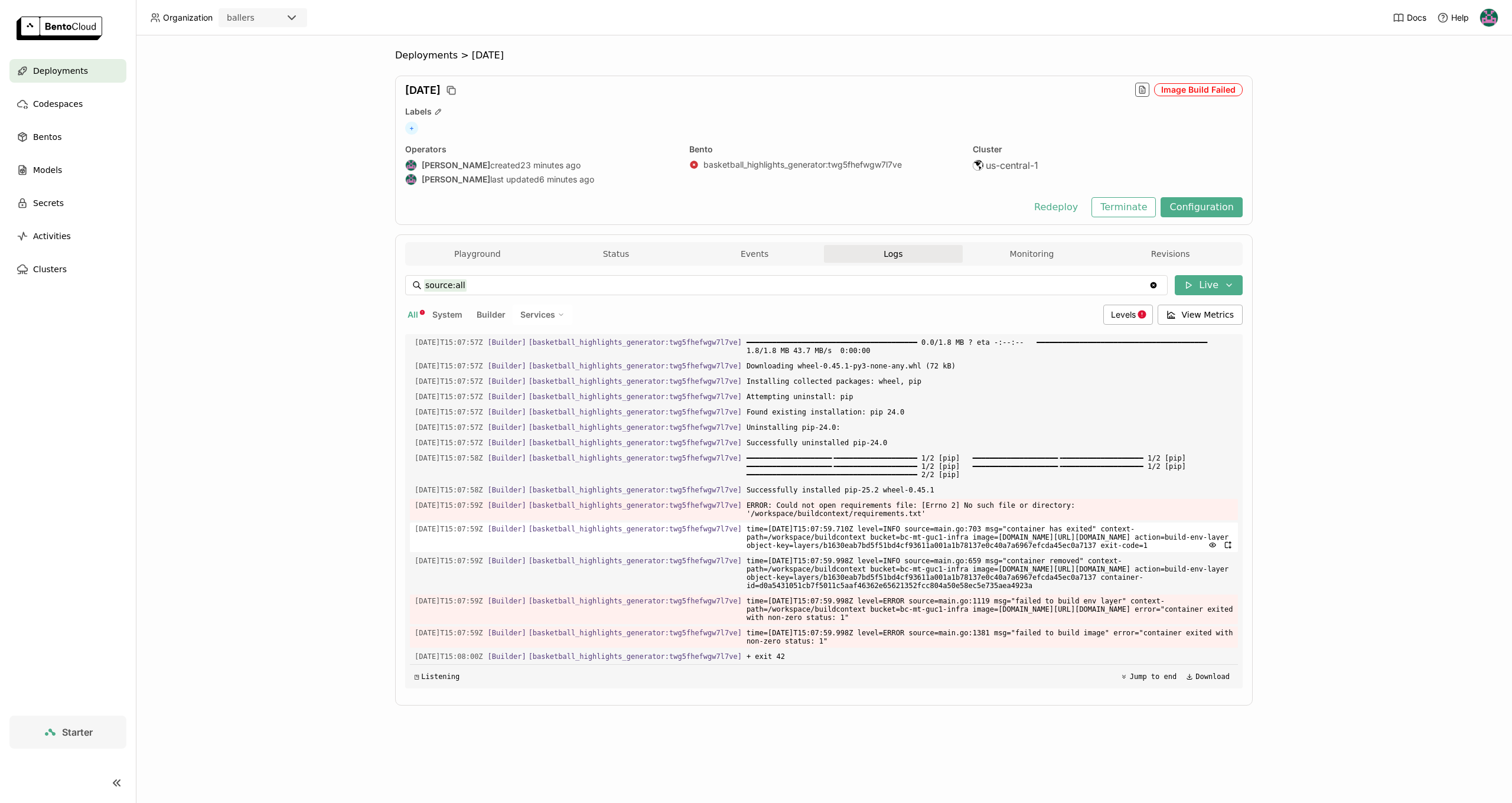
click at [699, 527] on div "2025-08-30T15:07:59Z [Builder] [ basketball_highlights_generator:twg5fhefwgw7l7…" at bounding box center [824, 538] width 828 height 30
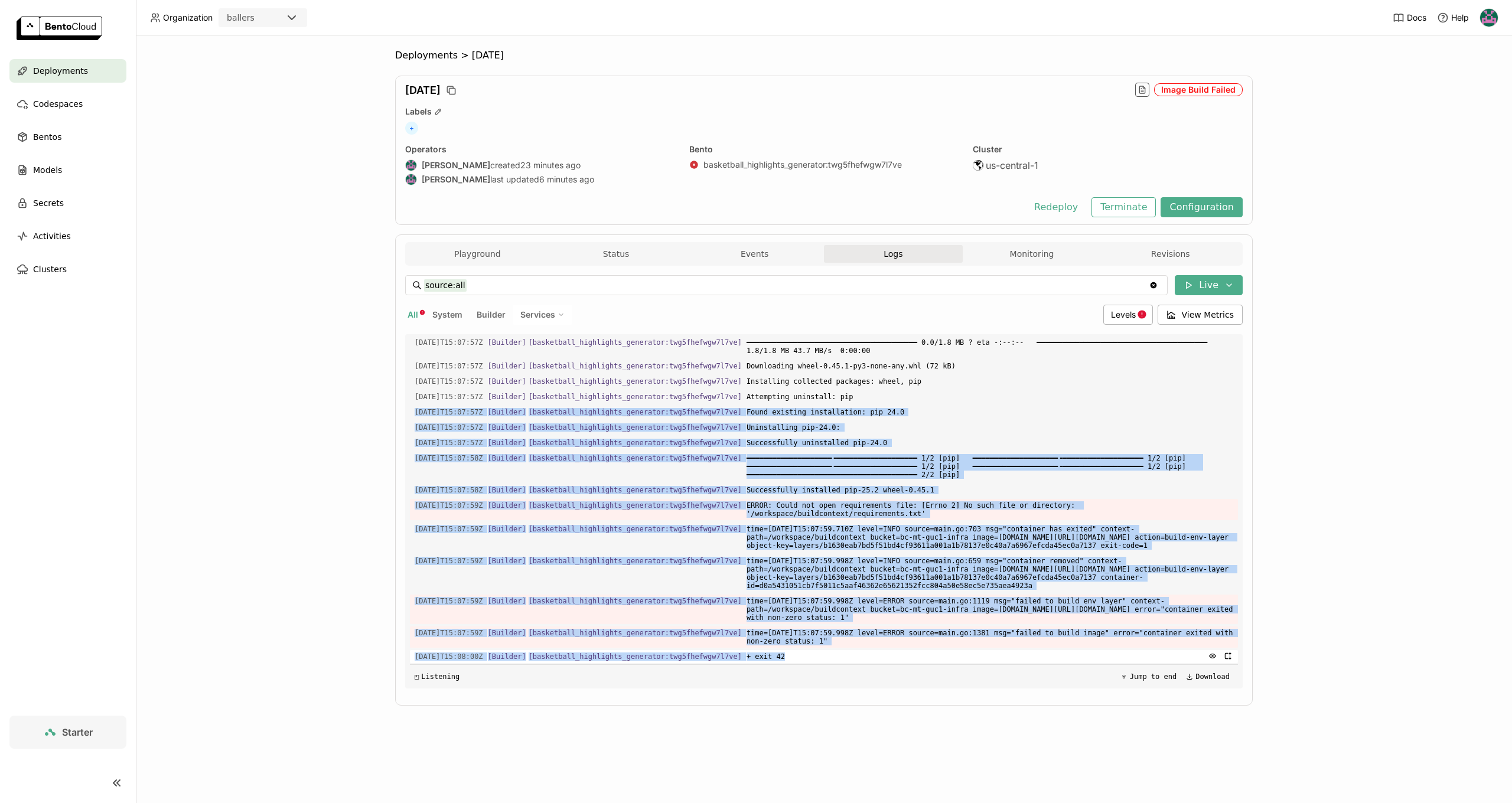
drag, startPoint x: 454, startPoint y: 423, endPoint x: 841, endPoint y: 661, distance: 454.3
click at [841, 661] on div "Load older logs 2025-08-30T15:07:19Z [Builder] [ basketball_highlights_generato…" at bounding box center [824, 510] width 828 height 354
copy div "2025-08-30T15:07:57Z [Builder] [ basketball_highlights_generator:twg5fhefwgw7l7…"
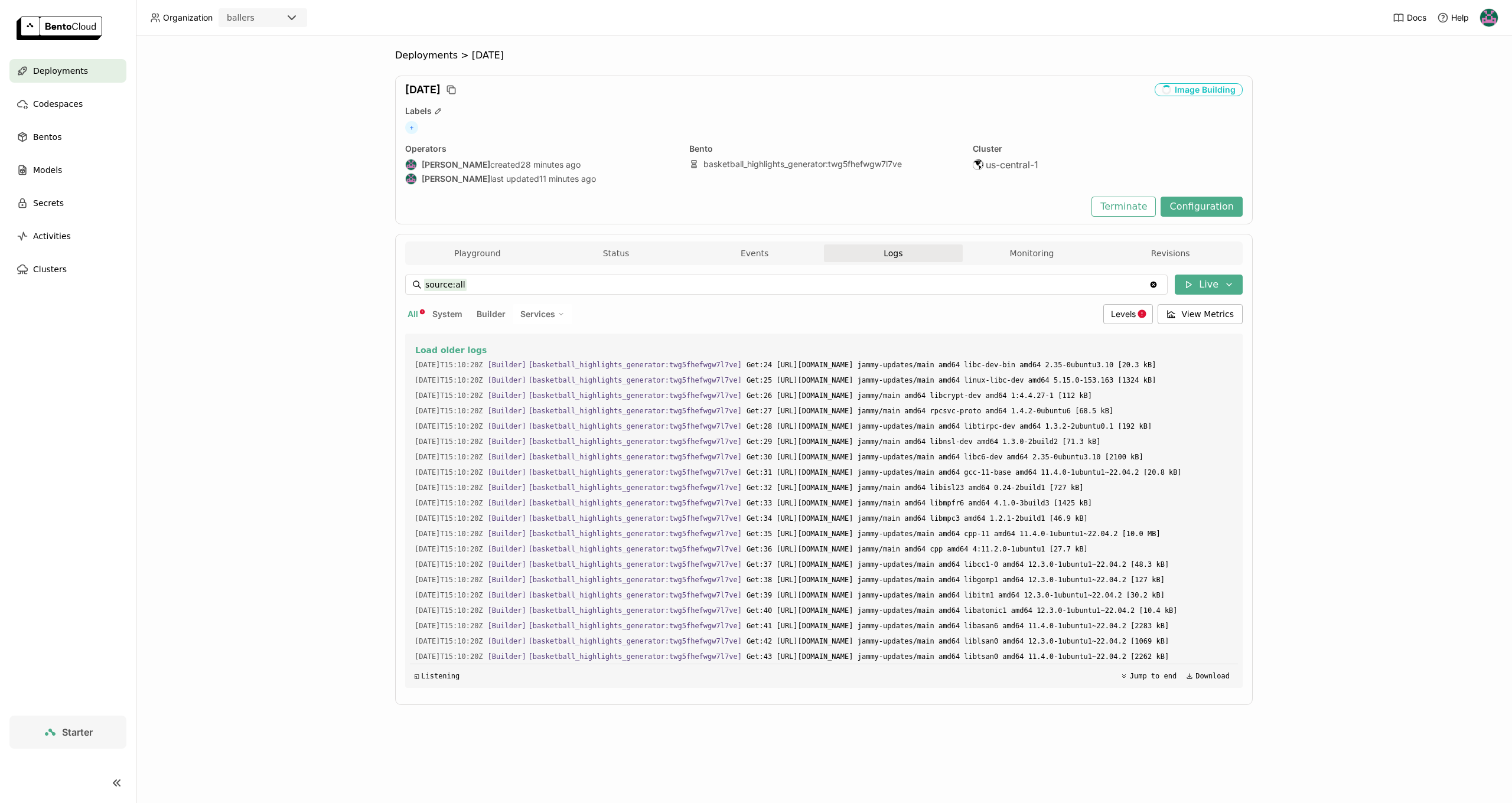
click at [44, 79] on div "Deployments" at bounding box center [67, 70] width 117 height 23
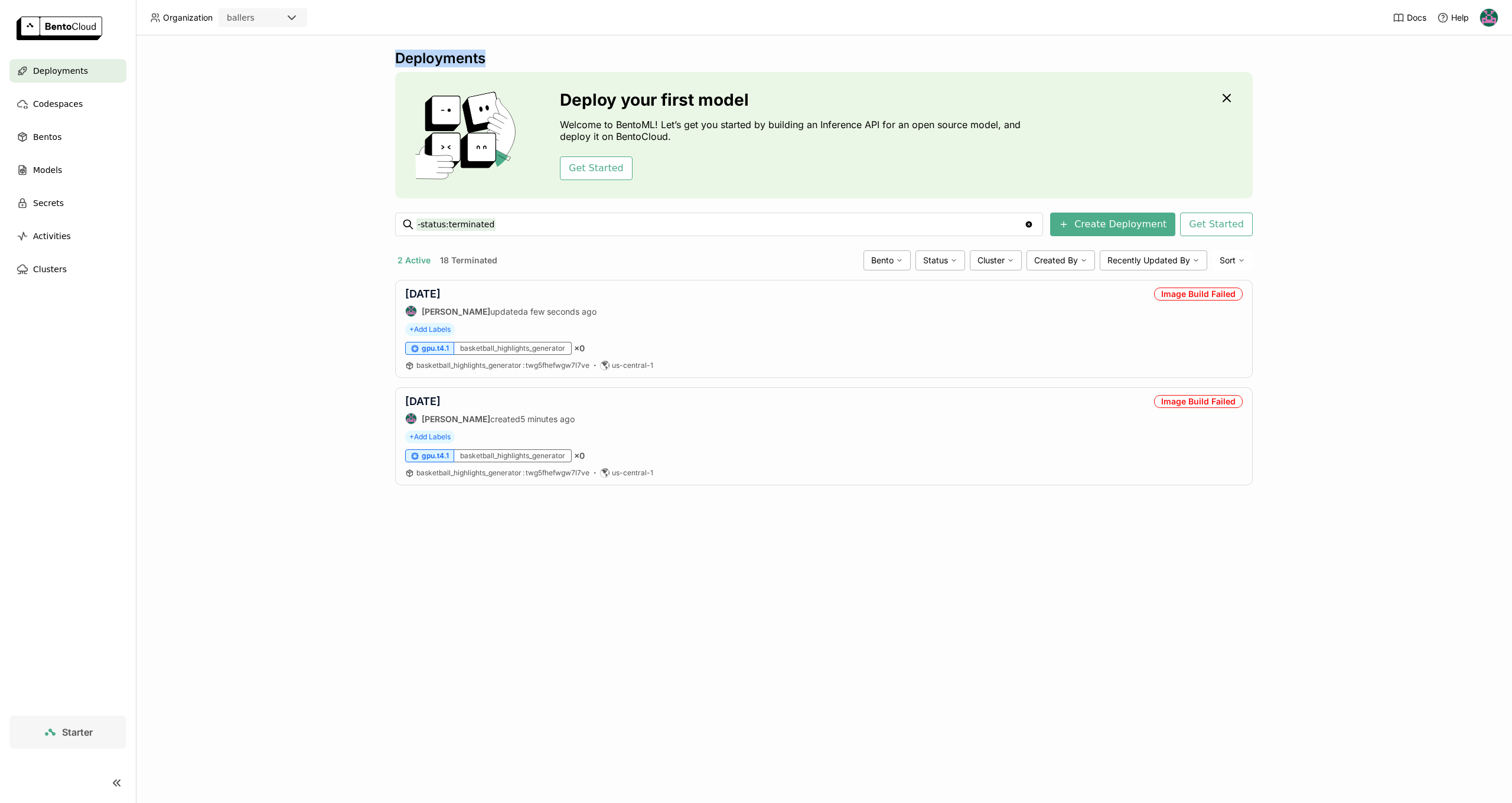
drag, startPoint x: 397, startPoint y: 57, endPoint x: 487, endPoint y: 58, distance: 90.0
click at [487, 58] on div "Deployments" at bounding box center [824, 58] width 857 height 18
click at [424, 286] on div "aug12 Harsh Raj updated a few seconds ago Image Build Failed + Add Labels gpu.t…" at bounding box center [824, 328] width 857 height 98
click at [424, 294] on link "aug12" at bounding box center [423, 294] width 36 height 12
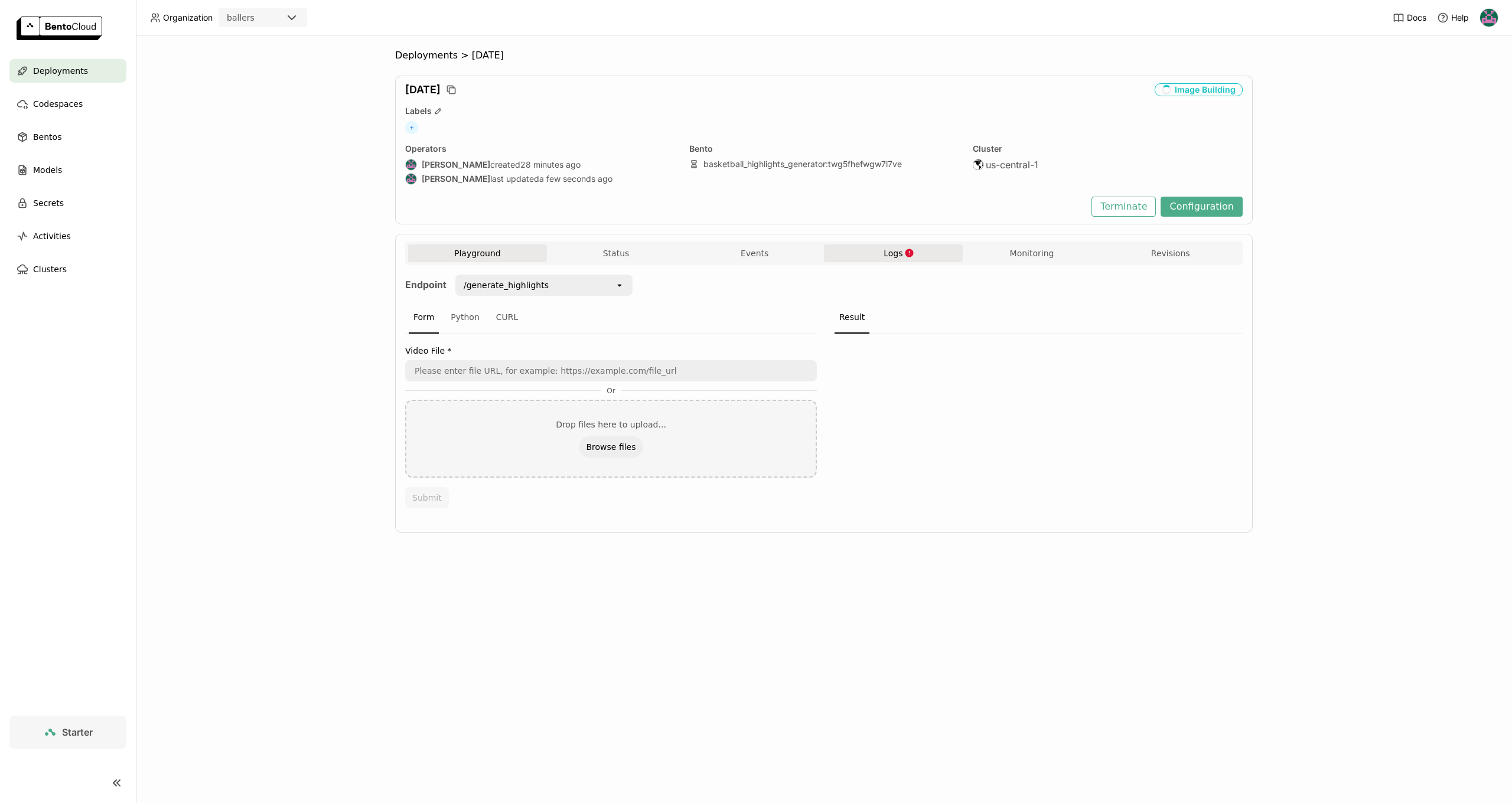
click at [897, 252] on span "Logs" at bounding box center [893, 252] width 19 height 10
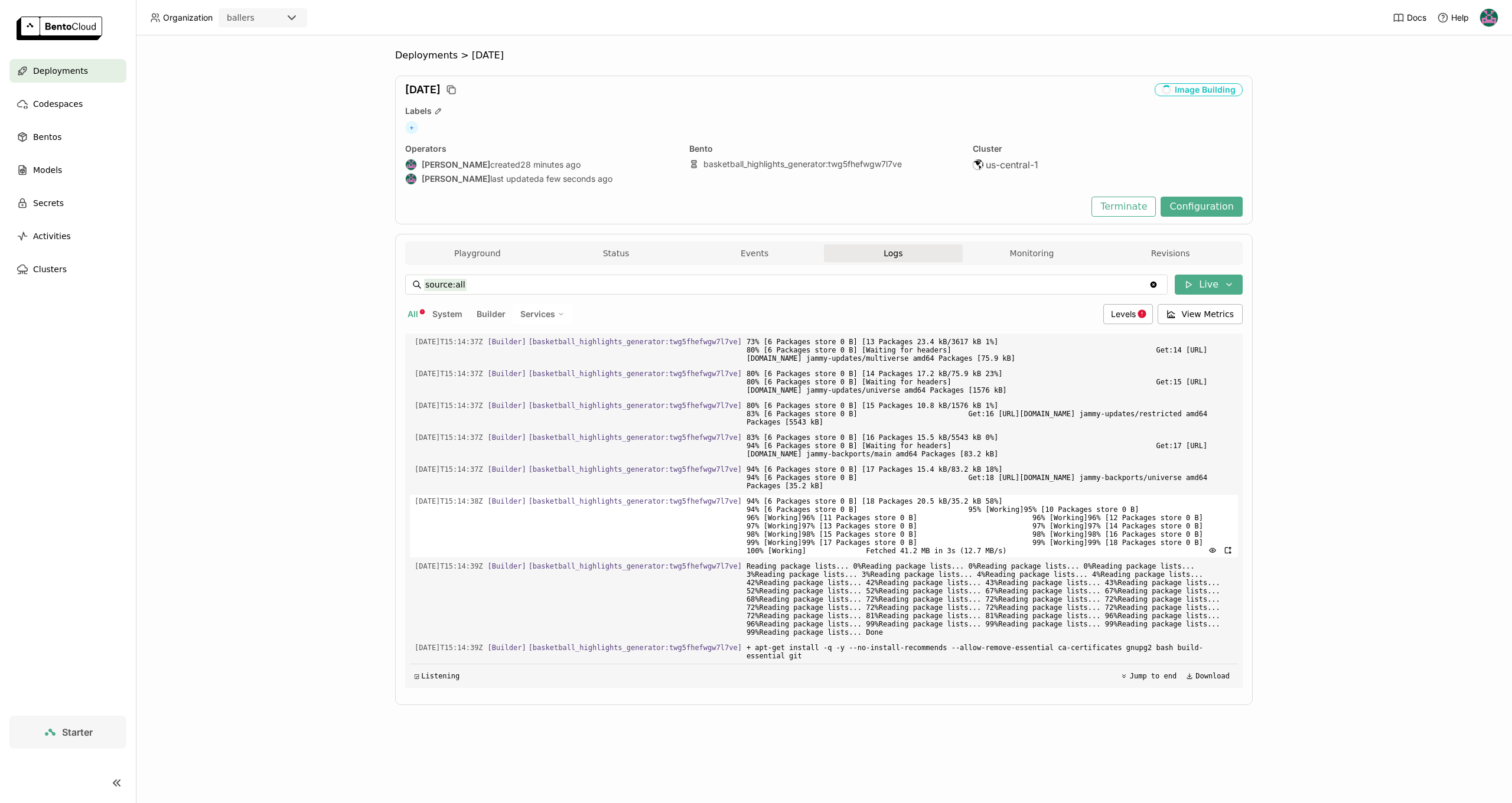
scroll to position [17318, 0]
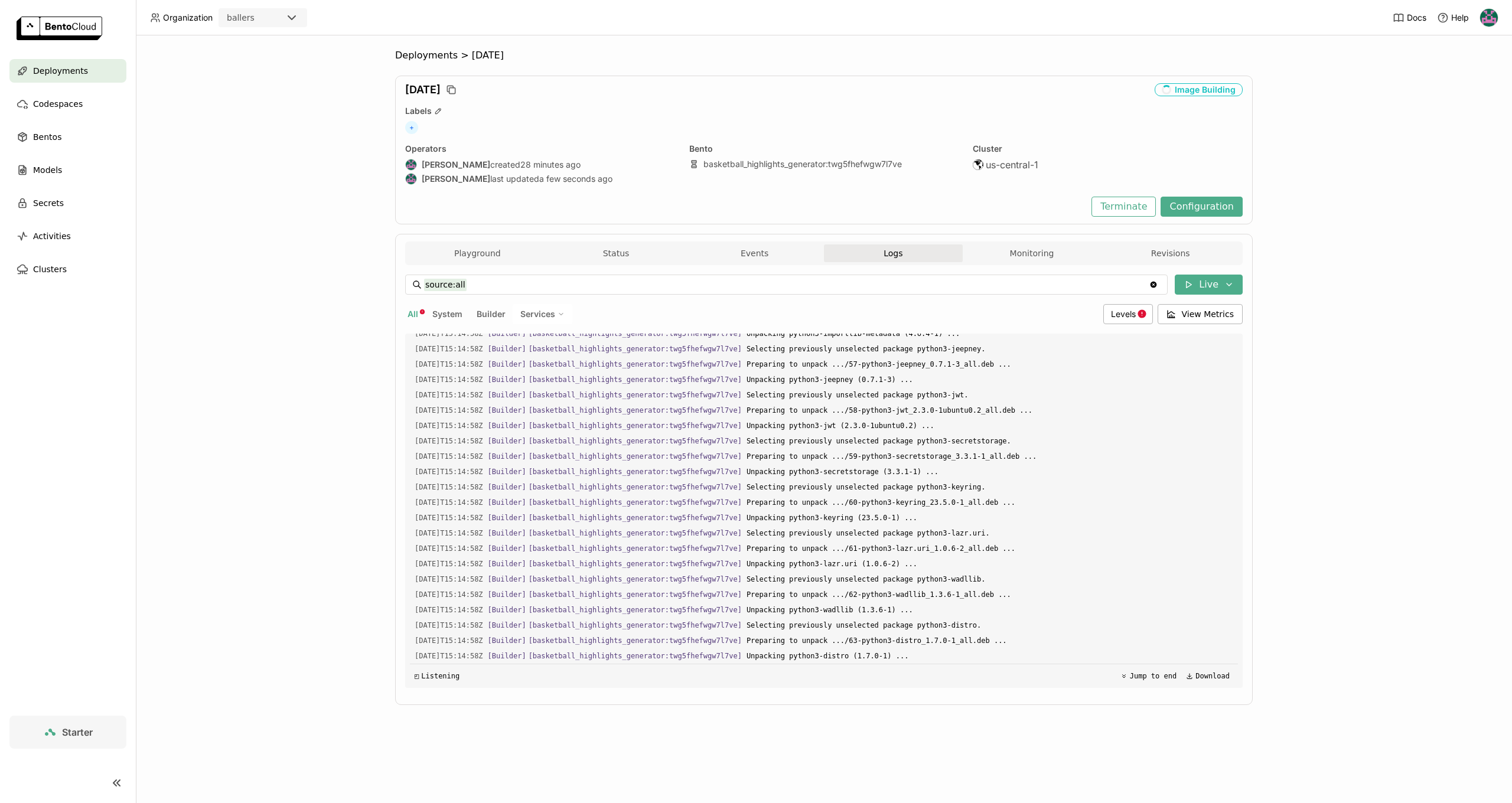
drag, startPoint x: 459, startPoint y: 677, endPoint x: 391, endPoint y: 677, distance: 68.0
click at [407, 679] on div "Load older logs 2025-08-30T15:14:29Z [Builder] [ basketball_highlights_generato…" at bounding box center [824, 510] width 838 height 354
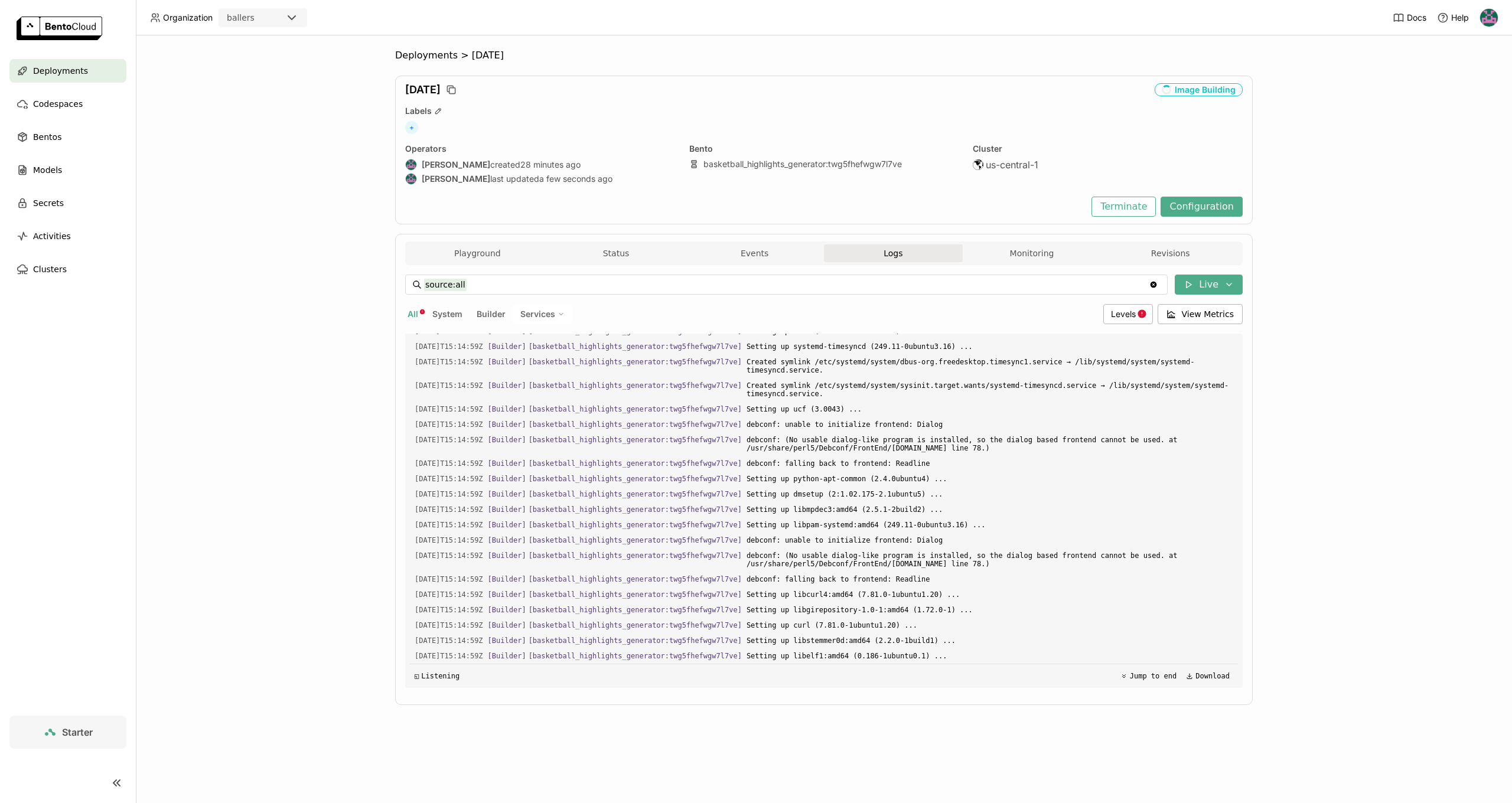
click at [295, 657] on div "Deployments > aug12 aug12 Image Building Labels + Operators Harsh Raj created 2…" at bounding box center [824, 419] width 1376 height 767
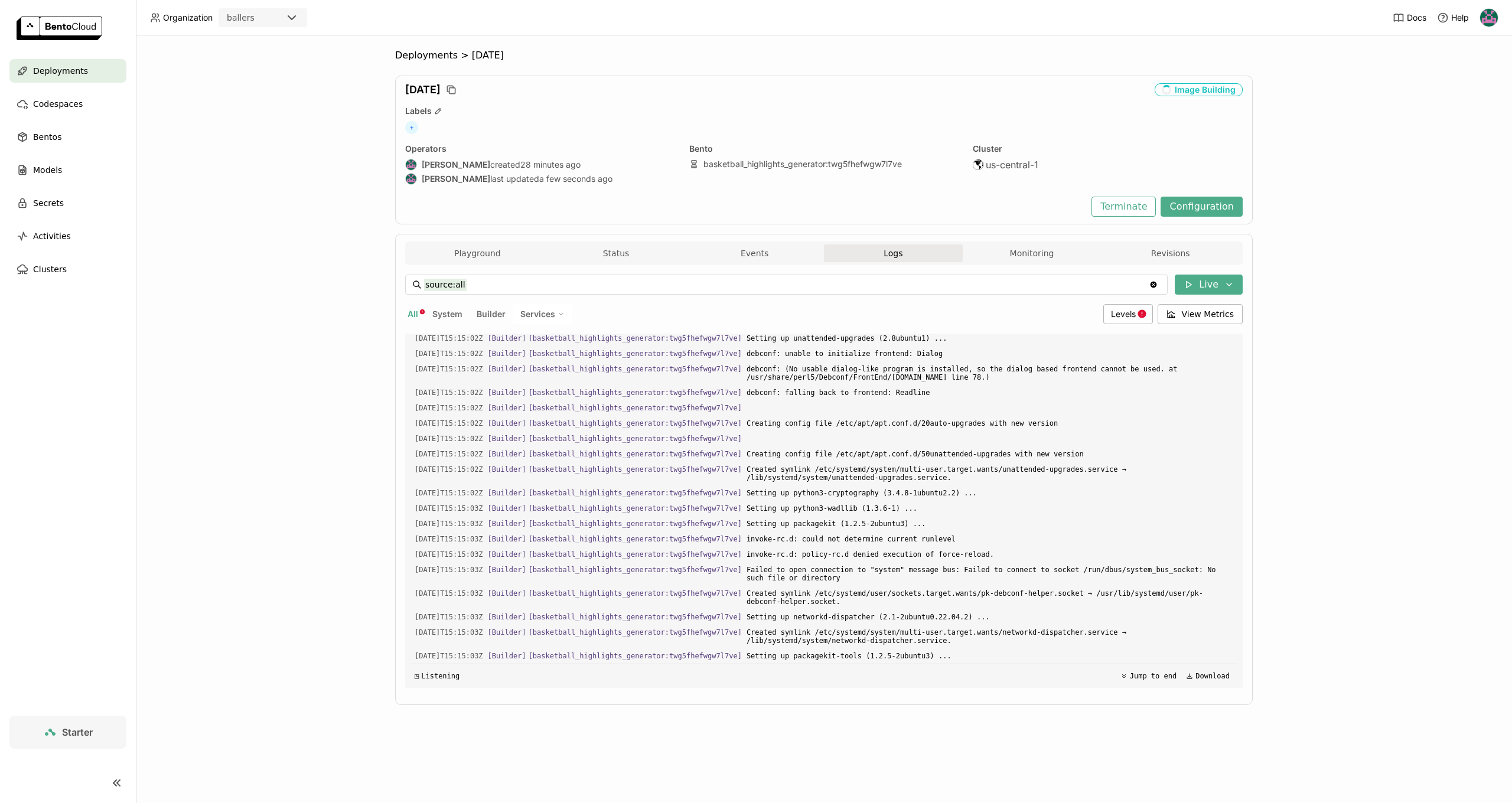
drag, startPoint x: 1360, startPoint y: 523, endPoint x: 876, endPoint y: 679, distance: 508.5
click at [1359, 523] on div "Deployments > aug12 aug12 Image Building Labels + Operators Harsh Raj created 2…" at bounding box center [824, 419] width 1376 height 767
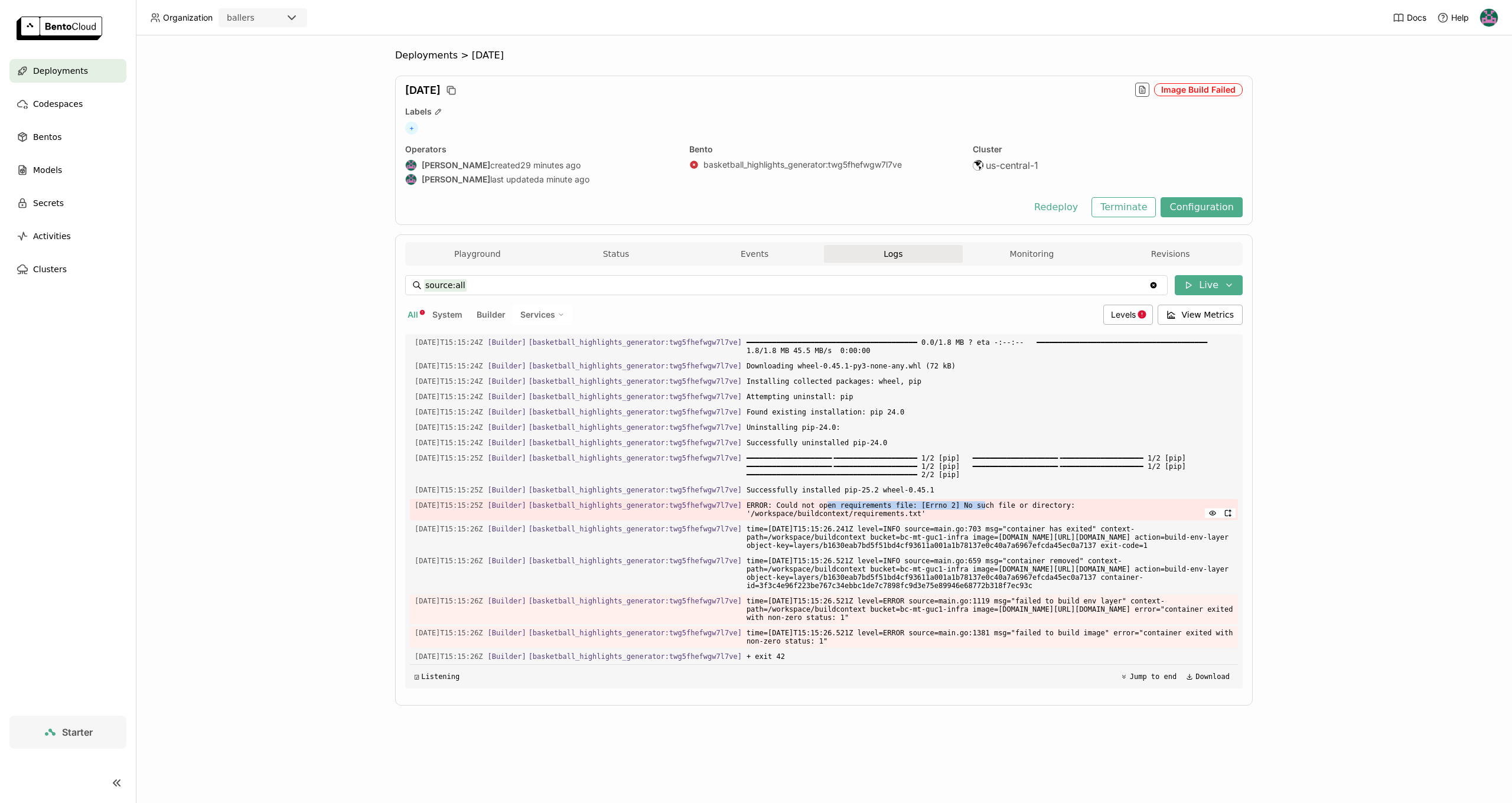
drag, startPoint x: 843, startPoint y: 553, endPoint x: 1002, endPoint y: 559, distance: 159.1
click at [1002, 520] on span "ERROR: Could not open requirements file: [Errno 2] No such file or directory: '…" at bounding box center [989, 509] width 486 height 22
click at [873, 520] on span "ERROR: Could not open requirements file: [Errno 2] No such file or directory: '…" at bounding box center [989, 509] width 486 height 22
click at [70, 79] on div "Deployments" at bounding box center [67, 70] width 117 height 23
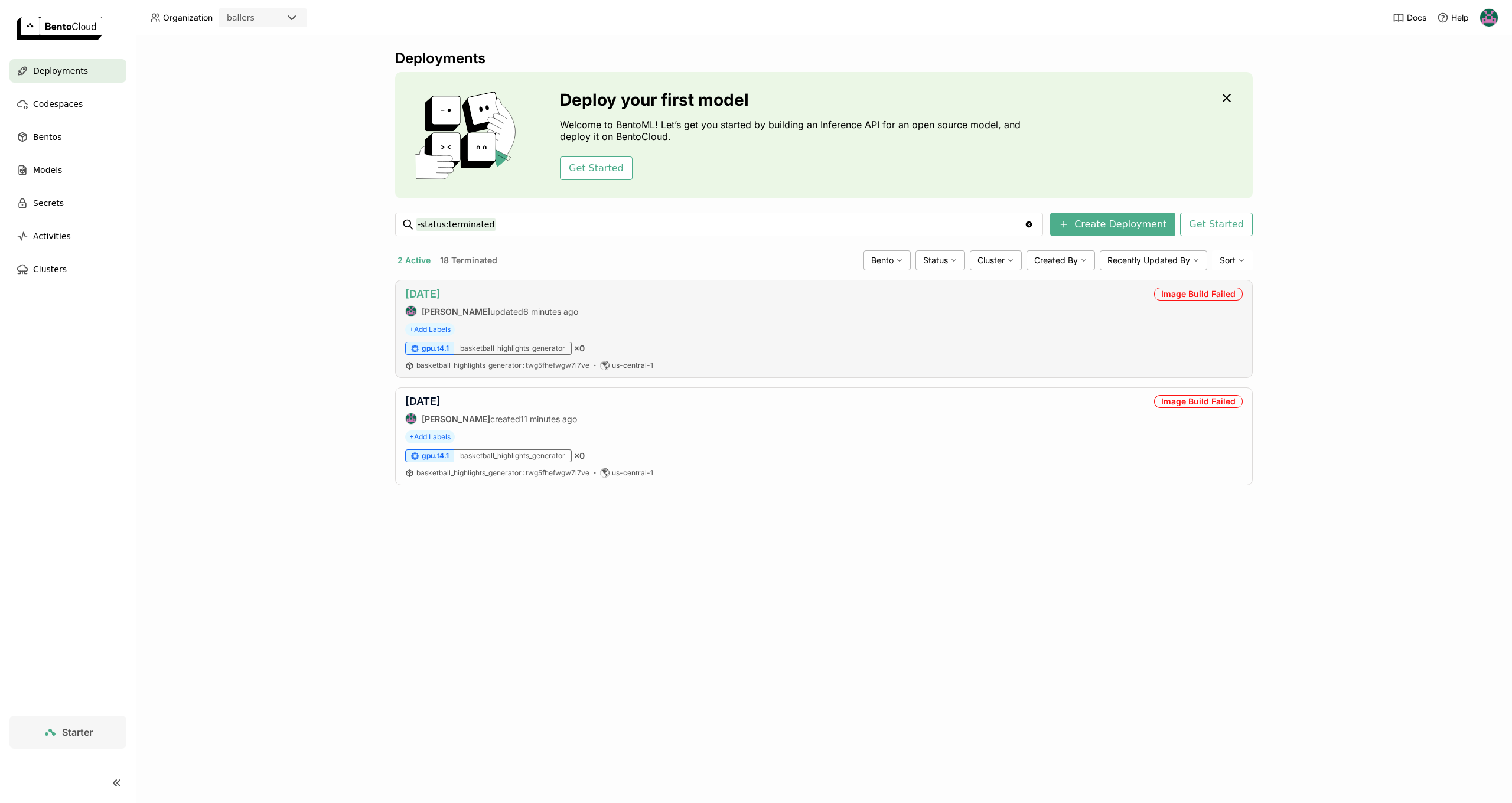
click at [424, 291] on link "[DATE]" at bounding box center [423, 294] width 36 height 12
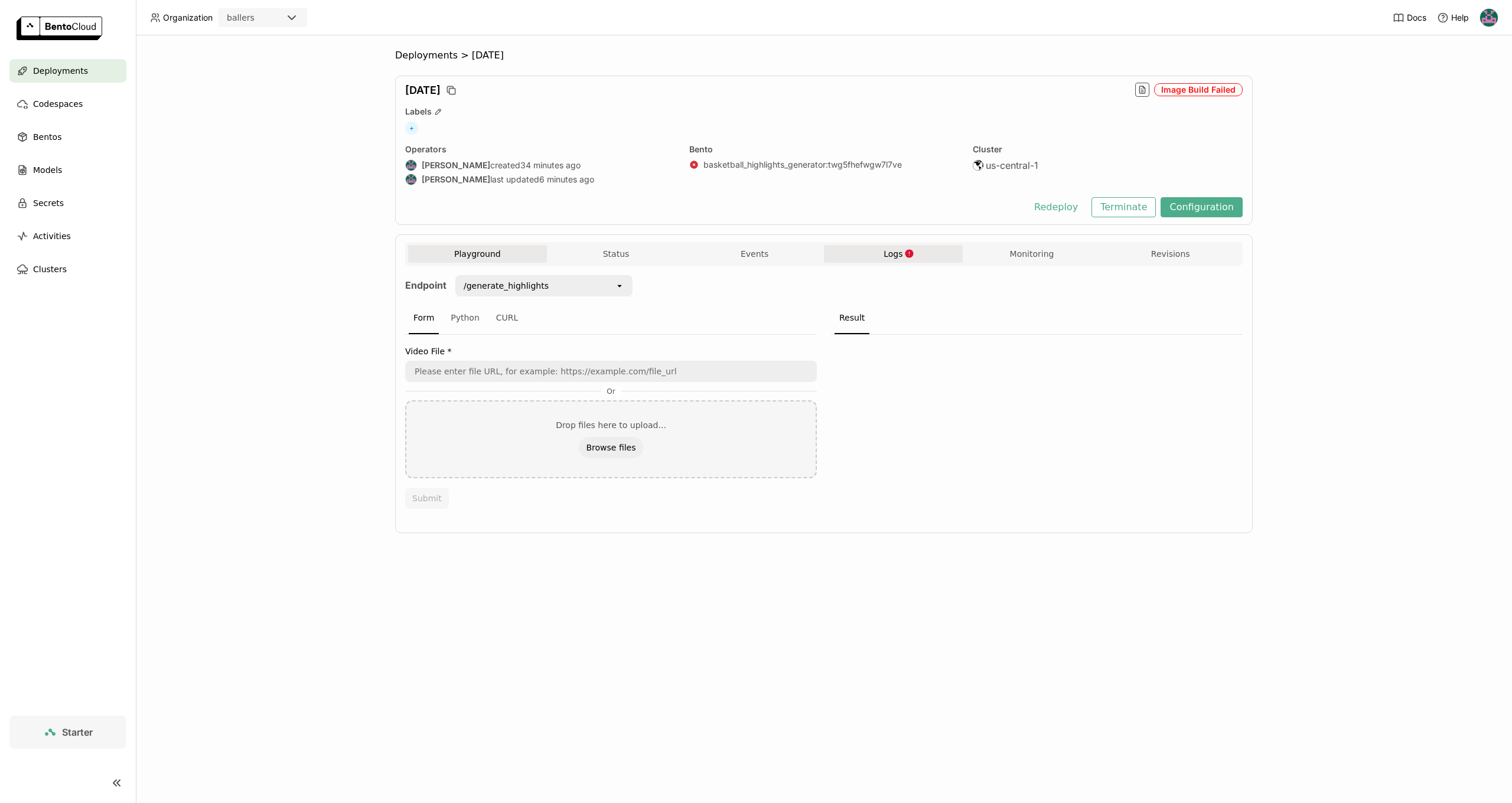
click at [867, 251] on button "Logs" at bounding box center [893, 253] width 138 height 18
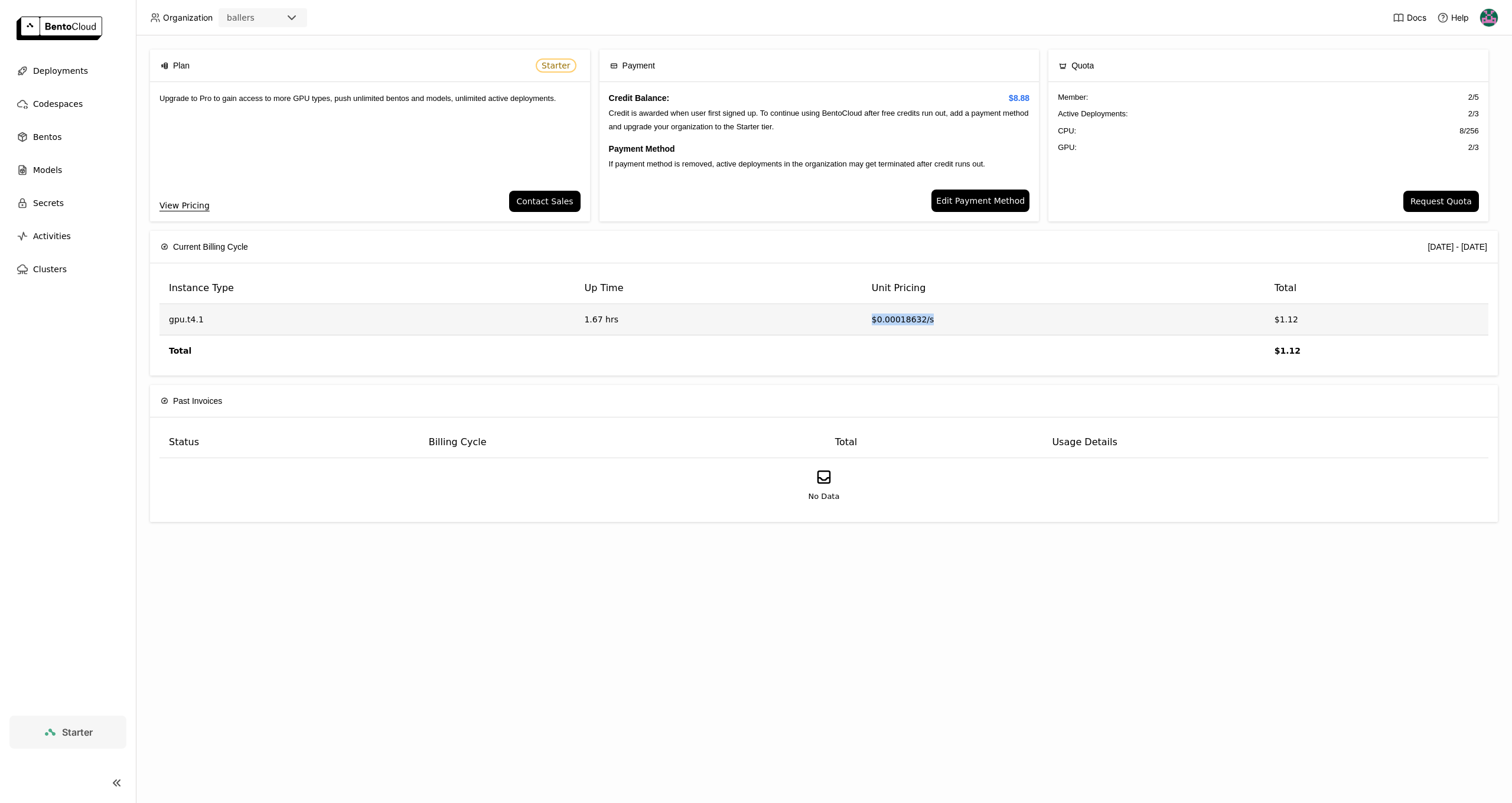
drag, startPoint x: 860, startPoint y: 318, endPoint x: 974, endPoint y: 318, distance: 114.0
click at [974, 318] on td "$0.00018632/s" at bounding box center [1063, 319] width 403 height 31
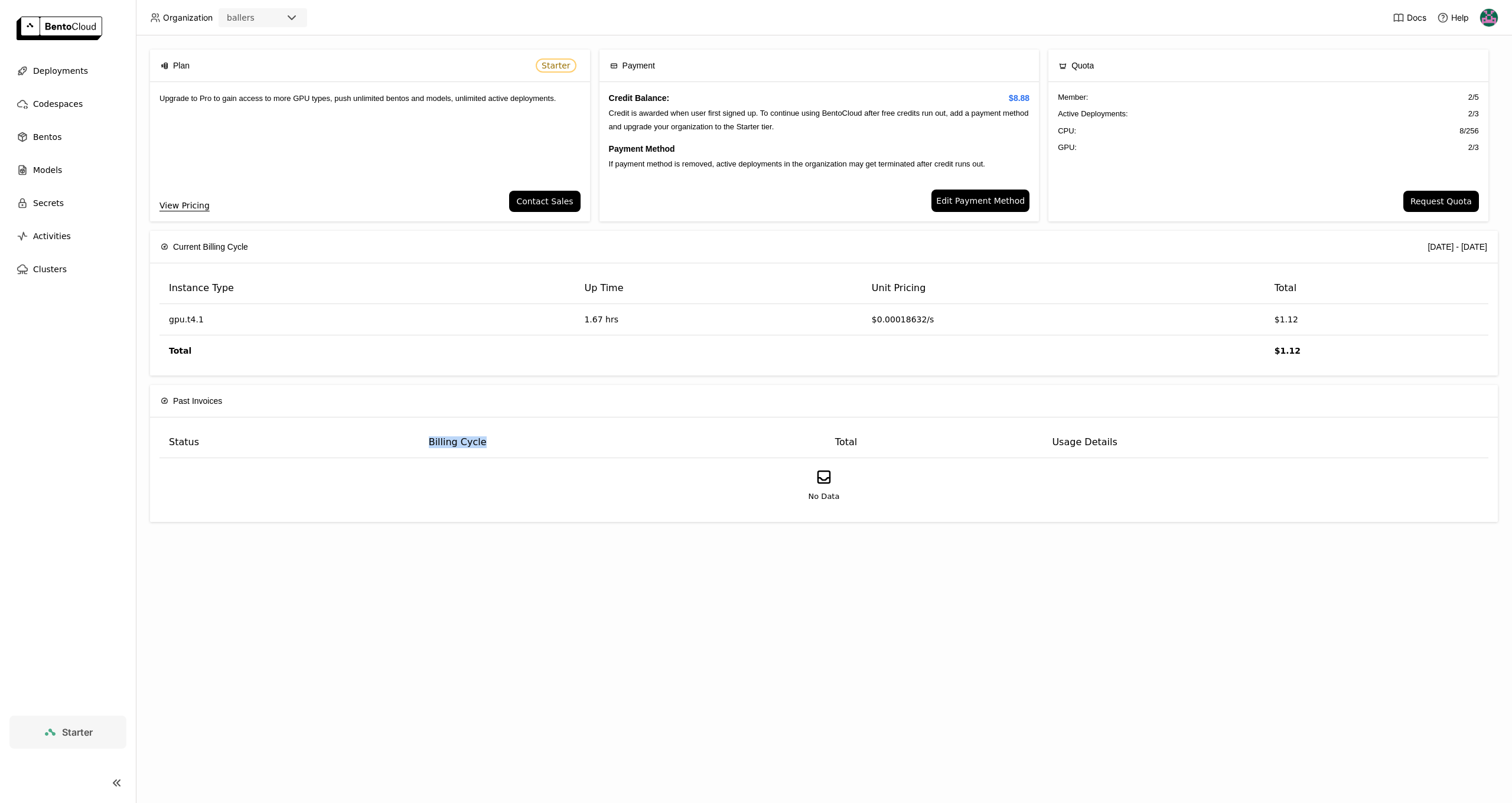
drag, startPoint x: 428, startPoint y: 438, endPoint x: 491, endPoint y: 440, distance: 63.0
click at [491, 440] on th "Billing Cycle" at bounding box center [622, 442] width 407 height 31
